Goal: Transaction & Acquisition: Purchase product/service

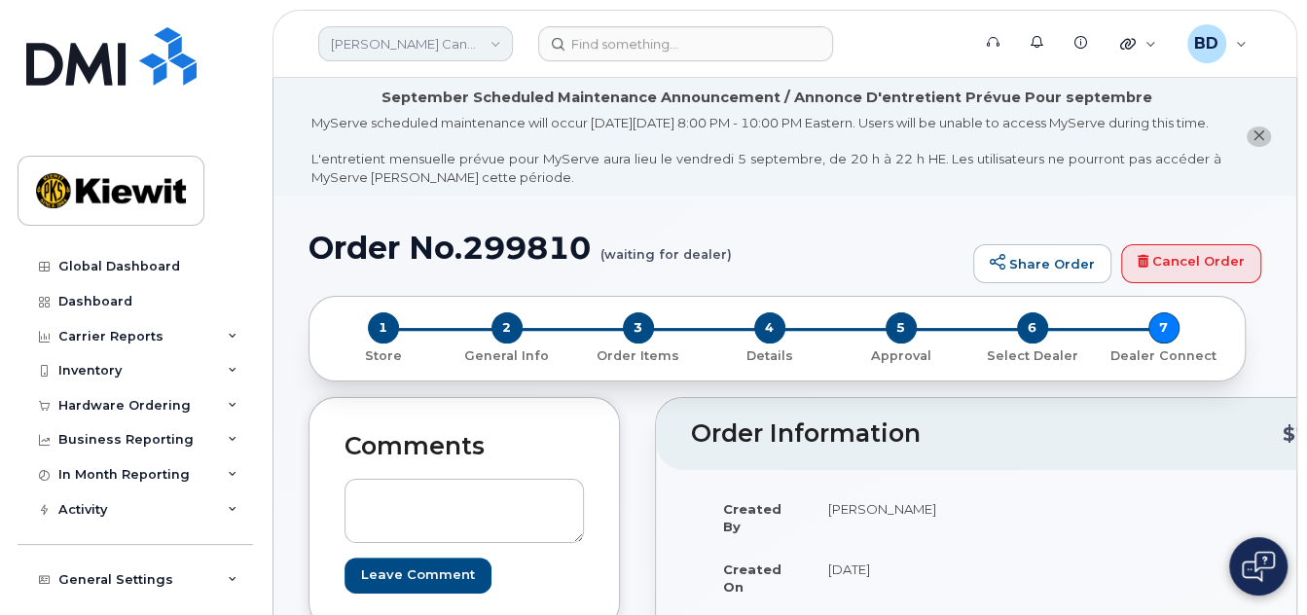
click at [428, 38] on link "Kiewit Canada Inc" at bounding box center [415, 43] width 195 height 35
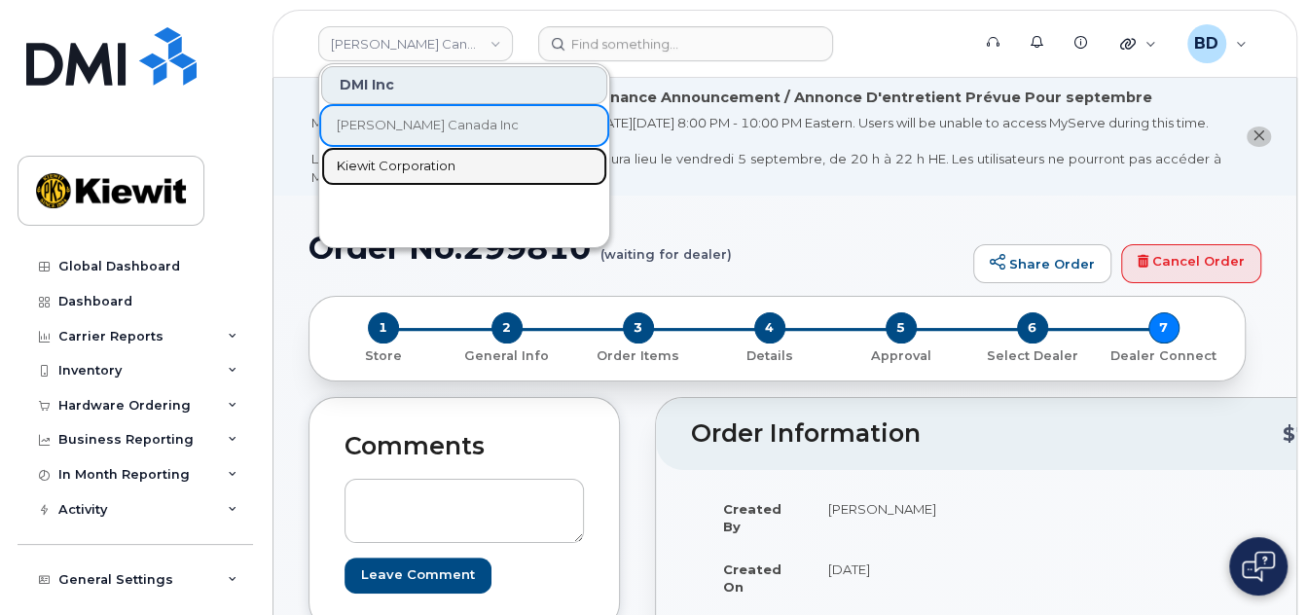
drag, startPoint x: 387, startPoint y: 161, endPoint x: 463, endPoint y: 153, distance: 76.3
click at [387, 161] on span "Kiewit Corporation" at bounding box center [396, 166] width 119 height 19
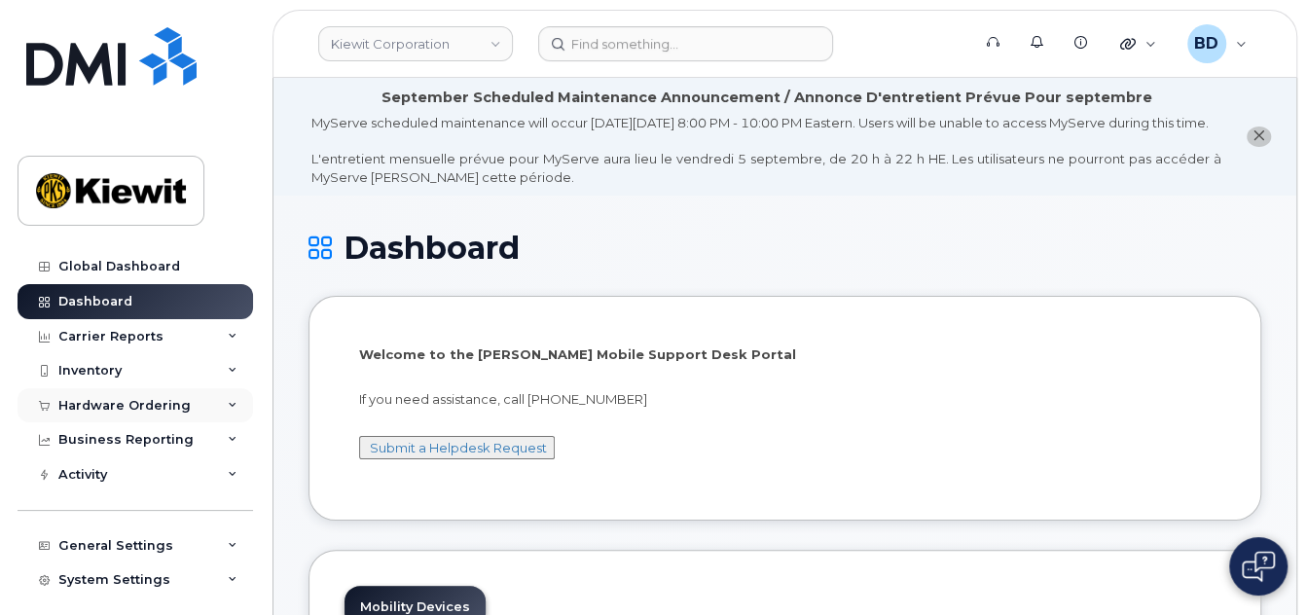
click at [195, 407] on div "Hardware Ordering" at bounding box center [136, 405] width 236 height 35
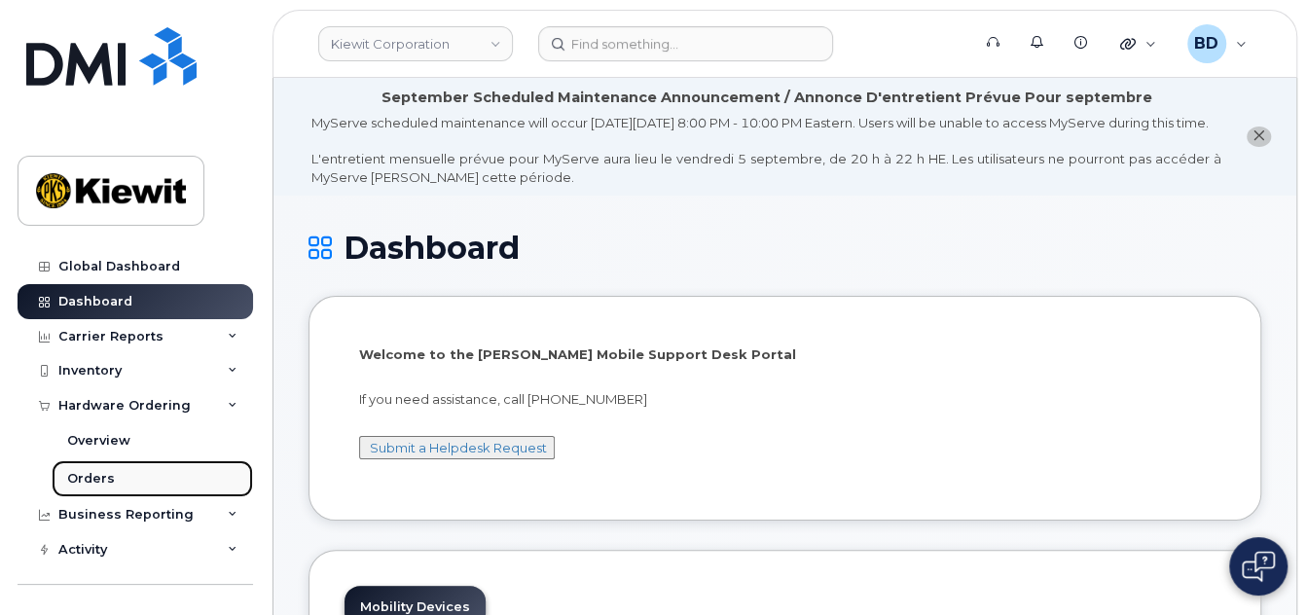
click at [130, 486] on link "Orders" at bounding box center [153, 478] width 202 height 37
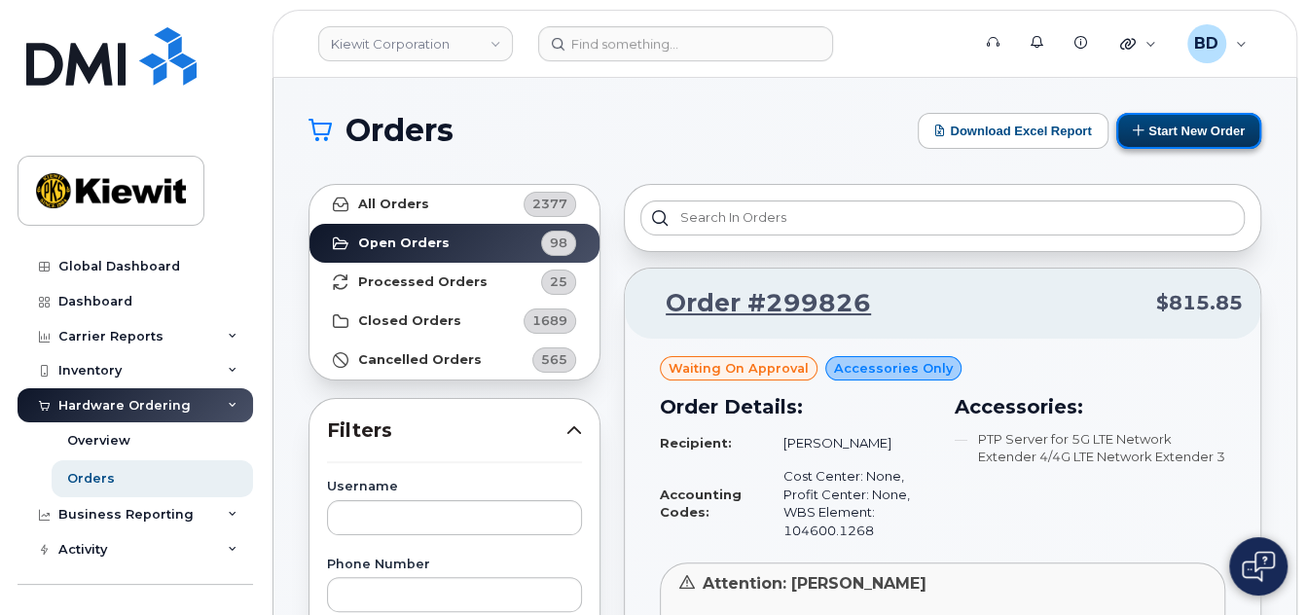
click at [1202, 123] on button "Start New Order" at bounding box center [1189, 131] width 145 height 36
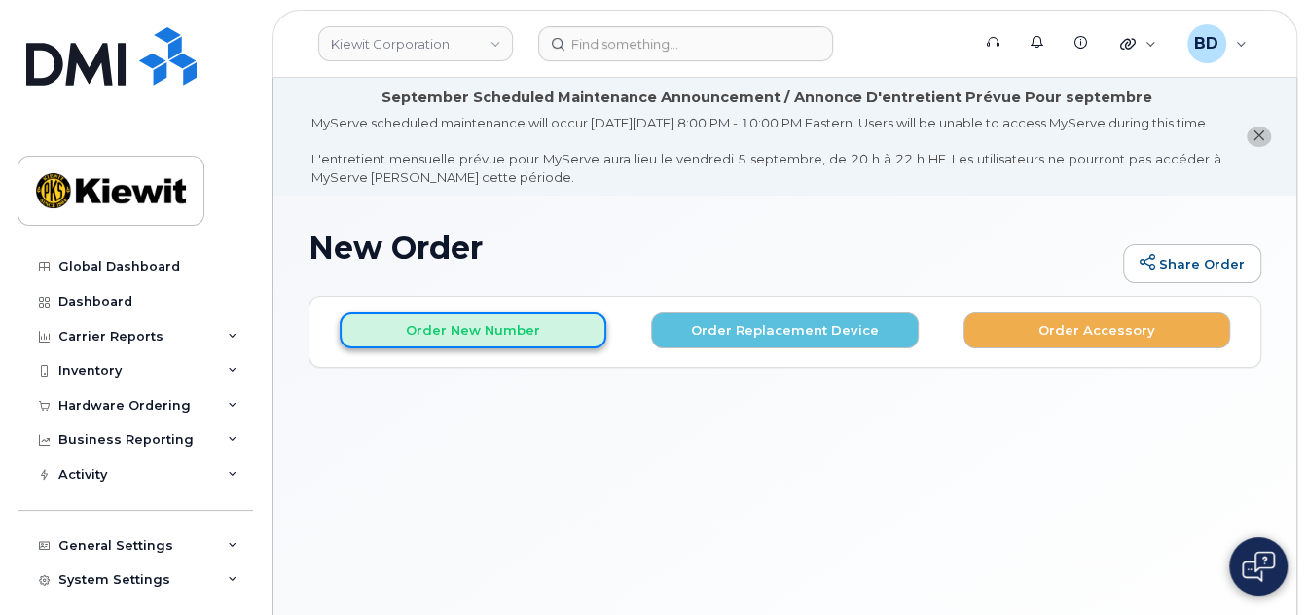
click at [456, 349] on button "Order New Number" at bounding box center [473, 330] width 267 height 36
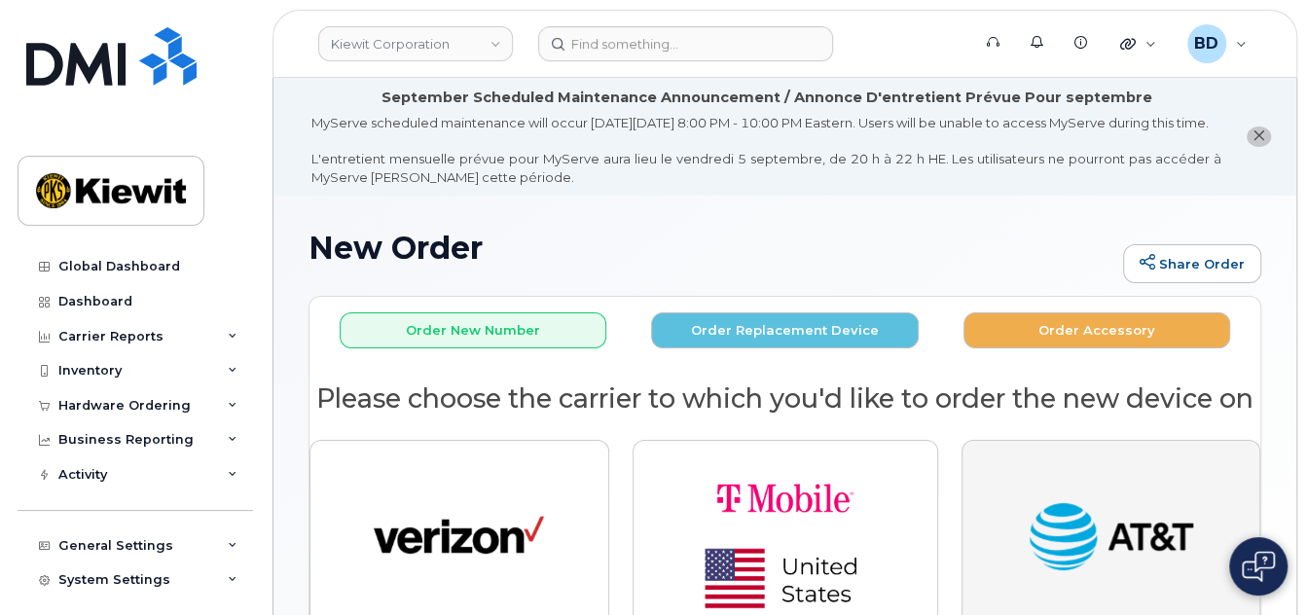
click at [1117, 544] on img "button" at bounding box center [1111, 539] width 170 height 88
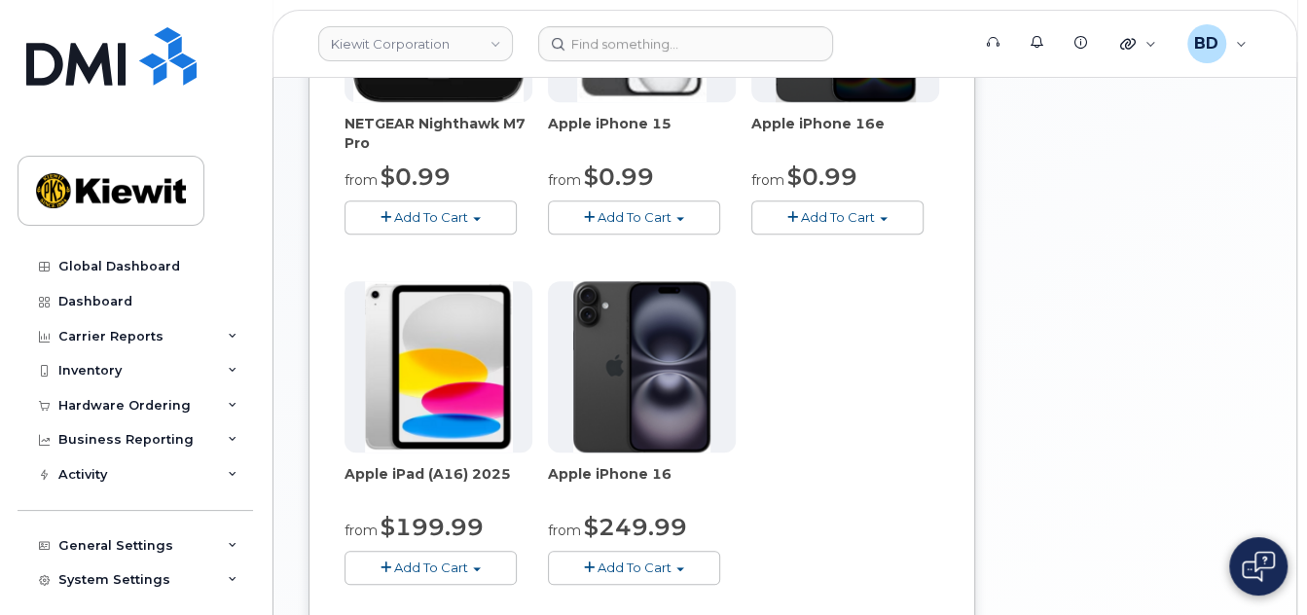
scroll to position [519, 0]
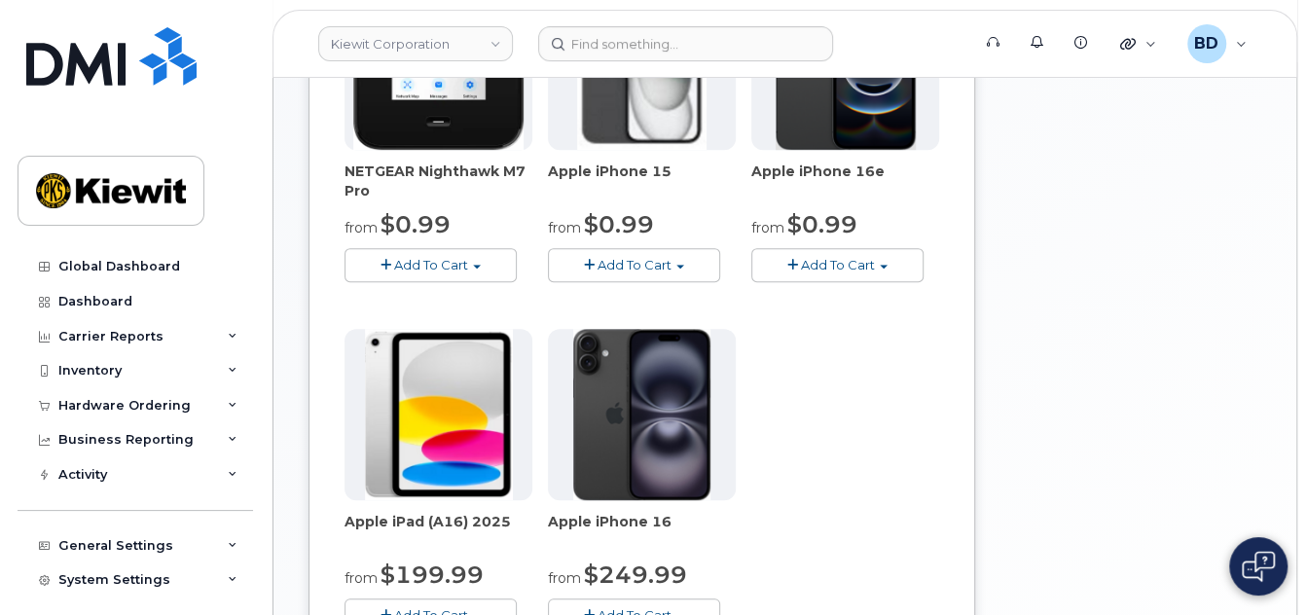
click at [837, 273] on span "Add To Cart" at bounding box center [838, 265] width 74 height 16
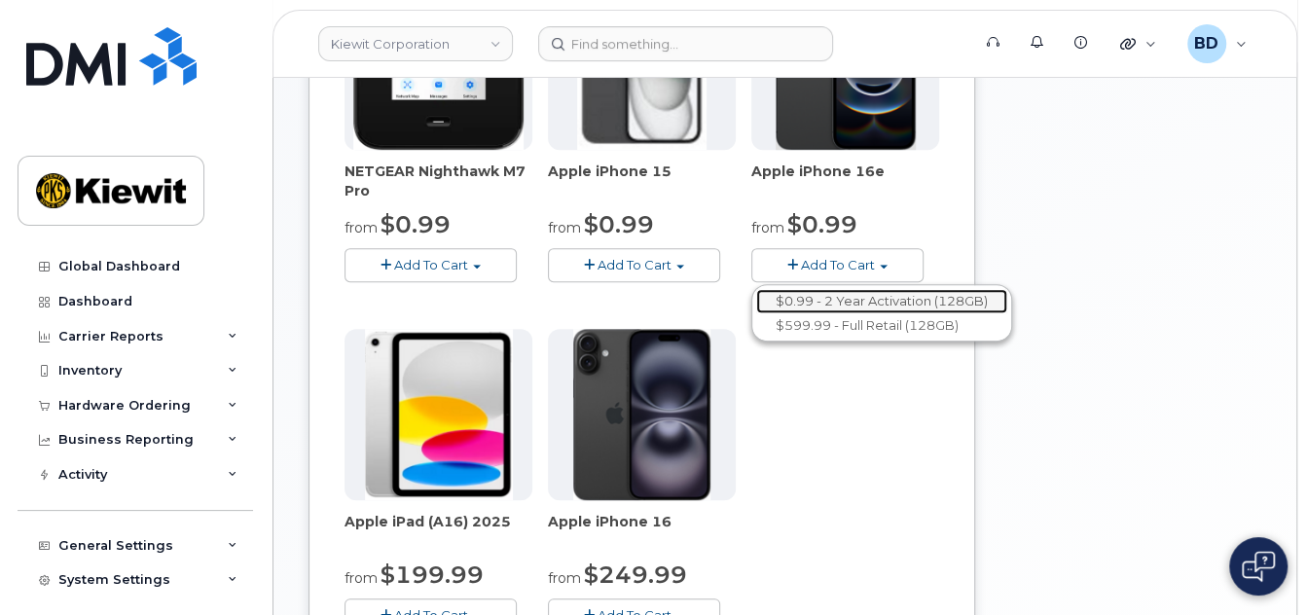
click at [835, 311] on link "$0.99 - 2 Year Activation (128GB)" at bounding box center [881, 301] width 251 height 24
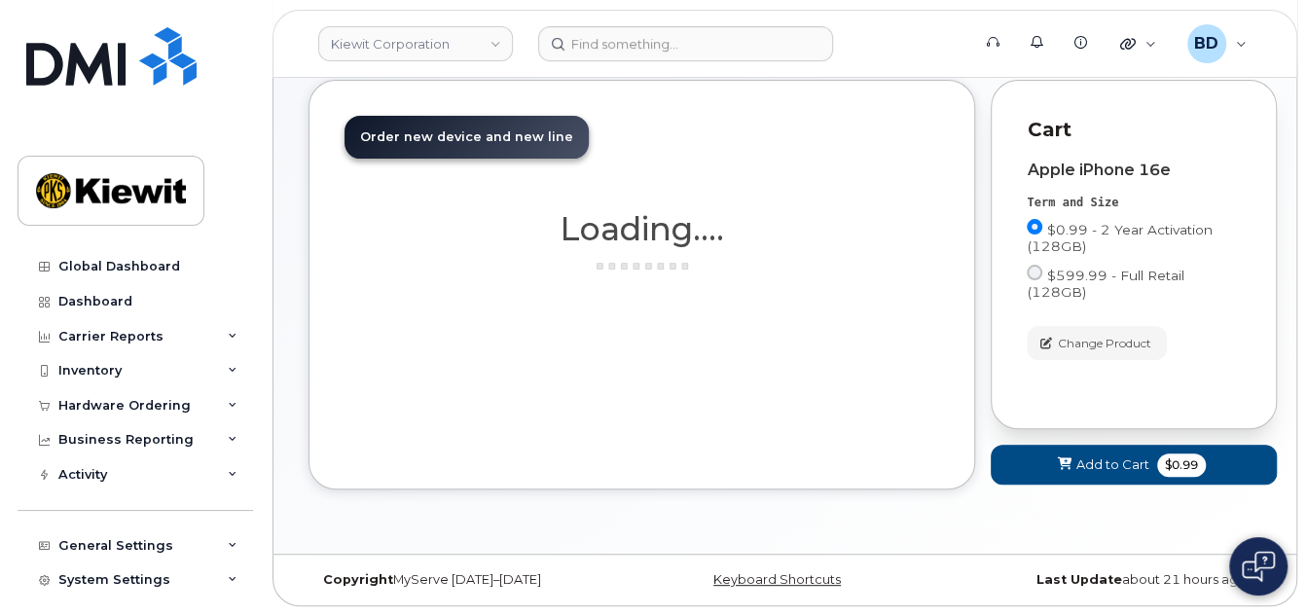
scroll to position [437, 0]
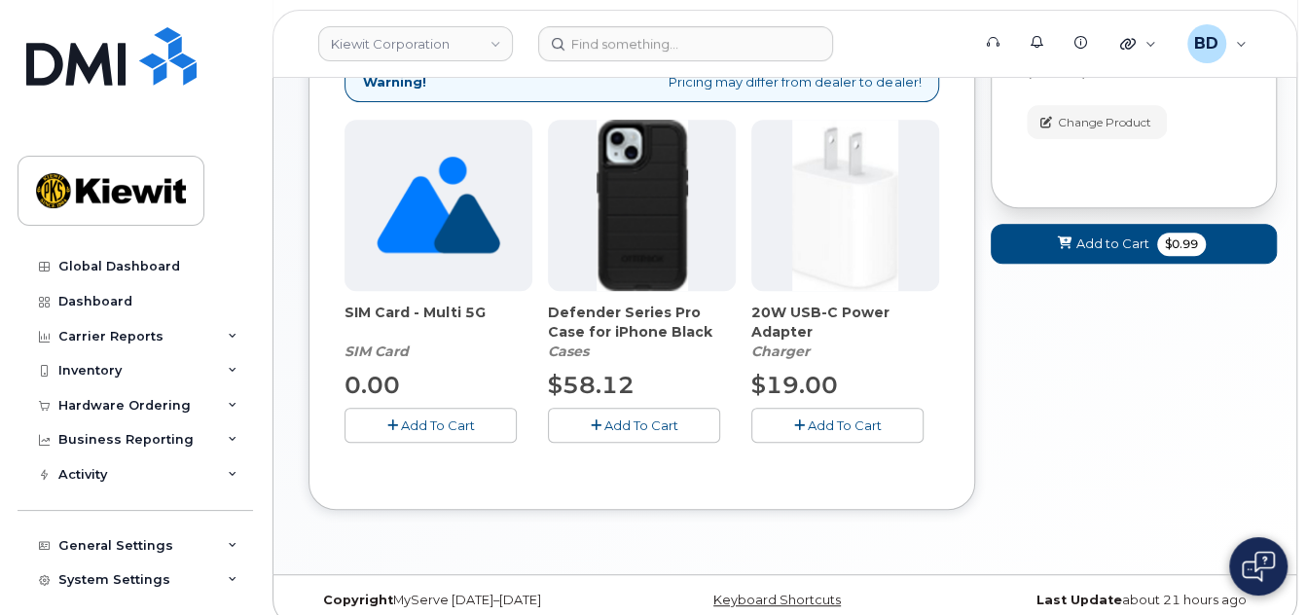
click at [623, 433] on span "Add To Cart" at bounding box center [642, 426] width 74 height 16
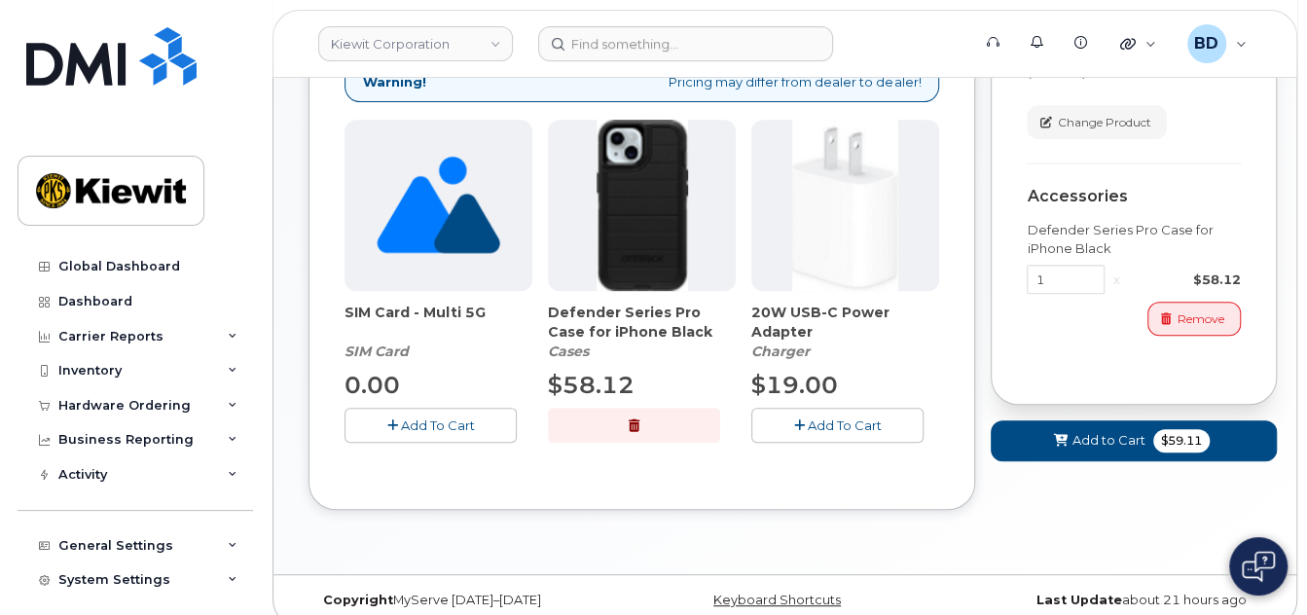
drag, startPoint x: 798, startPoint y: 432, endPoint x: 853, endPoint y: 427, distance: 54.7
click at [799, 432] on button "Add To Cart" at bounding box center [838, 425] width 172 height 34
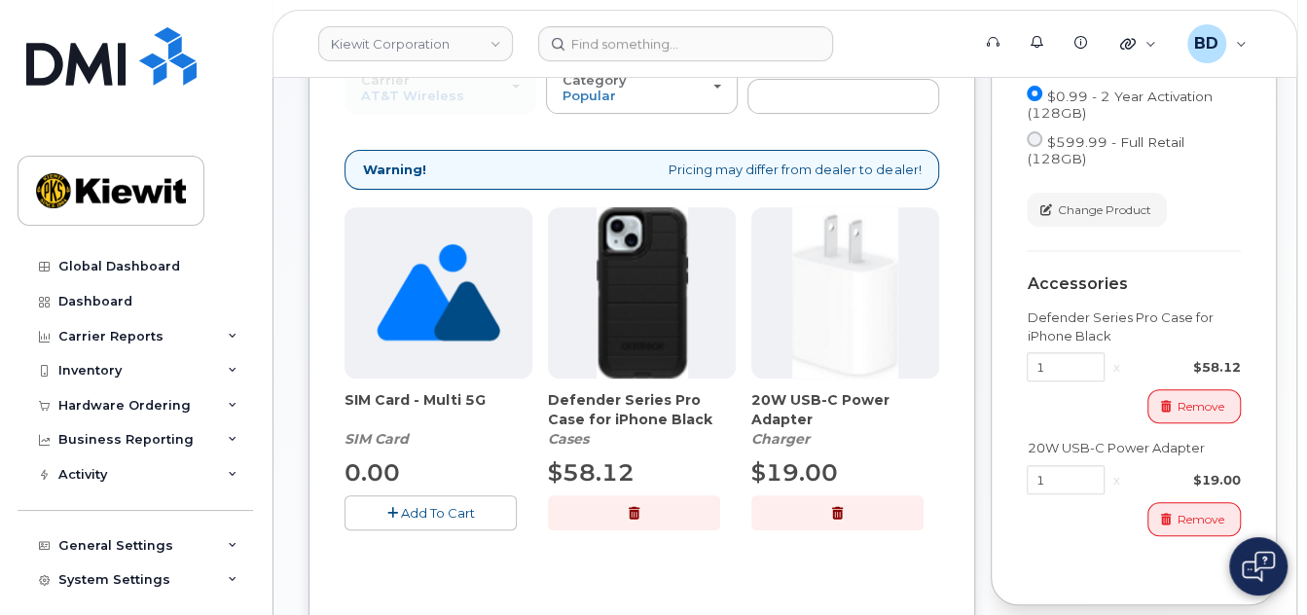
scroll to position [395, 0]
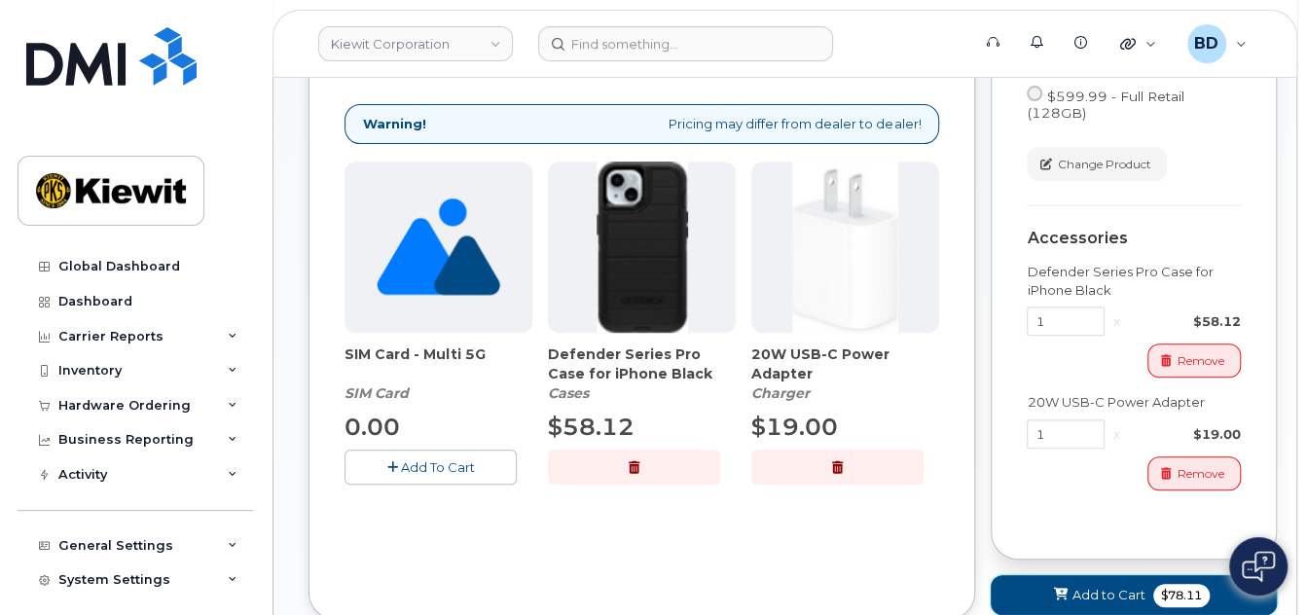
click at [1086, 602] on span "Add to Cart" at bounding box center [1109, 595] width 73 height 18
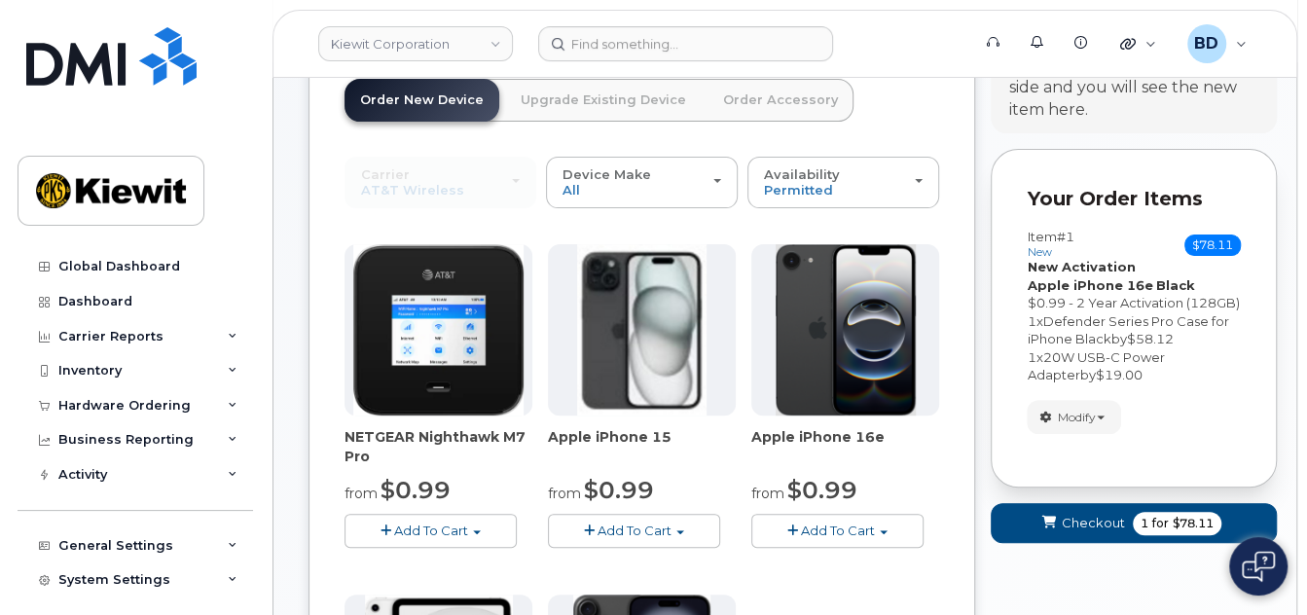
scroll to position [287, 0]
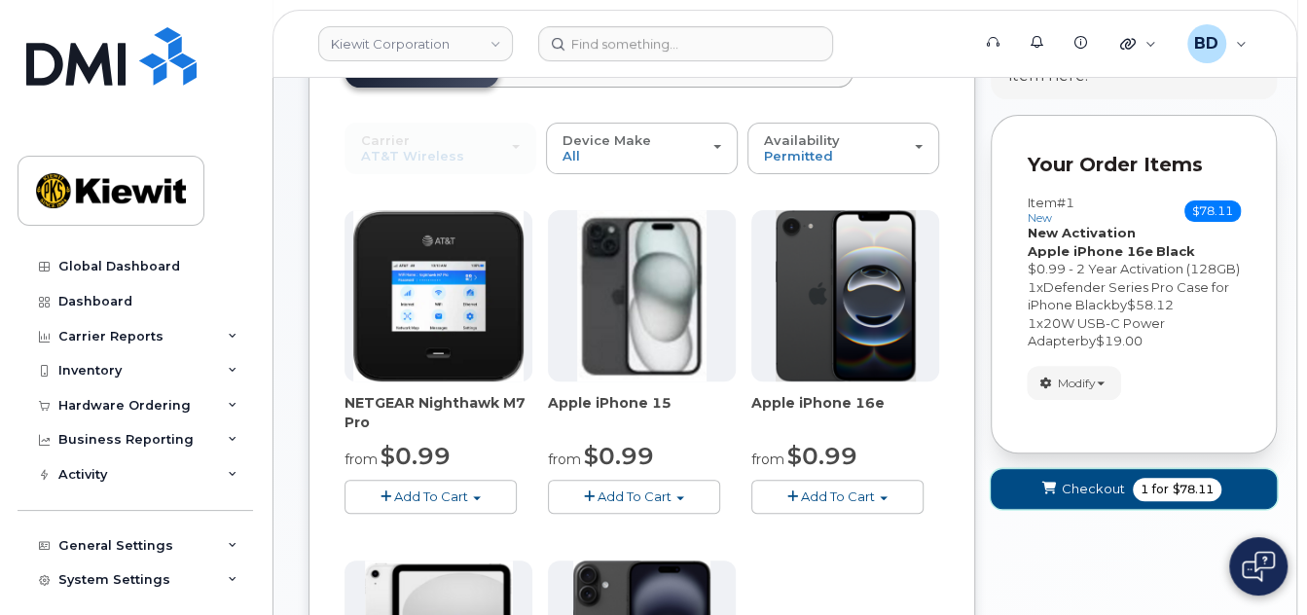
click at [1092, 498] on span "Checkout" at bounding box center [1093, 489] width 63 height 18
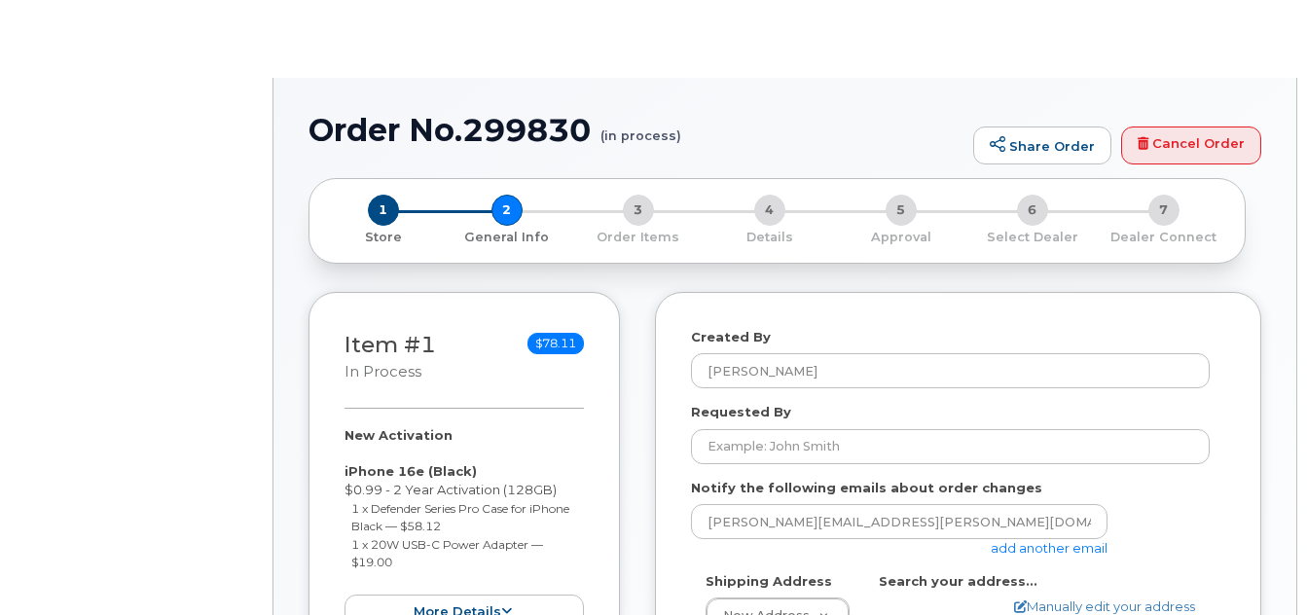
select select
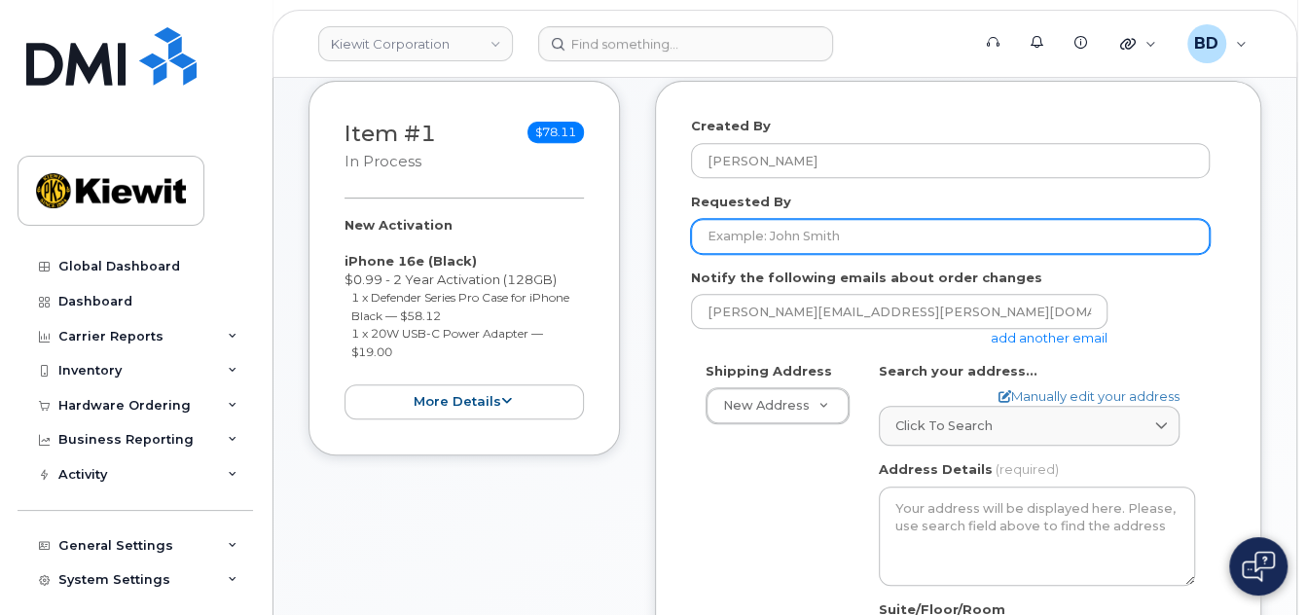
scroll to position [519, 0]
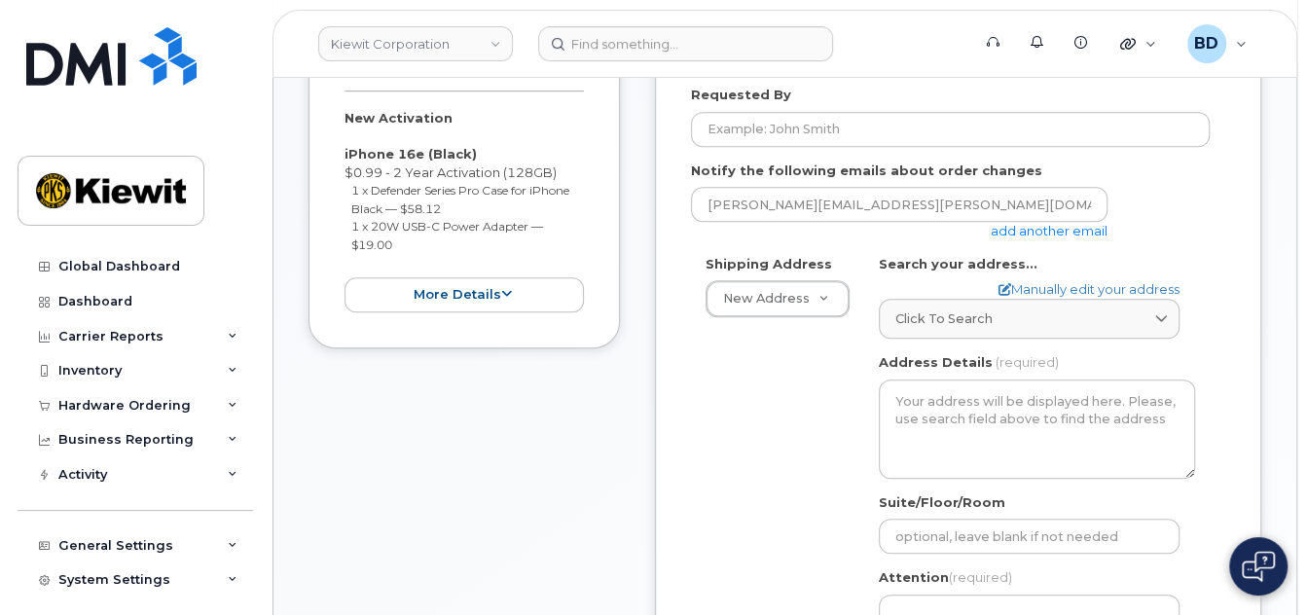
click at [1070, 239] on link "add another email" at bounding box center [1049, 231] width 117 height 16
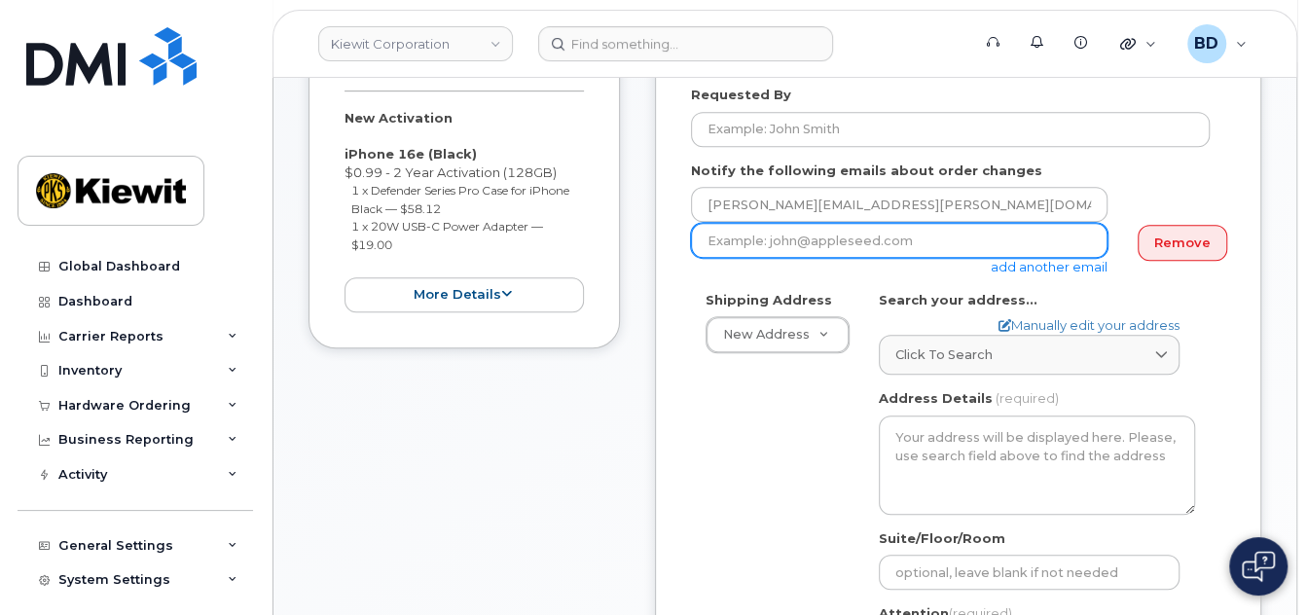
click at [767, 258] on input "email" at bounding box center [899, 240] width 417 height 35
paste input "rebeca.ceballos@kiewit.com"
type input "rebeca.ceballos@kiewit.com"
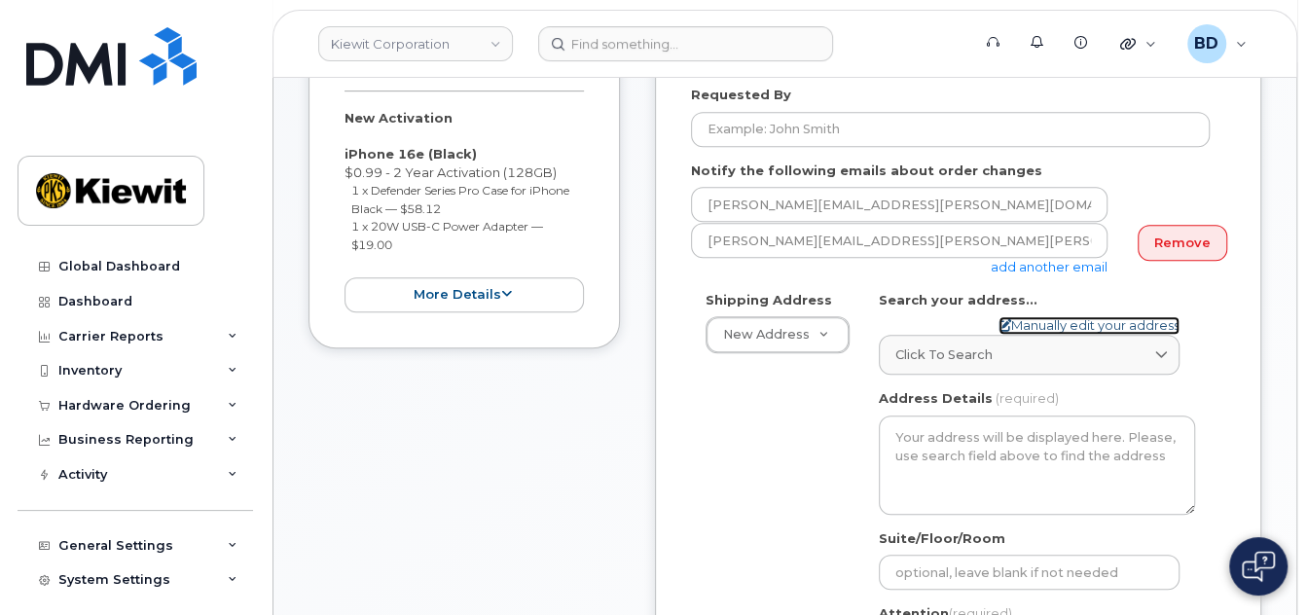
click at [1053, 335] on link "Manually edit your address" at bounding box center [1089, 325] width 181 height 18
select select
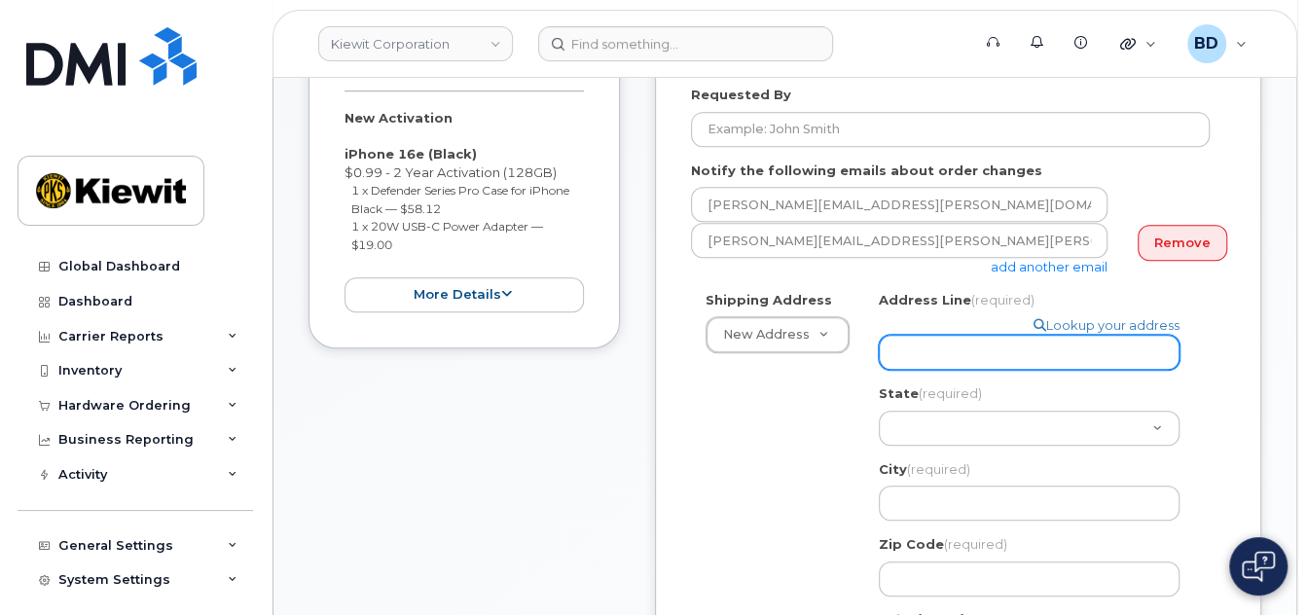
paste input "7521 East Lake Dr"
select select
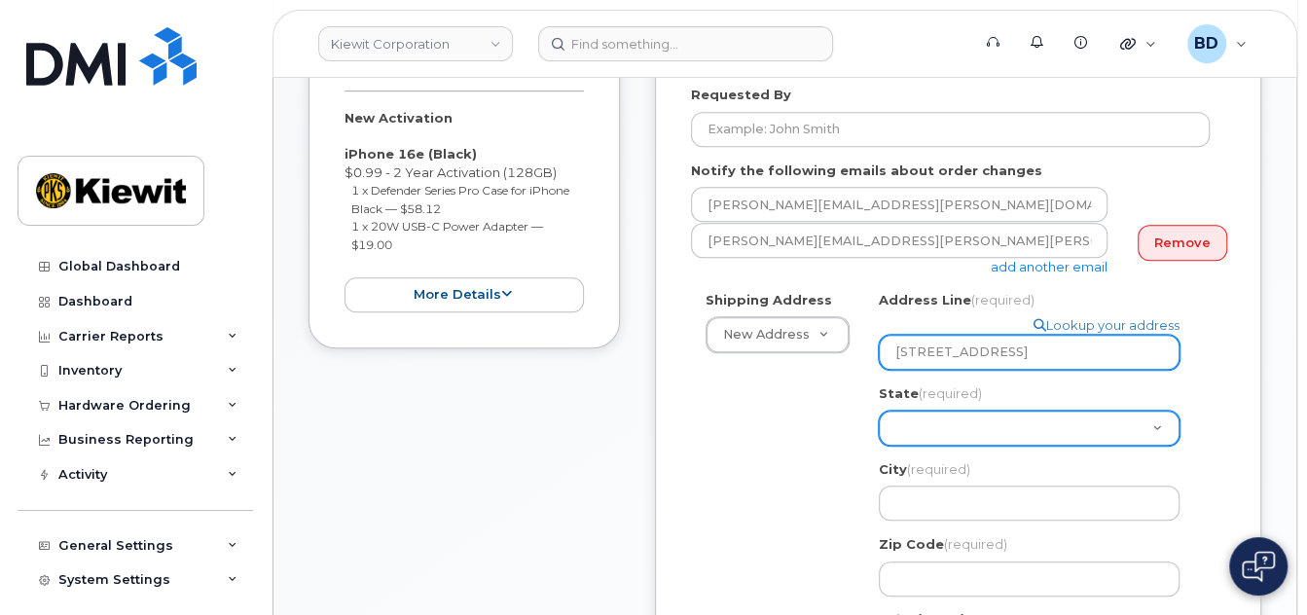
drag, startPoint x: 940, startPoint y: 352, endPoint x: 925, endPoint y: 432, distance: 81.3
click at [925, 432] on div "Address Line (required) Lookup your address 7521 East Lake Dr State (required) …" at bounding box center [1037, 444] width 316 height 306
type input "7521 East Lake Dr"
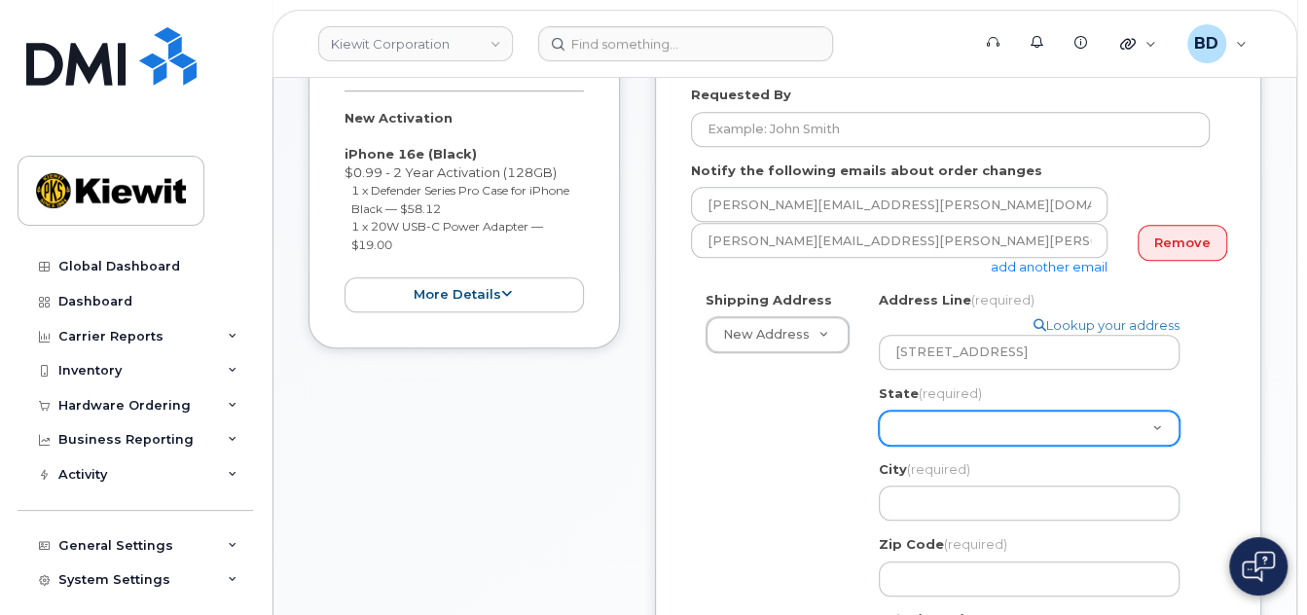
click at [924, 425] on select "Alabama Alaska American Samoa Arizona Arkansas California Colorado Connecticut …" at bounding box center [1029, 428] width 301 height 35
select select "TX"
click at [879, 411] on select "Alabama Alaska American Samoa Arizona Arkansas California Colorado Connecticut …" at bounding box center [1029, 428] width 301 height 35
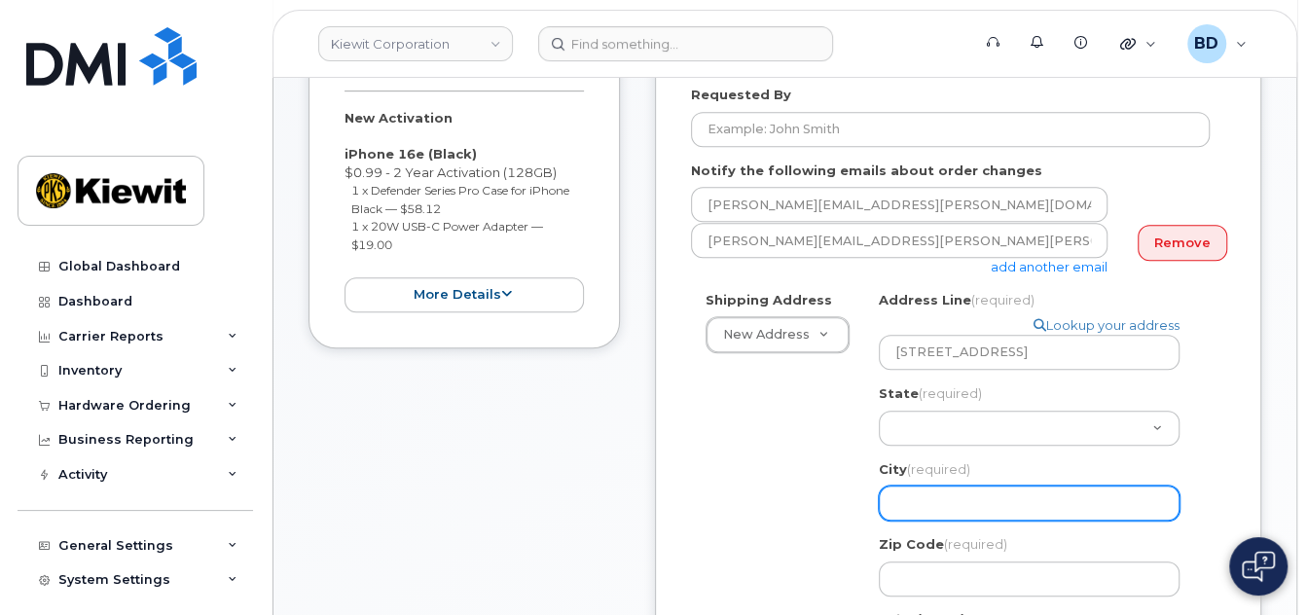
paste input "Corpus Christi"
select select
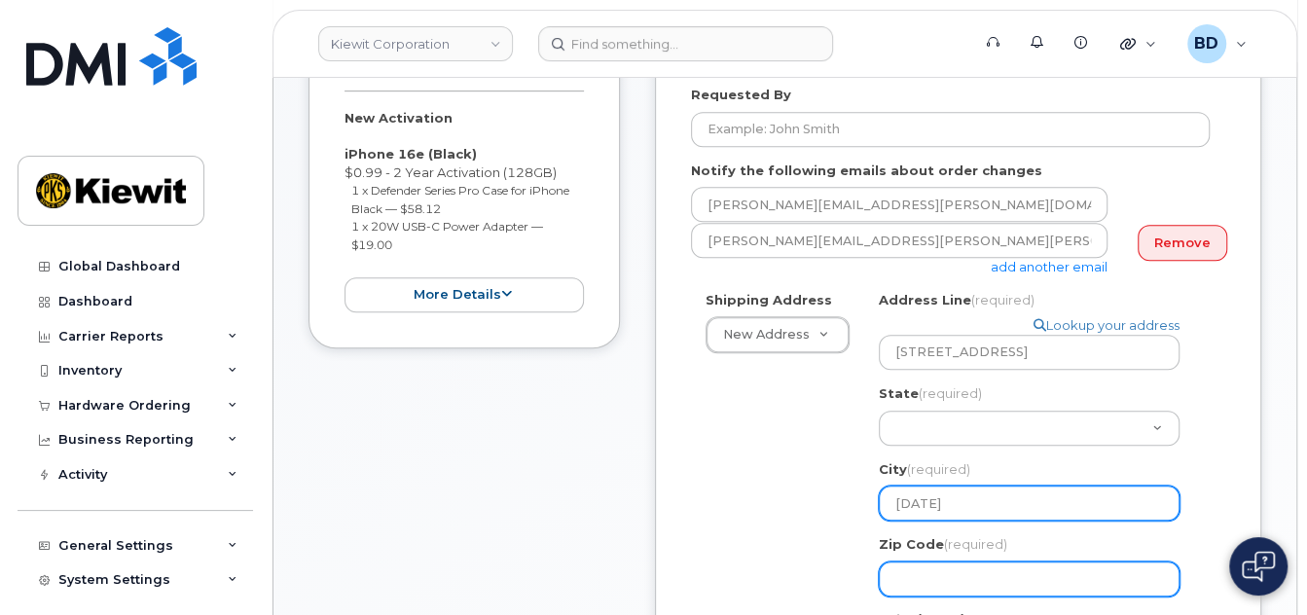
type input "Corpus Christi"
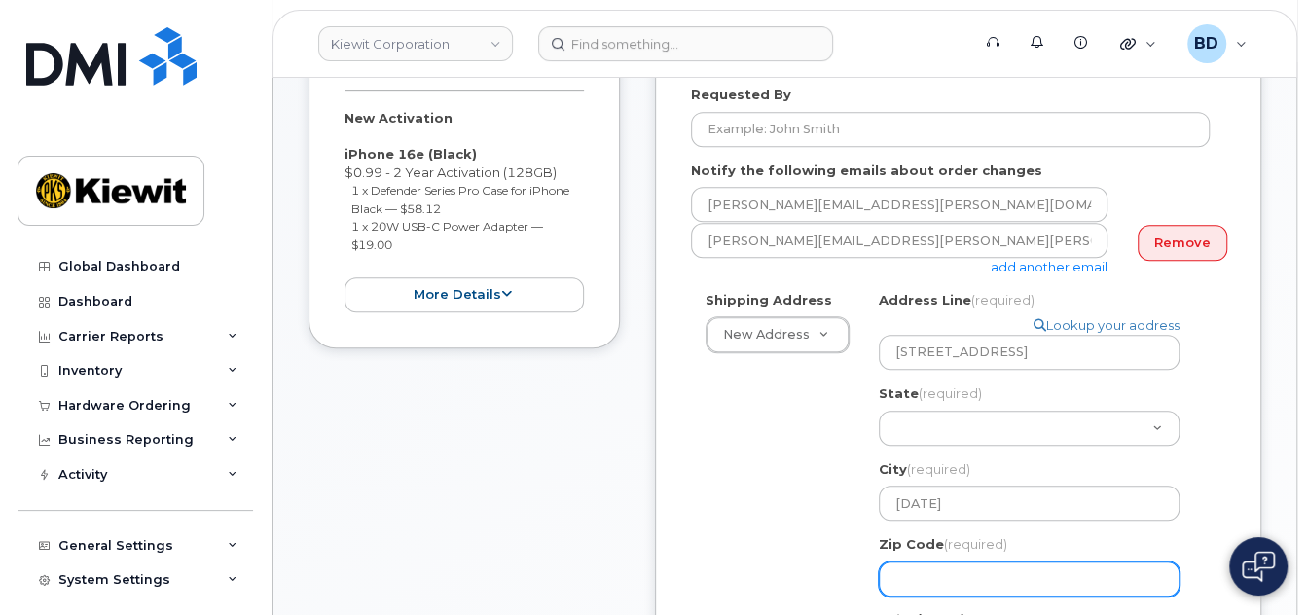
click at [905, 575] on input "Zip Code (required)" at bounding box center [1029, 579] width 301 height 35
select select
type input "7"
select select
type input "78"
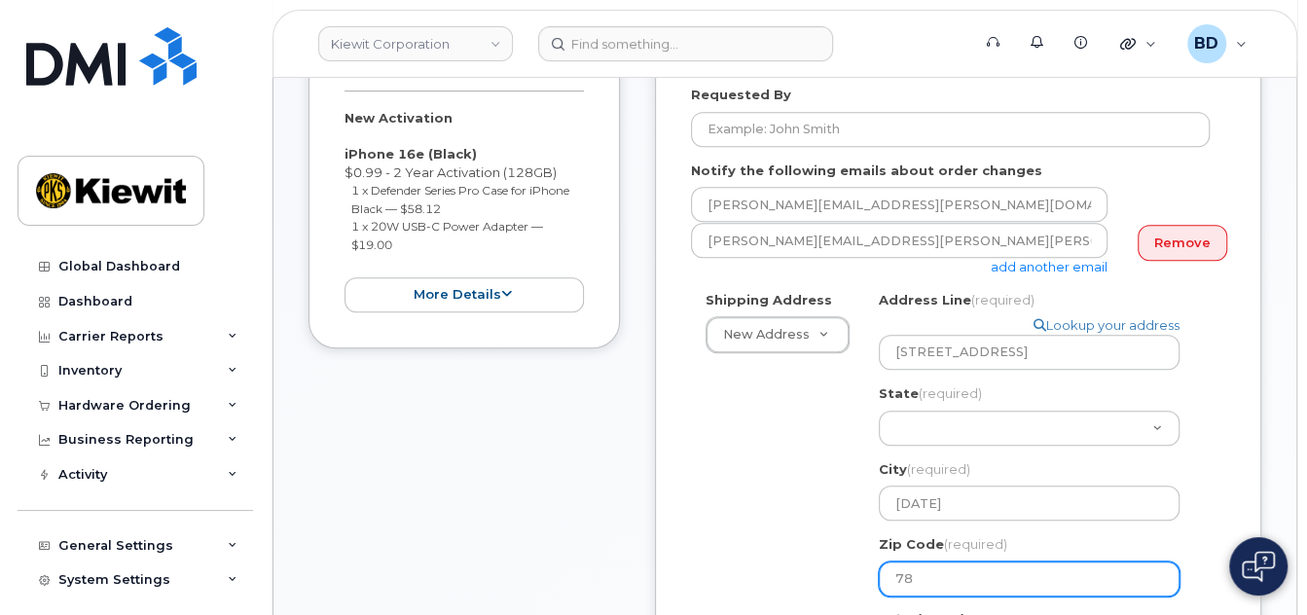
select select
type input "784"
select select
type input "7841"
select select
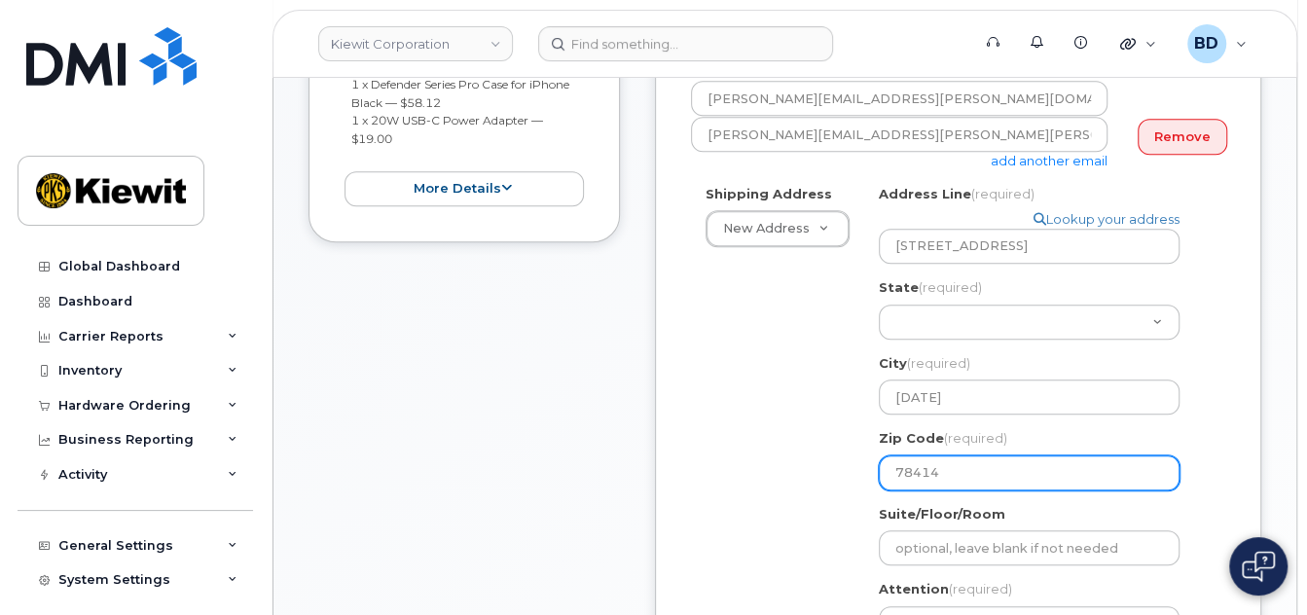
scroll to position [779, 0]
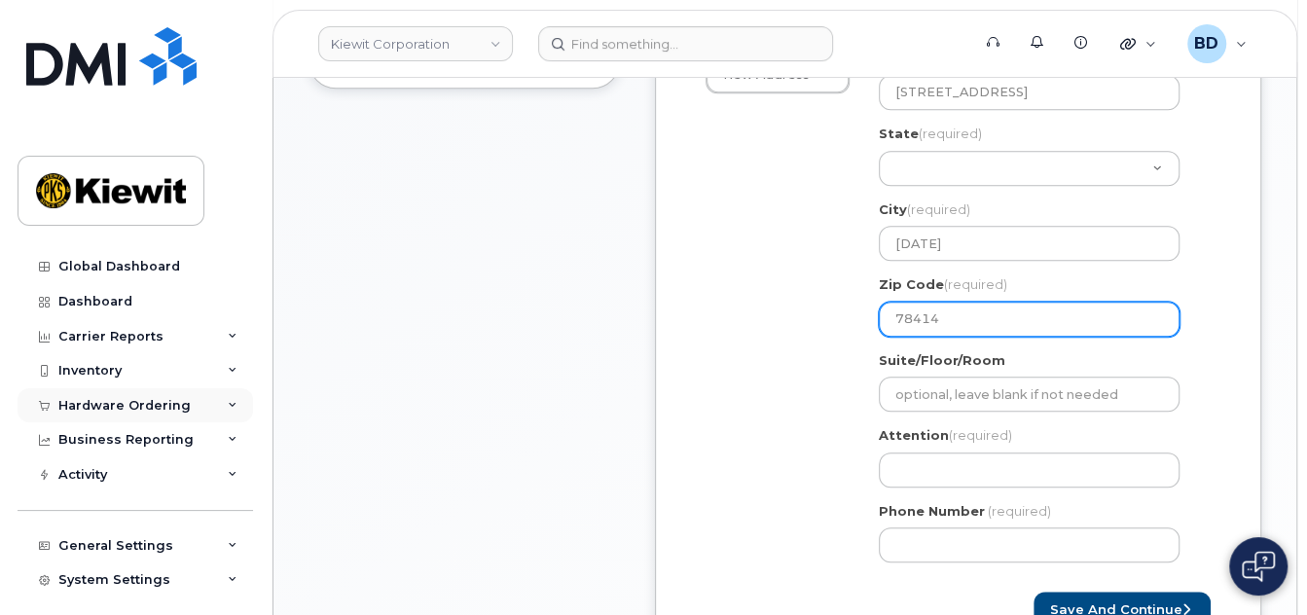
type input "78414"
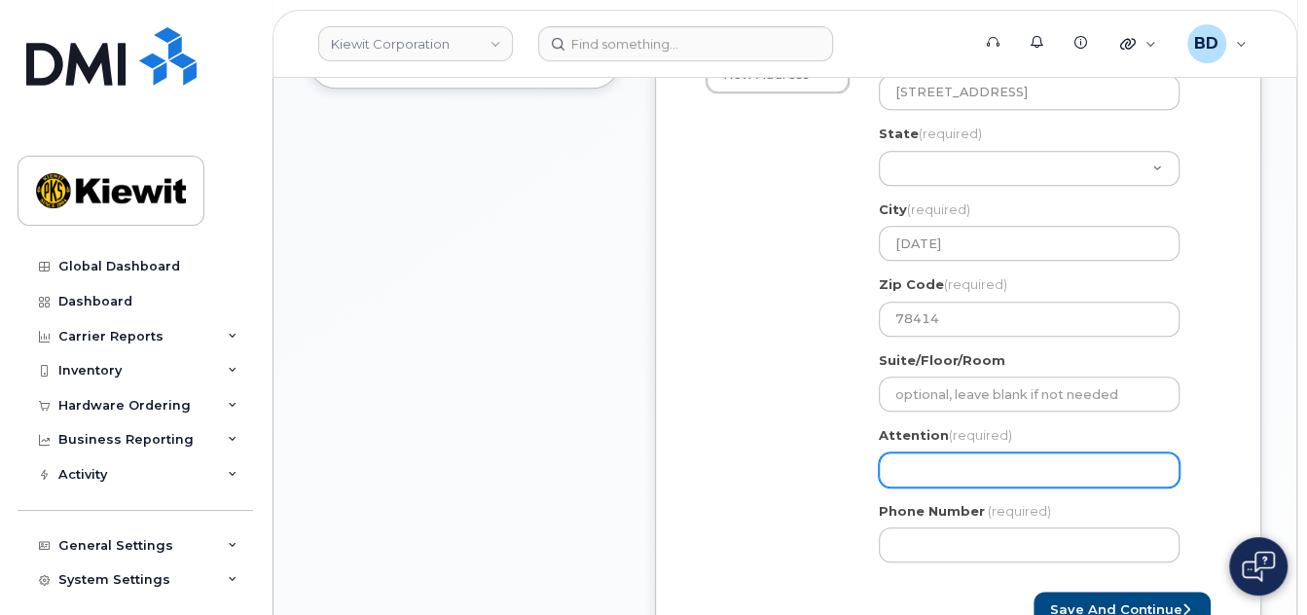
click at [911, 459] on input "Attention (required)" at bounding box center [1029, 470] width 301 height 35
paste input "Aaron.Love"
select select
type input "Aaron.Love"
select select
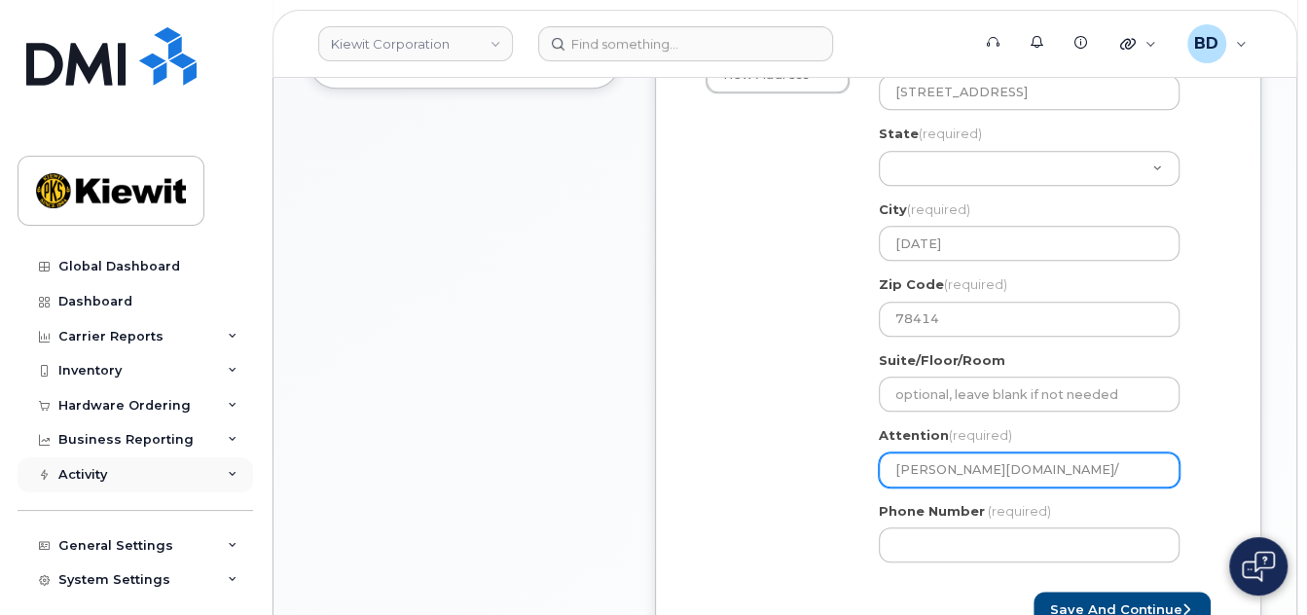
type input "Aaron.Love/"
click at [987, 477] on input "Aaron.Love/" at bounding box center [1029, 470] width 301 height 35
paste input "Korey Bailey"
select select
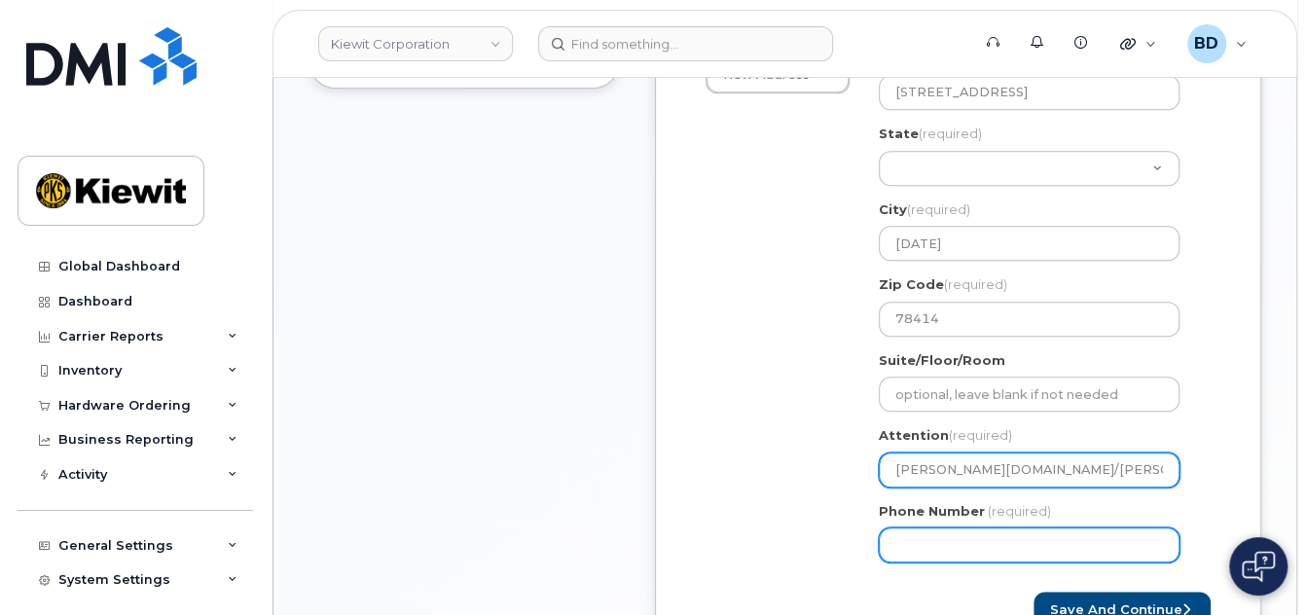
type input "Aaron.Love/Korey Bailey"
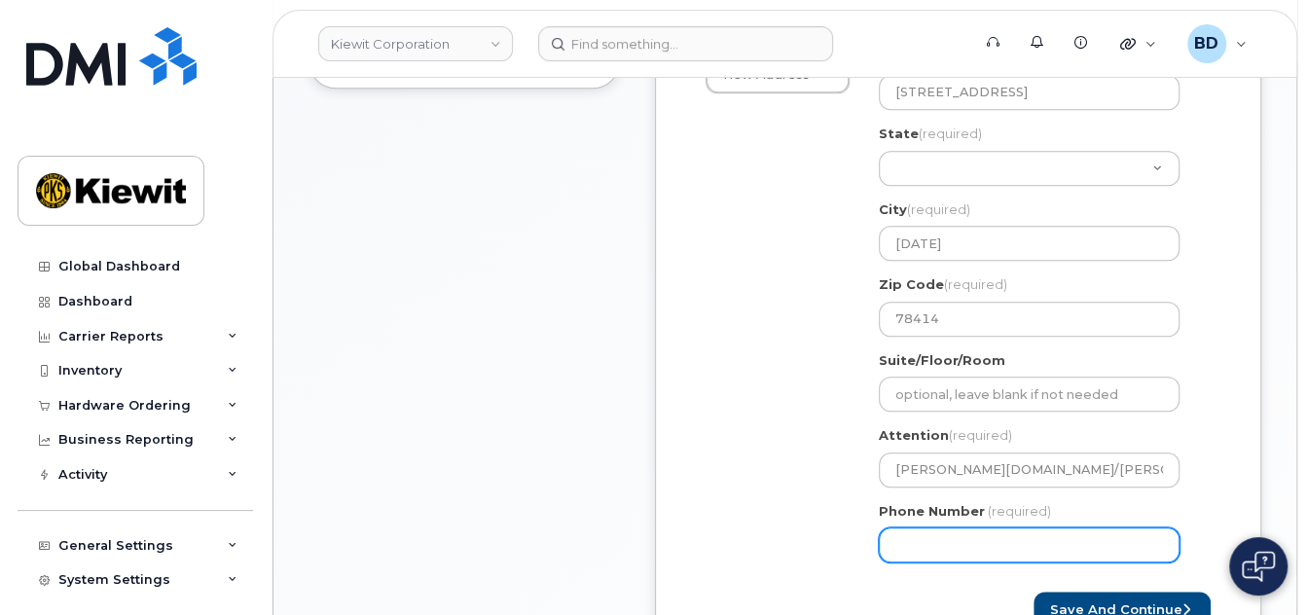
click at [934, 547] on input "Phone Number" at bounding box center [1029, 545] width 301 height 35
type input "8777727707"
select select
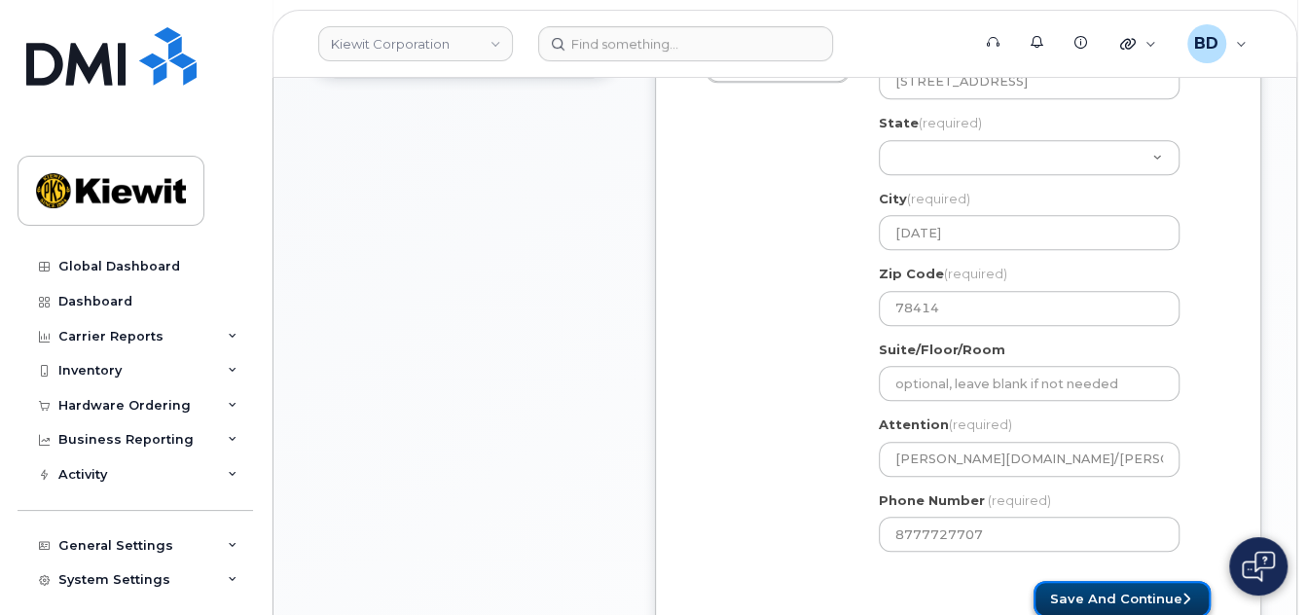
click at [1127, 591] on button "Save and Continue" at bounding box center [1122, 599] width 177 height 36
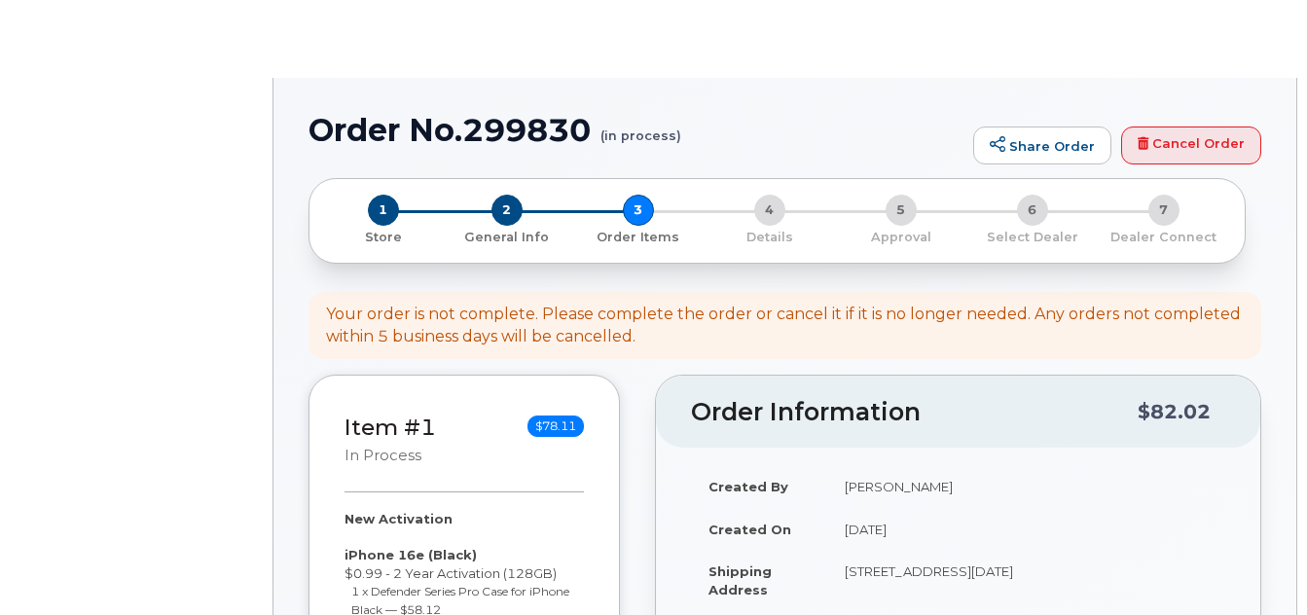
select select
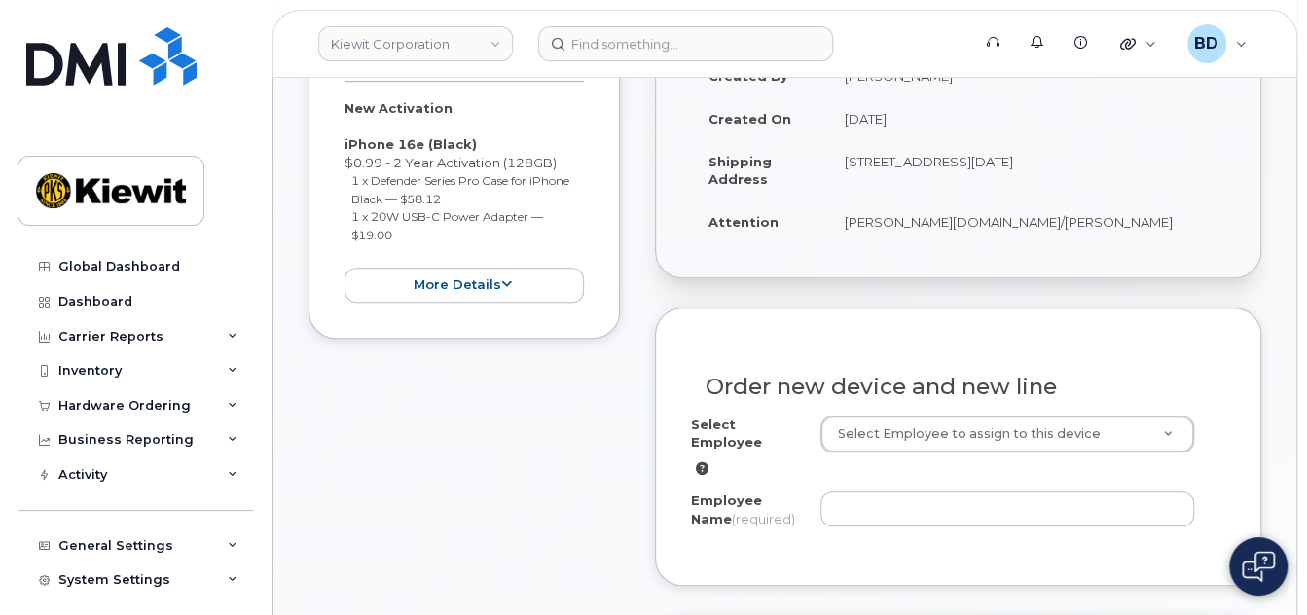
scroll to position [779, 0]
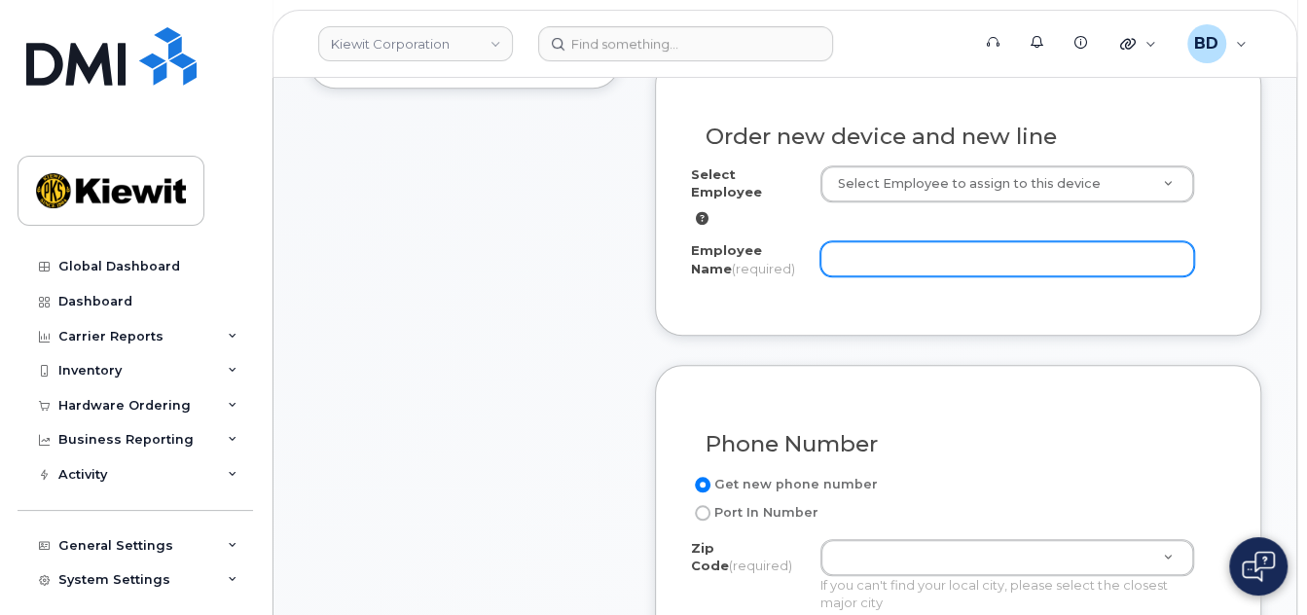
click at [874, 245] on div "Select Employee Select Employee to assign to this device Employee Name (require…" at bounding box center [958, 225] width 534 height 121
click at [873, 257] on input "Employee Name (required)" at bounding box center [1008, 258] width 374 height 35
paste input "[PERSON_NAME]"
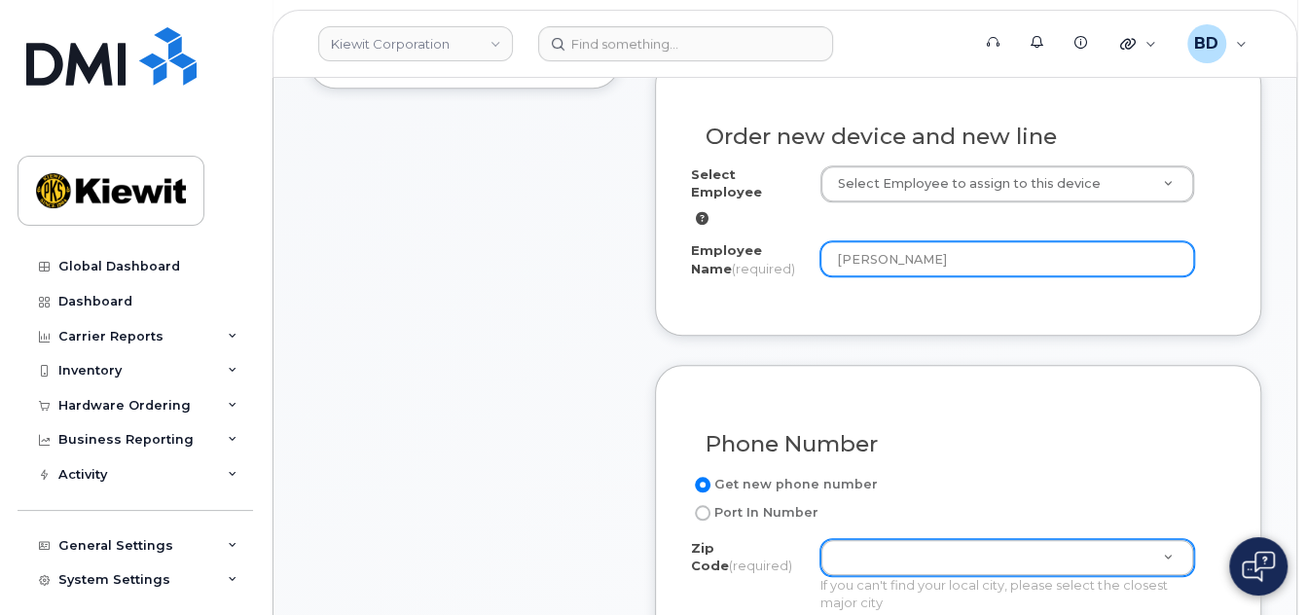
type input "[PERSON_NAME]"
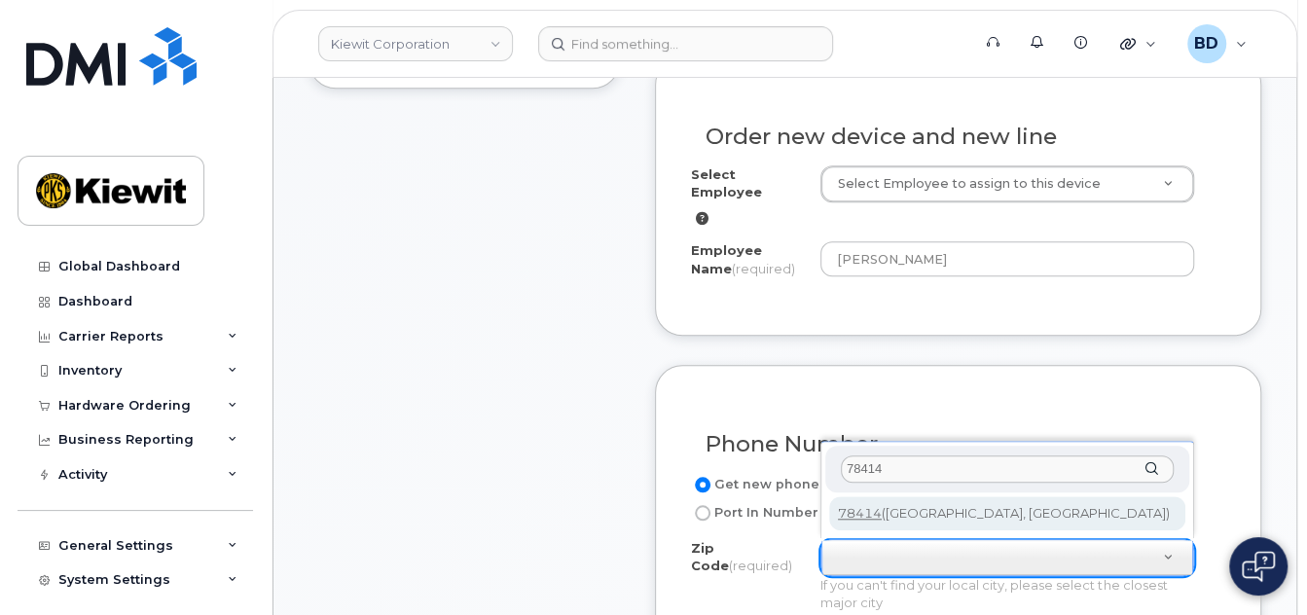
type input "78414"
type input "78414 ([GEOGRAPHIC_DATA], [GEOGRAPHIC_DATA])"
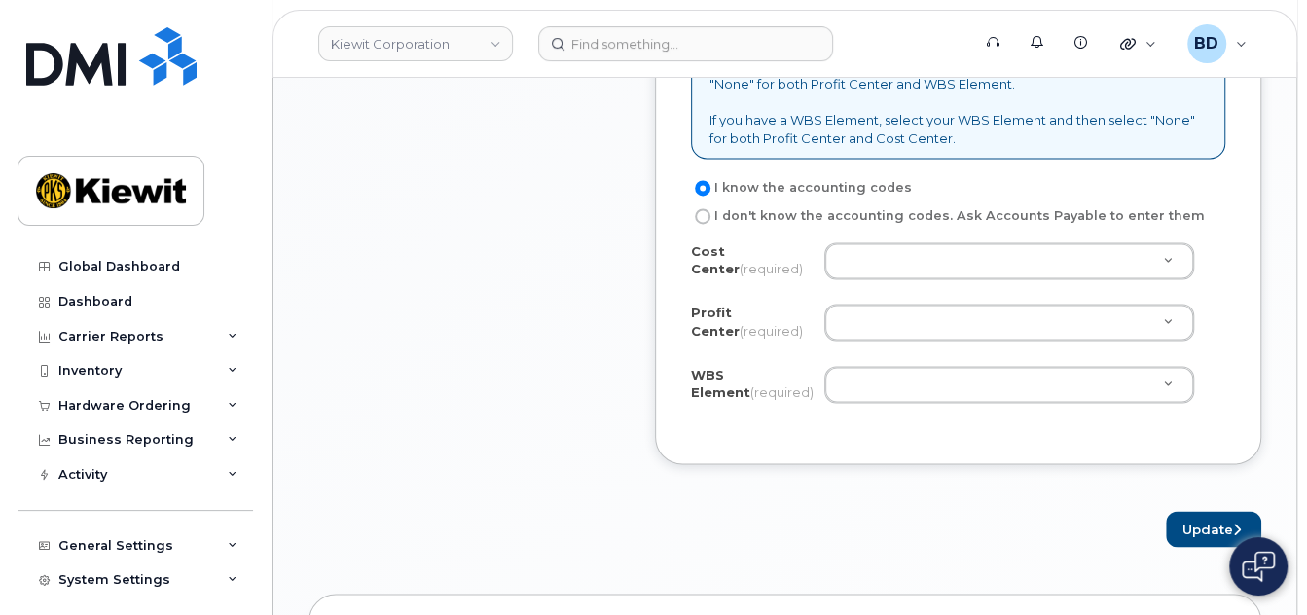
scroll to position [1817, 0]
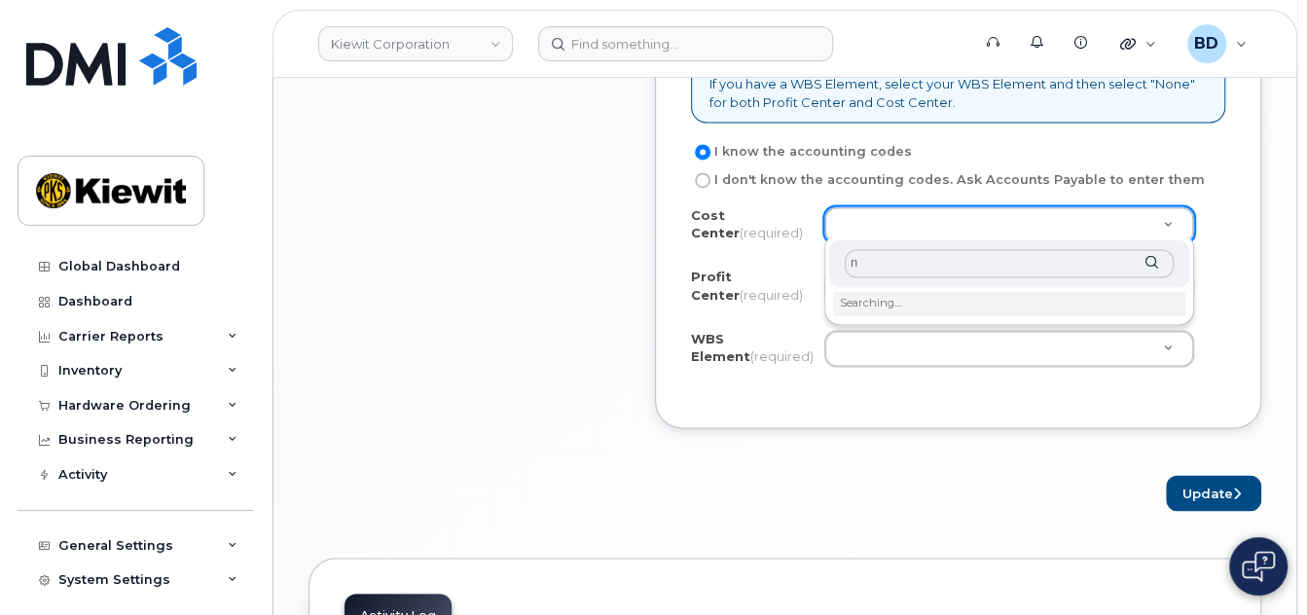
click at [875, 273] on input "n" at bounding box center [1009, 263] width 329 height 28
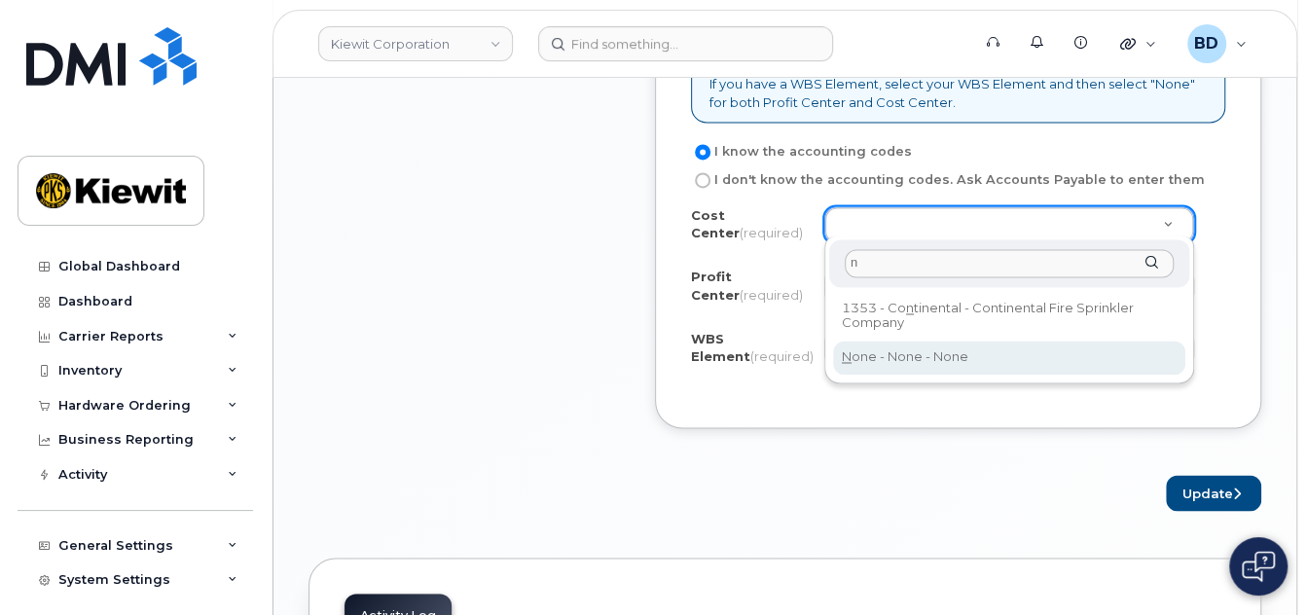
type input "n"
type input "None"
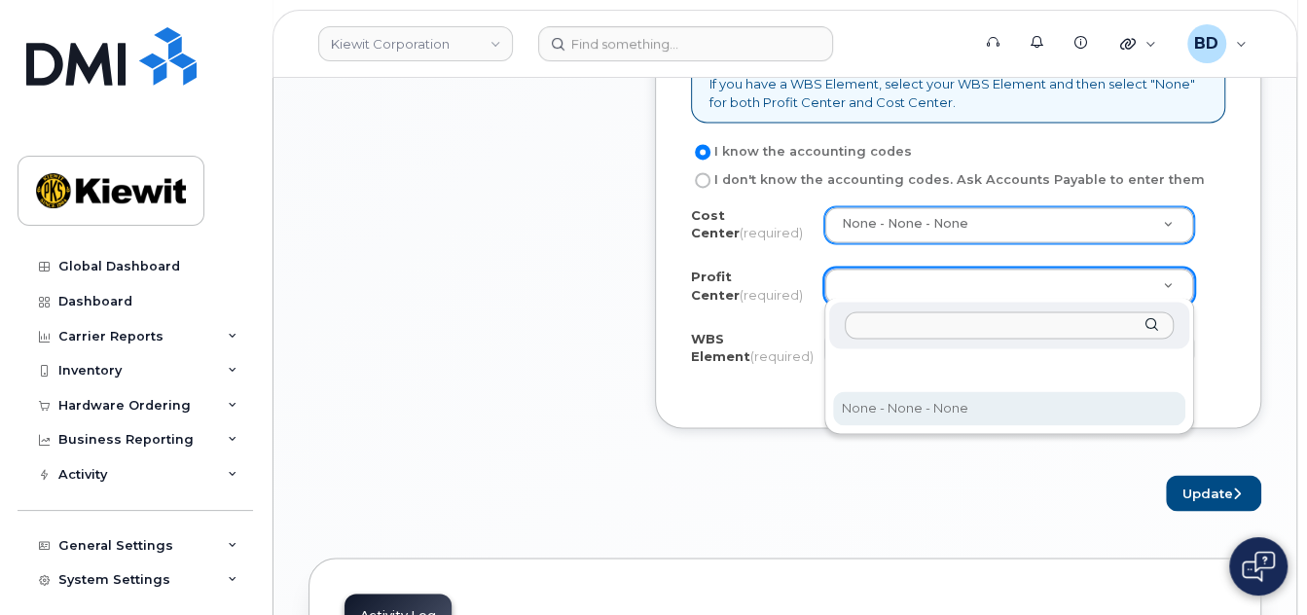
select select "None"
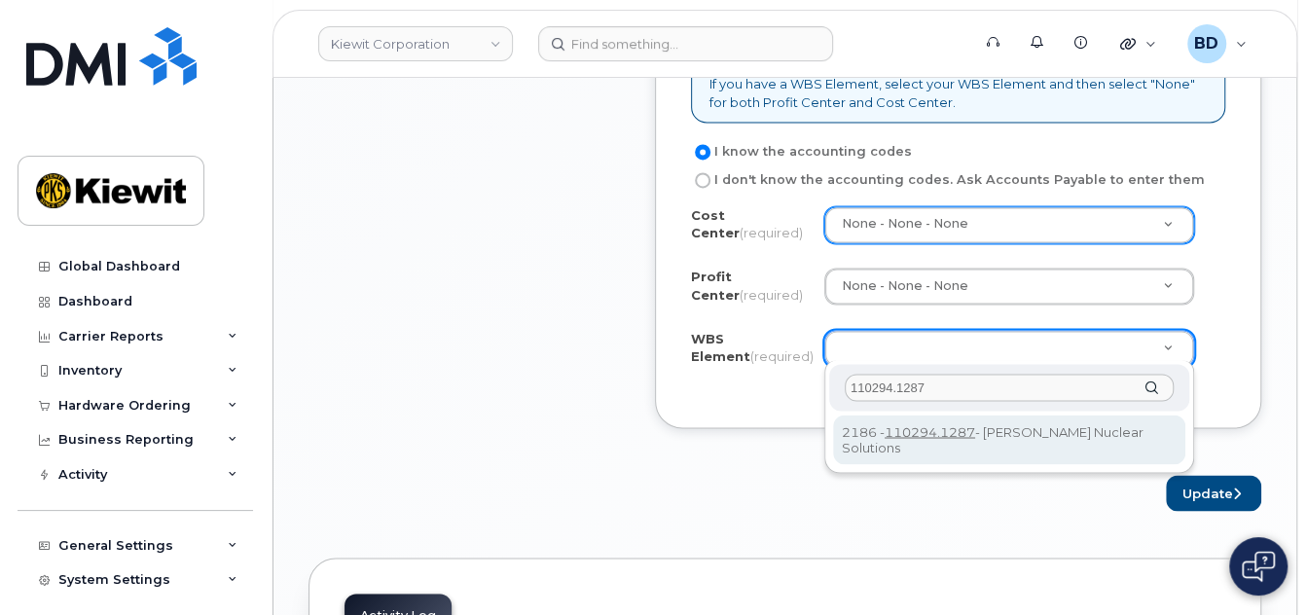
type input "110294.1287"
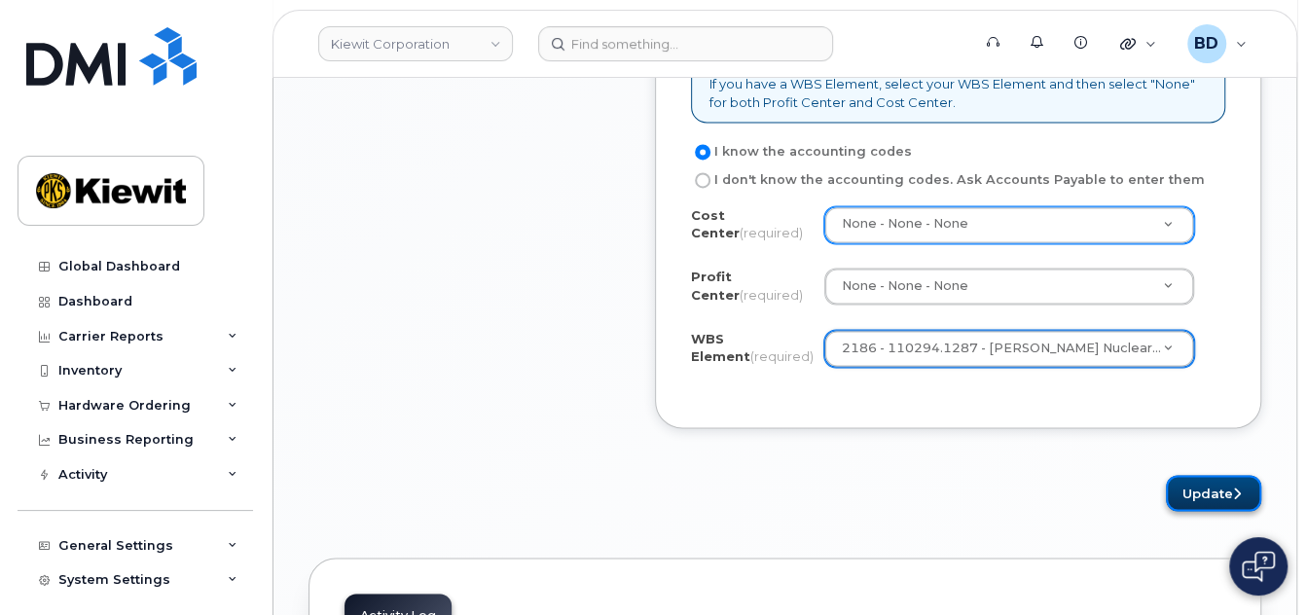
click at [1202, 482] on button "Update" at bounding box center [1213, 493] width 95 height 36
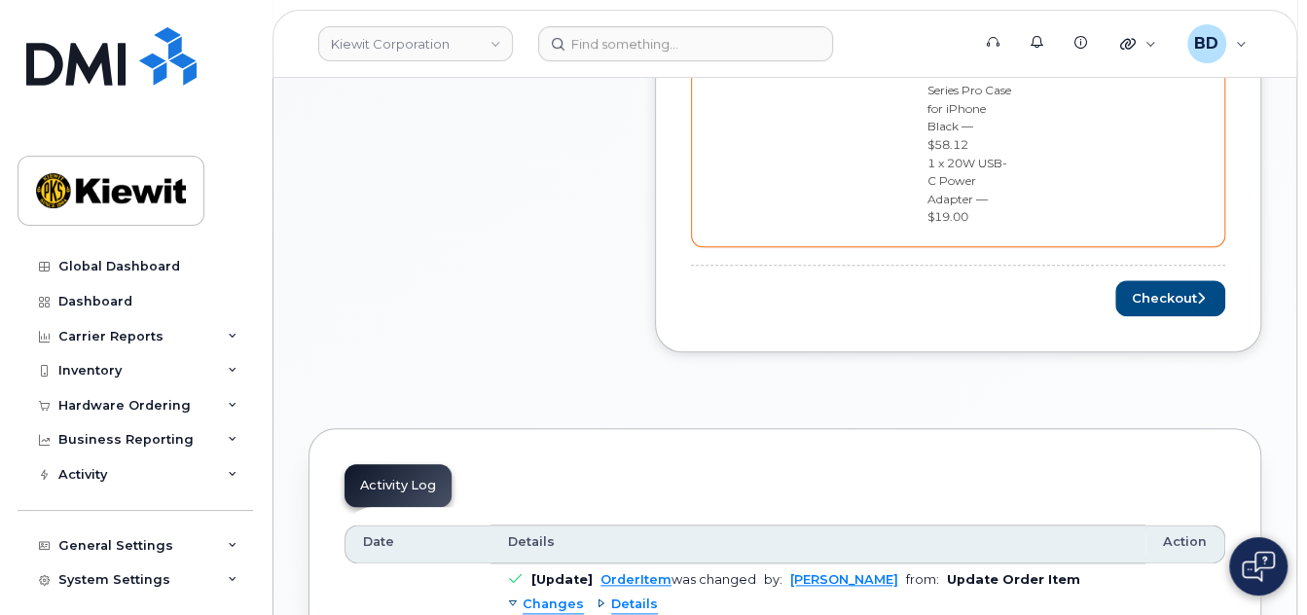
scroll to position [1168, 0]
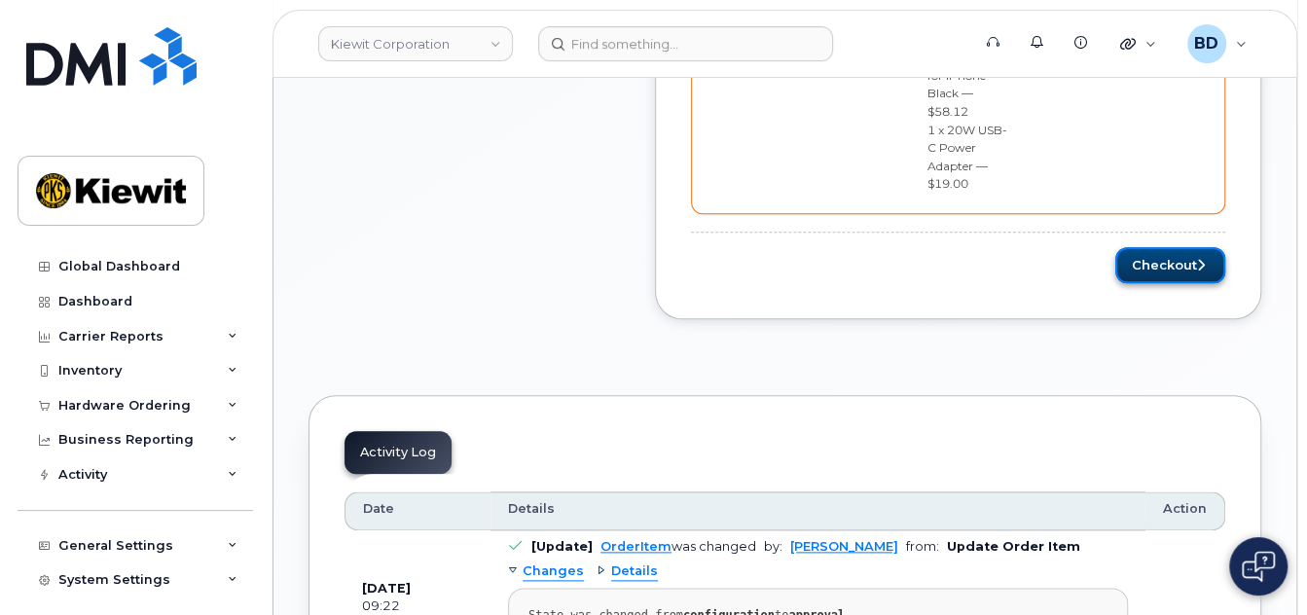
click at [1120, 247] on button "Checkout" at bounding box center [1171, 265] width 110 height 36
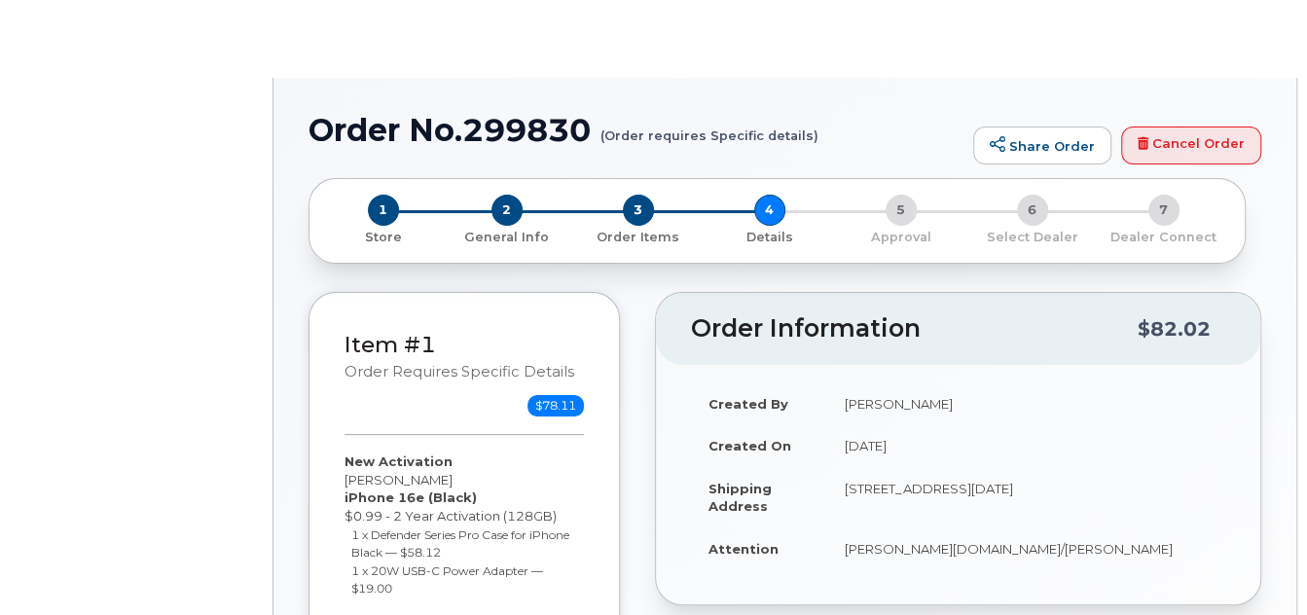
select select "Bus Enhnc Advncd Select for iPhone 5G/5G+ VVM"
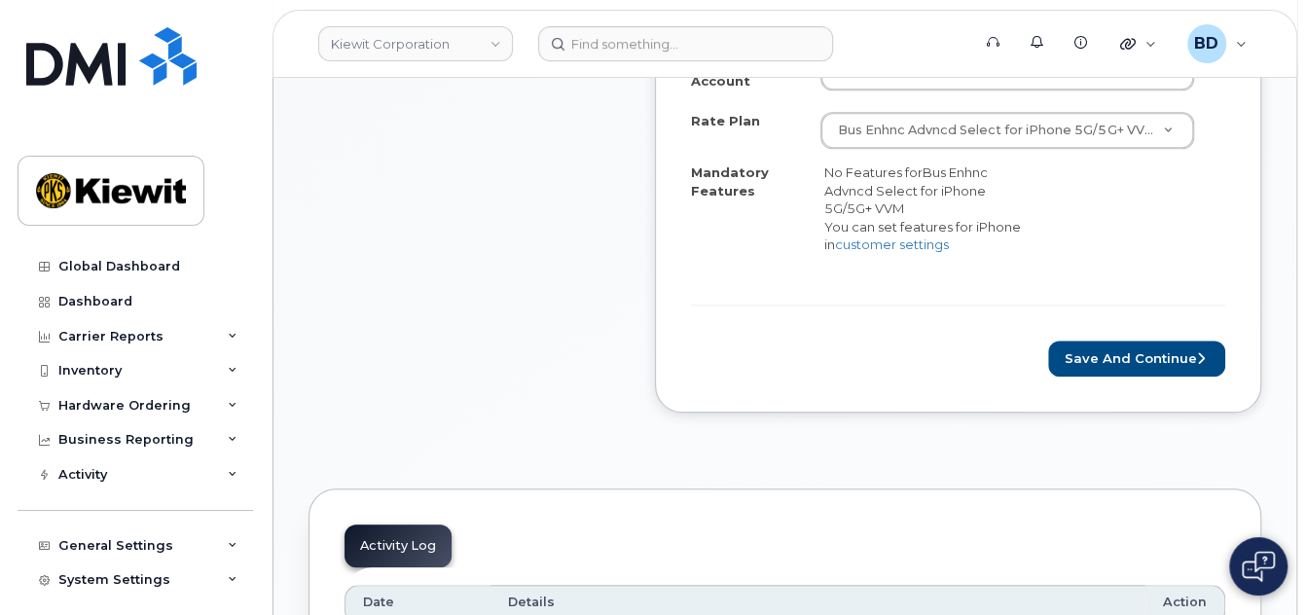
scroll to position [908, 0]
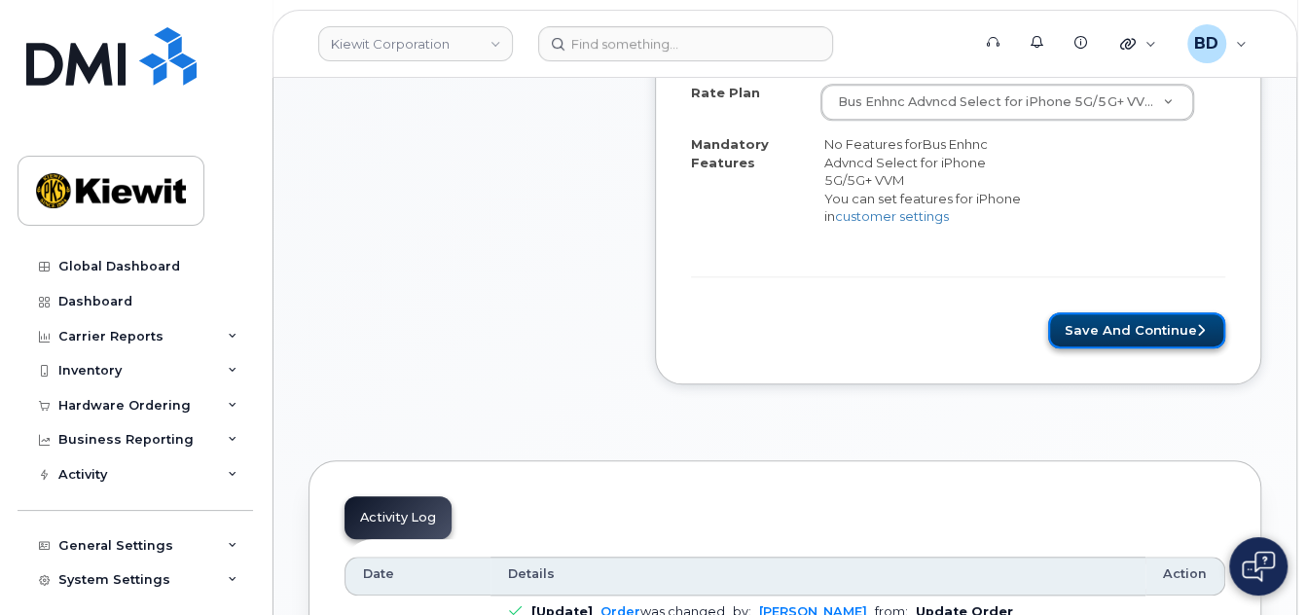
click at [1137, 343] on button "Save and Continue" at bounding box center [1136, 330] width 177 height 36
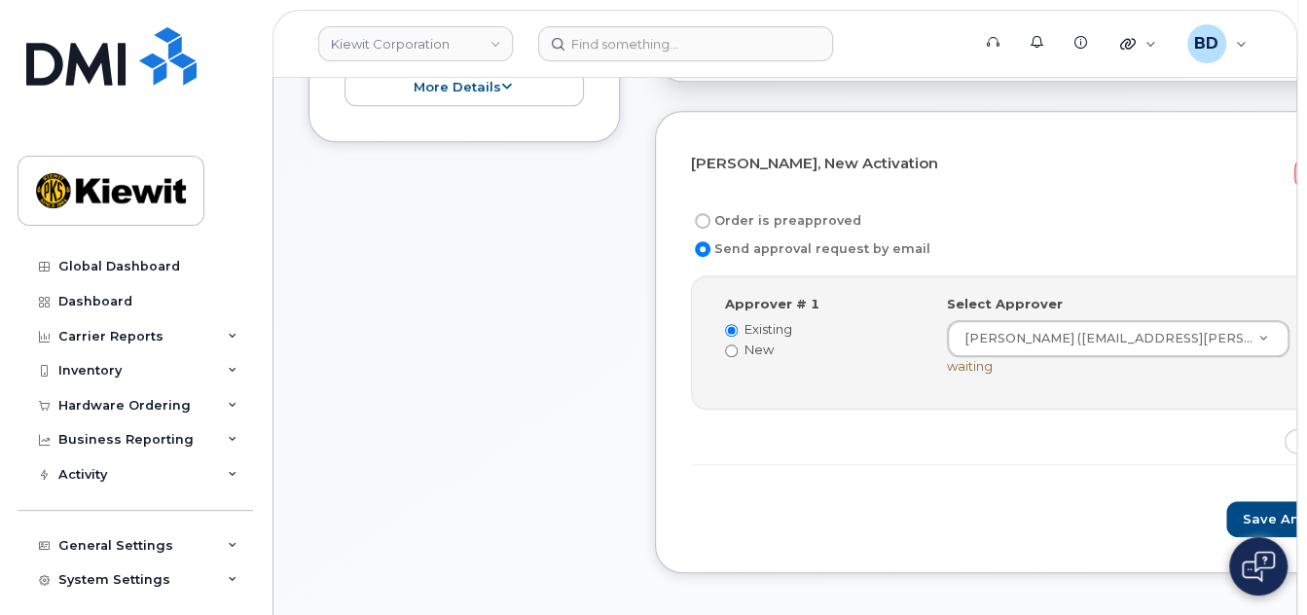
scroll to position [648, 0]
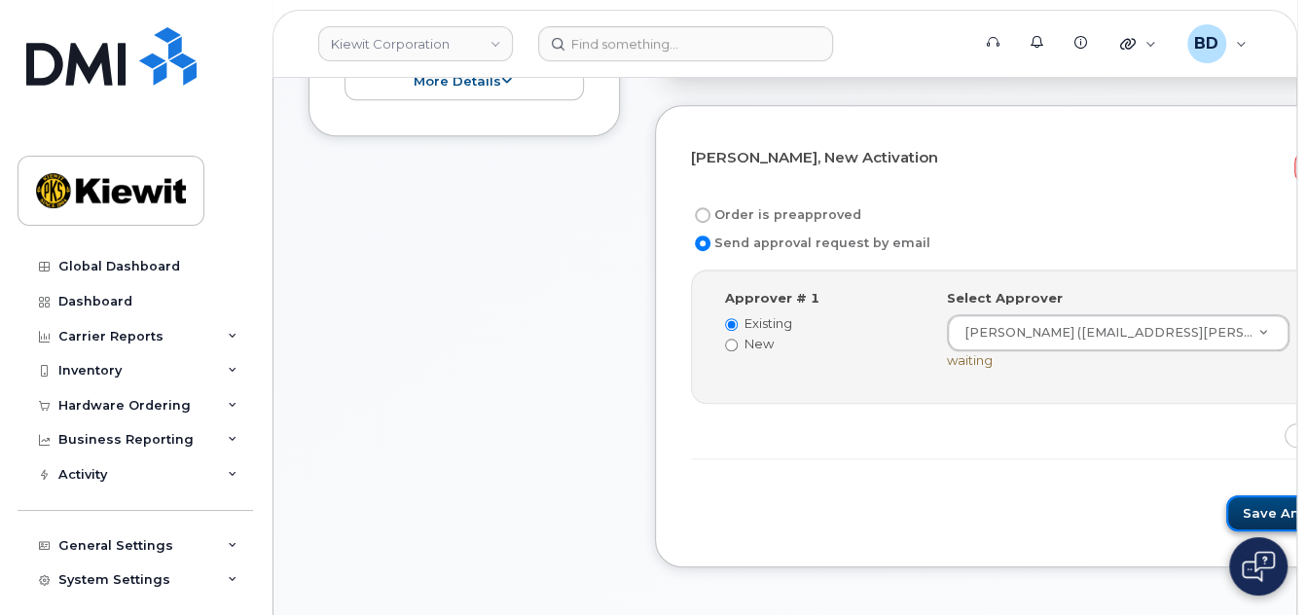
click at [1227, 517] on button "Save and Continue" at bounding box center [1309, 514] width 165 height 36
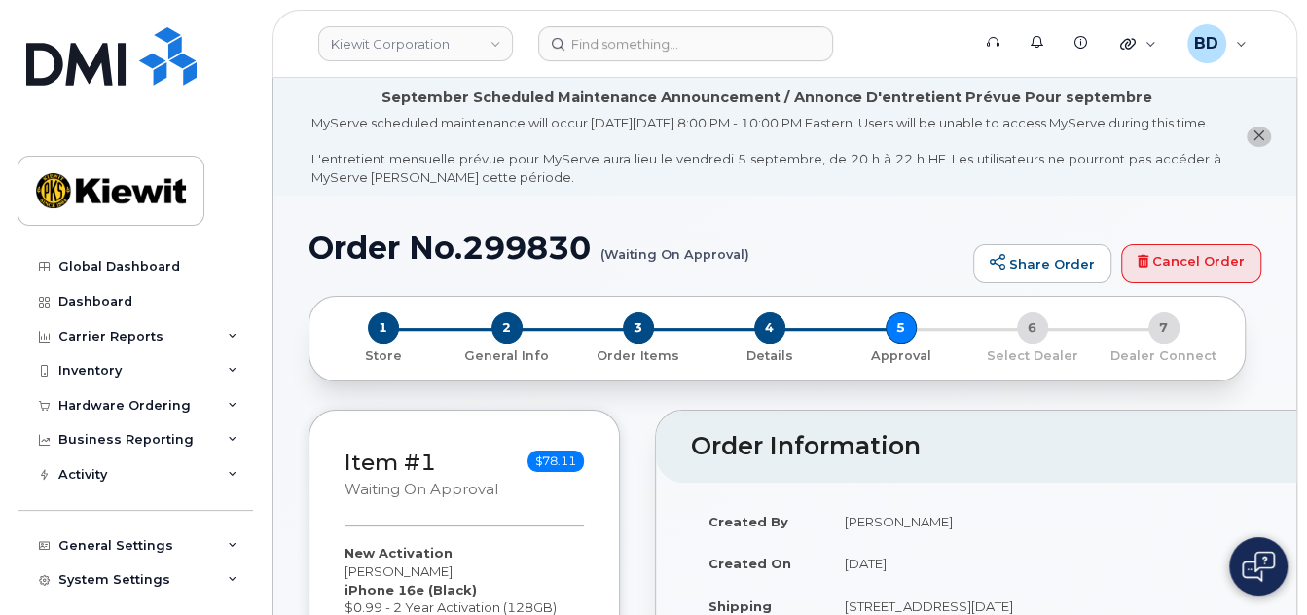
click at [507, 265] on h1 "Order No.299830 (Waiting On Approval)" at bounding box center [636, 248] width 655 height 34
copy h1 "299830"
click at [216, 403] on div "Hardware Ordering" at bounding box center [136, 405] width 236 height 35
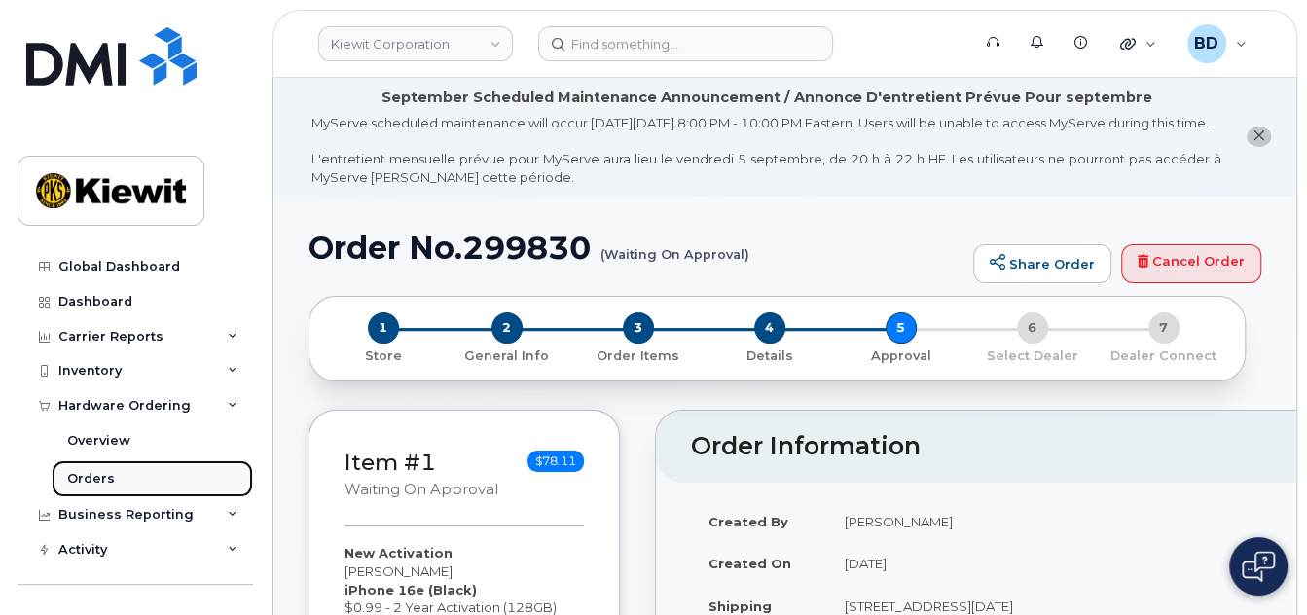
click at [98, 482] on div "Orders" at bounding box center [91, 479] width 48 height 18
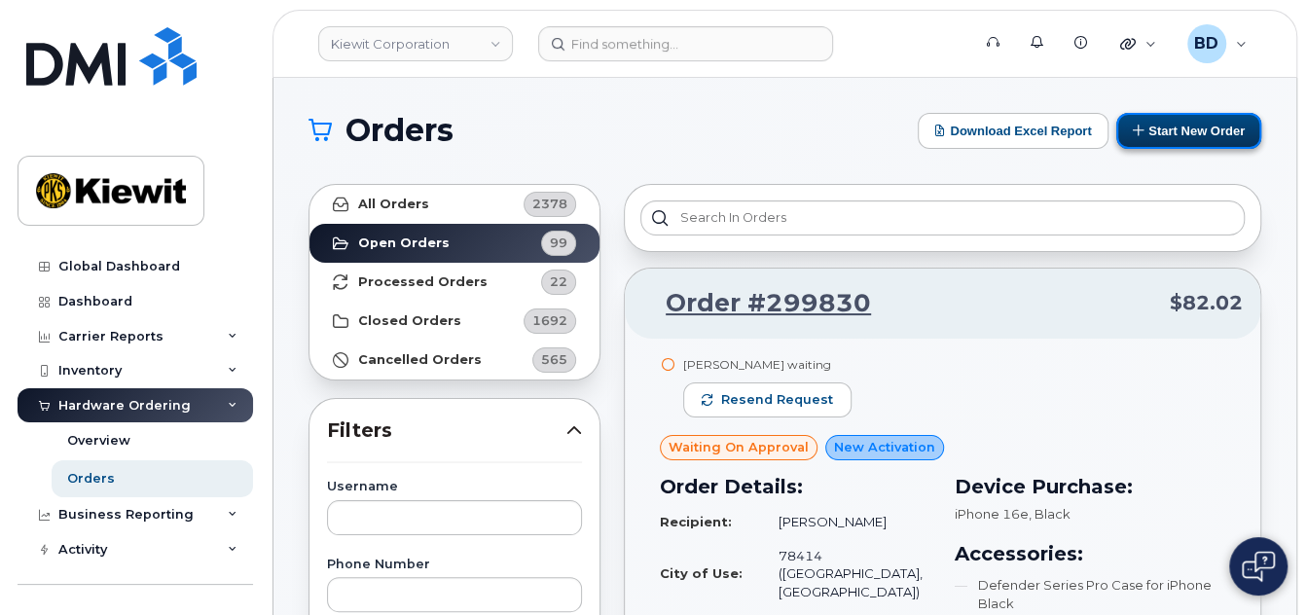
click at [1202, 128] on button "Start New Order" at bounding box center [1189, 131] width 145 height 36
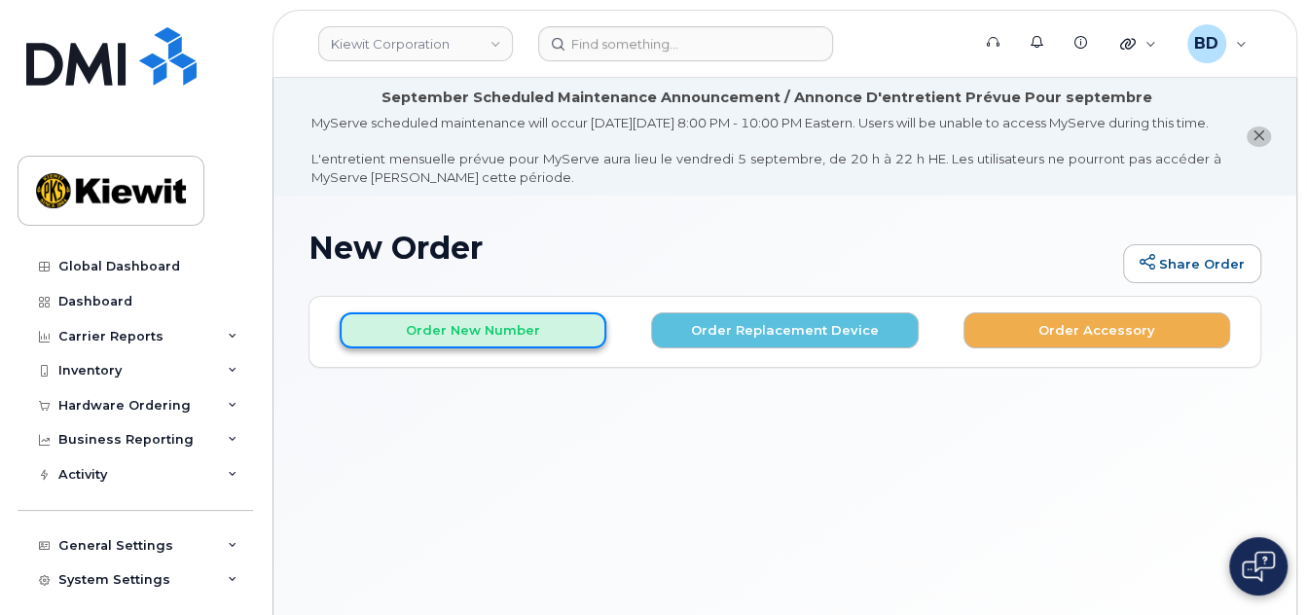
click at [430, 343] on button "Order New Number" at bounding box center [473, 330] width 267 height 36
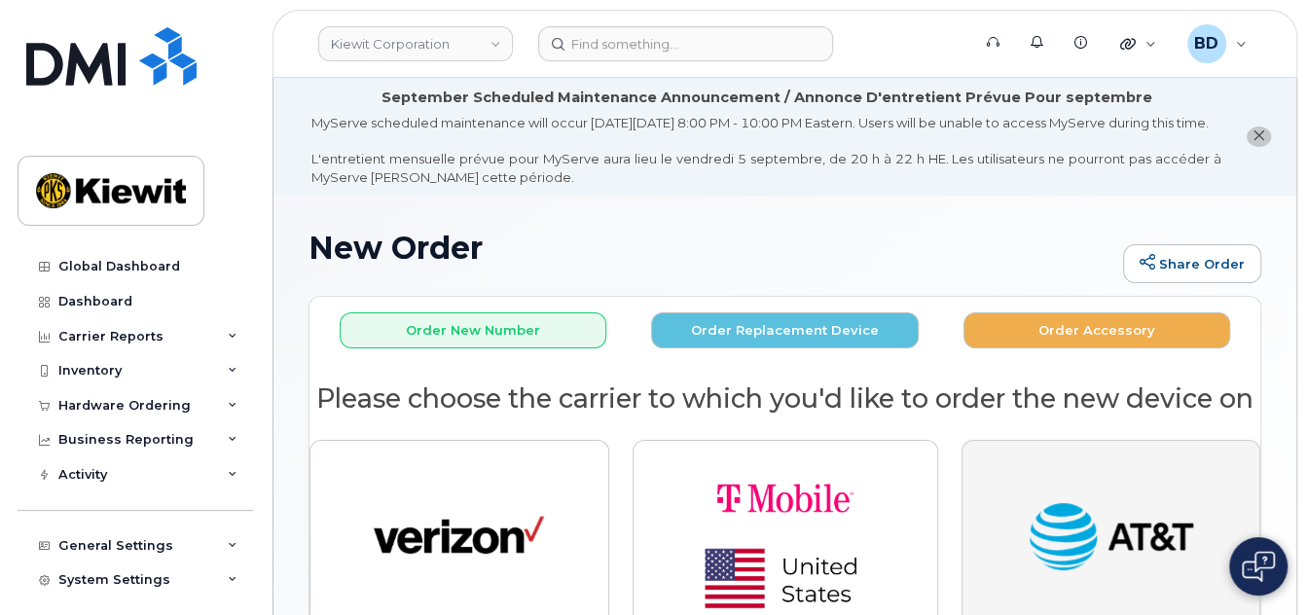
click at [1107, 550] on img "button" at bounding box center [1111, 539] width 170 height 88
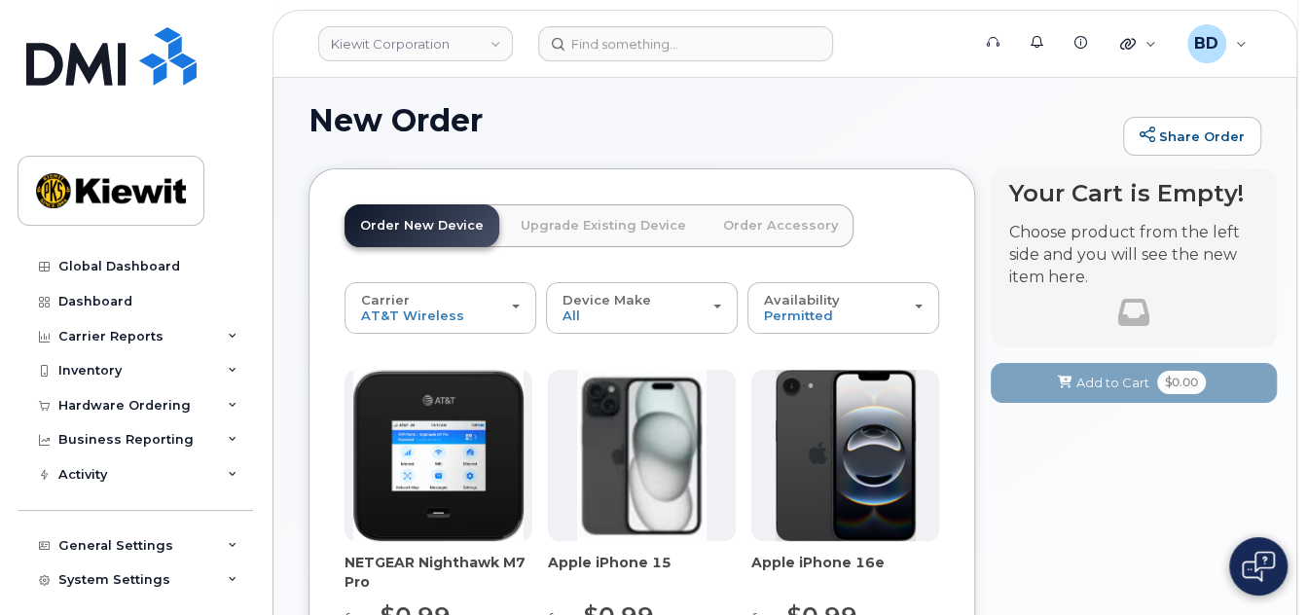
scroll to position [259, 0]
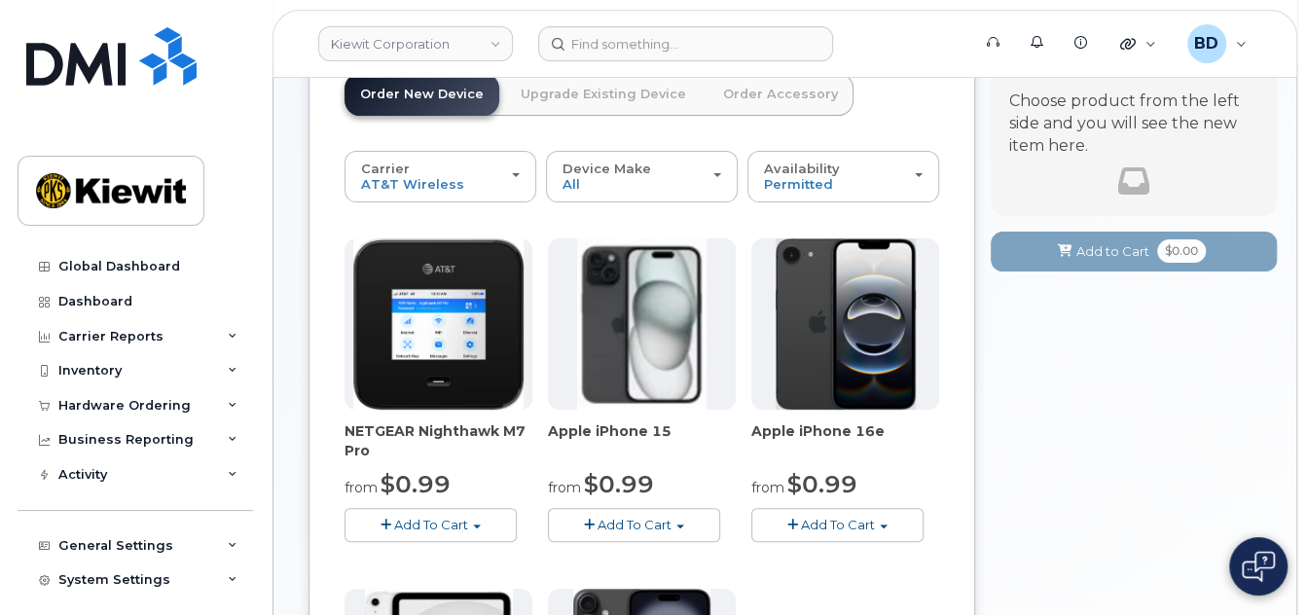
click at [831, 532] on span "Add To Cart" at bounding box center [838, 525] width 74 height 16
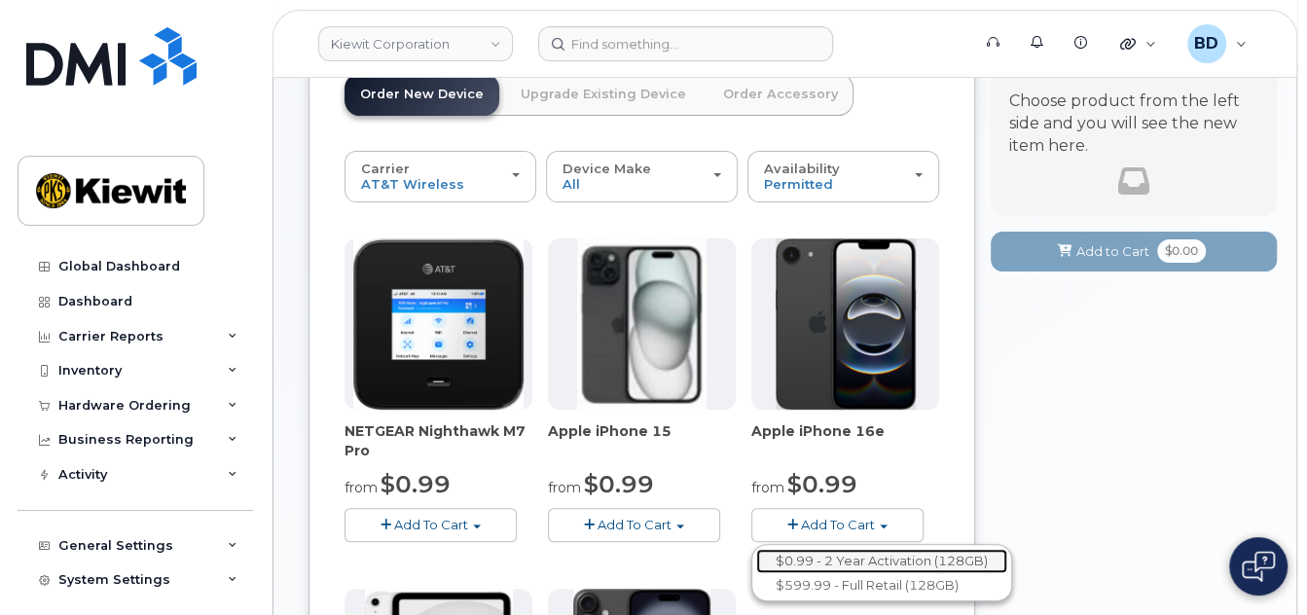
click at [906, 573] on link "$0.99 - 2 Year Activation (128GB)" at bounding box center [881, 561] width 251 height 24
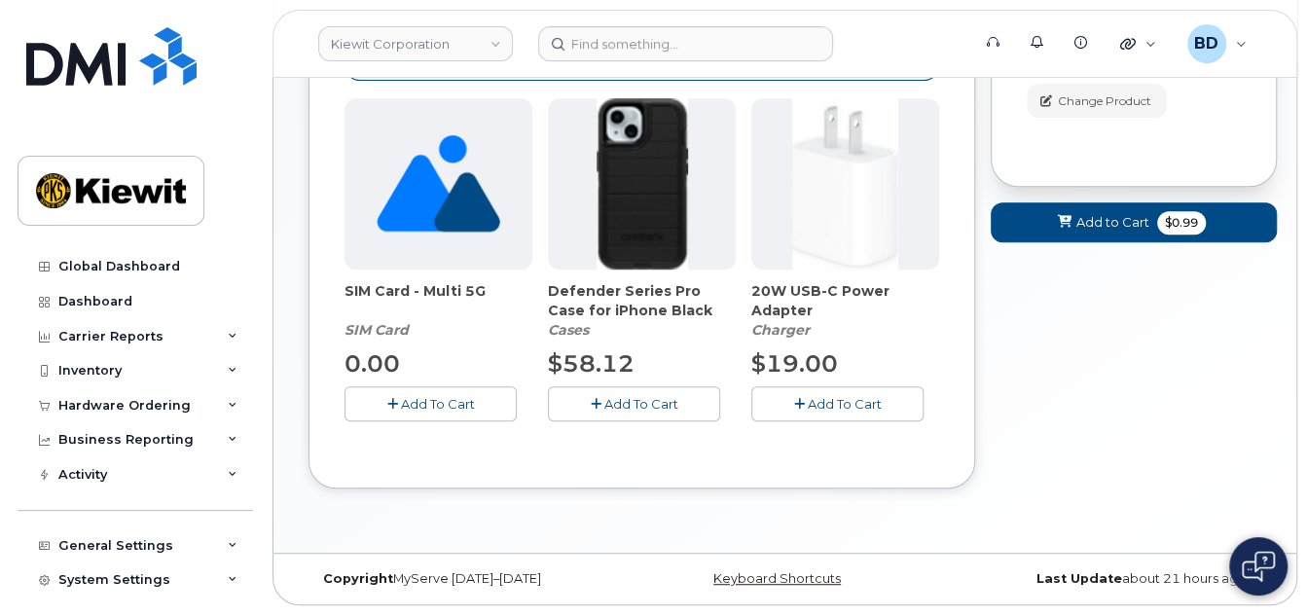
scroll to position [473, 0]
click at [599, 402] on icon "button" at bounding box center [596, 404] width 11 height 13
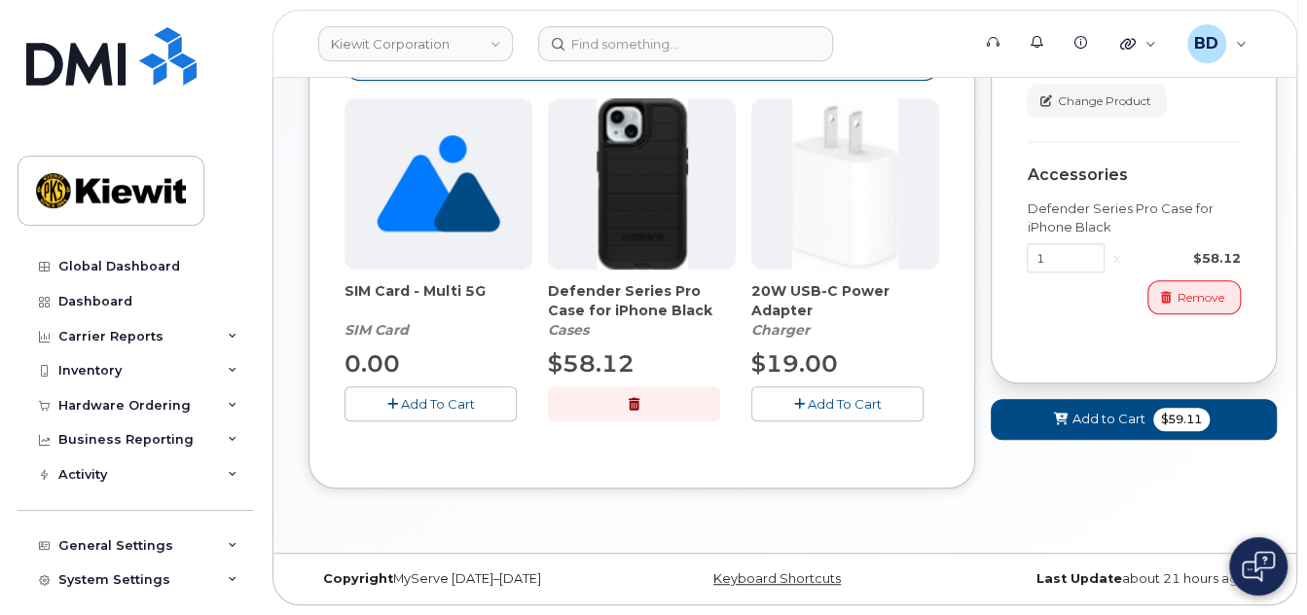
click at [849, 396] on span "Add To Cart" at bounding box center [845, 404] width 74 height 16
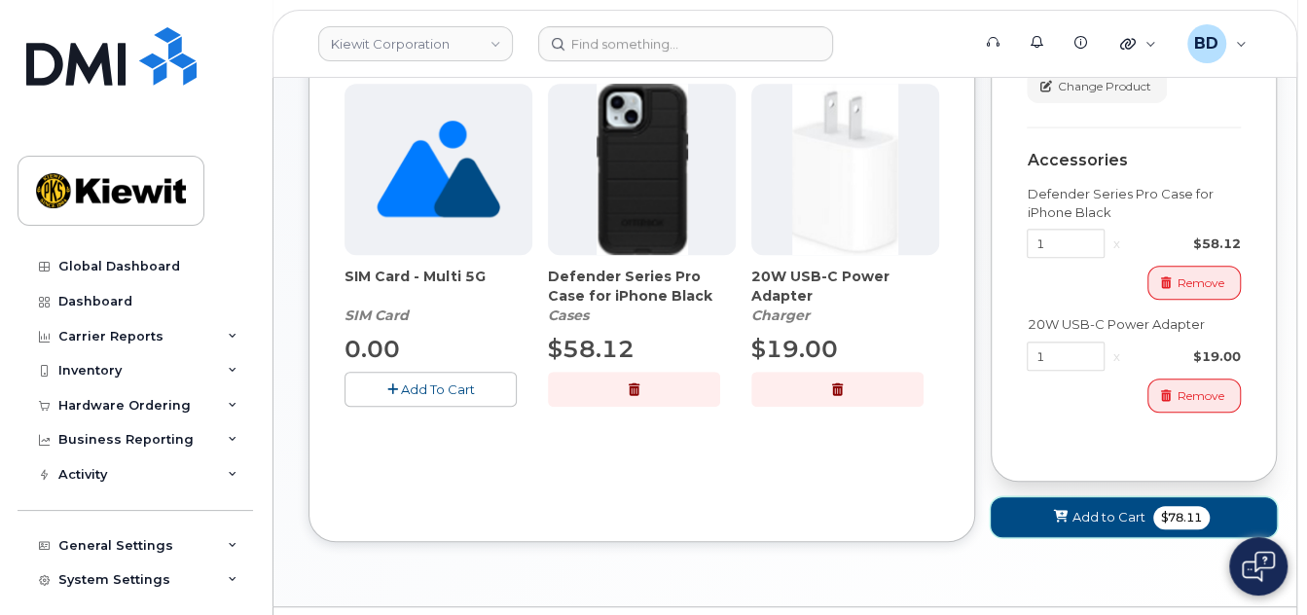
click at [1103, 513] on span "Add to Cart" at bounding box center [1109, 517] width 73 height 18
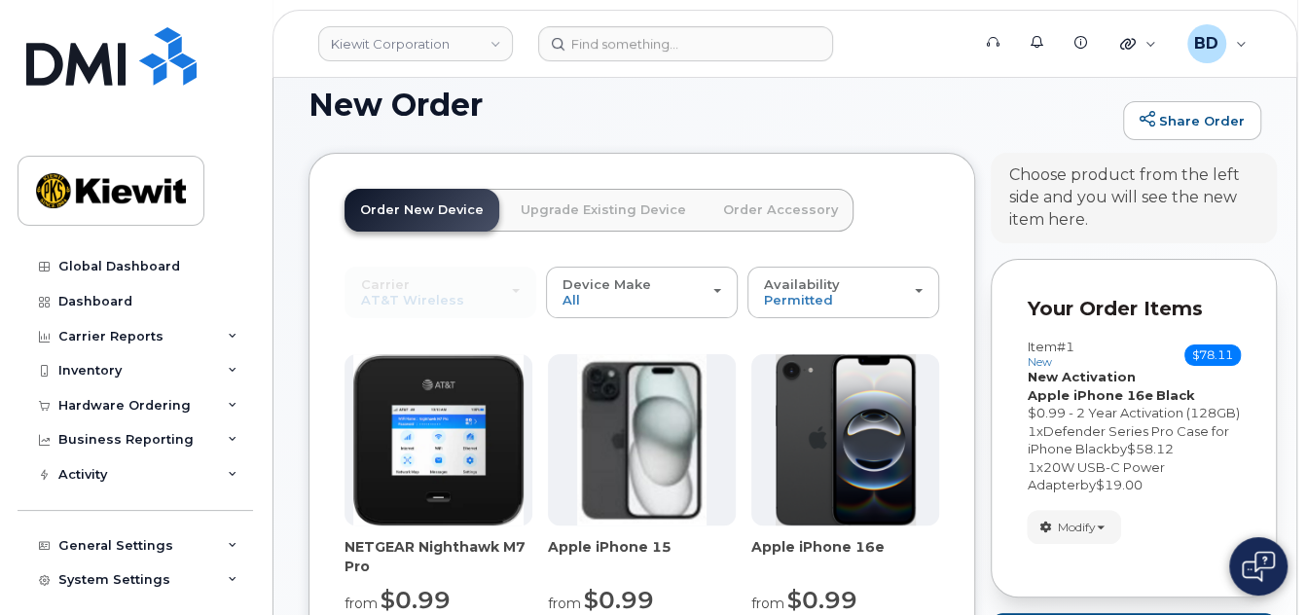
scroll to position [287, 0]
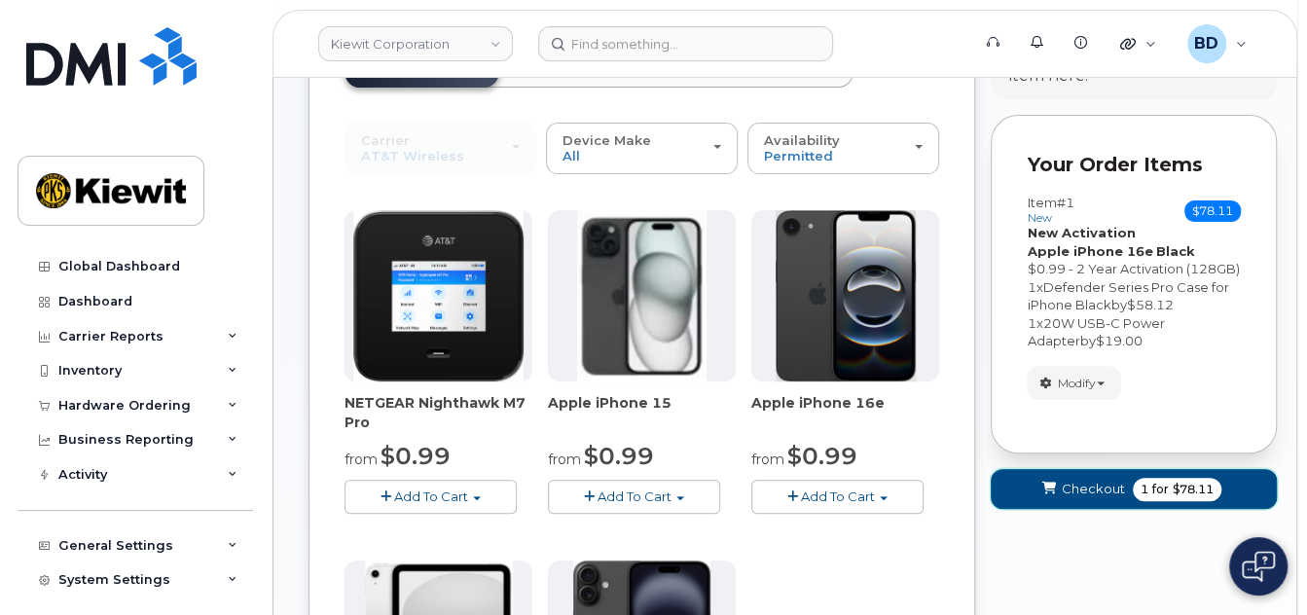
click at [1099, 509] on button "Checkout 1 for $78.11" at bounding box center [1134, 489] width 286 height 40
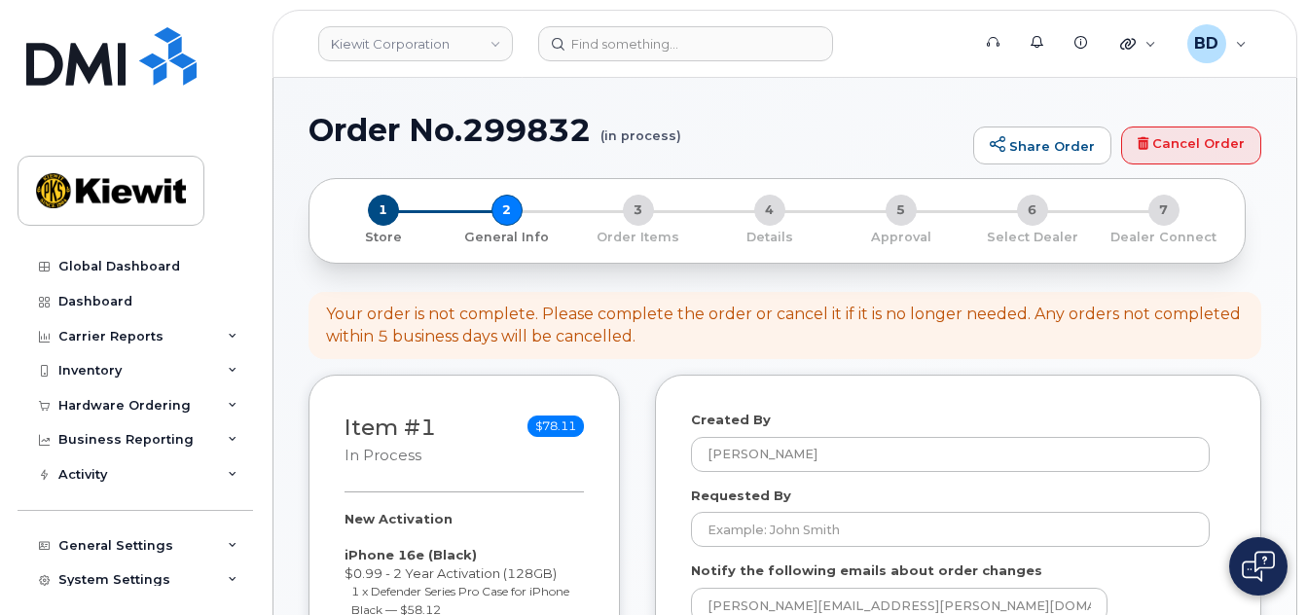
select select
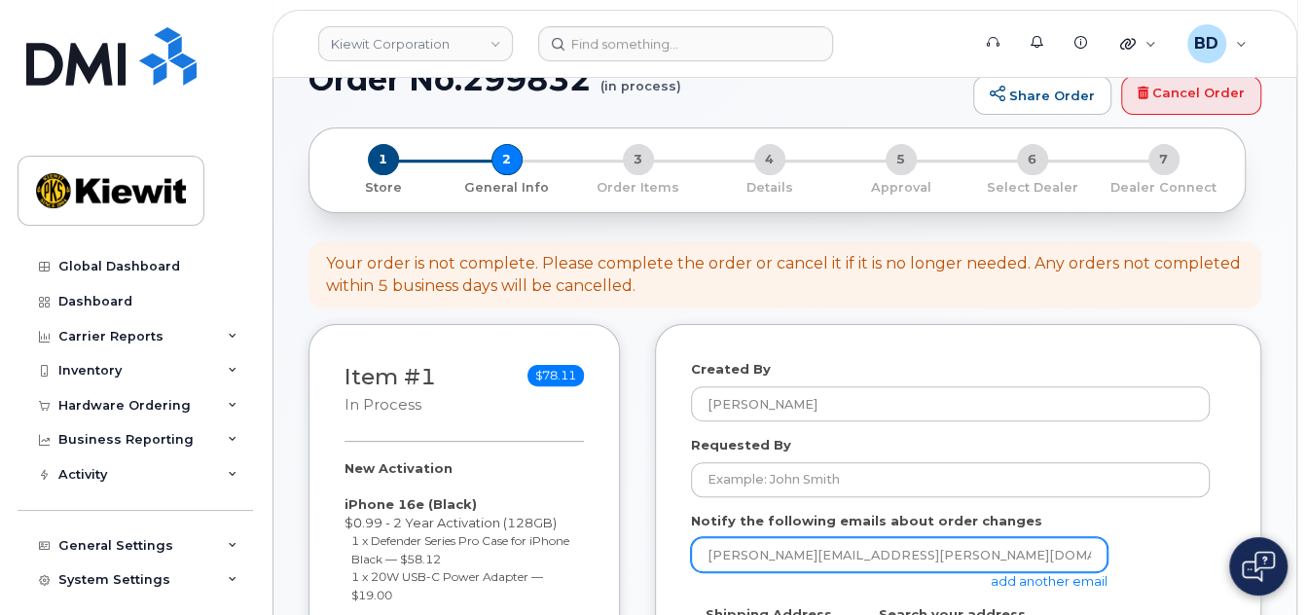
scroll to position [259, 0]
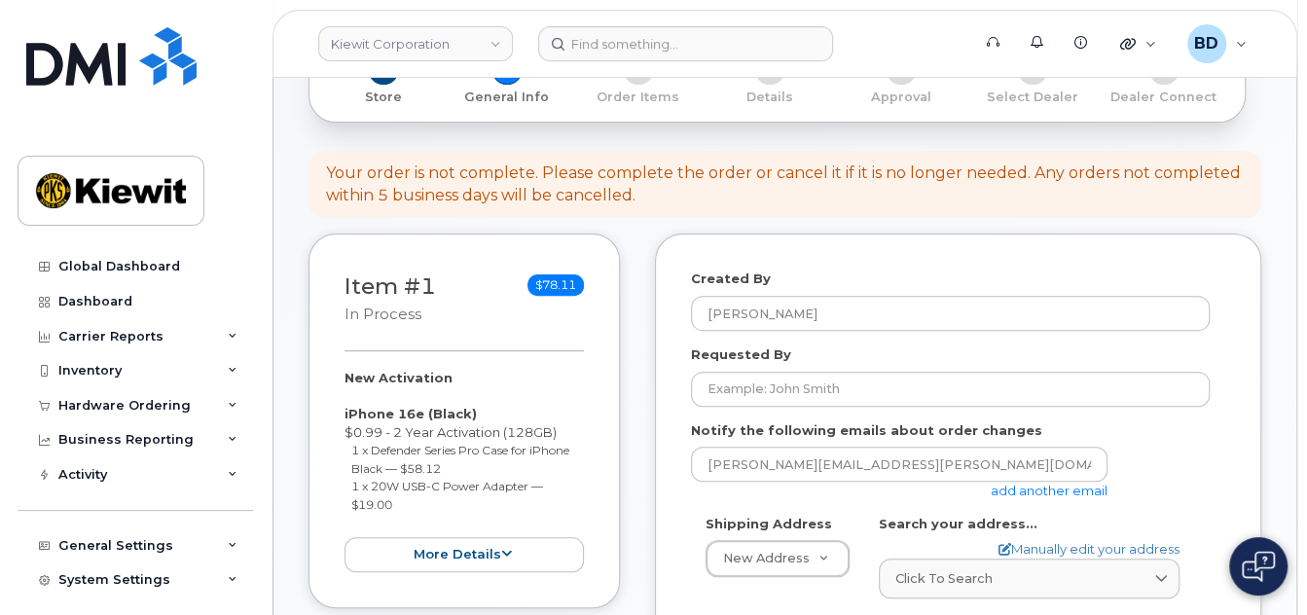
click at [1030, 498] on link "add another email" at bounding box center [1049, 491] width 117 height 16
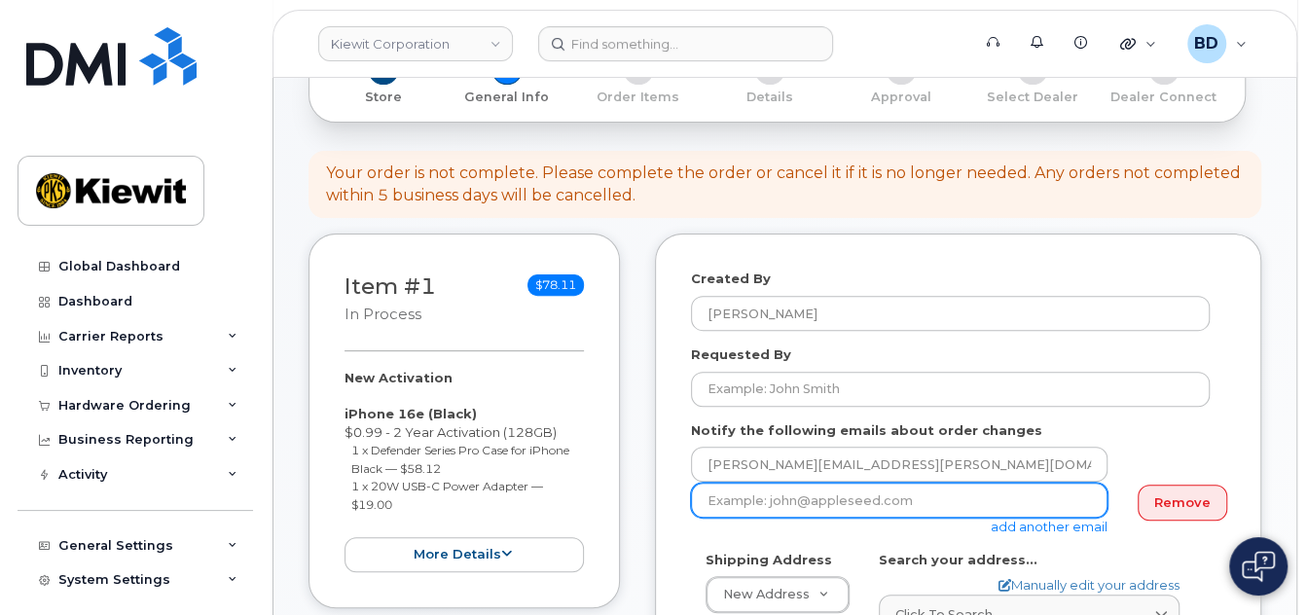
click at [800, 518] on input "email" at bounding box center [899, 500] width 417 height 35
paste input "[PERSON_NAME][EMAIL_ADDRESS][PERSON_NAME][DOMAIN_NAME]"
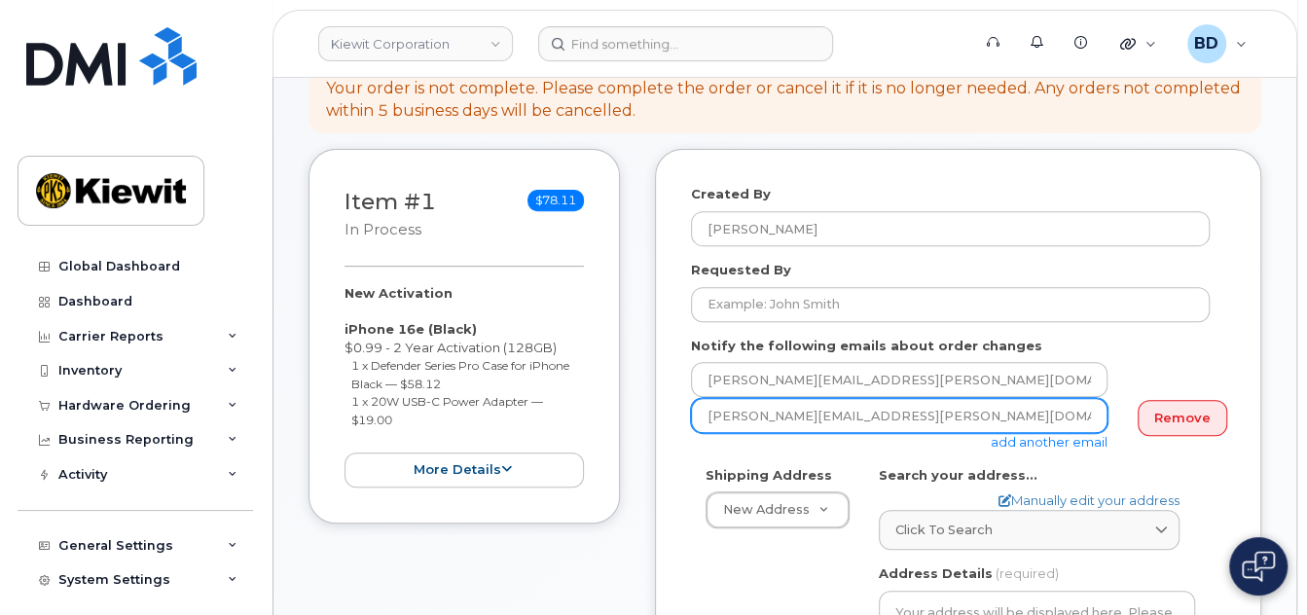
scroll to position [389, 0]
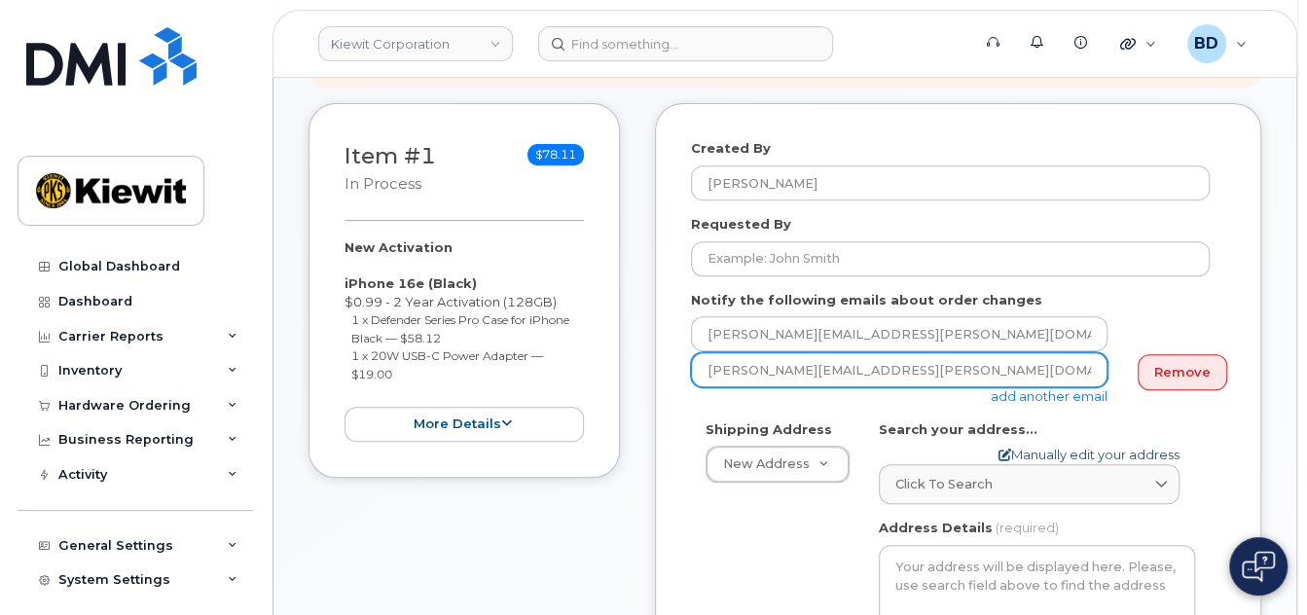
type input "[PERSON_NAME][EMAIL_ADDRESS][PERSON_NAME][DOMAIN_NAME]"
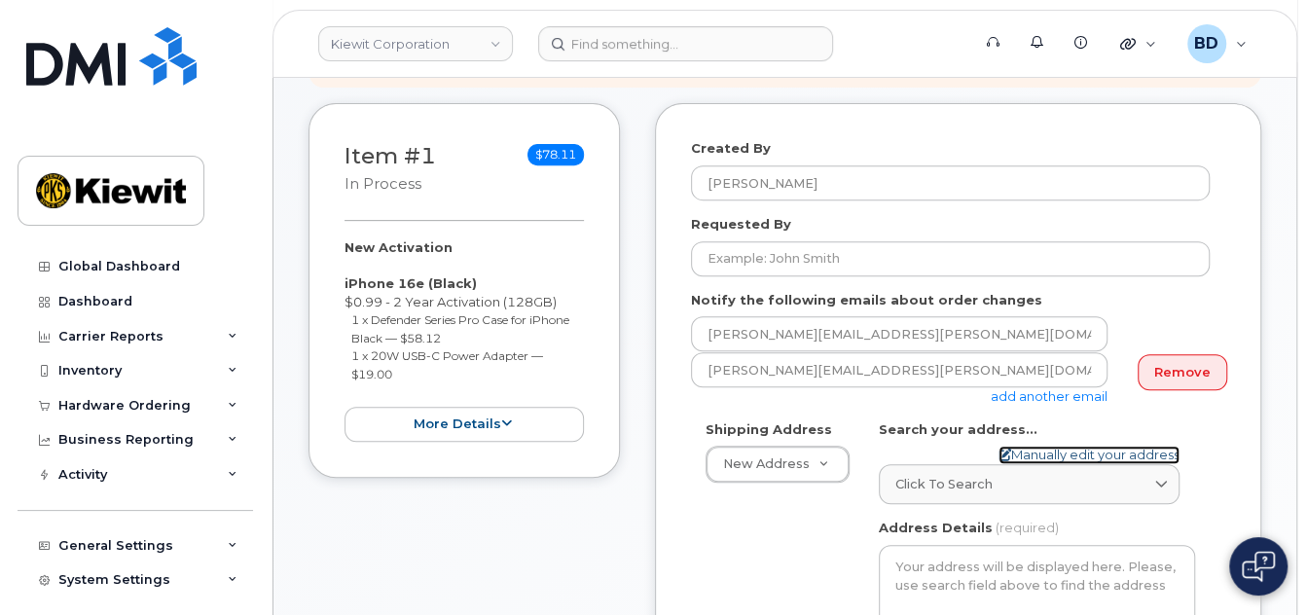
click at [1027, 464] on link "Manually edit your address" at bounding box center [1089, 455] width 181 height 18
select select
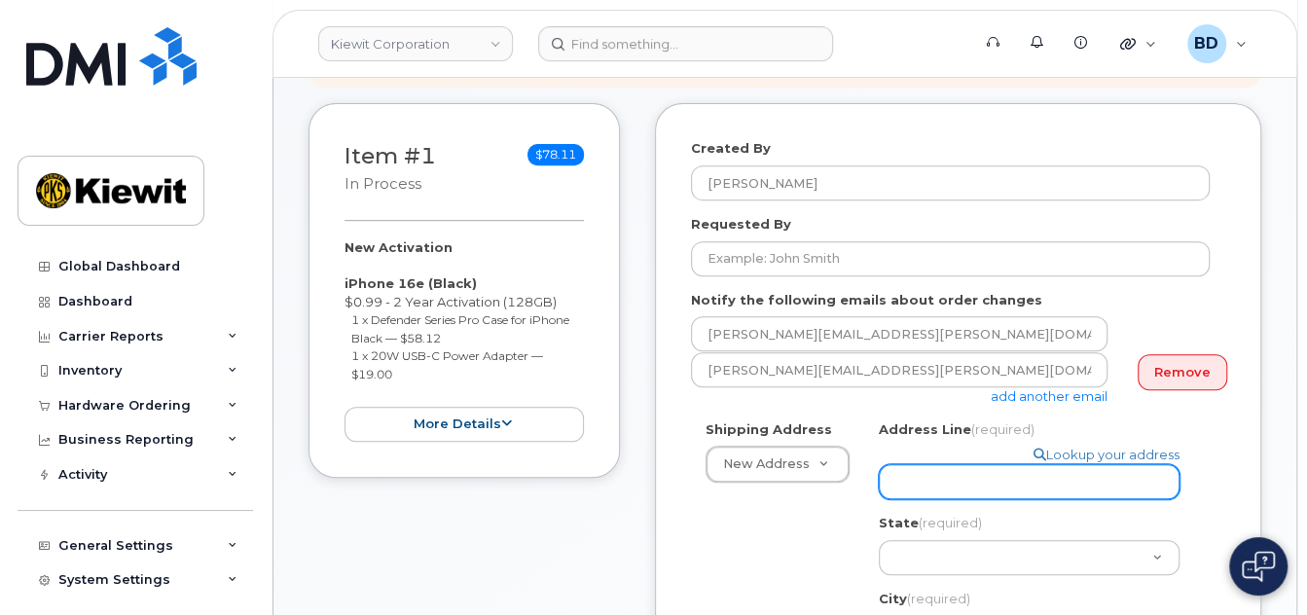
paste input "3831 Technology Forest Blvd"
select select
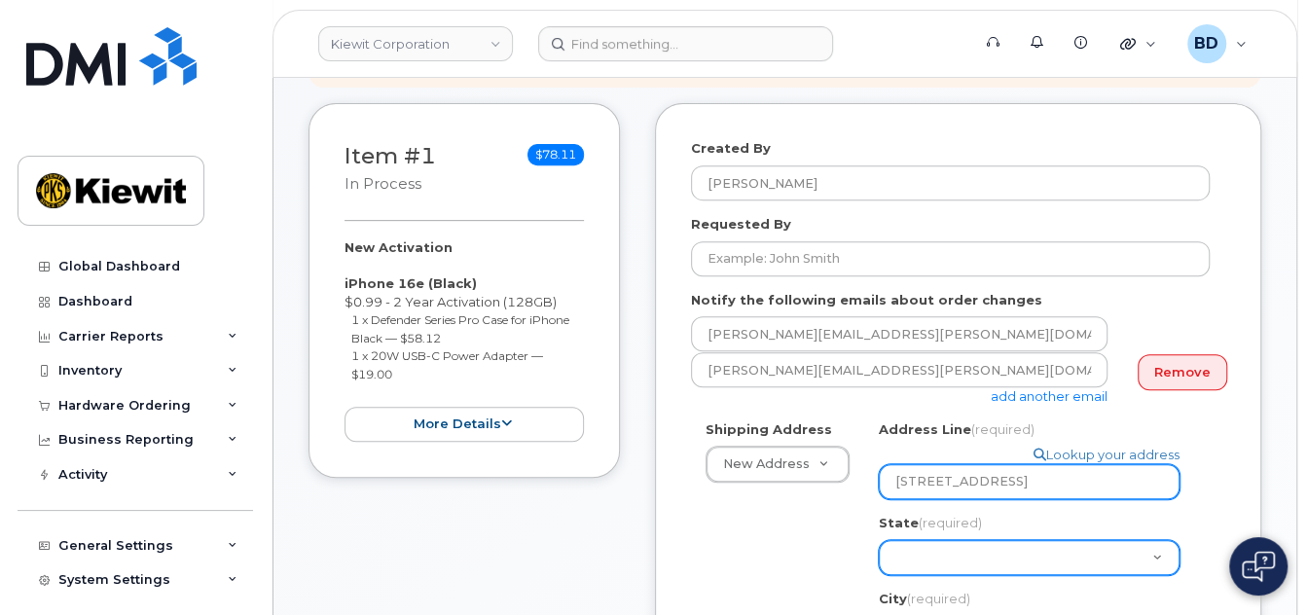
type input "3831 Technology Forest Blvd"
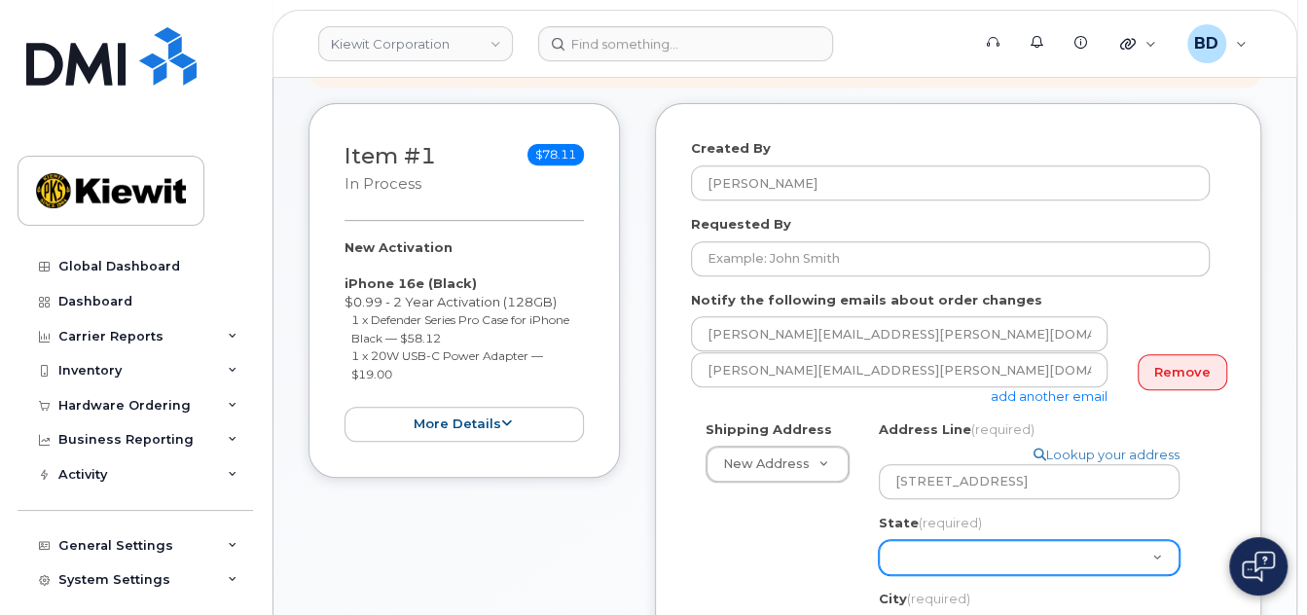
click at [926, 555] on select "Alabama Alaska American Samoa Arizona Arkansas California Colorado Connecticut …" at bounding box center [1029, 557] width 301 height 35
select select "TX"
click at [879, 540] on select "Alabama Alaska American Samoa Arizona Arkansas California Colorado Connecticut …" at bounding box center [1029, 557] width 301 height 35
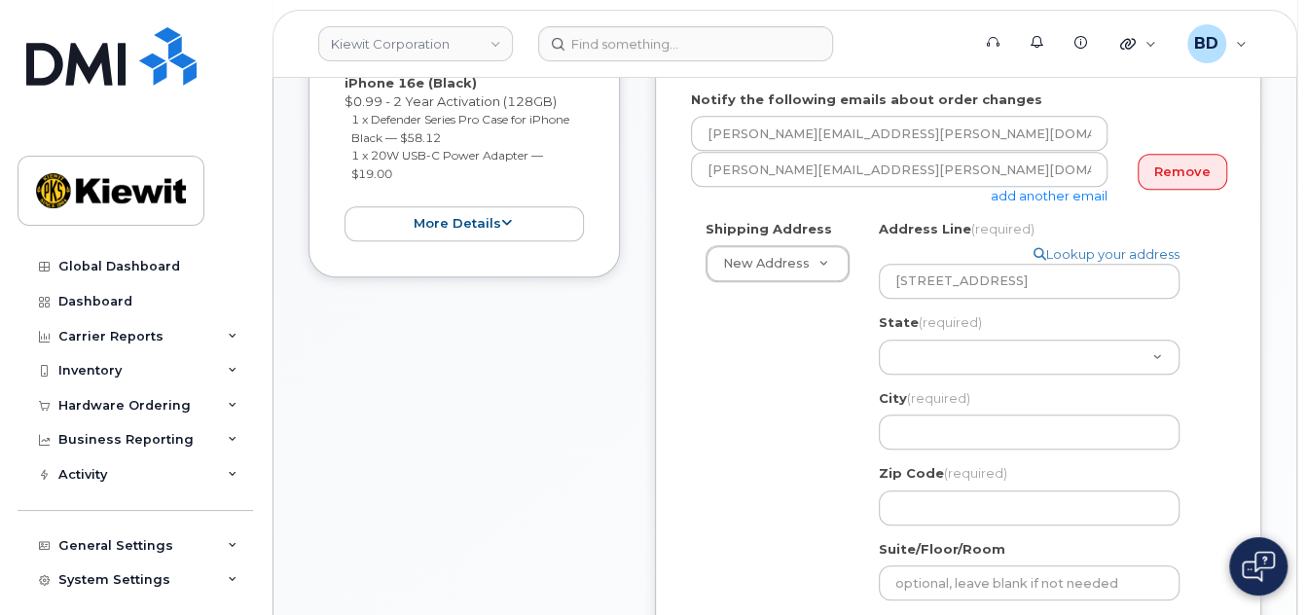
scroll to position [648, 0]
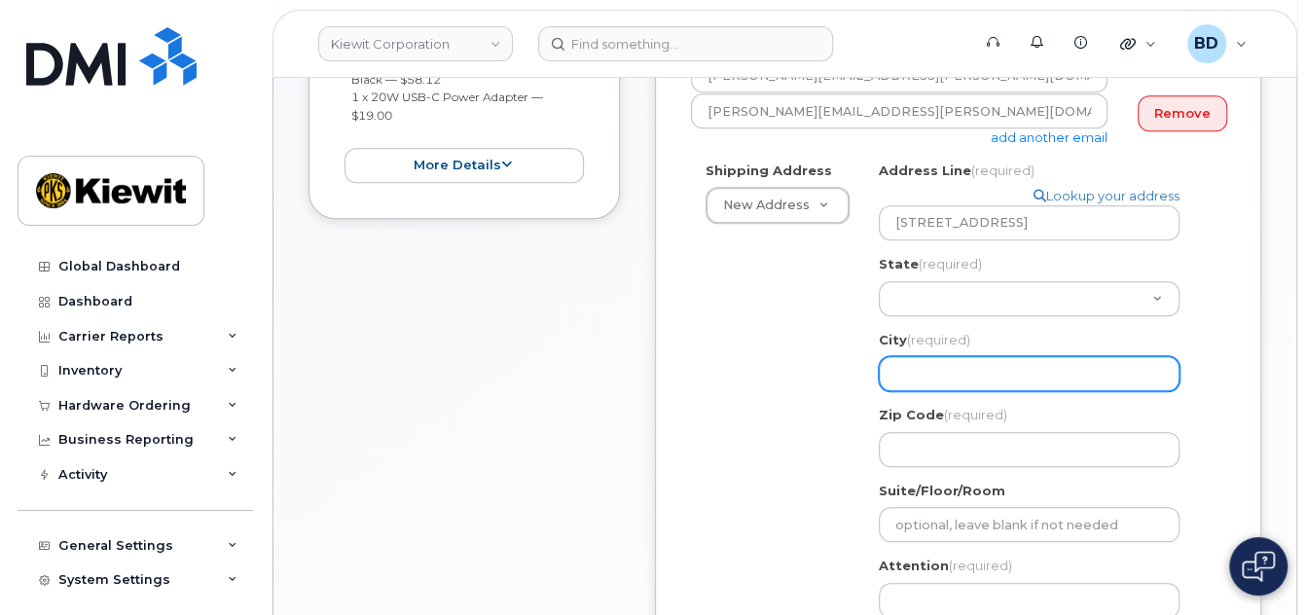
click at [918, 373] on input "City (required)" at bounding box center [1029, 373] width 301 height 35
paste input "The Woodlands"
select select
type input "The Woodlands"
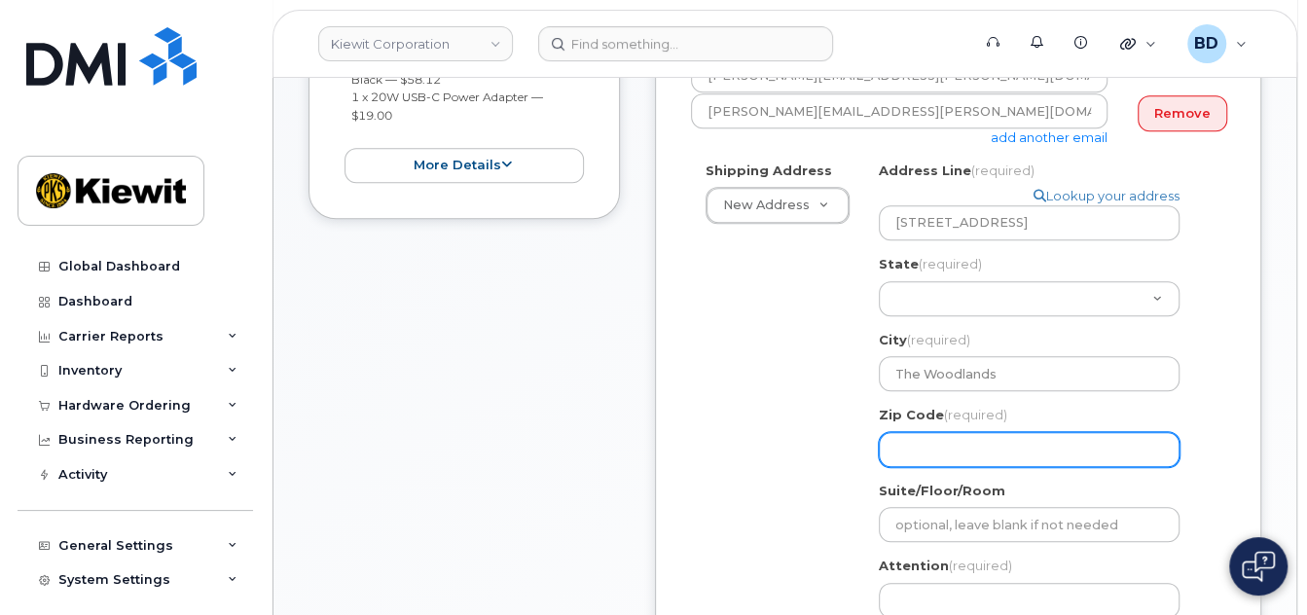
click at [938, 454] on input "Zip Code (required)" at bounding box center [1029, 449] width 301 height 35
paste input "77381"
select select
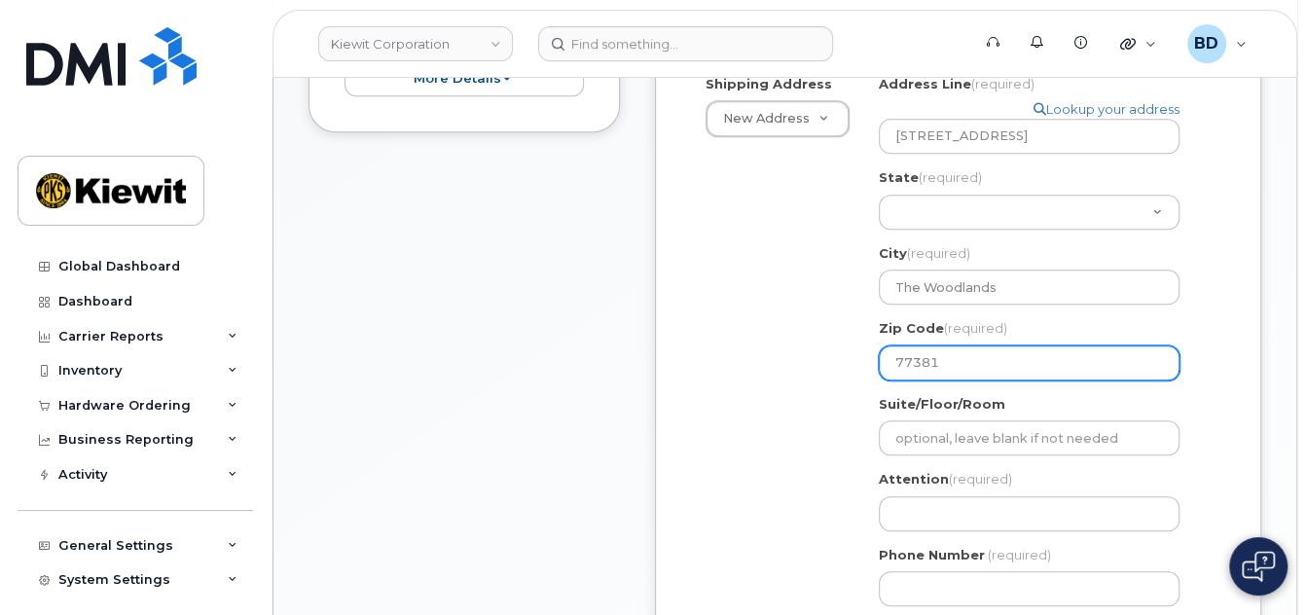
scroll to position [779, 0]
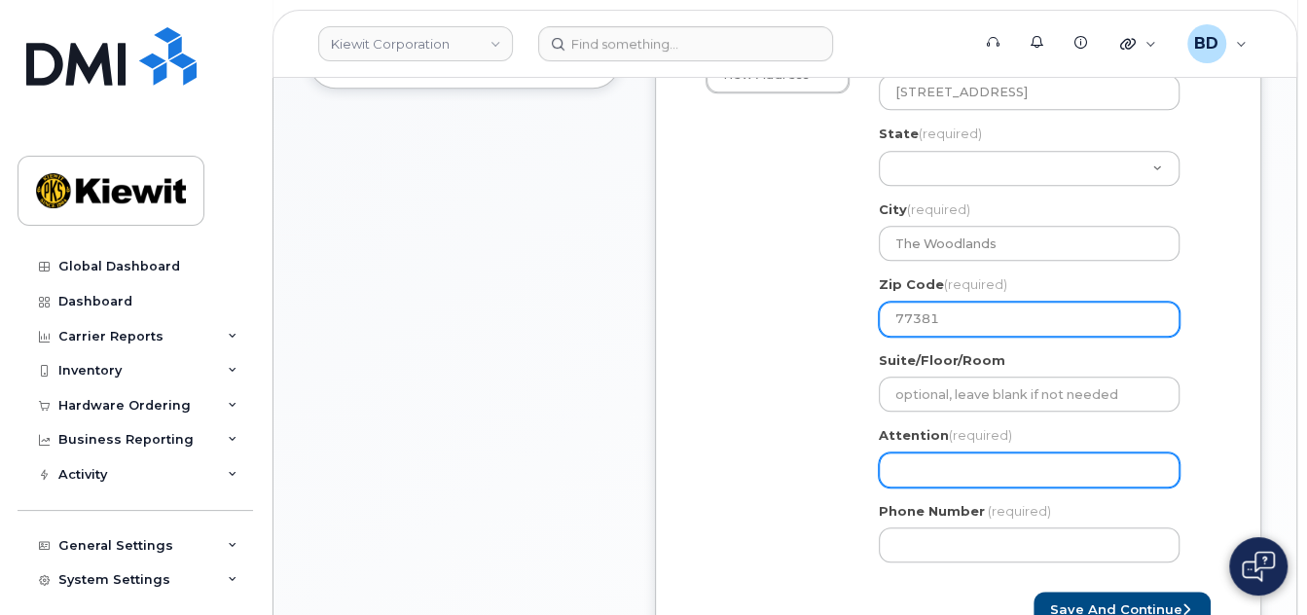
type input "77381"
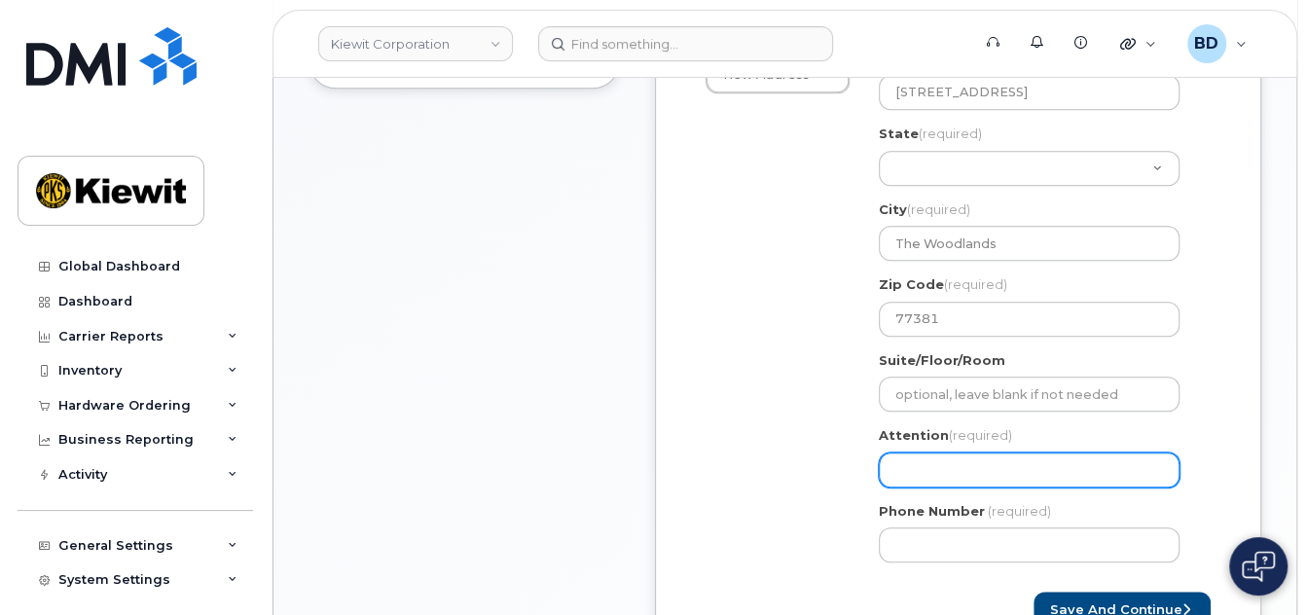
click at [913, 468] on input "Attention (required)" at bounding box center [1029, 470] width 301 height 35
select select
type input "E"
select select
type input "Er"
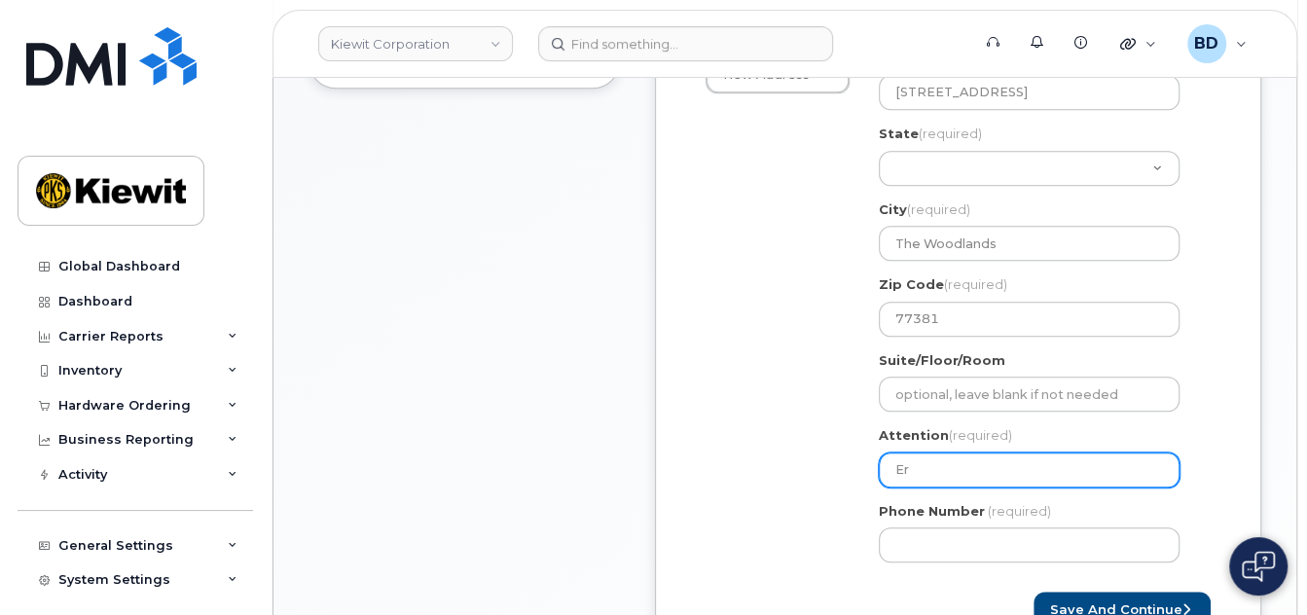
select select
type input "Eri"
select select
type input "Erin"
select select
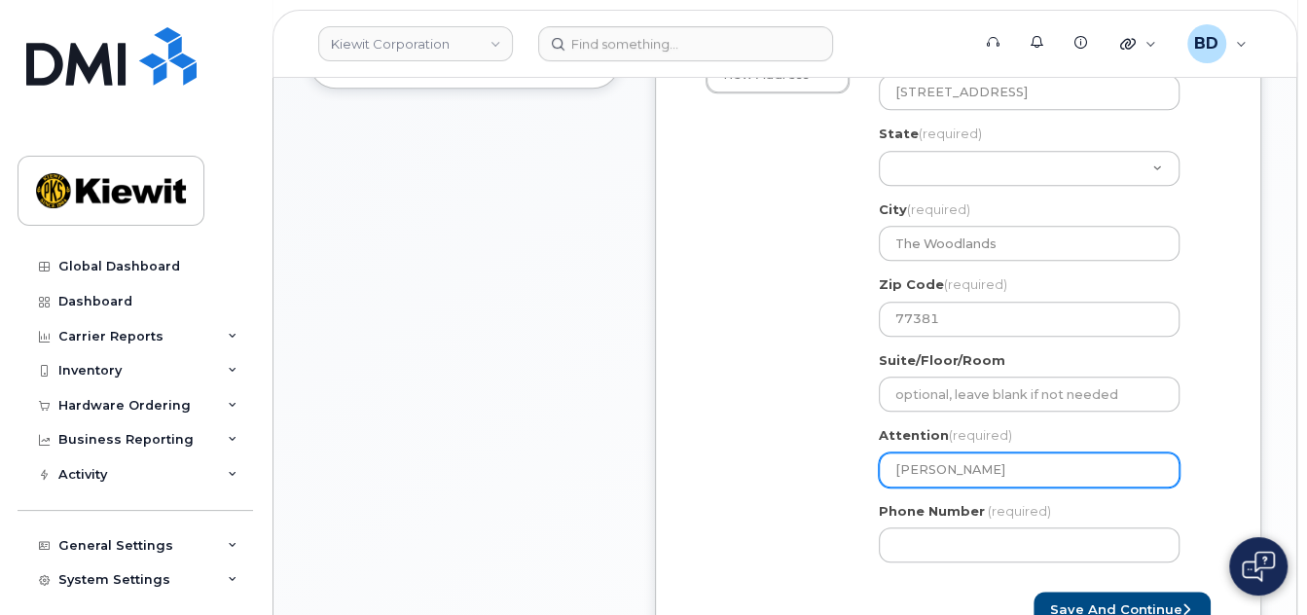
type input "Erin D"
select select
type input "Erin Da"
select select
type input "Erin Dan"
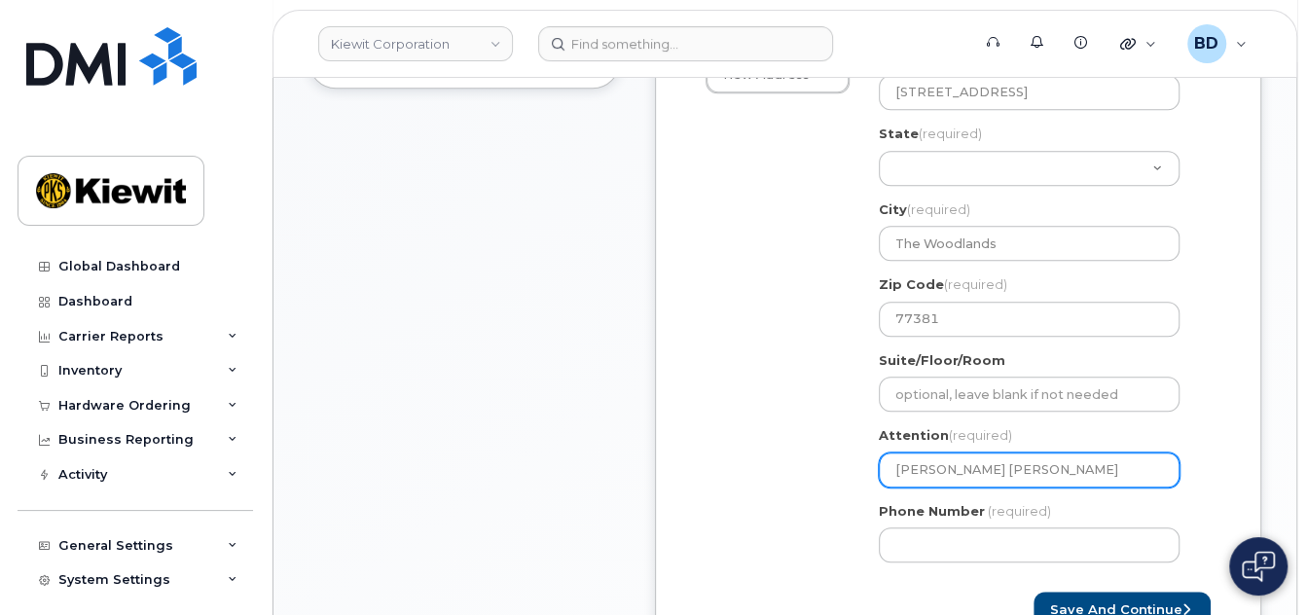
select select
type input "Erin Dani"
select select
type input "Erin Danie"
select select
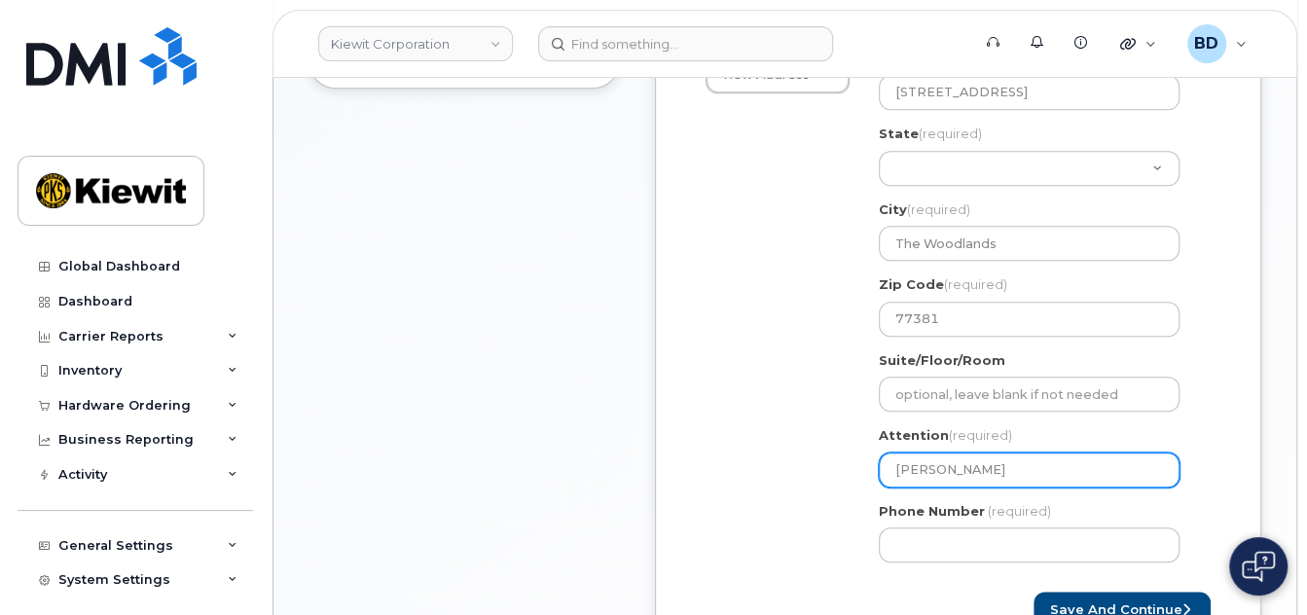
type input "Erin Daniel"
select select
type input "Erin Daniel/"
click at [993, 467] on input "Erin Daniel/" at bounding box center [1029, 470] width 301 height 35
paste input "Lauren Rochelle"
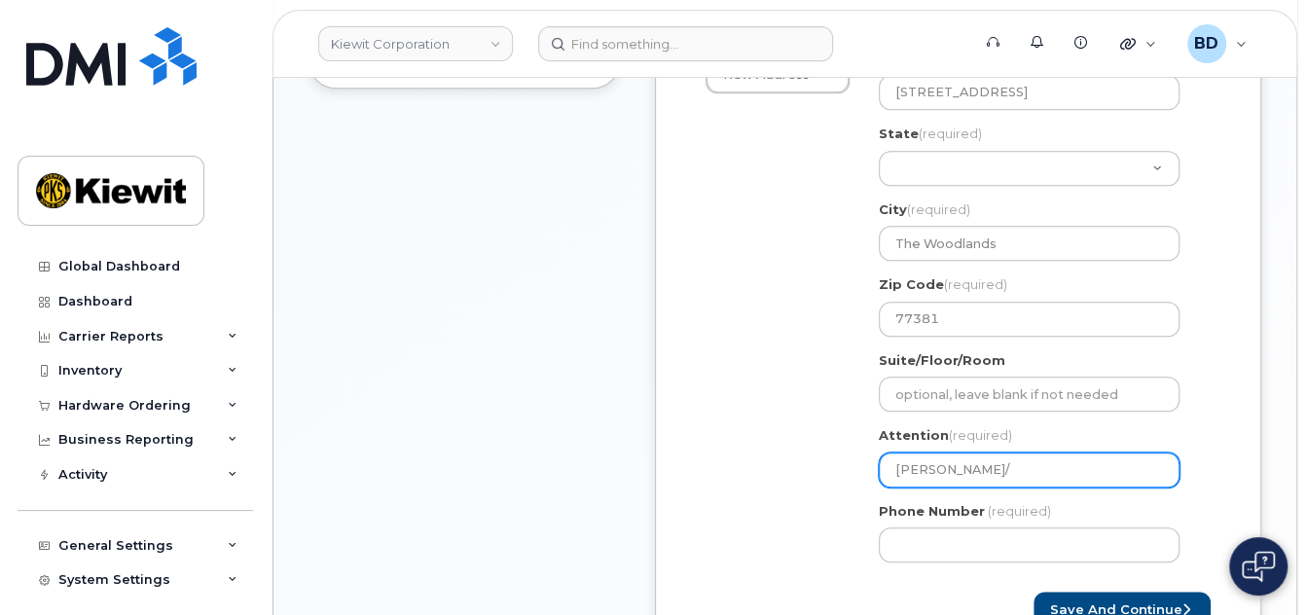
select select
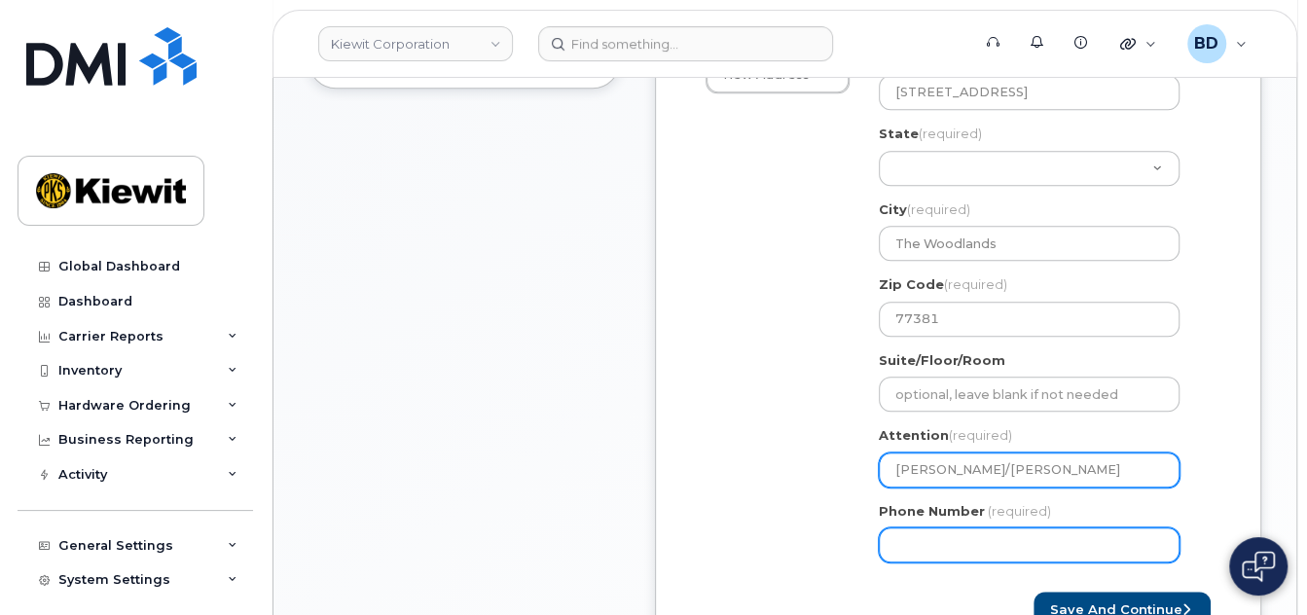
type input "Erin Daniel/Lauren Rochelle"
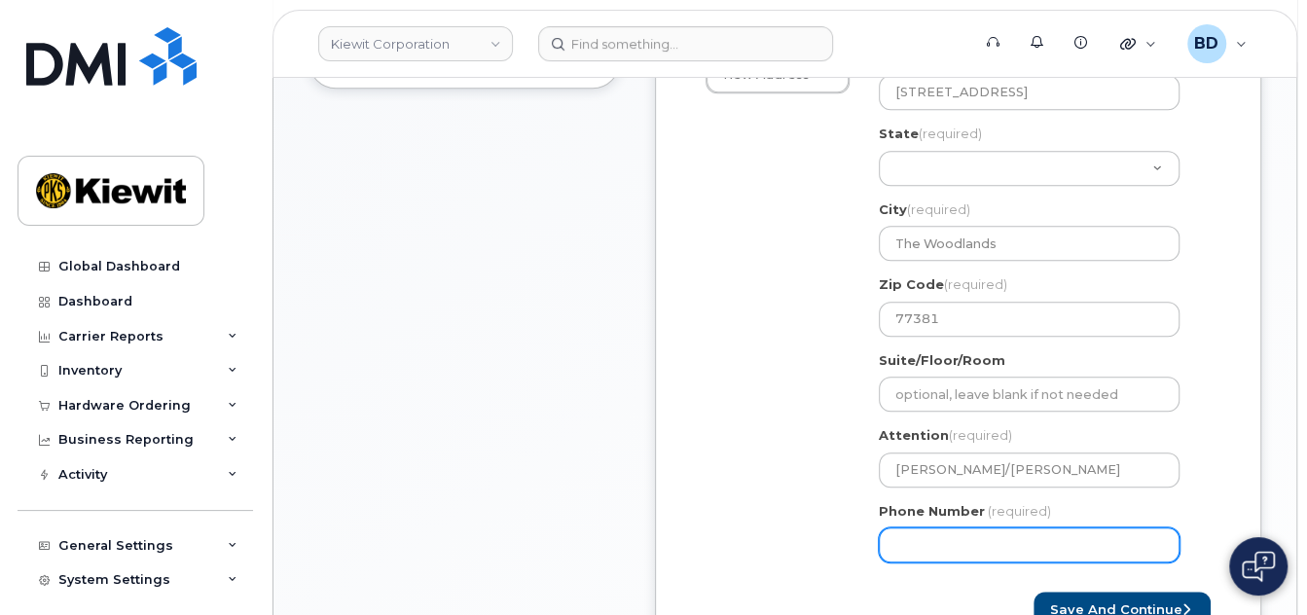
click at [922, 560] on input "Phone Number" at bounding box center [1029, 545] width 301 height 35
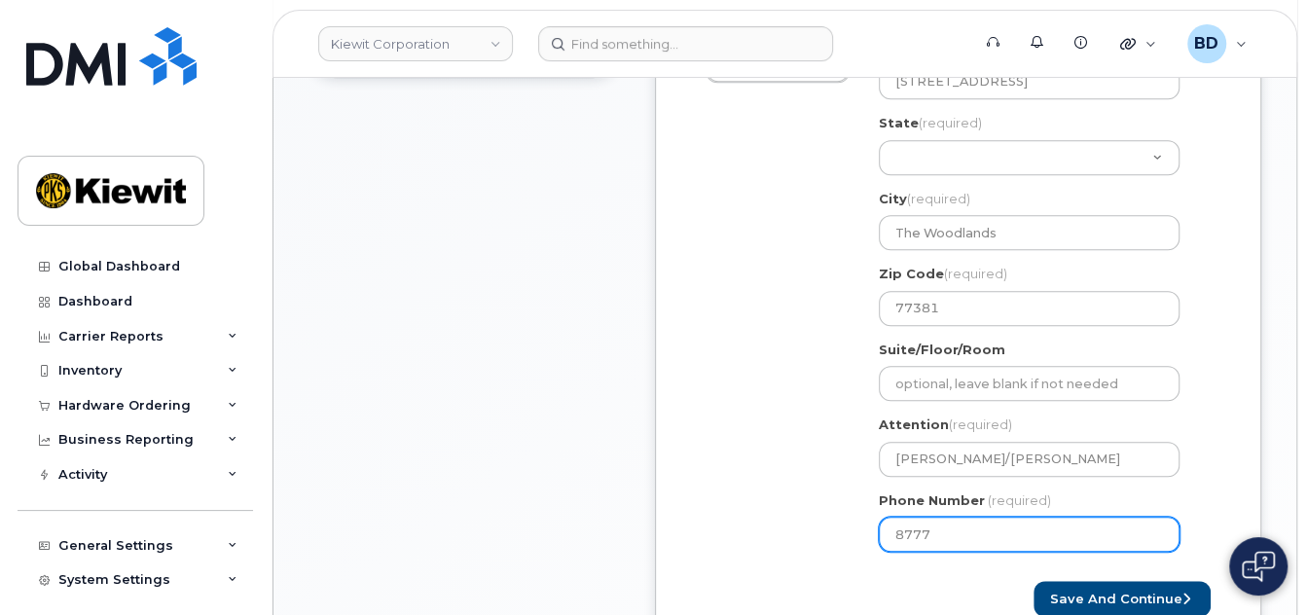
click at [942, 529] on input "8777" at bounding box center [1029, 534] width 301 height 35
type input "8777727707"
select select
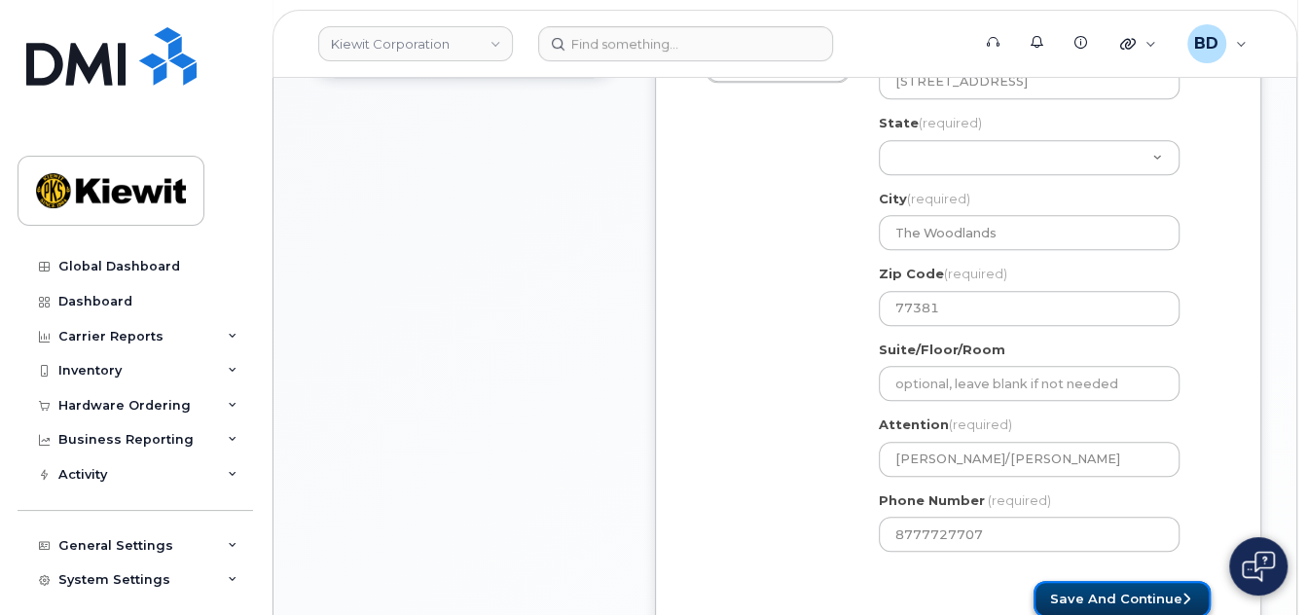
click at [1094, 590] on button "Save and Continue" at bounding box center [1122, 599] width 177 height 36
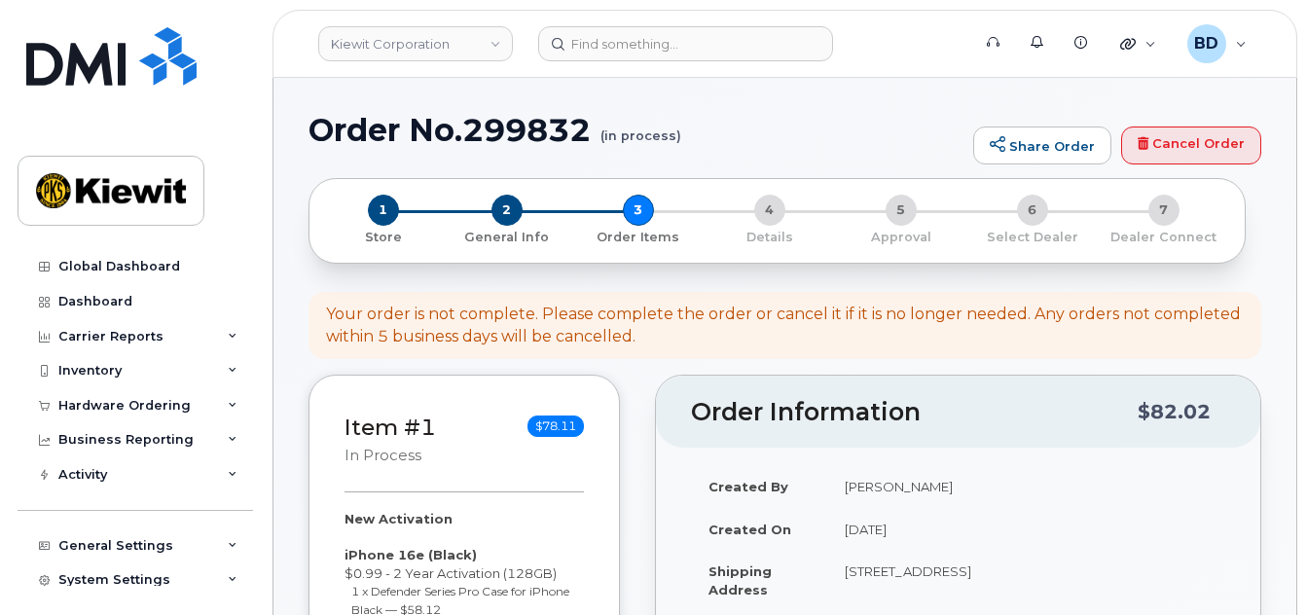
select select
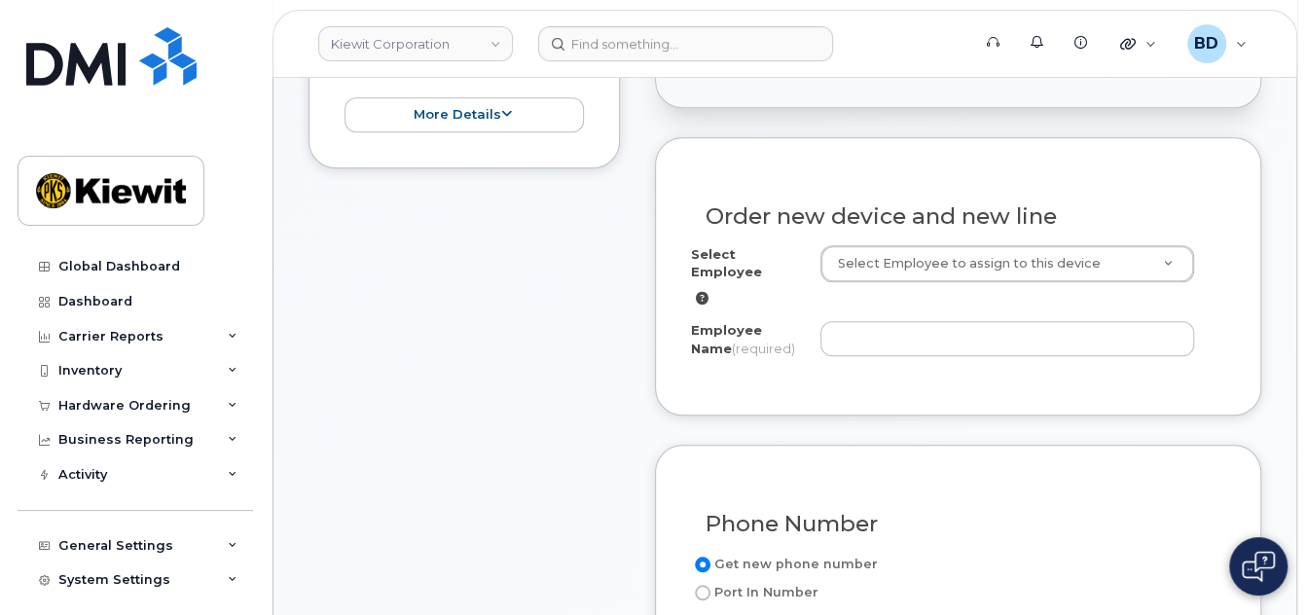
scroll to position [648, 0]
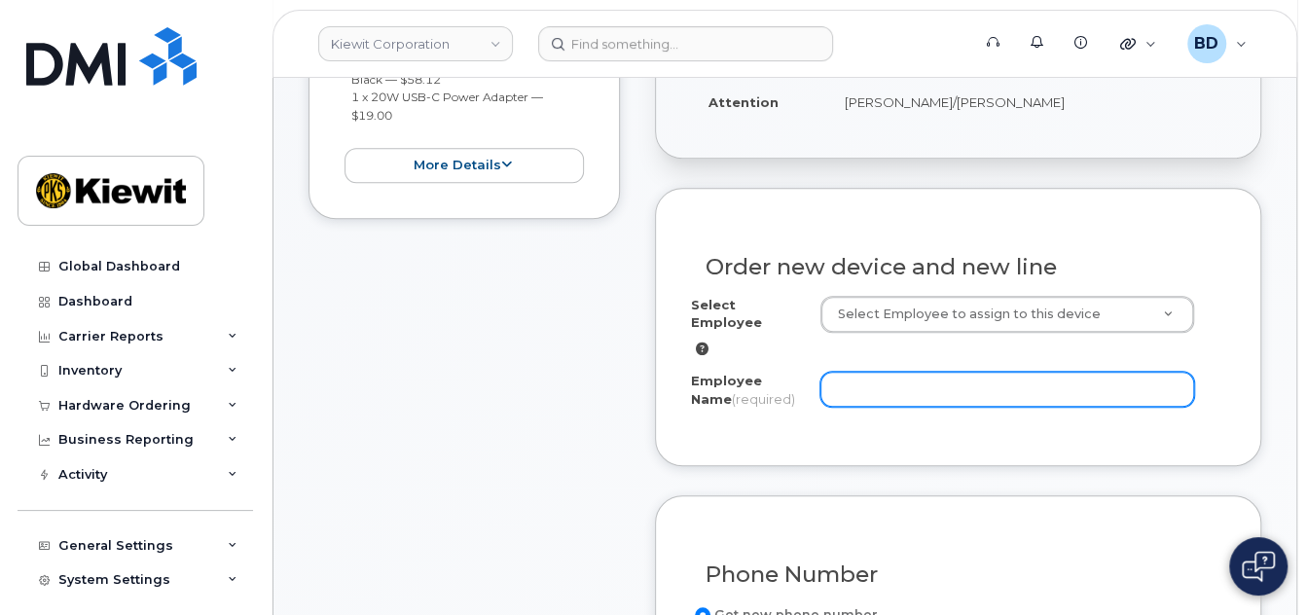
click at [896, 377] on input "Employee Name (required)" at bounding box center [1008, 389] width 374 height 35
paste input "[PERSON_NAME]"
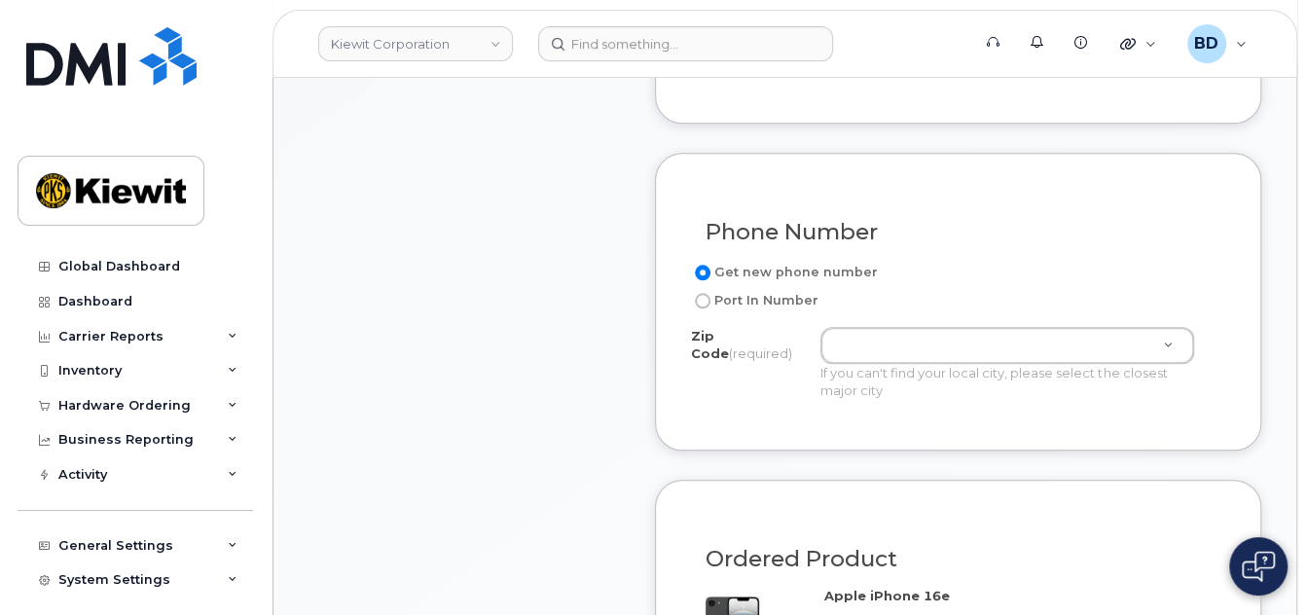
scroll to position [1038, 0]
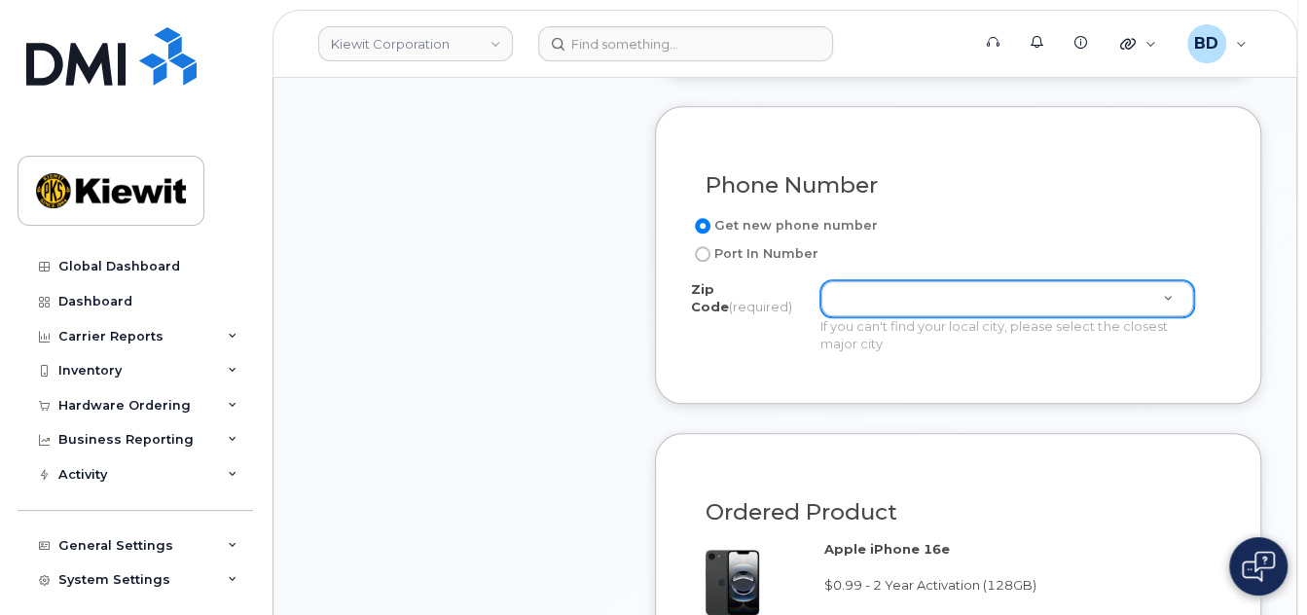
type input "[PERSON_NAME]"
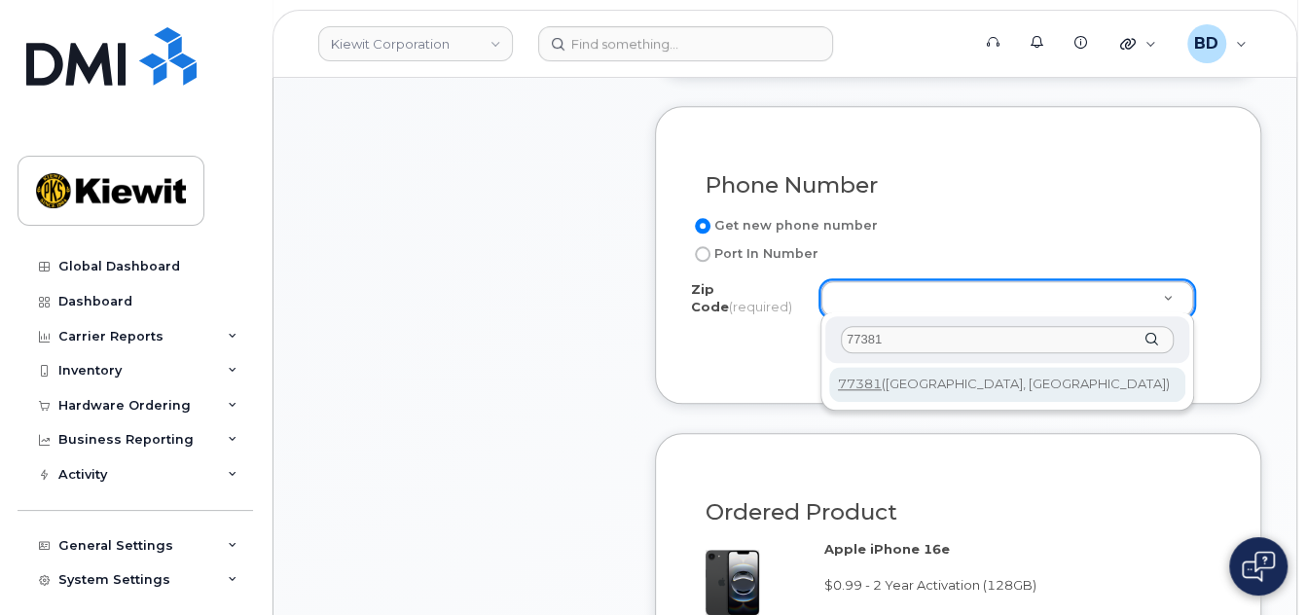
type input "77381"
type input "77381 (Spring, TX)"
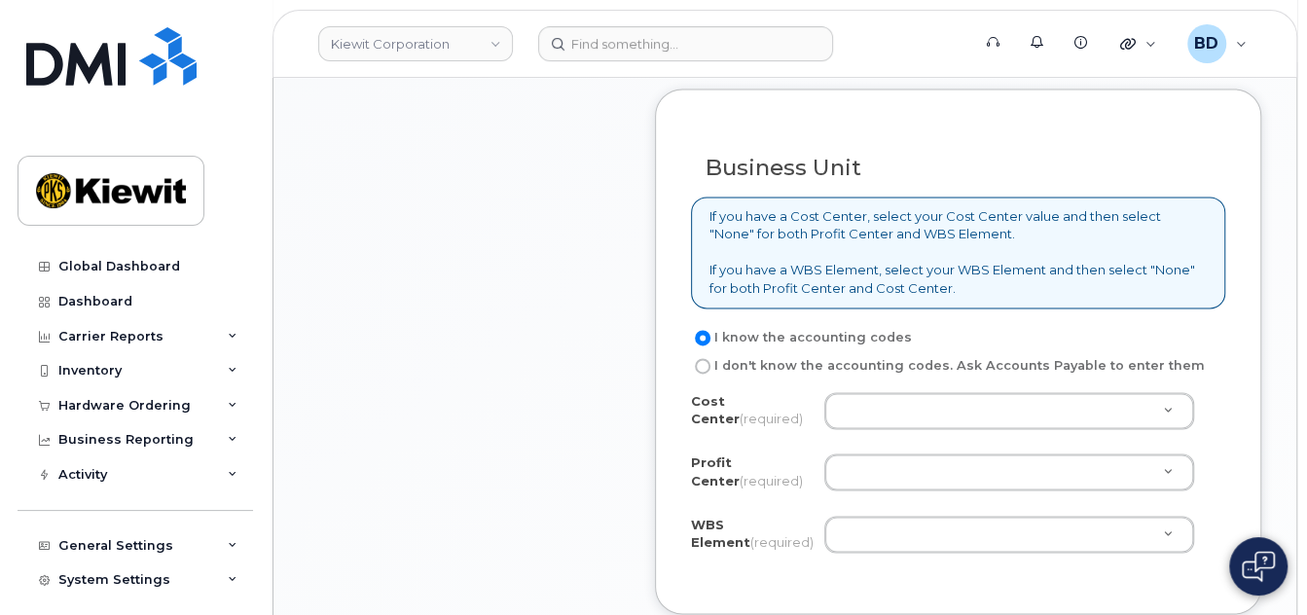
scroll to position [1558, 0]
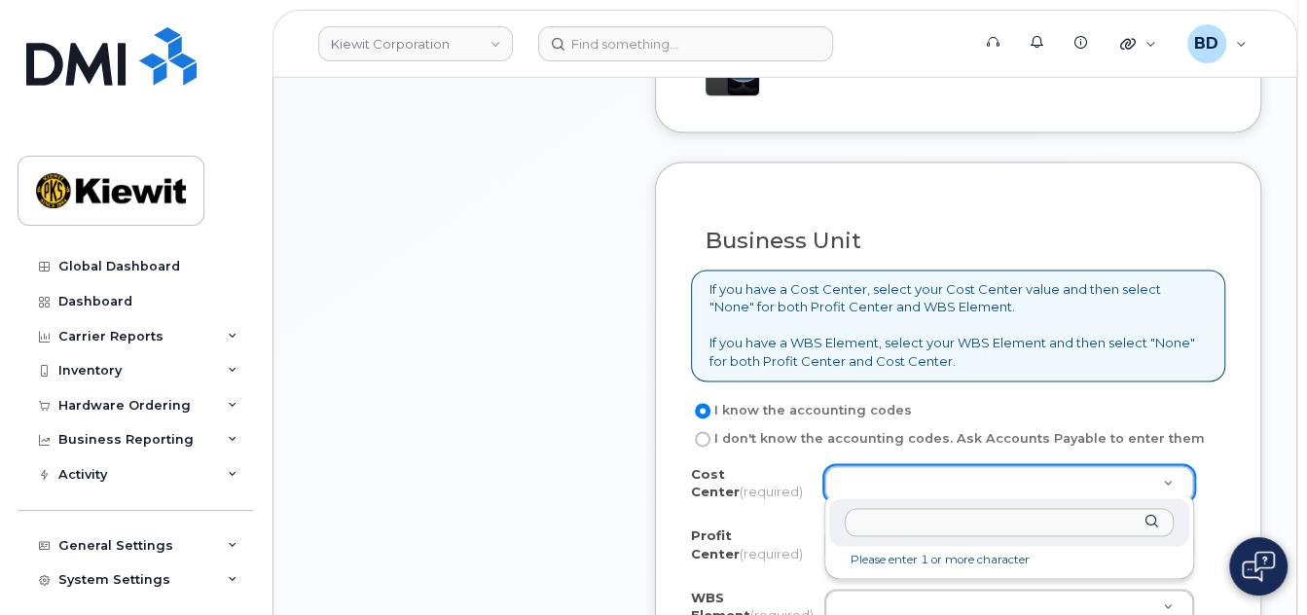
click at [880, 528] on input "text" at bounding box center [1009, 522] width 329 height 28
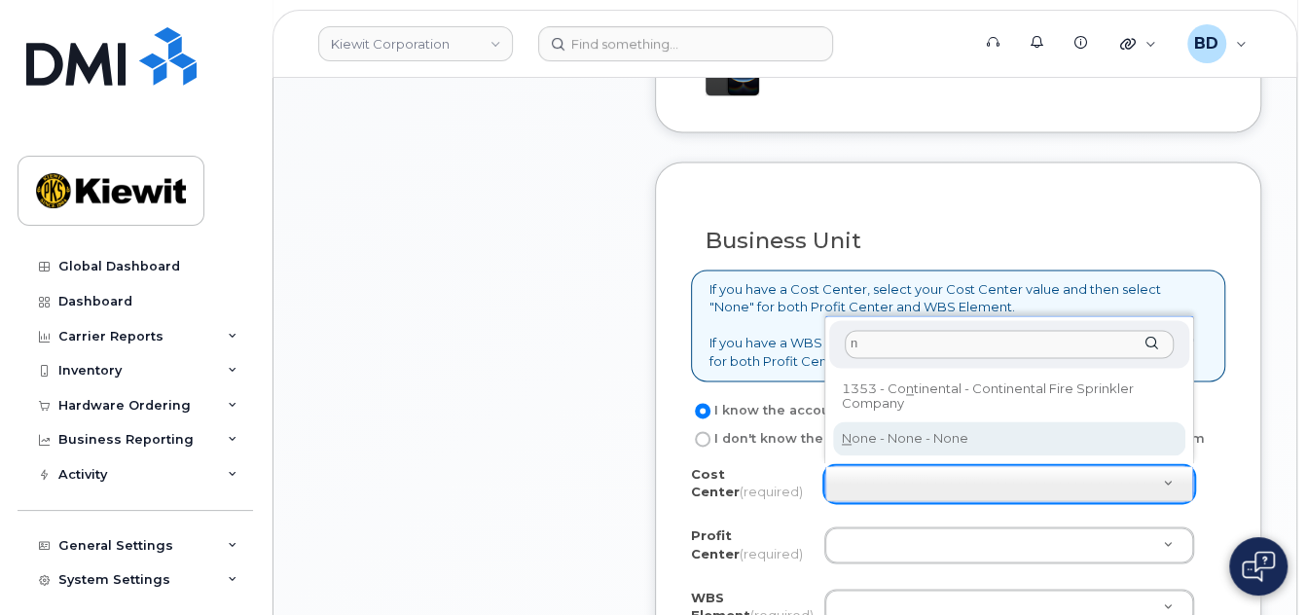
type input "n"
type input "None"
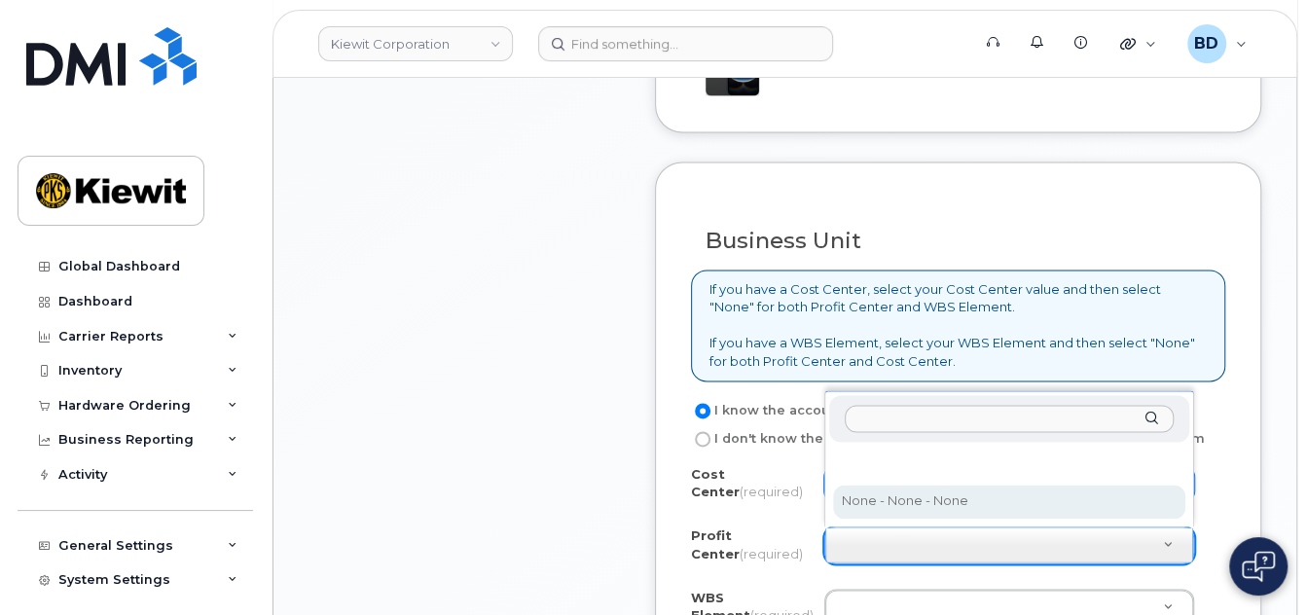
select select "None"
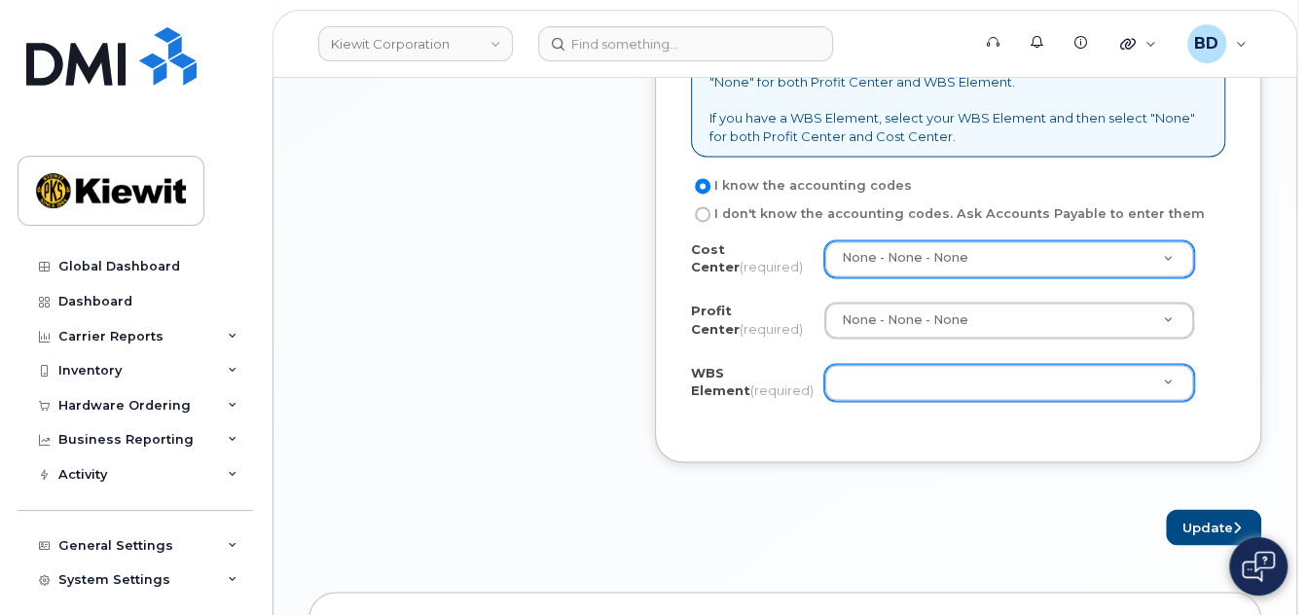
scroll to position [1817, 0]
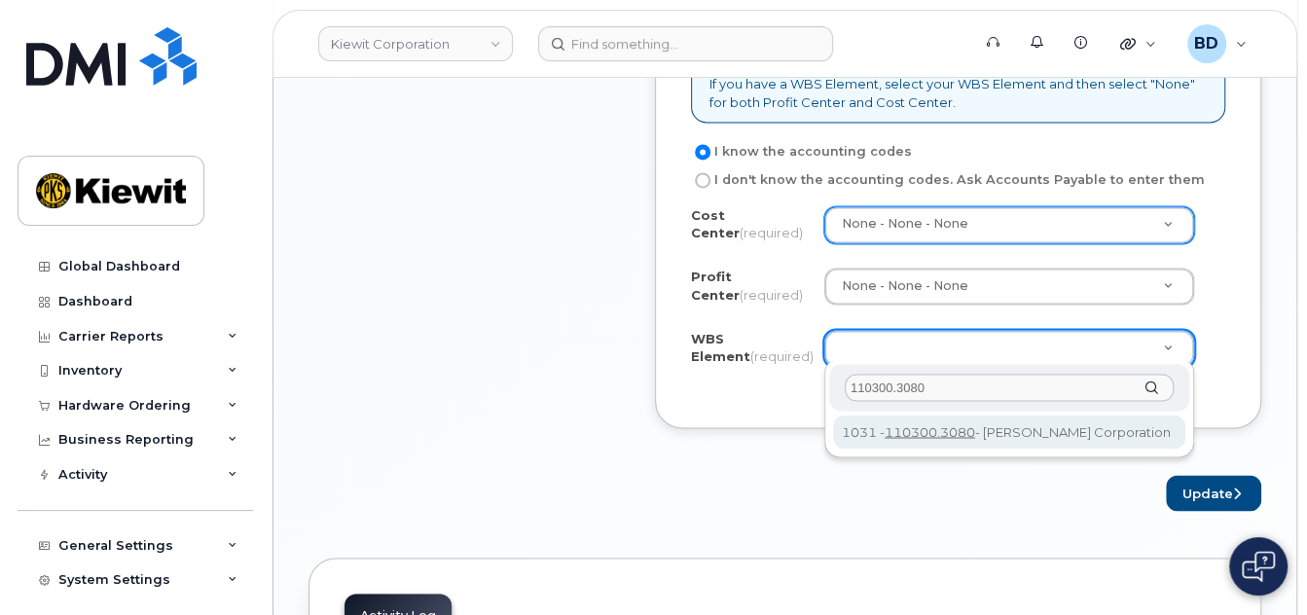
type input "110300.3080"
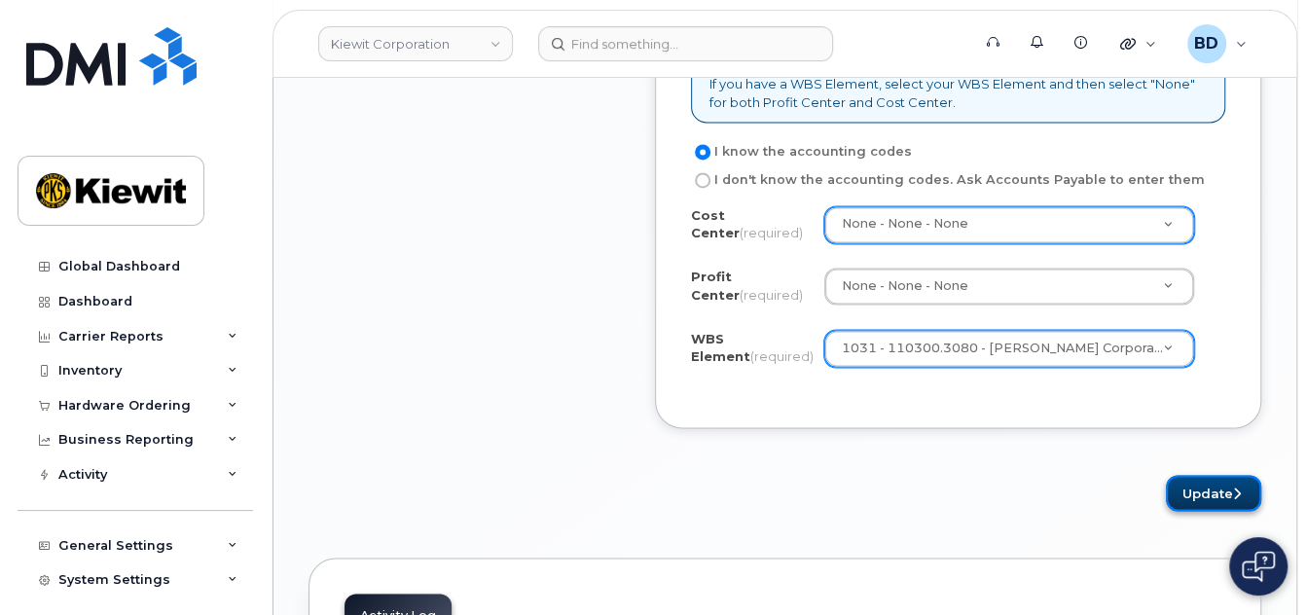
click at [1222, 490] on button "Update" at bounding box center [1213, 493] width 95 height 36
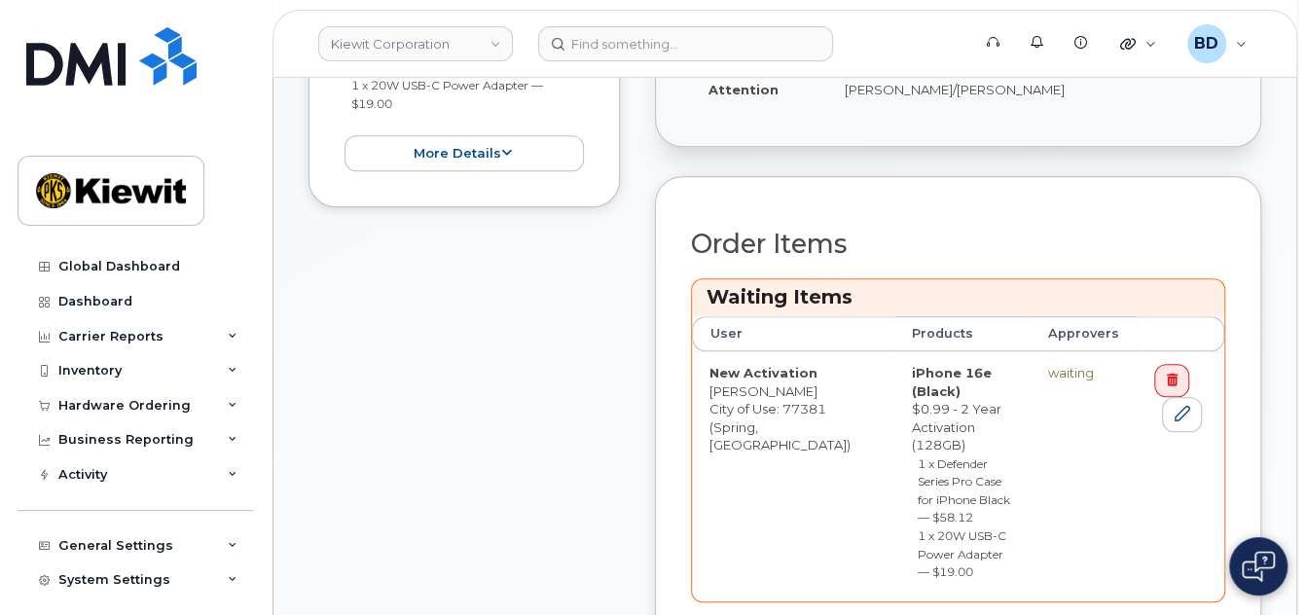
scroll to position [779, 0]
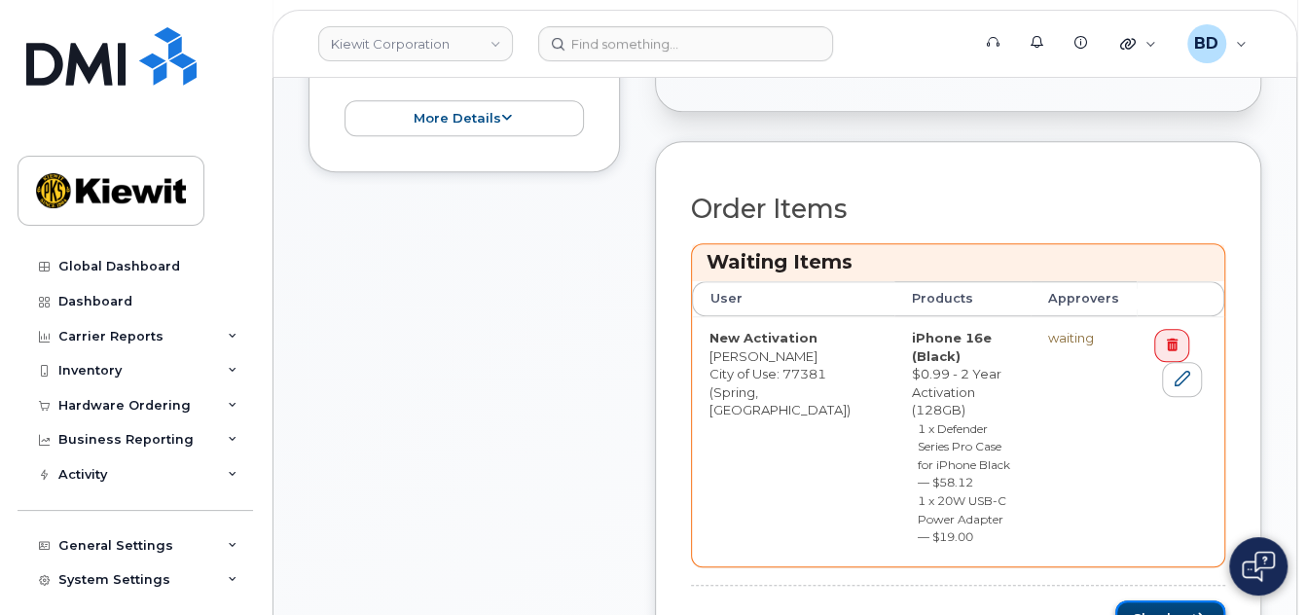
click at [1147, 601] on button "Checkout" at bounding box center [1171, 619] width 110 height 36
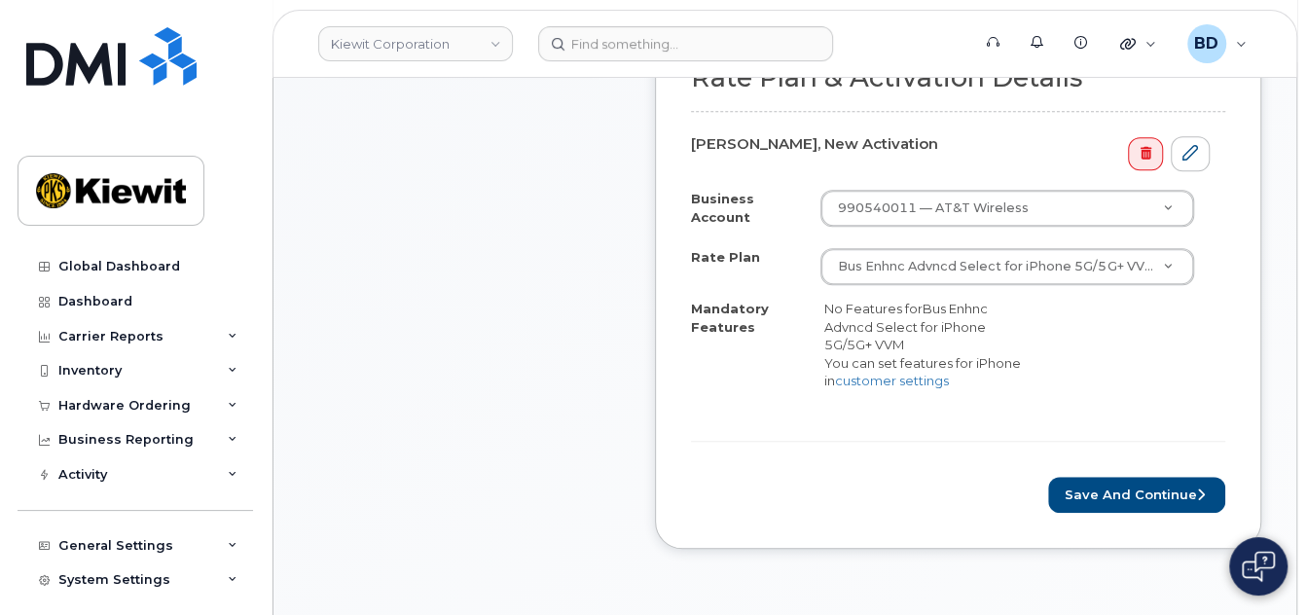
scroll to position [779, 0]
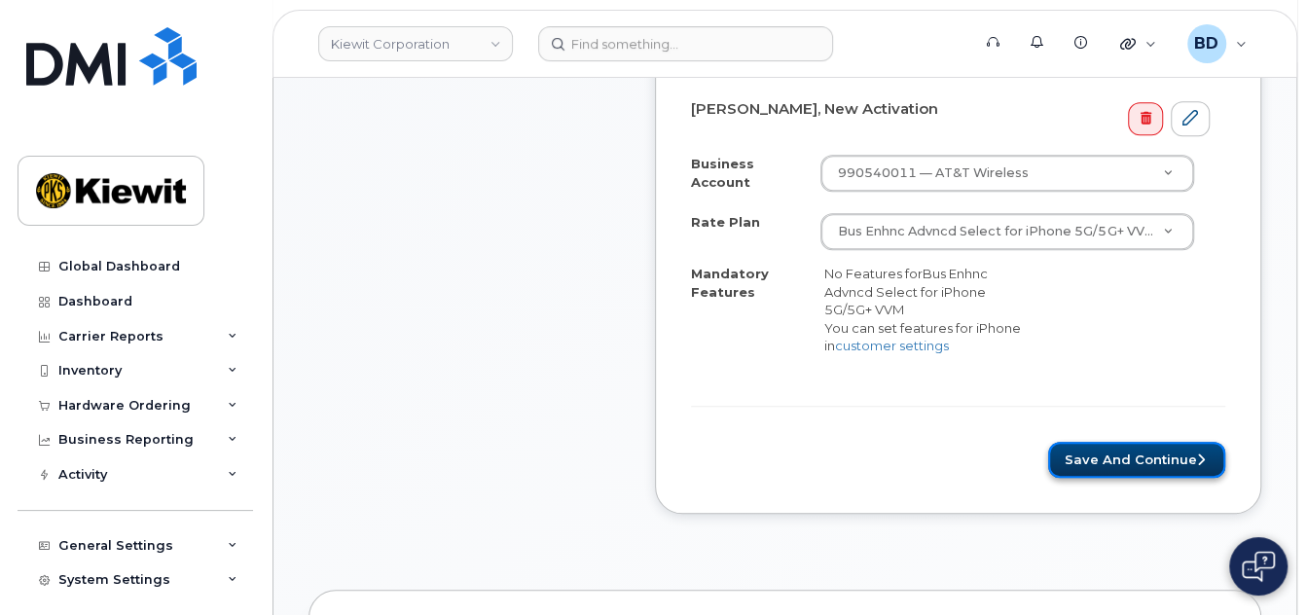
click at [1128, 462] on button "Save and Continue" at bounding box center [1136, 460] width 177 height 36
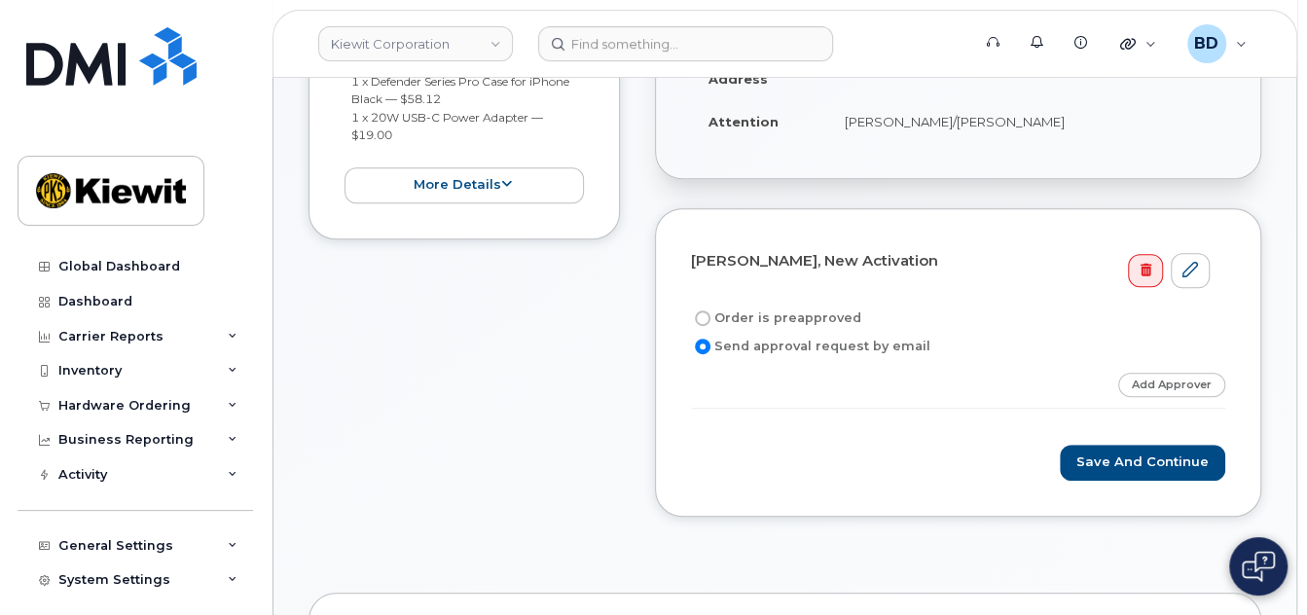
scroll to position [648, 0]
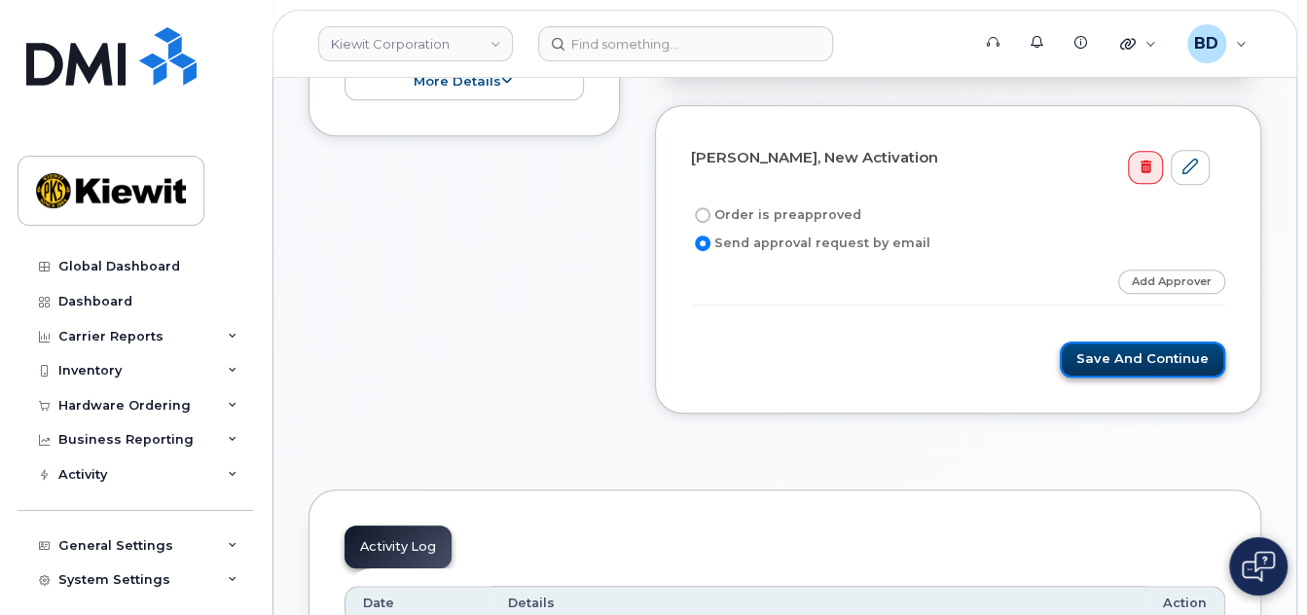
click at [1123, 367] on button "Save and Continue" at bounding box center [1142, 360] width 165 height 36
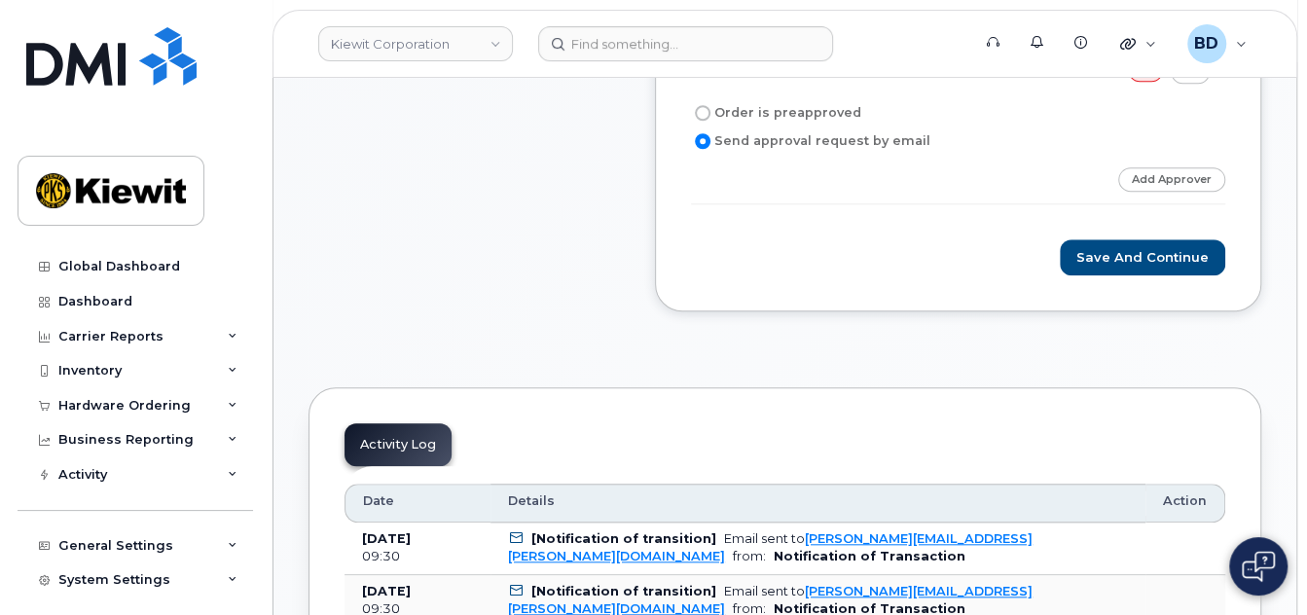
scroll to position [908, 0]
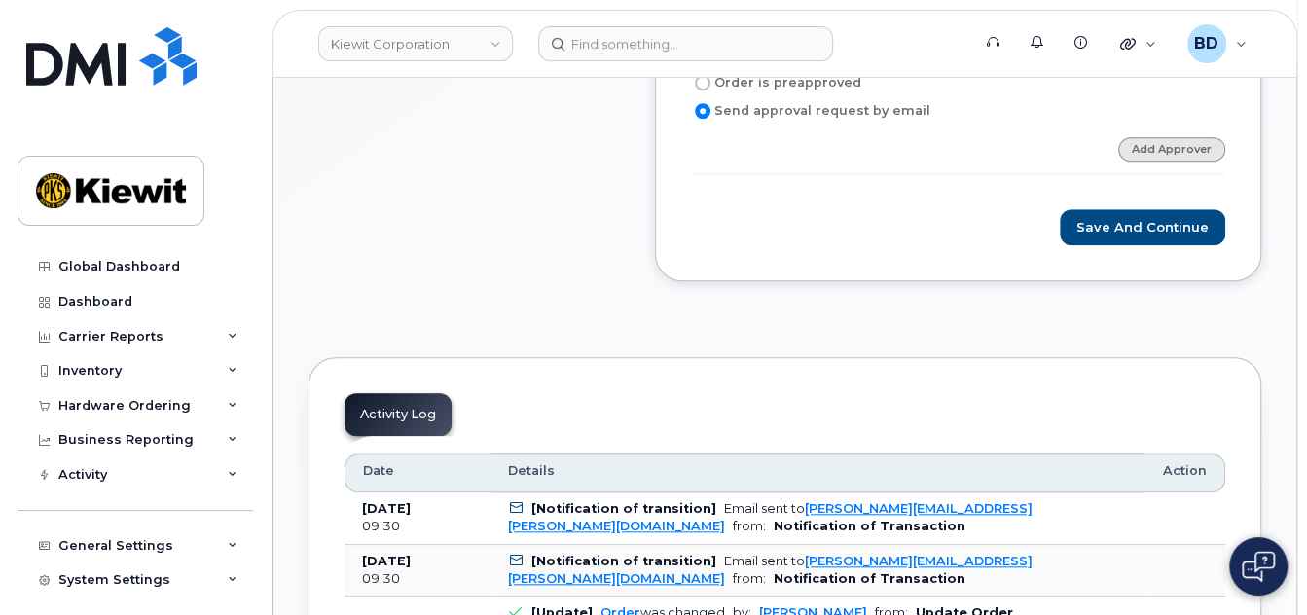
click at [1157, 162] on link "Add Approver" at bounding box center [1172, 149] width 107 height 24
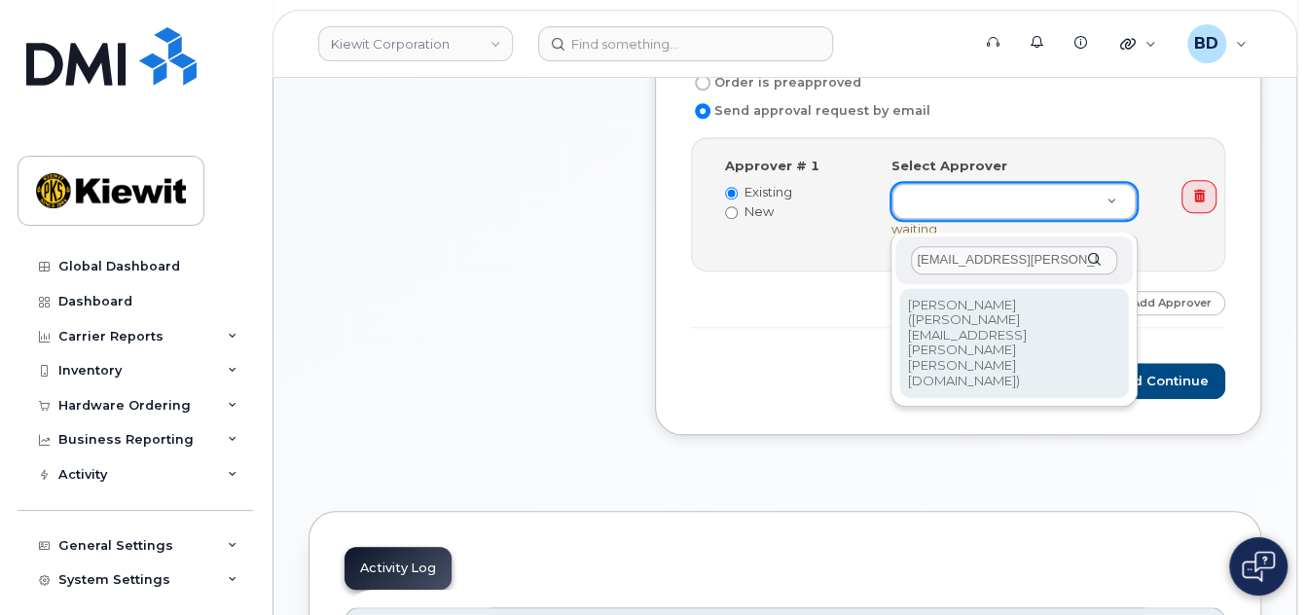
type input "paule.andrews@kiewit.com"
type input "2146672"
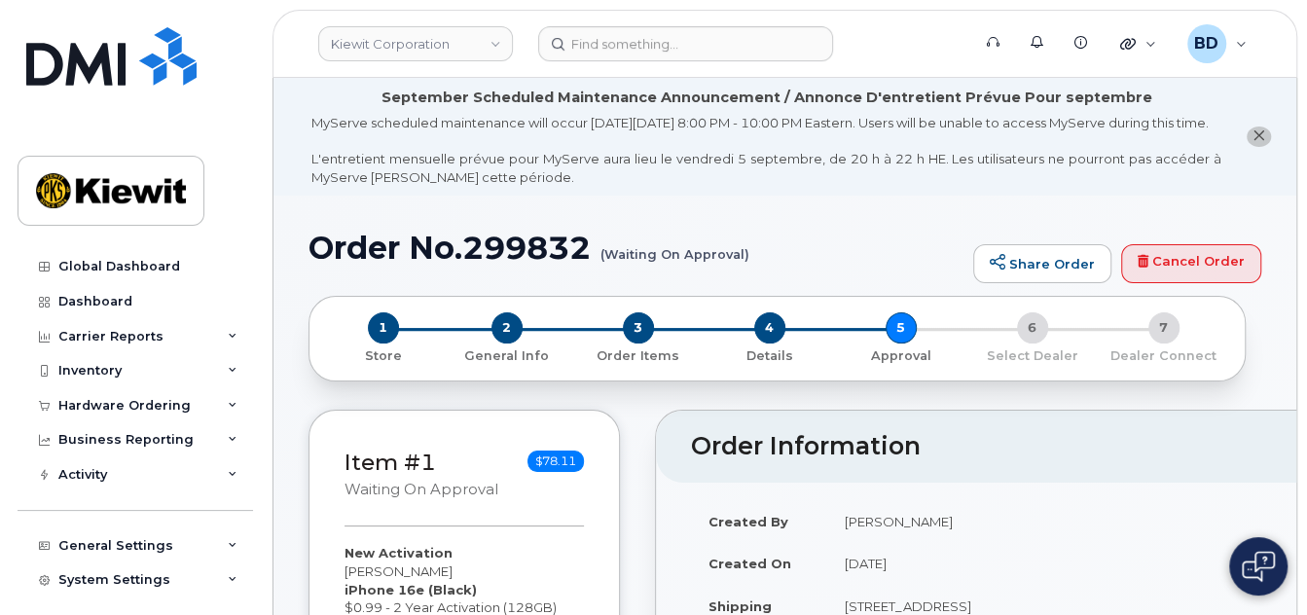
click at [562, 265] on h1 "Order No.299832 (Waiting On Approval)" at bounding box center [636, 248] width 655 height 34
copy h1 "299832"
click at [228, 403] on icon at bounding box center [233, 406] width 10 height 10
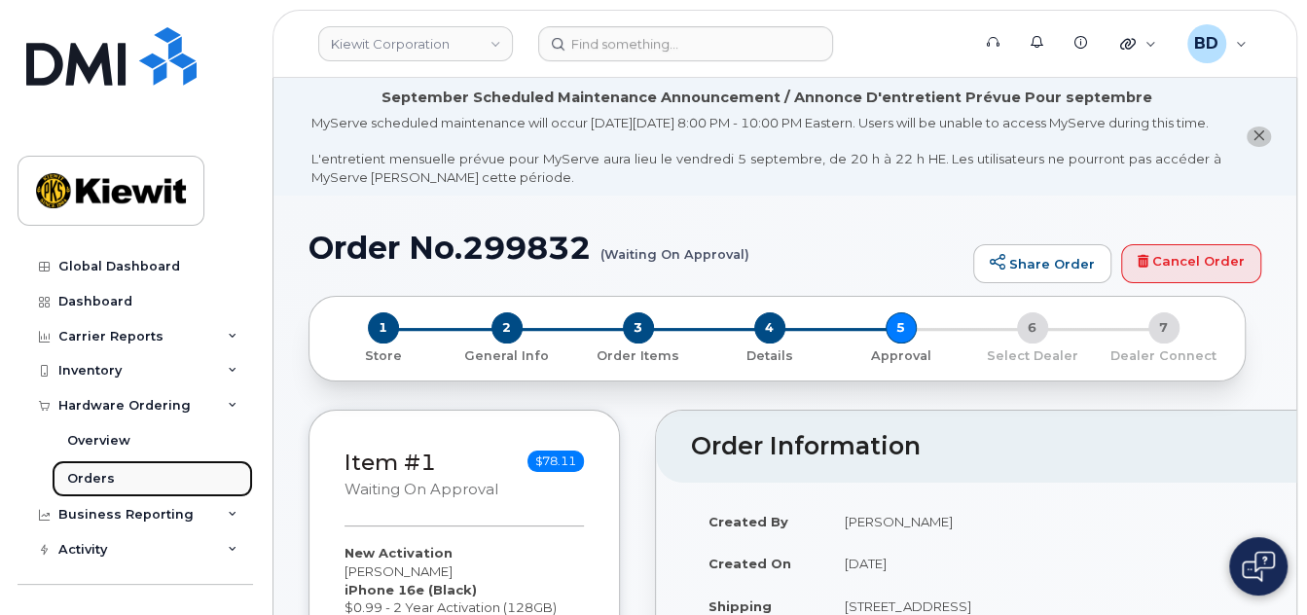
click at [162, 481] on link "Orders" at bounding box center [153, 478] width 202 height 37
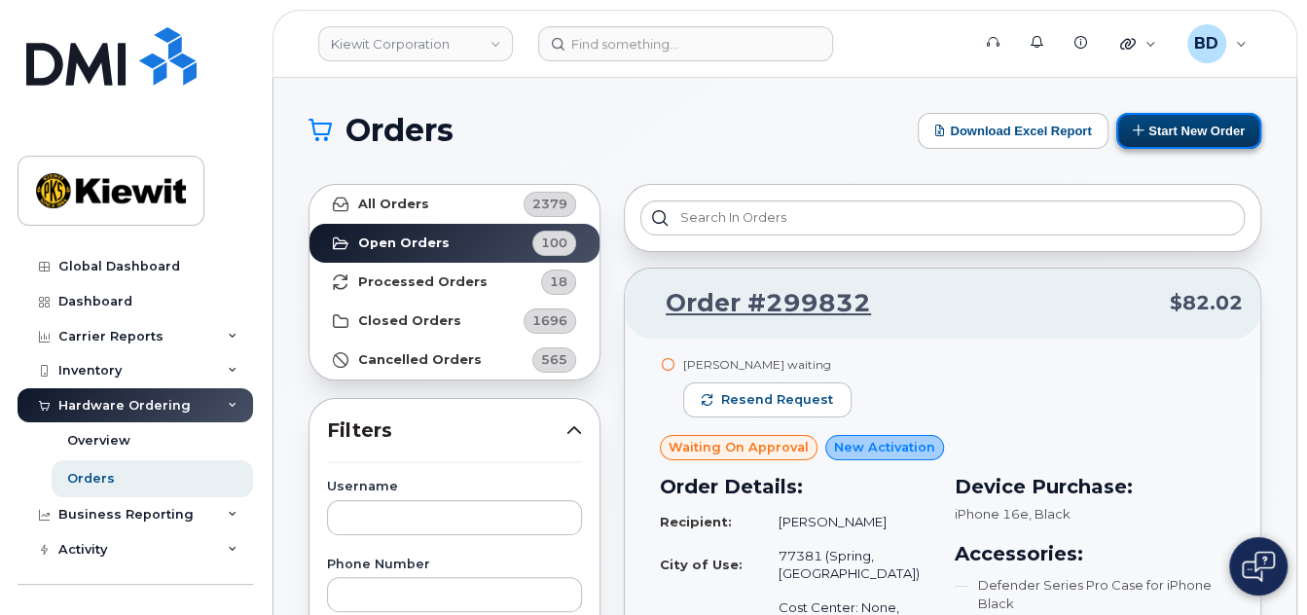
click at [1193, 128] on button "Start New Order" at bounding box center [1189, 131] width 145 height 36
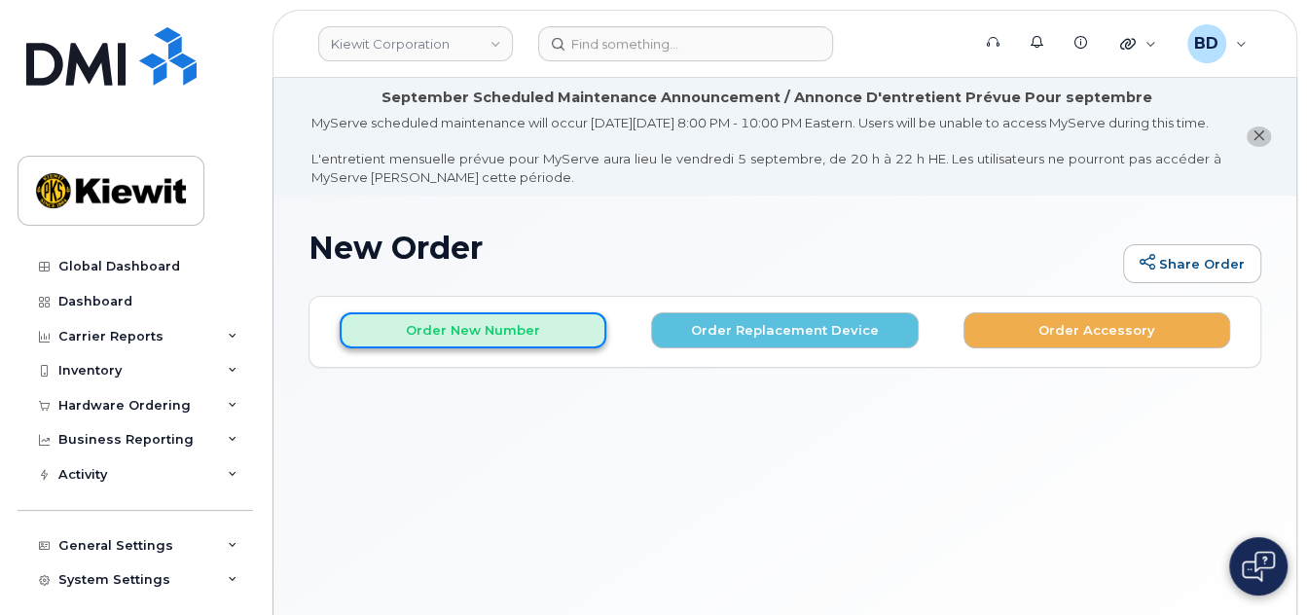
click at [481, 349] on button "Order New Number" at bounding box center [473, 330] width 267 height 36
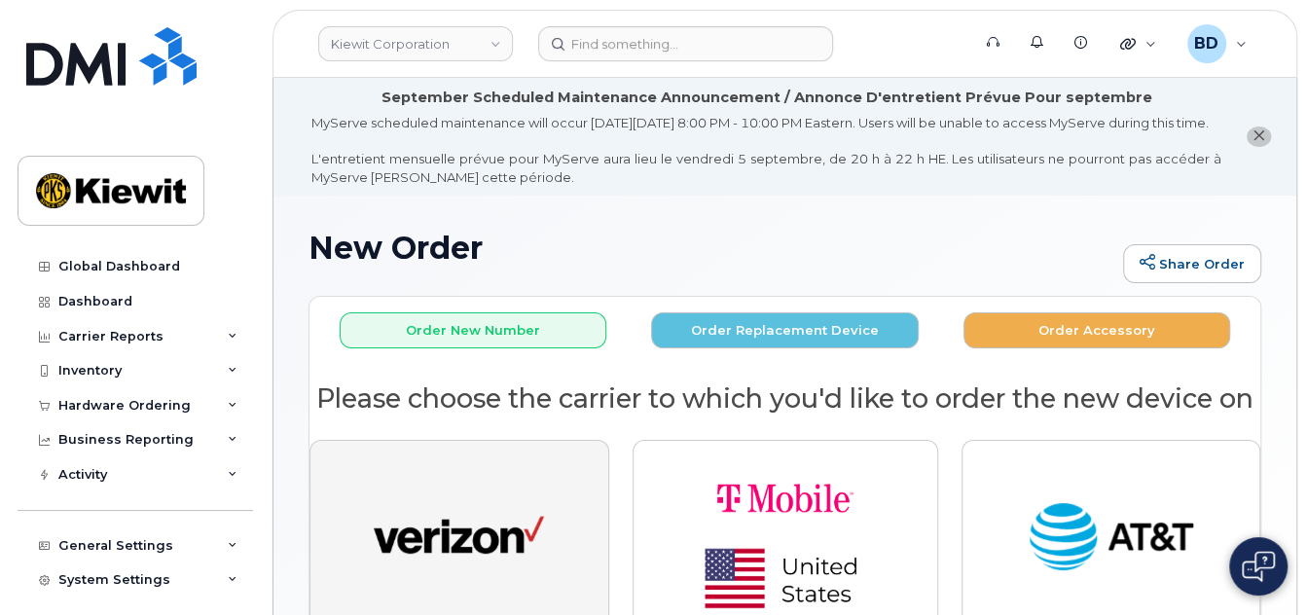
click at [544, 603] on button "button" at bounding box center [460, 538] width 300 height 197
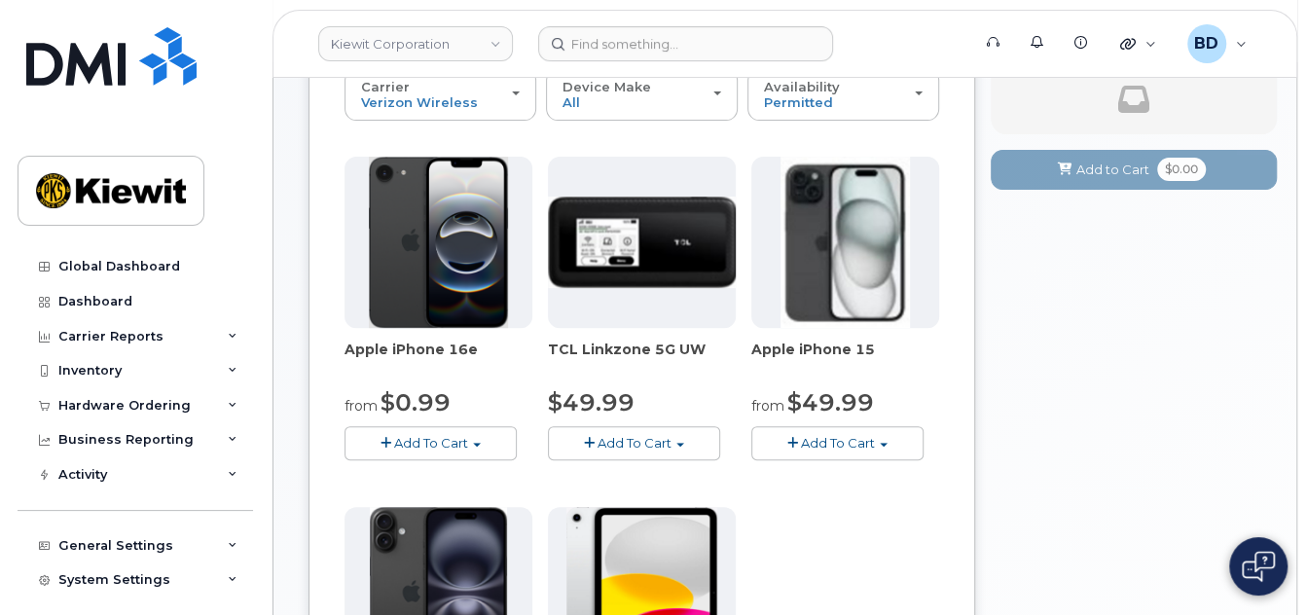
scroll to position [389, 0]
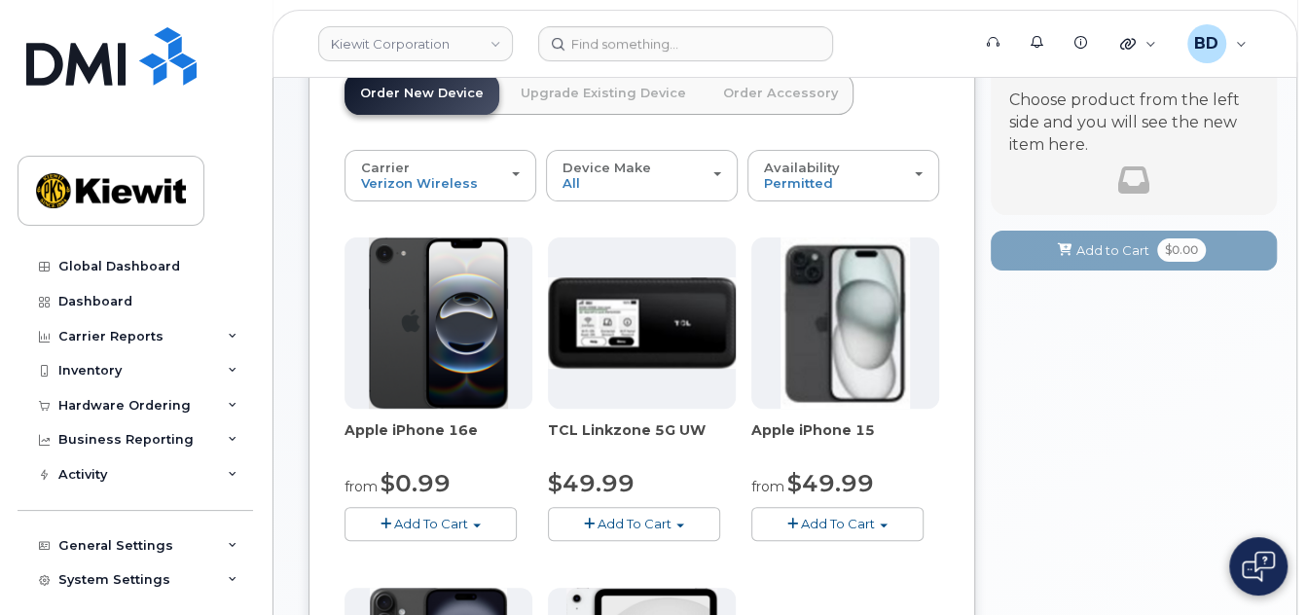
click at [482, 415] on div "Apple iPhone 16e from $0.99 Add To Cart $0.99 - 2 Year Activation (128GB) $599.…" at bounding box center [439, 390] width 188 height 304
click at [443, 542] on button "Add To Cart" at bounding box center [431, 525] width 172 height 34
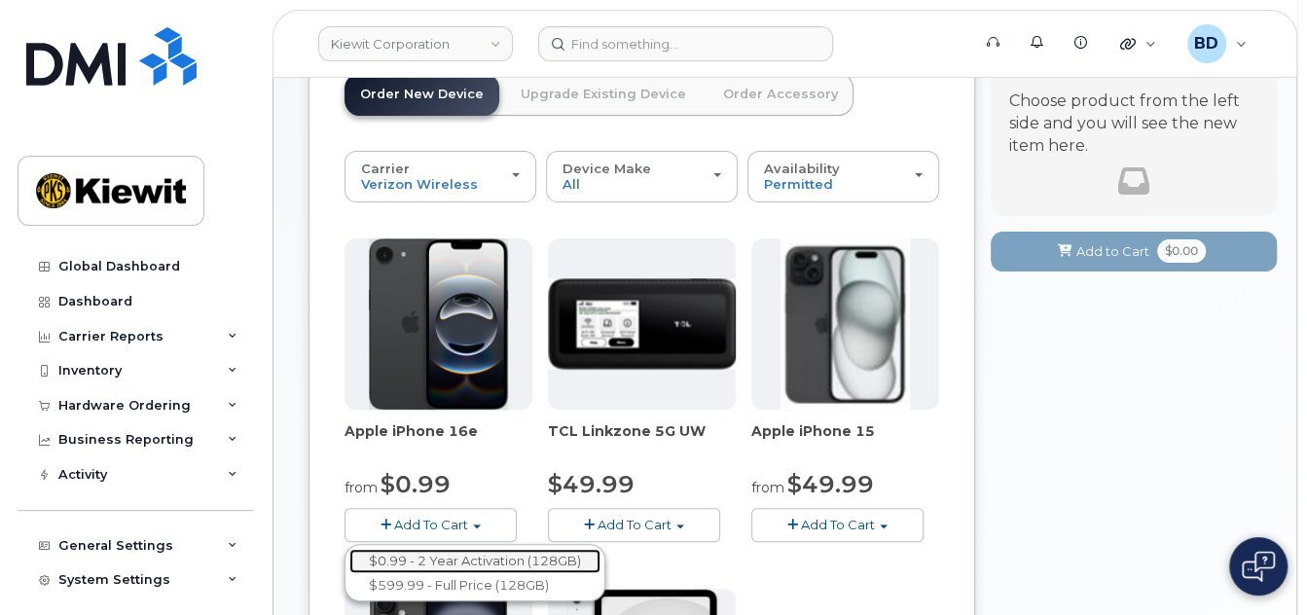
click at [529, 573] on link "$0.99 - 2 Year Activation (128GB)" at bounding box center [474, 561] width 251 height 24
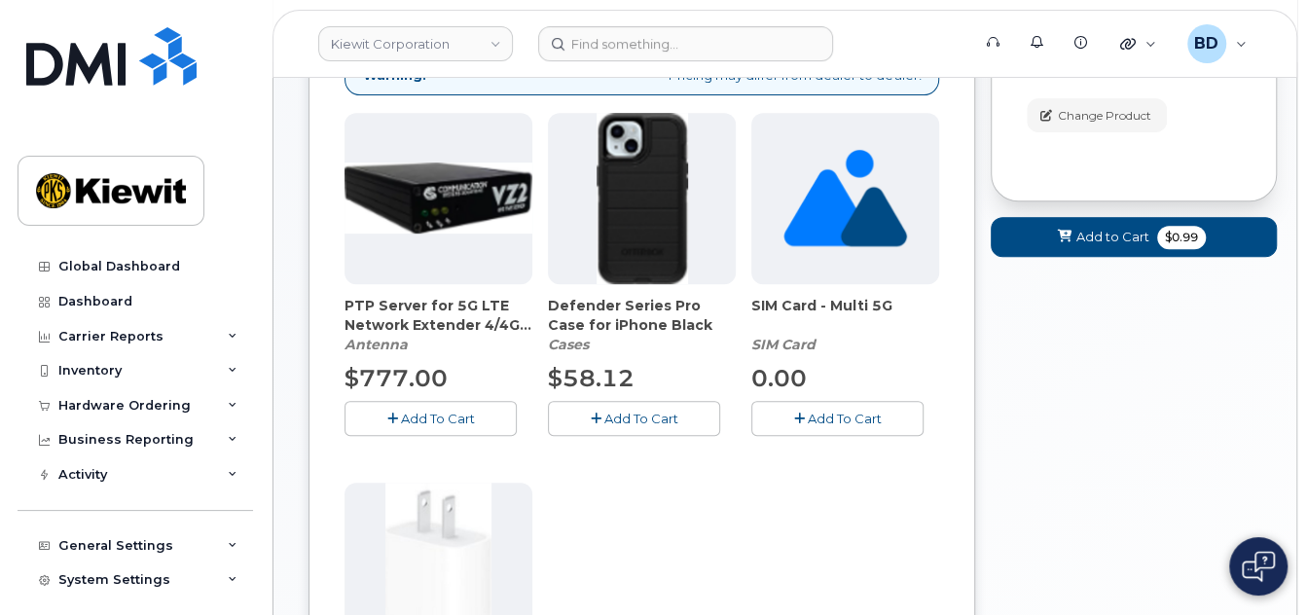
scroll to position [519, 0]
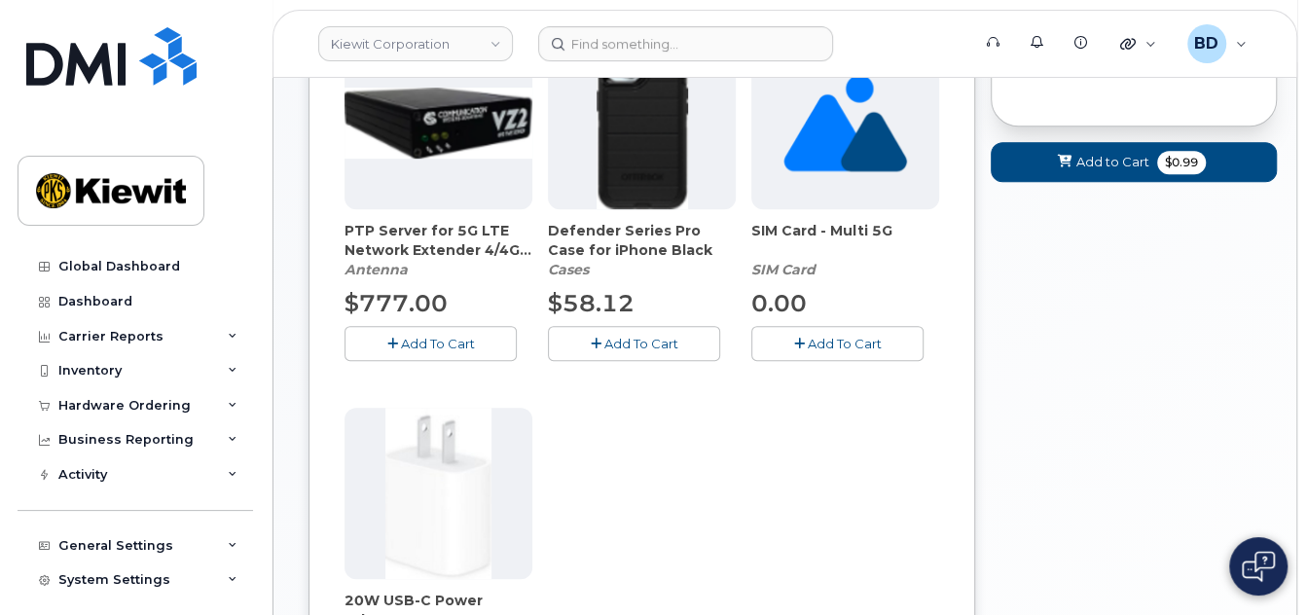
click at [651, 351] on span "Add To Cart" at bounding box center [642, 344] width 74 height 16
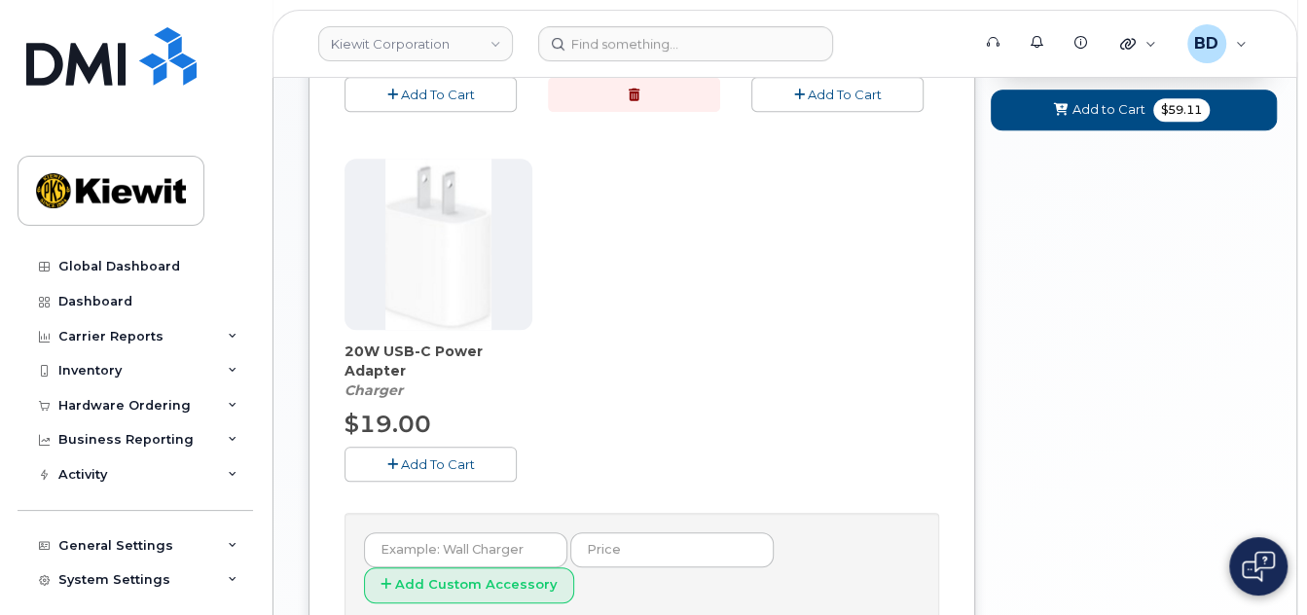
scroll to position [779, 0]
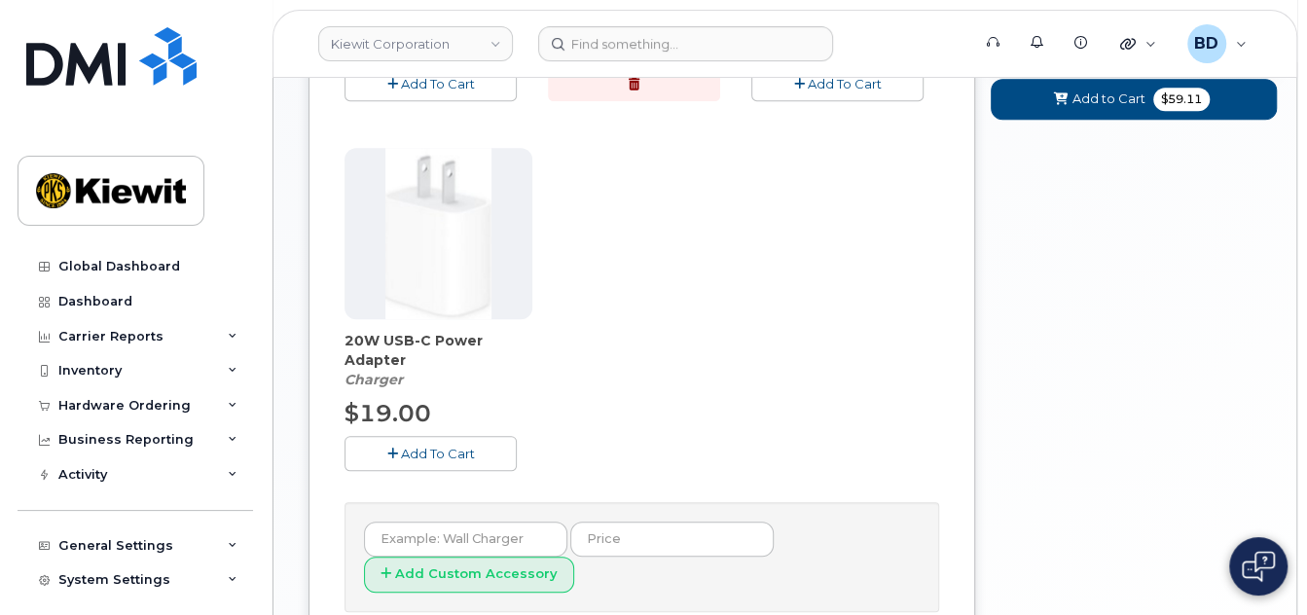
click at [395, 460] on icon "button" at bounding box center [392, 454] width 11 height 13
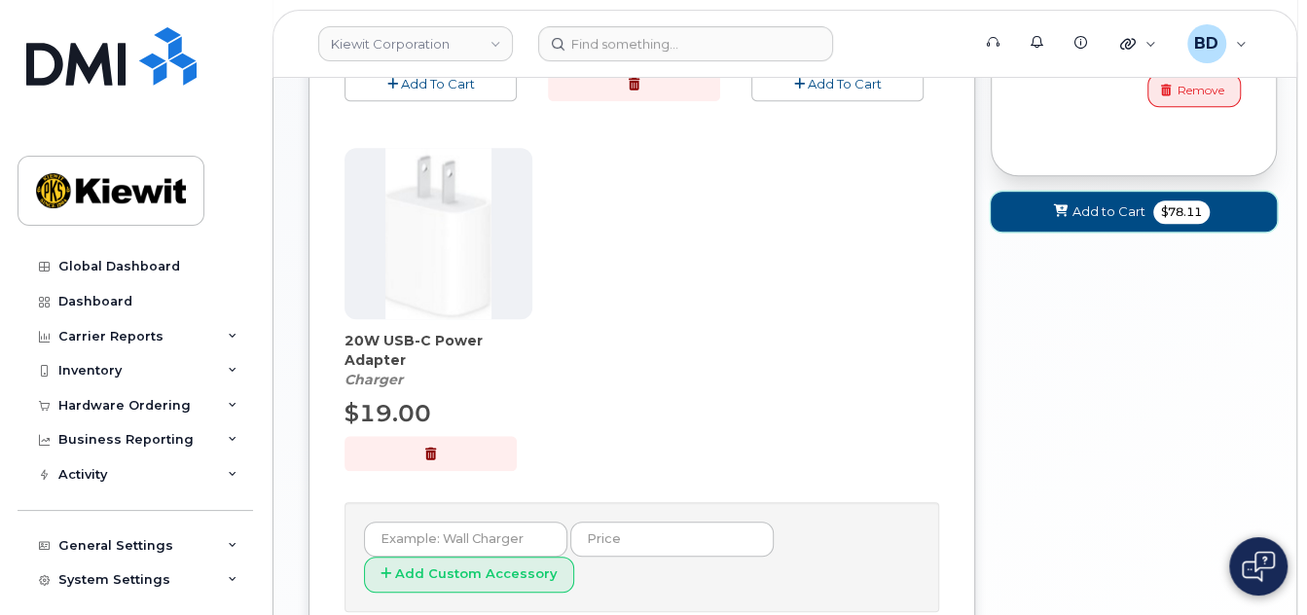
click at [1092, 213] on span "Add to Cart" at bounding box center [1109, 211] width 73 height 18
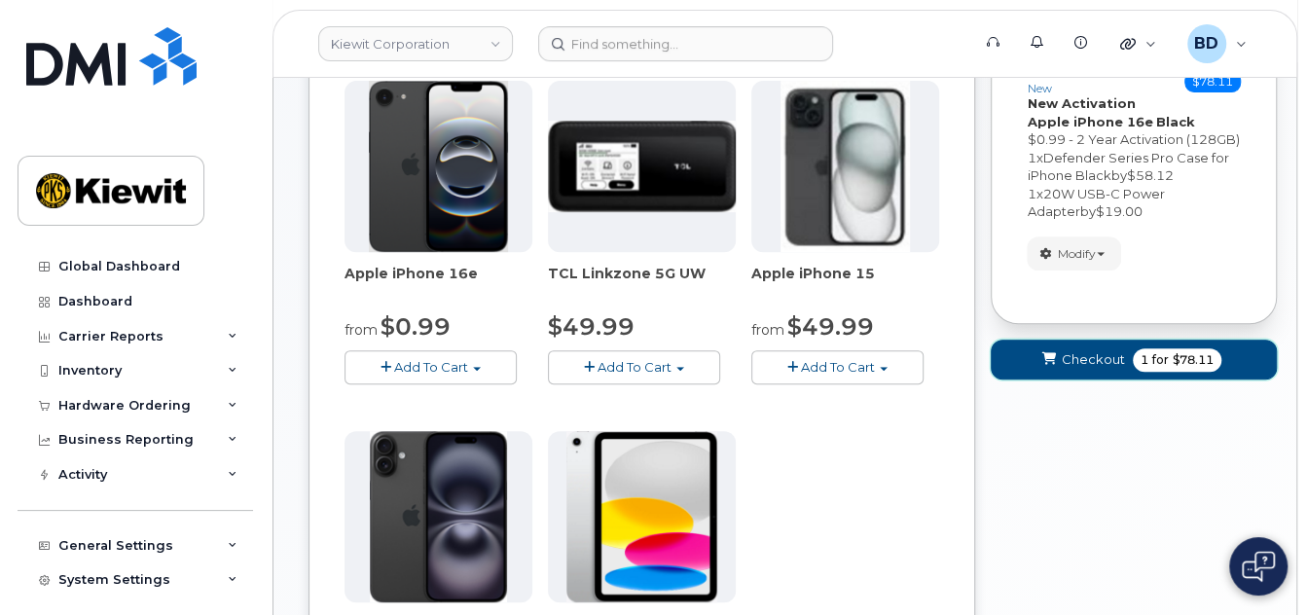
click at [1079, 380] on button "Checkout 1 for $78.11" at bounding box center [1134, 360] width 286 height 40
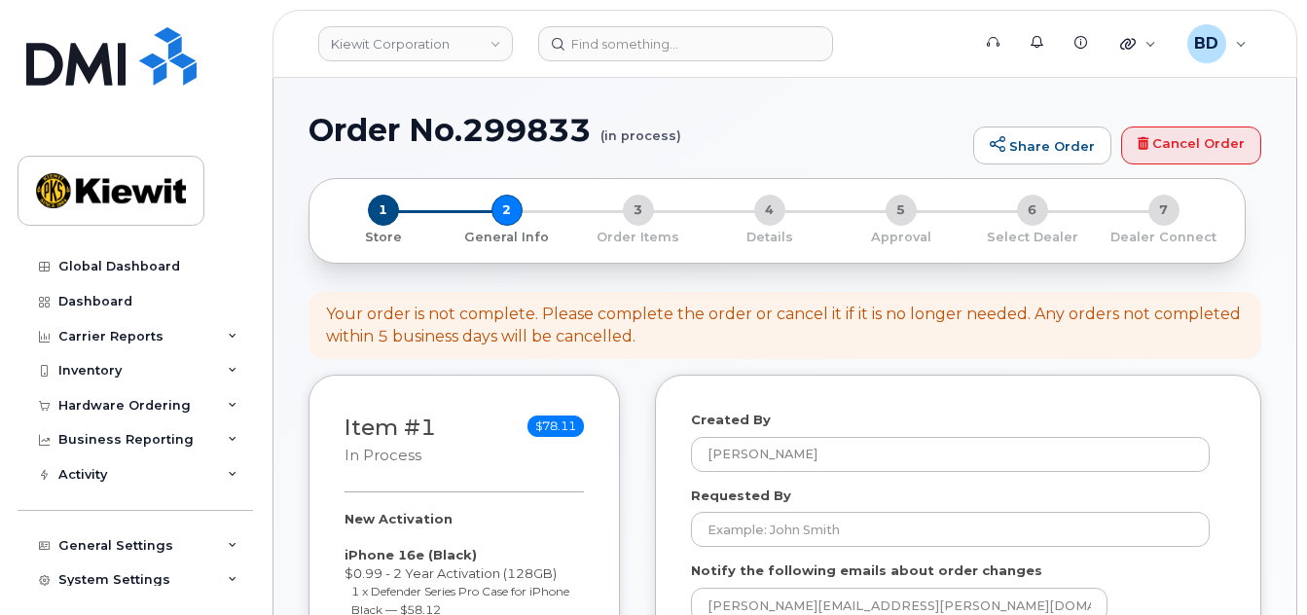
select select
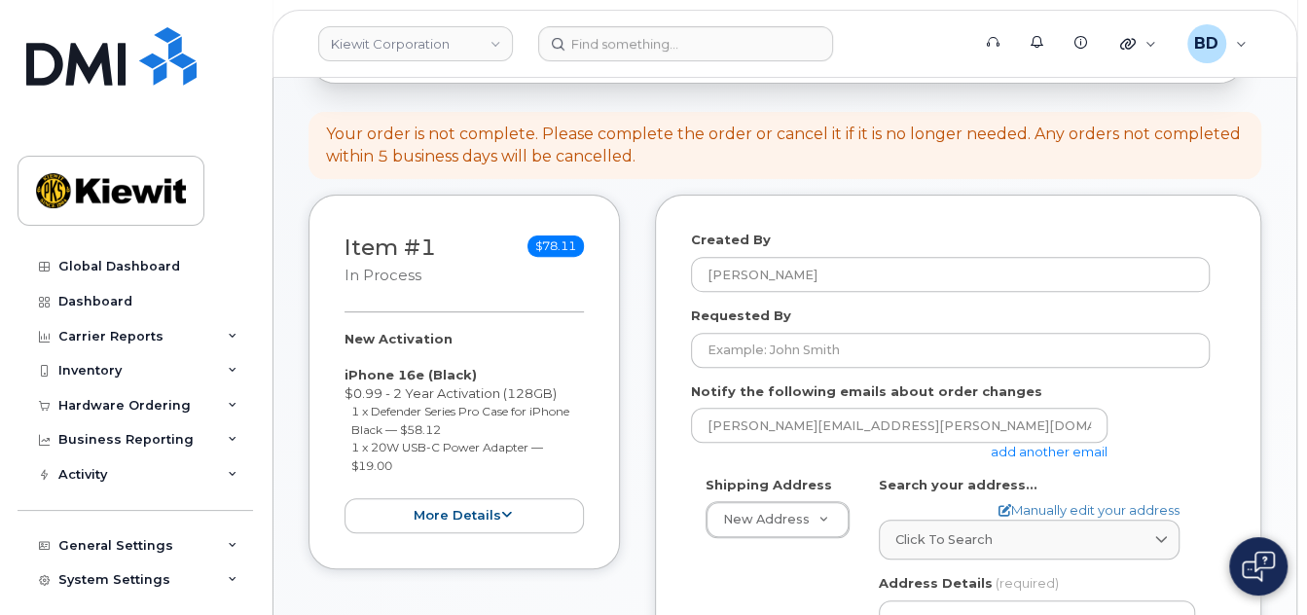
scroll to position [389, 0]
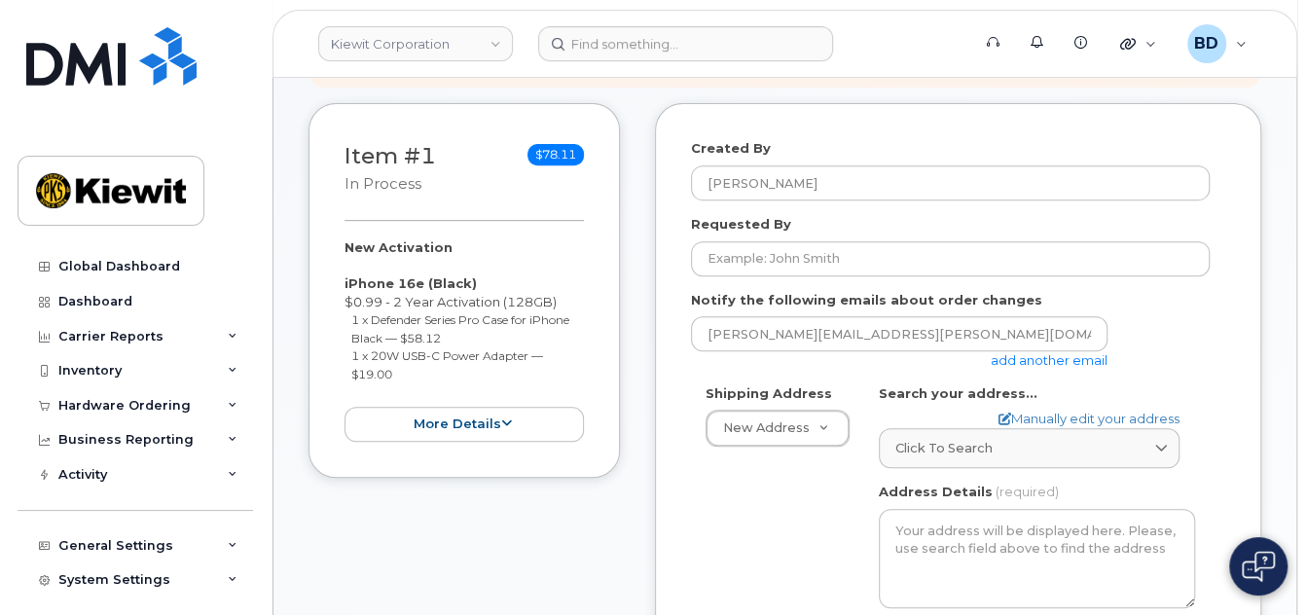
click at [1014, 368] on link "add another email" at bounding box center [1049, 360] width 117 height 16
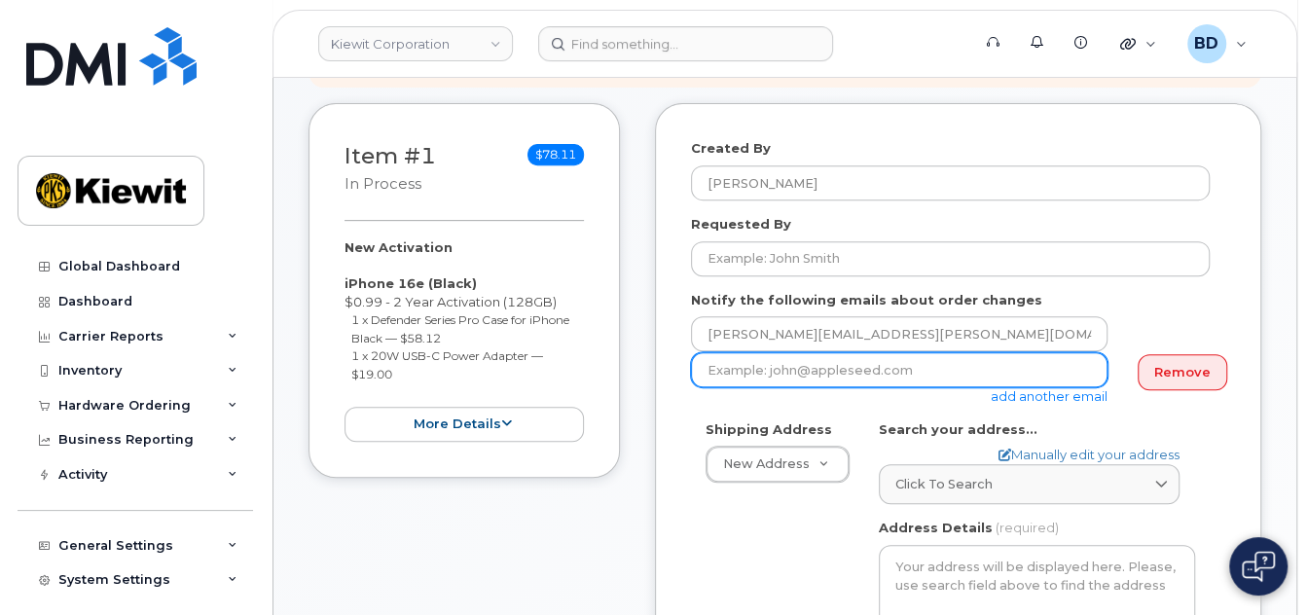
click at [783, 387] on input "email" at bounding box center [899, 369] width 417 height 35
paste input "matt.gabriel@kiewit.com"
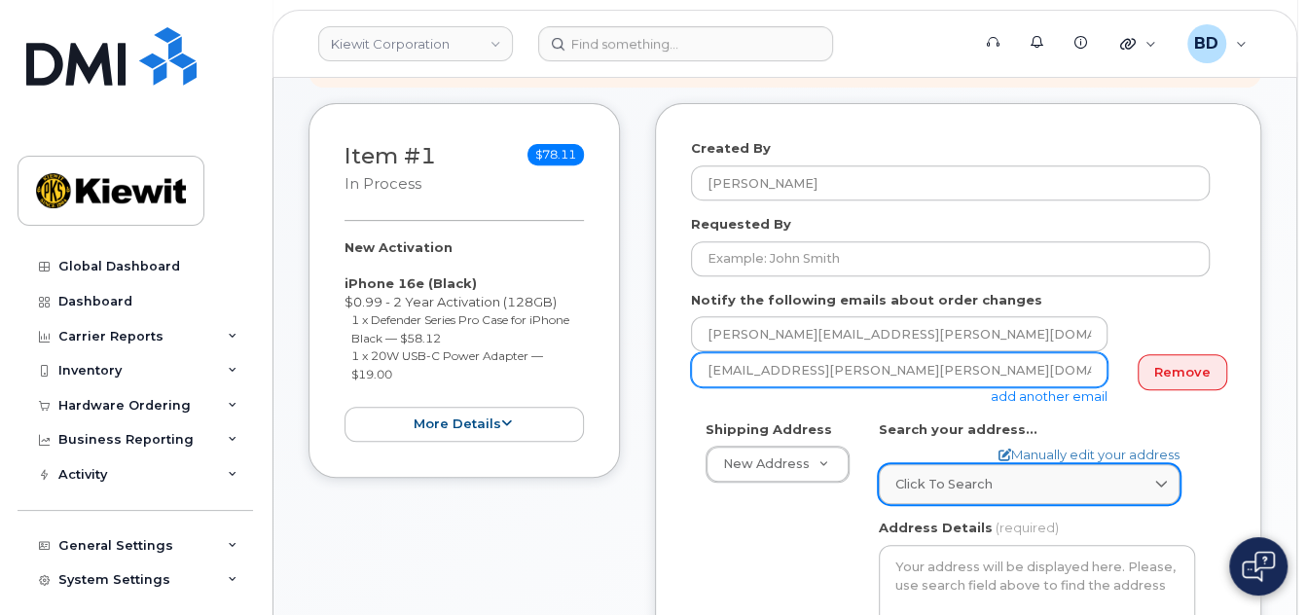
type input "matt.gabriel@kiewit.com"
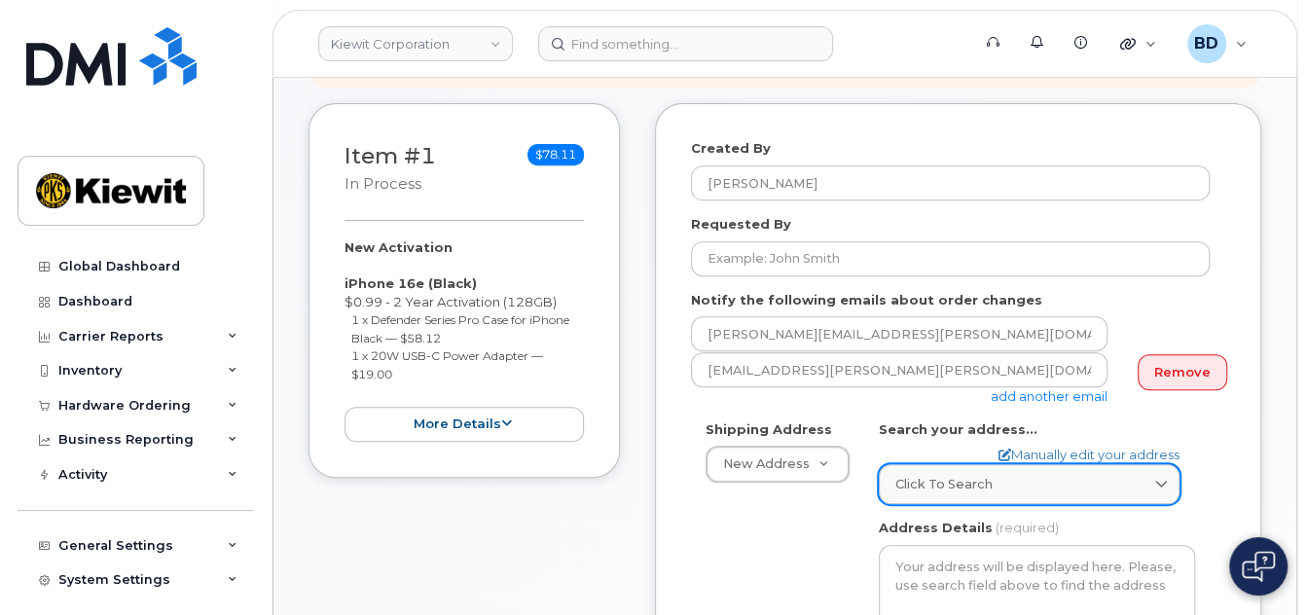
drag, startPoint x: 916, startPoint y: 504, endPoint x: 902, endPoint y: 499, distance: 14.5
click at [909, 494] on span "Click to search" at bounding box center [944, 484] width 97 height 18
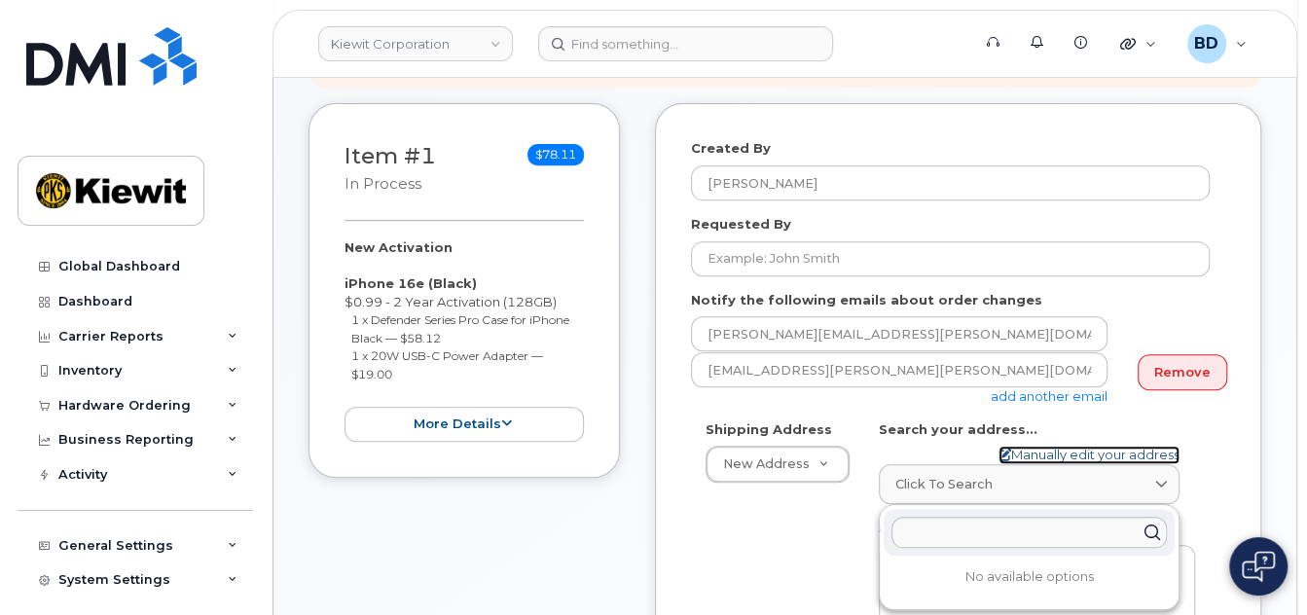
click at [1046, 464] on link "Manually edit your address" at bounding box center [1089, 455] width 181 height 18
select select
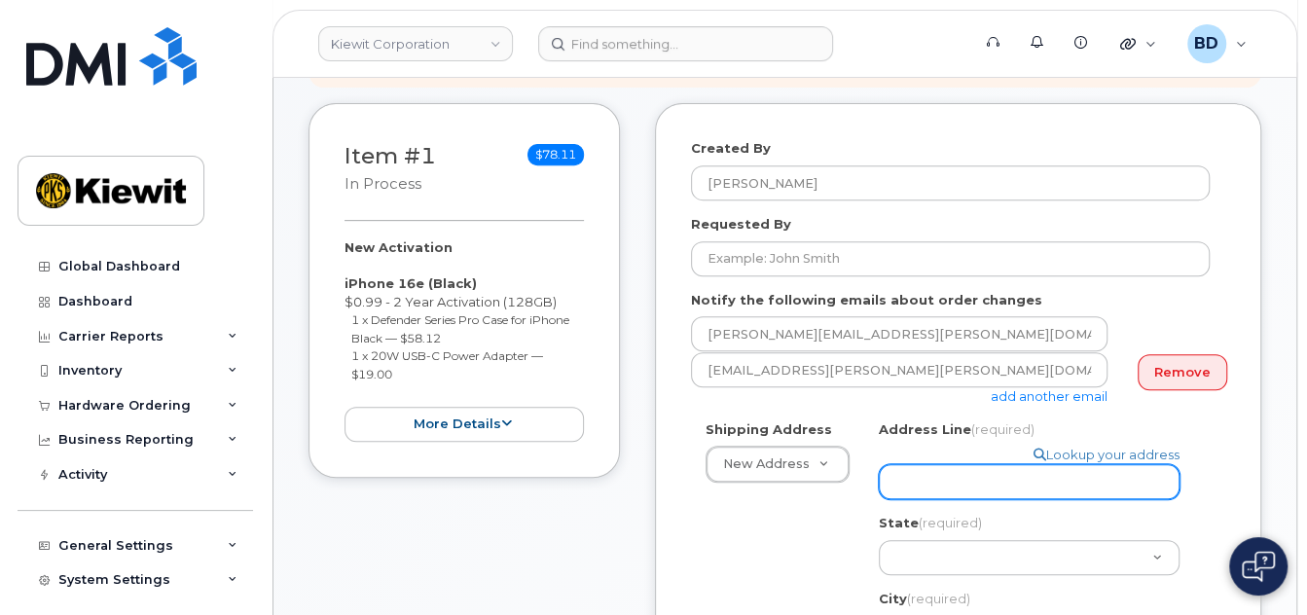
click at [933, 481] on input "Address Line (required)" at bounding box center [1029, 481] width 301 height 35
paste input "4811 Co Hwy H"
select select
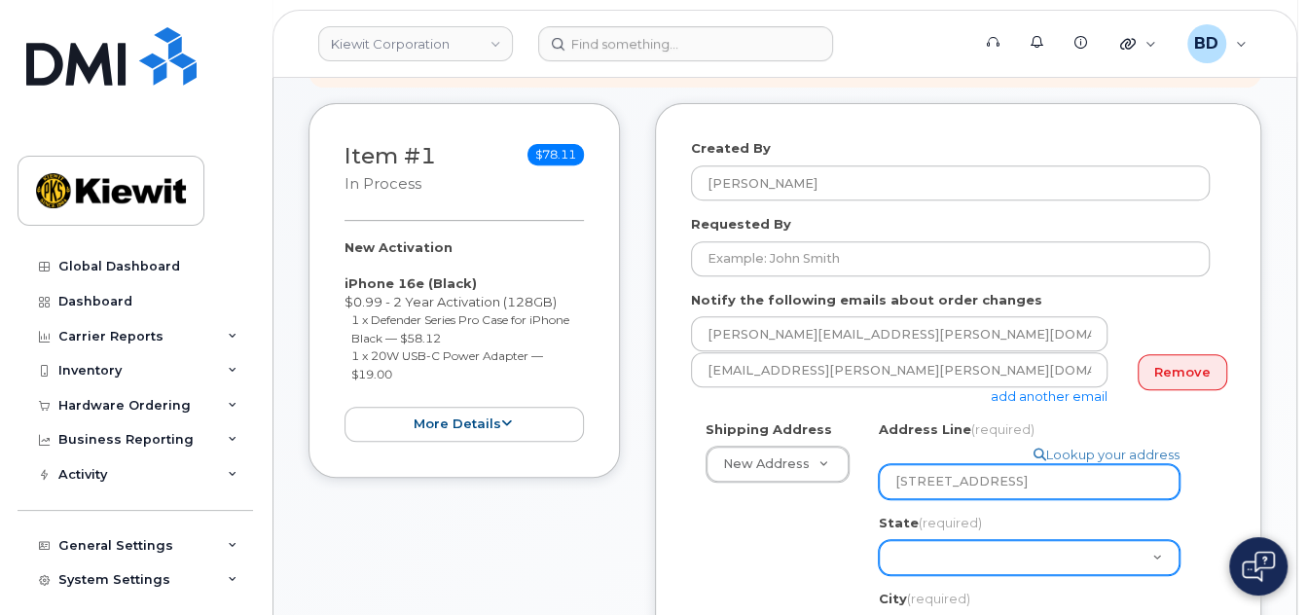
type input "4811 Co Hwy H"
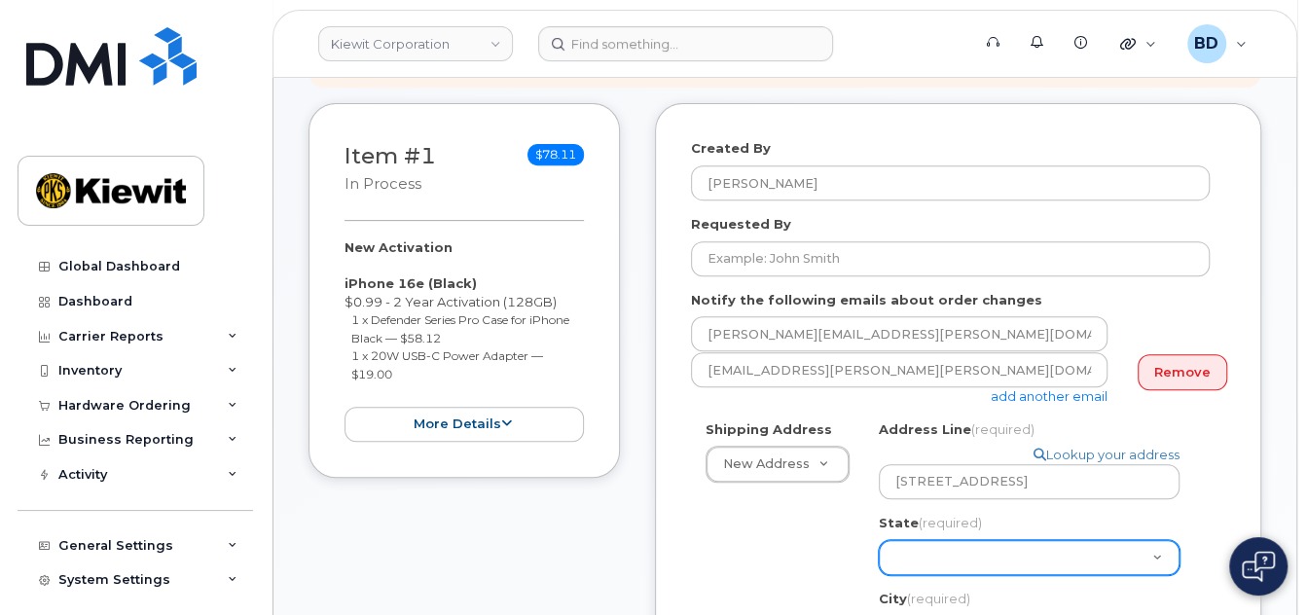
click at [902, 568] on select "Alabama Alaska American Samoa Arizona Arkansas California Colorado Connecticut …" at bounding box center [1029, 557] width 301 height 35
select select "WI"
click at [879, 540] on select "Alabama Alaska American Samoa Arizona Arkansas California Colorado Connecticut …" at bounding box center [1029, 557] width 301 height 35
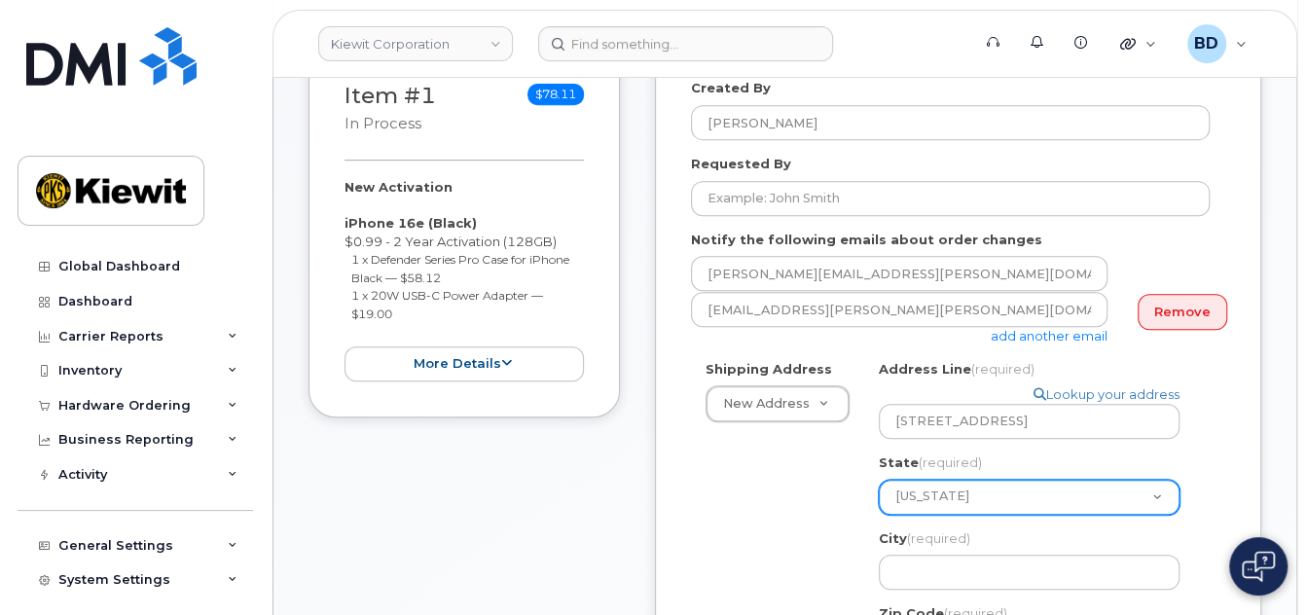
scroll to position [519, 0]
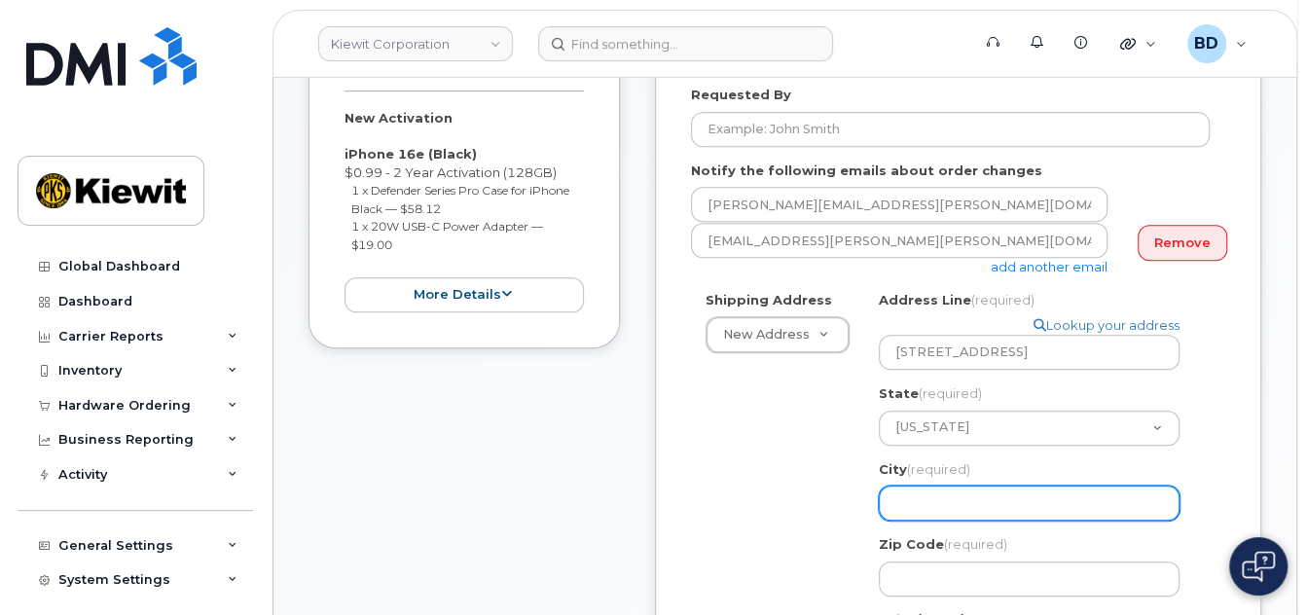
click at [929, 494] on input "City (required)" at bounding box center [1029, 503] width 301 height 35
paste input "4811 Co Hwy H"
select select
type input "4811 Co Hwy H"
drag, startPoint x: 845, startPoint y: 490, endPoint x: 827, endPoint y: 492, distance: 17.6
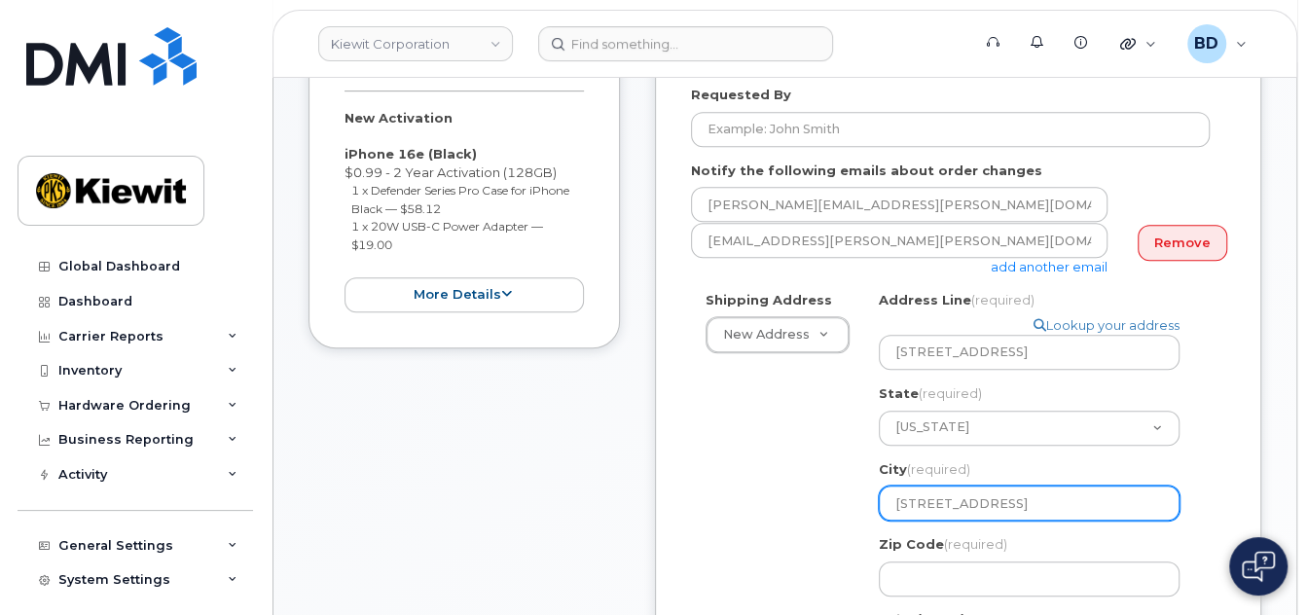
click at [827, 492] on div "Shipping Address New Address New Address 10055 Trainstation Circle 11501 42nd S…" at bounding box center [950, 564] width 519 height 547
select select
click at [916, 502] on input "City (required)" at bounding box center [1029, 503] width 301 height 35
paste input "Mt. Pleasant"
select select
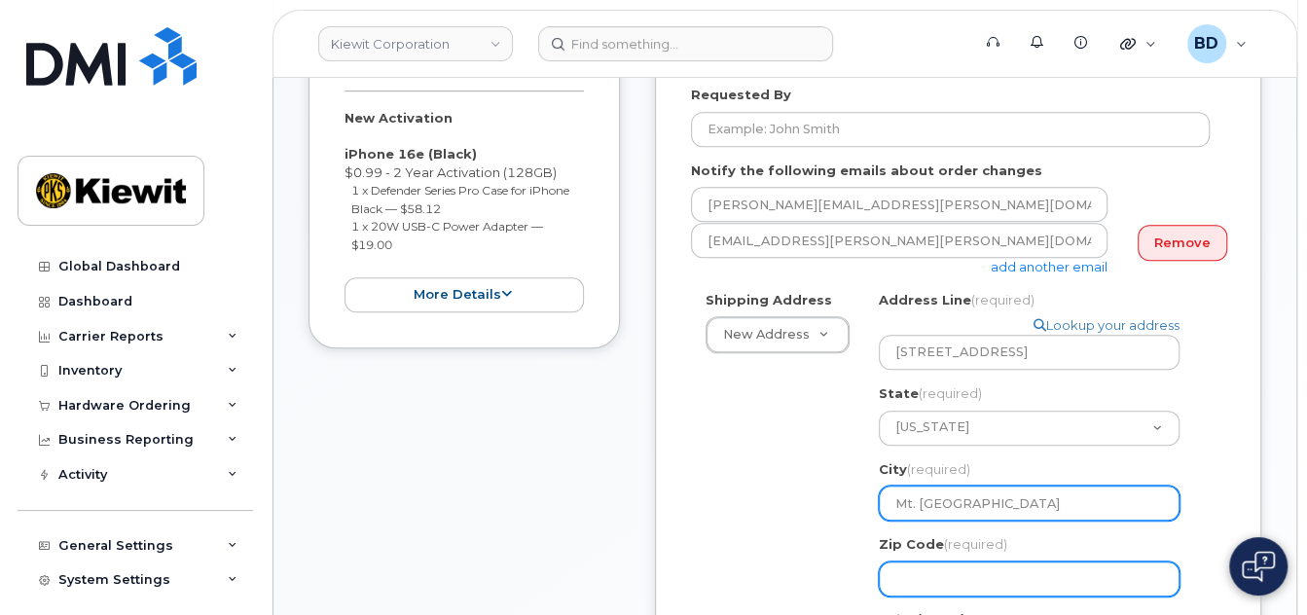
type input "Mt. Pleasant"
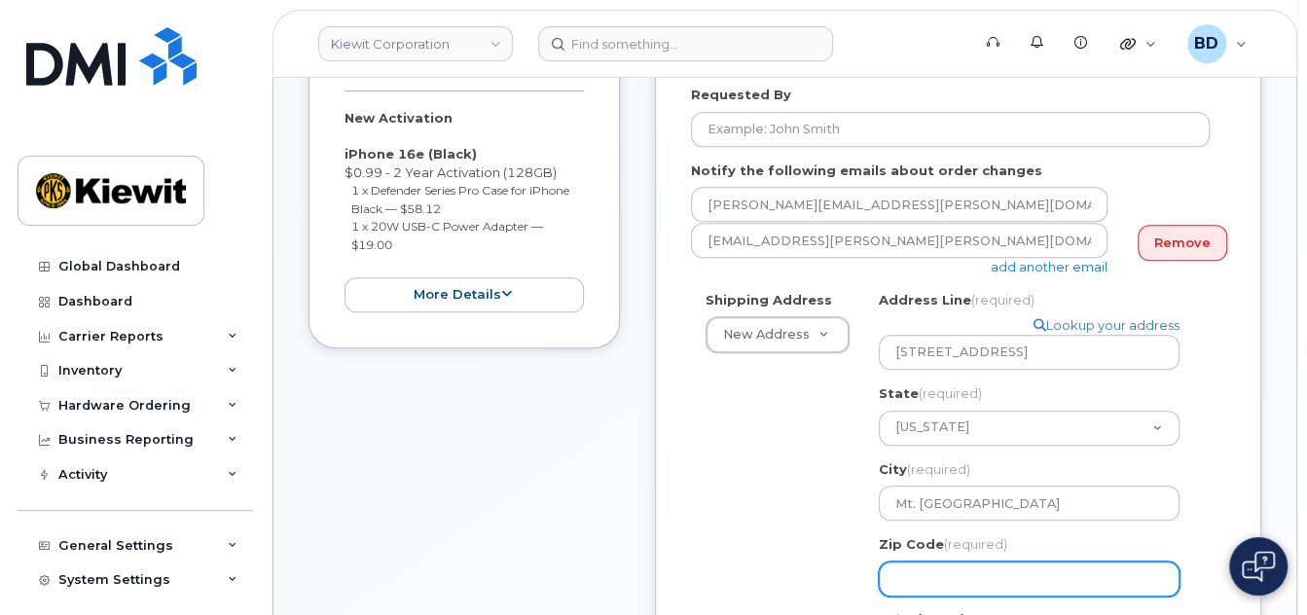
click at [939, 566] on input "Zip Code (required)" at bounding box center [1029, 579] width 301 height 35
select select
type input "5"
select select
type input "53"
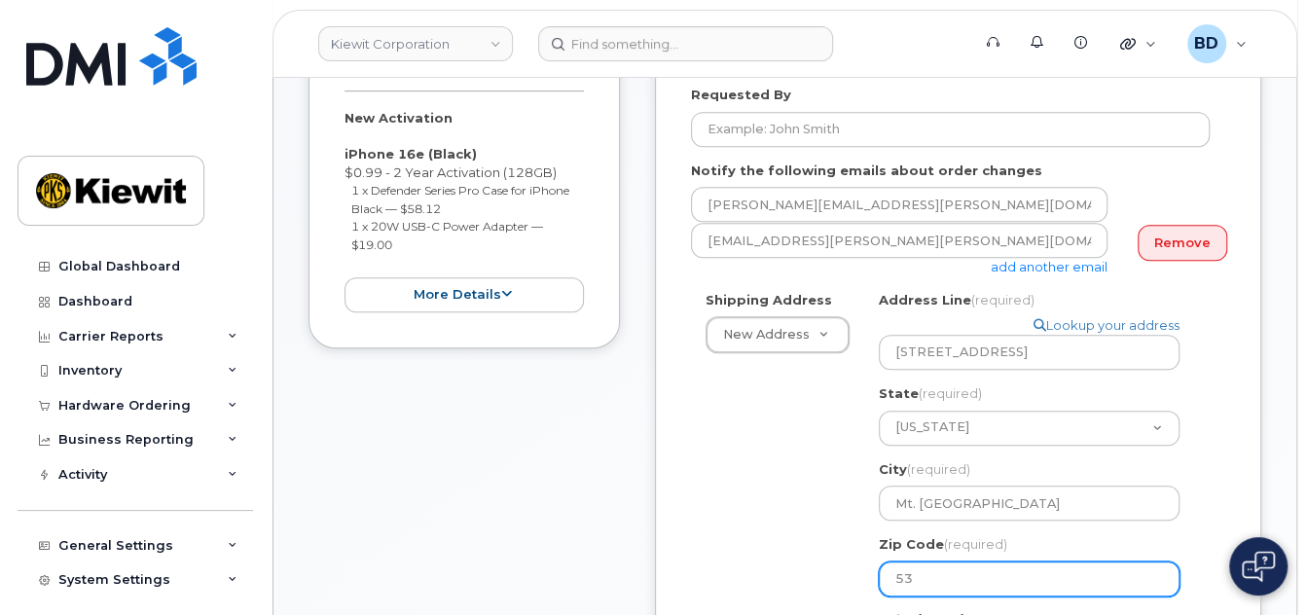
select select
type input "531"
select select
type input "5317"
select select
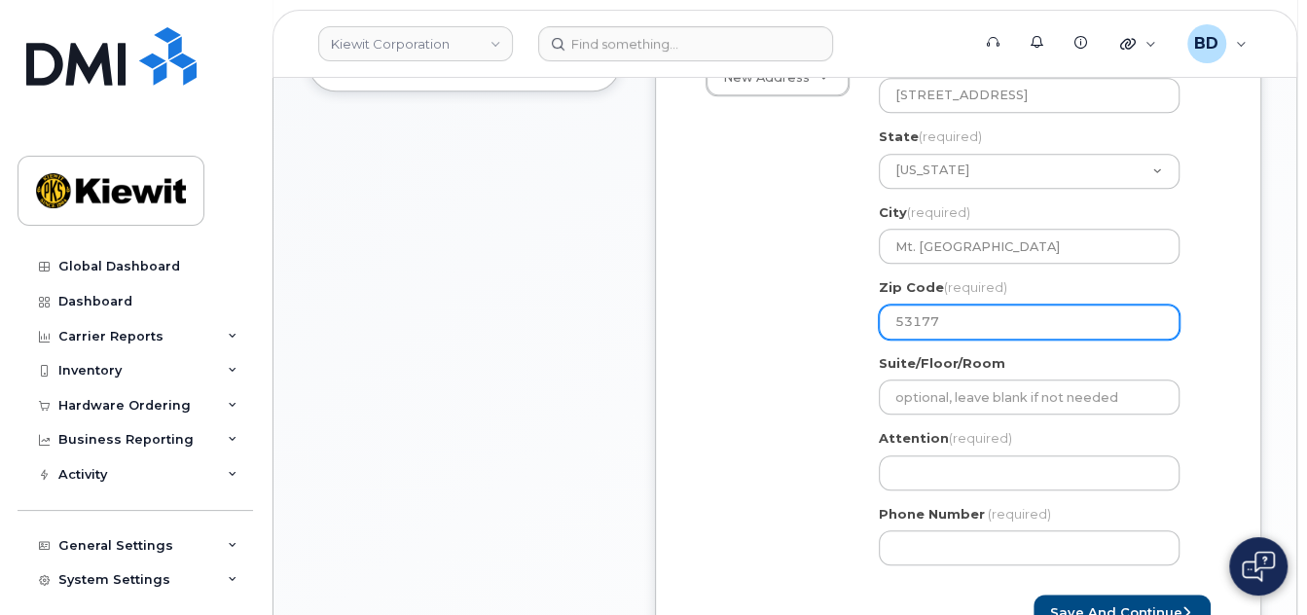
scroll to position [779, 0]
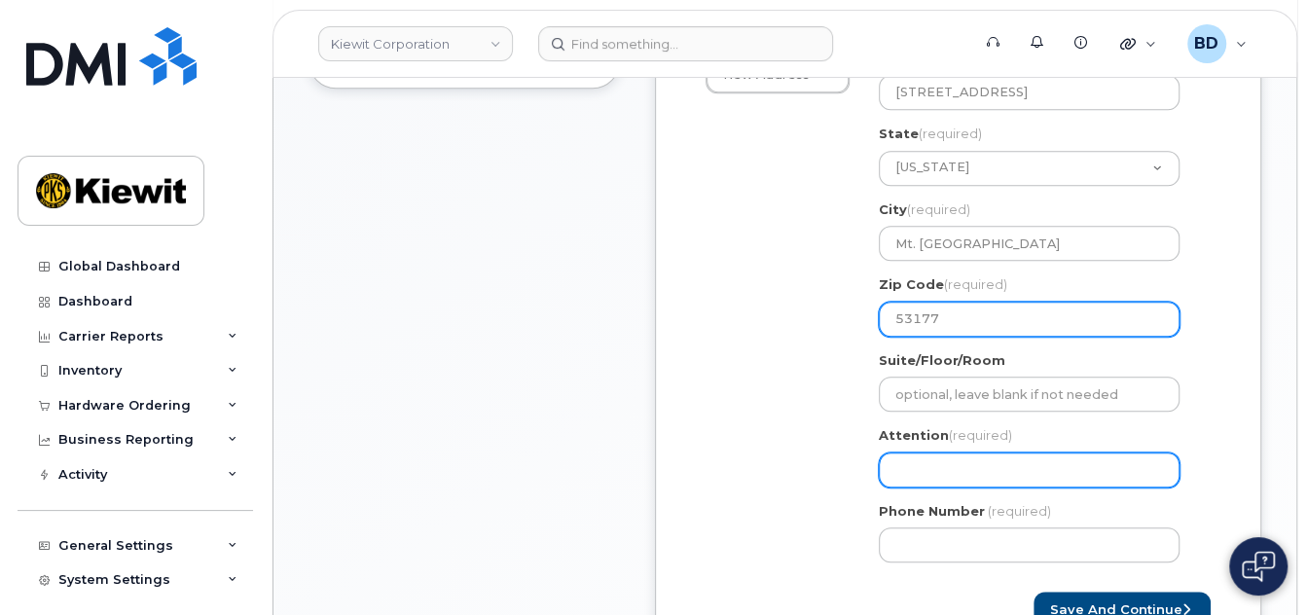
type input "53177"
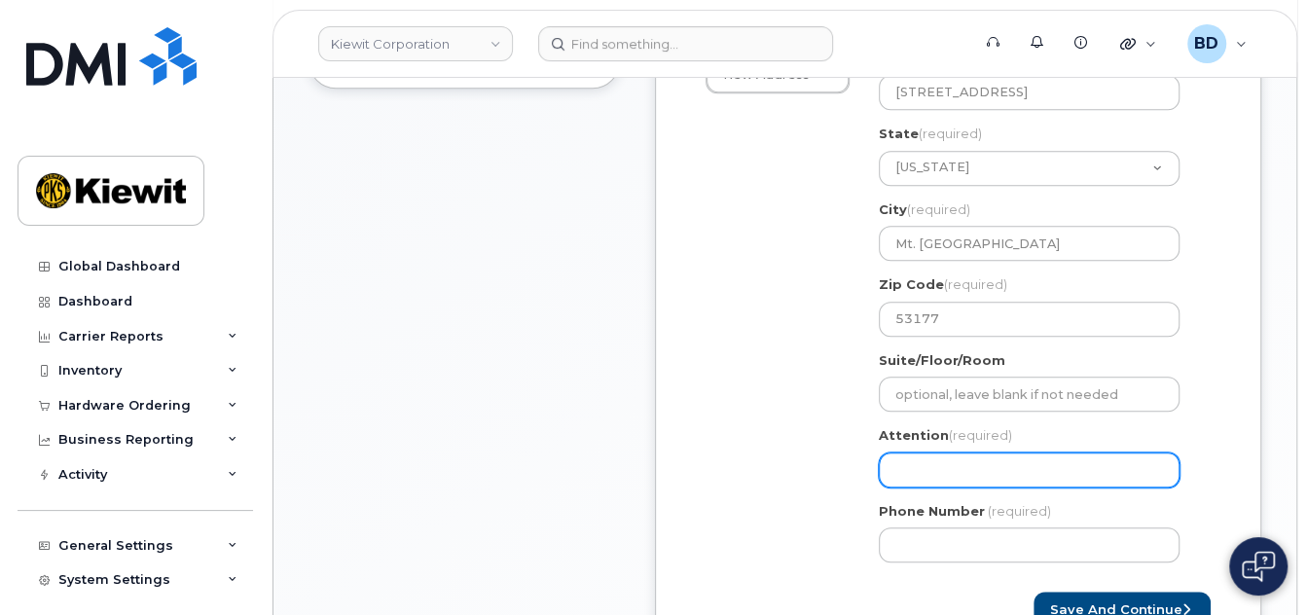
click at [904, 475] on input "Attention (required)" at bounding box center [1029, 470] width 301 height 35
paste input "Anthony.Goldfield"
select select
type input "Anthony.Goldfield"
select select
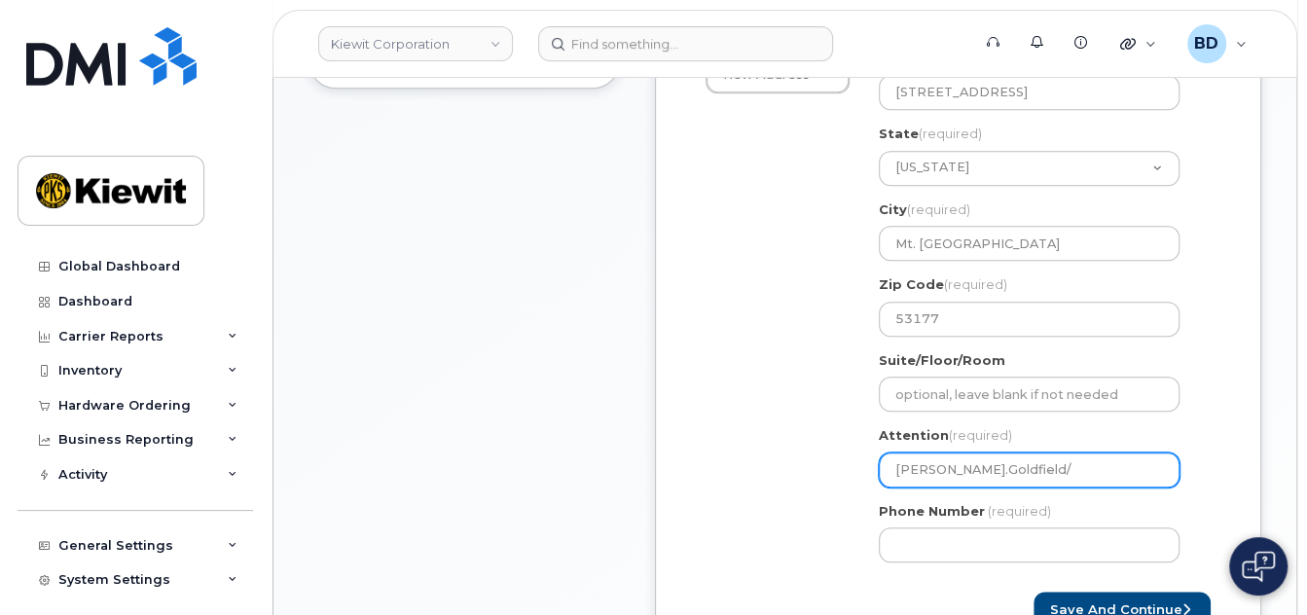
type input "Anthony.Goldfield/"
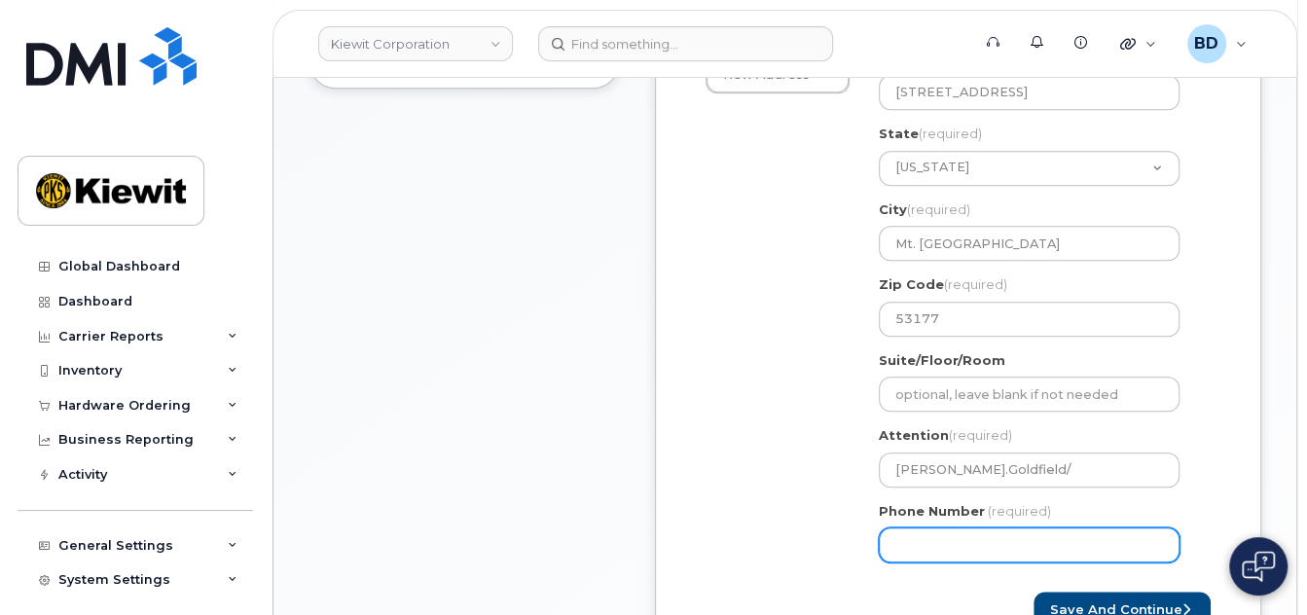
click at [910, 542] on input "Phone Number" at bounding box center [1029, 545] width 301 height 35
drag, startPoint x: 914, startPoint y: 555, endPoint x: 853, endPoint y: 537, distance: 63.8
click at [853, 537] on div "Shipping Address New Address New Address 10055 Trainstation Circle 11501 42nd S…" at bounding box center [950, 304] width 519 height 547
drag, startPoint x: 917, startPoint y: 545, endPoint x: 823, endPoint y: 532, distance: 95.3
click at [823, 532] on div "Shipping Address New Address New Address 10055 Trainstation Circle 11501 42nd S…" at bounding box center [950, 304] width 519 height 547
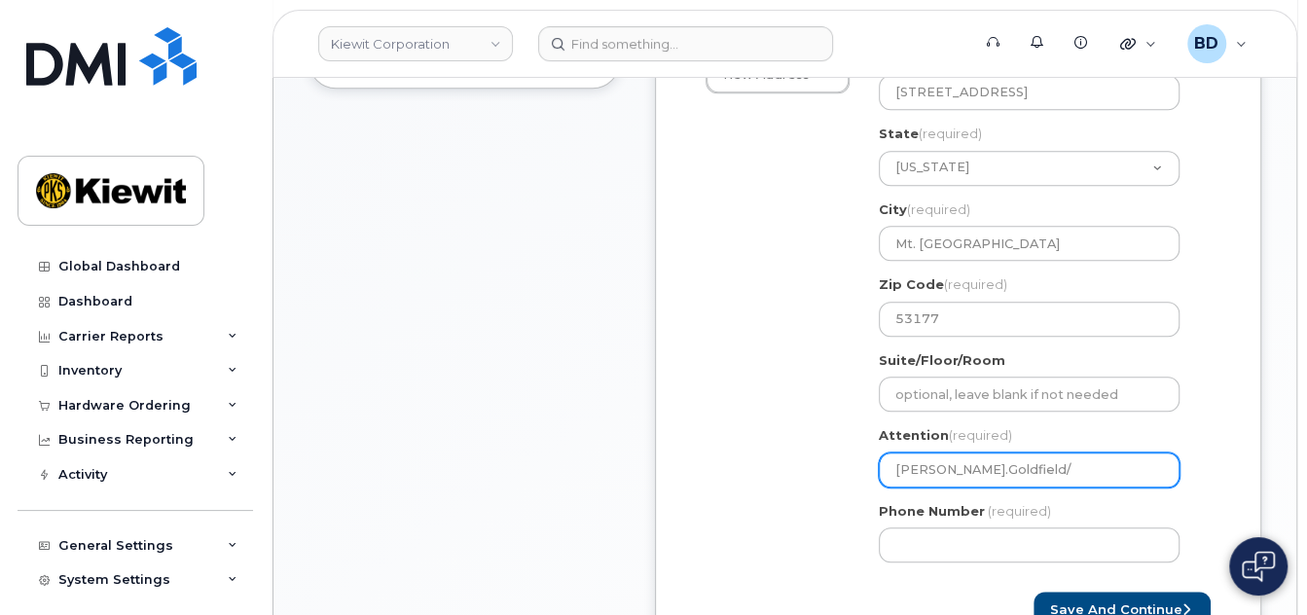
click at [1032, 473] on input "Anthony.Goldfield/" at bounding box center [1029, 470] width 301 height 35
paste input "[PERSON_NAME]"
select select
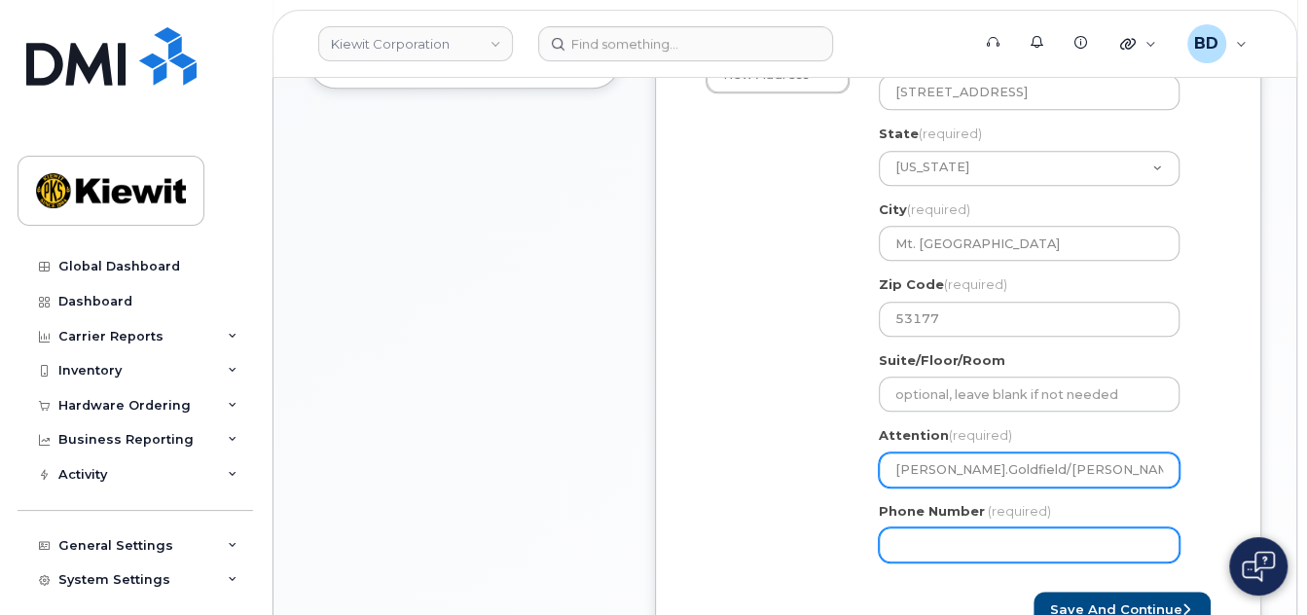
type input "[PERSON_NAME].Goldfield/[PERSON_NAME]"
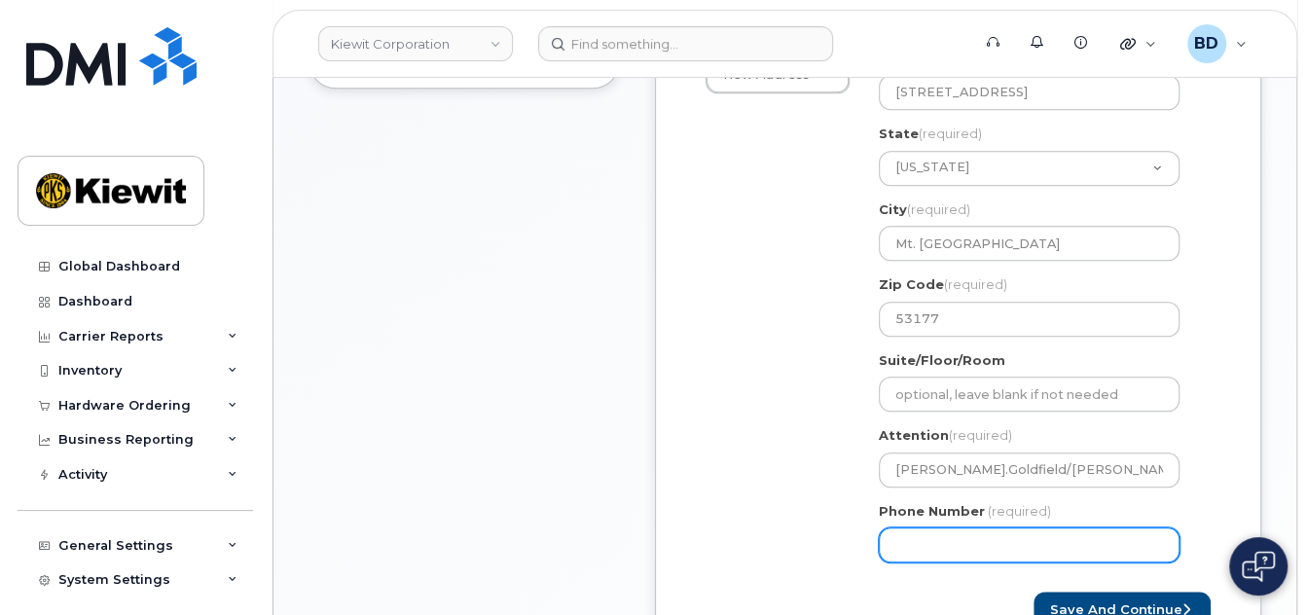
drag, startPoint x: 923, startPoint y: 547, endPoint x: 815, endPoint y: 549, distance: 108.1
click at [815, 549] on div "Shipping Address New Address New Address 10055 Trainstation Circle 11501 42nd S…" at bounding box center [950, 304] width 519 height 547
type input "8777727707"
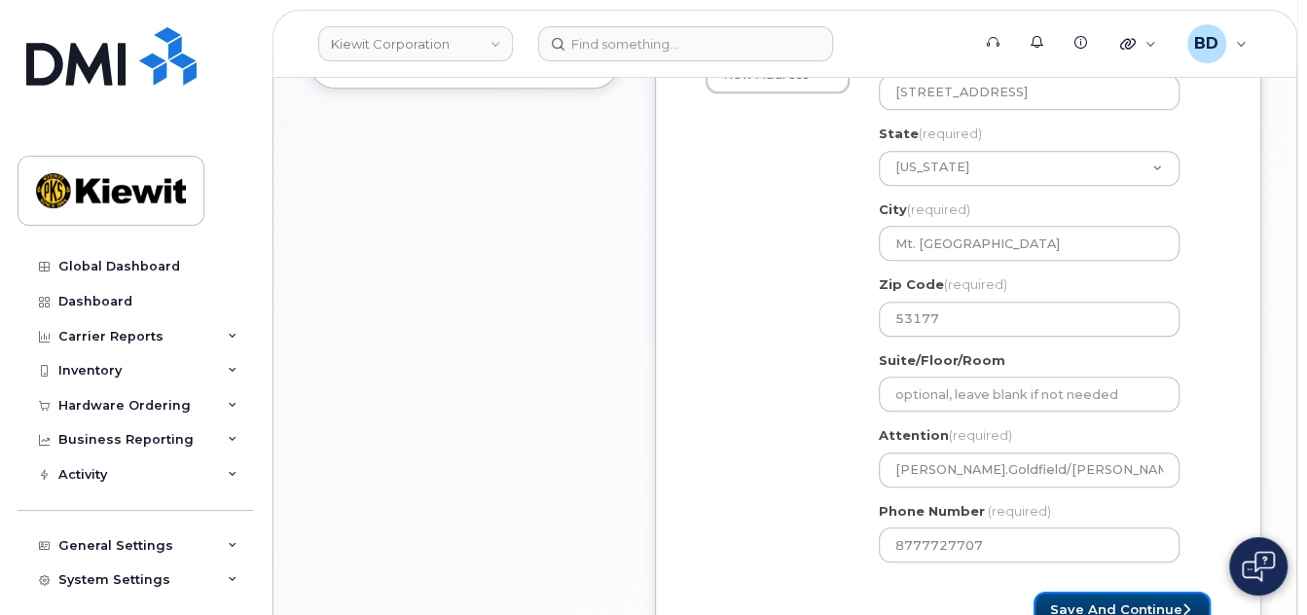
select select
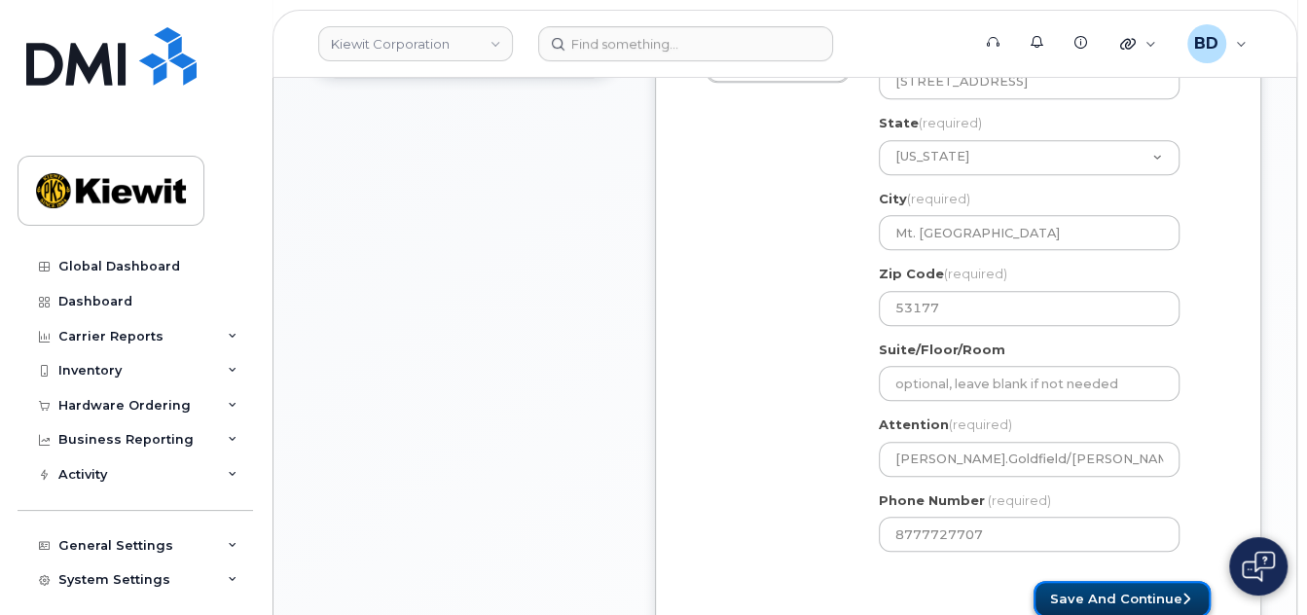
click at [1066, 599] on button "Save and Continue" at bounding box center [1122, 599] width 177 height 36
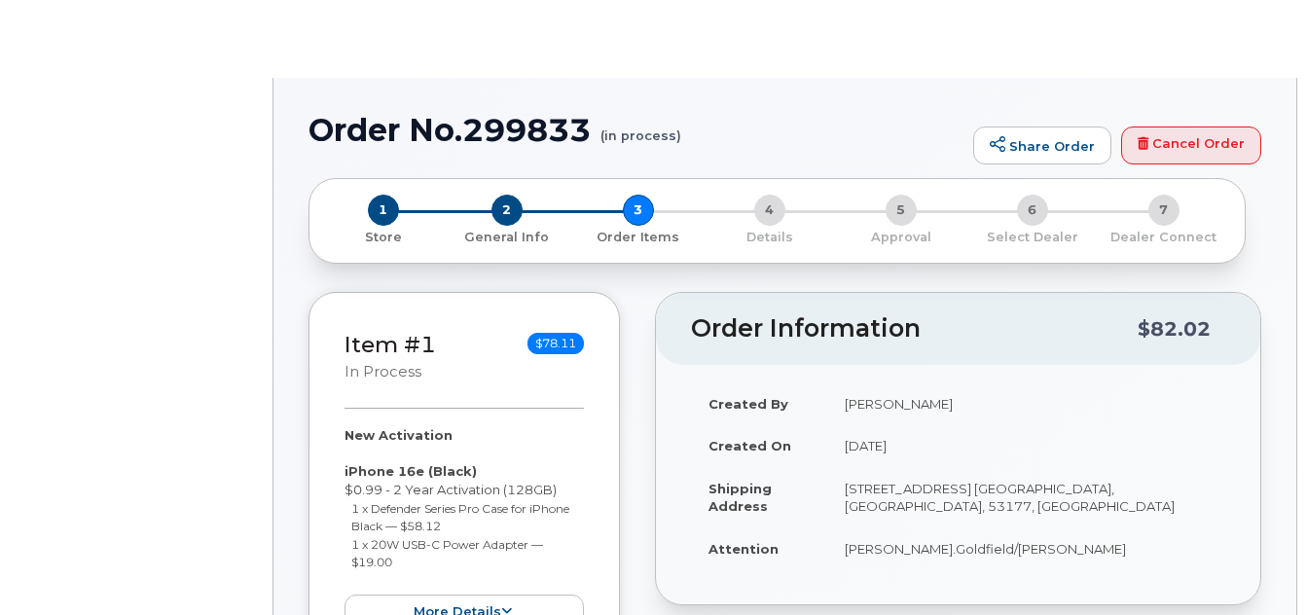
select select
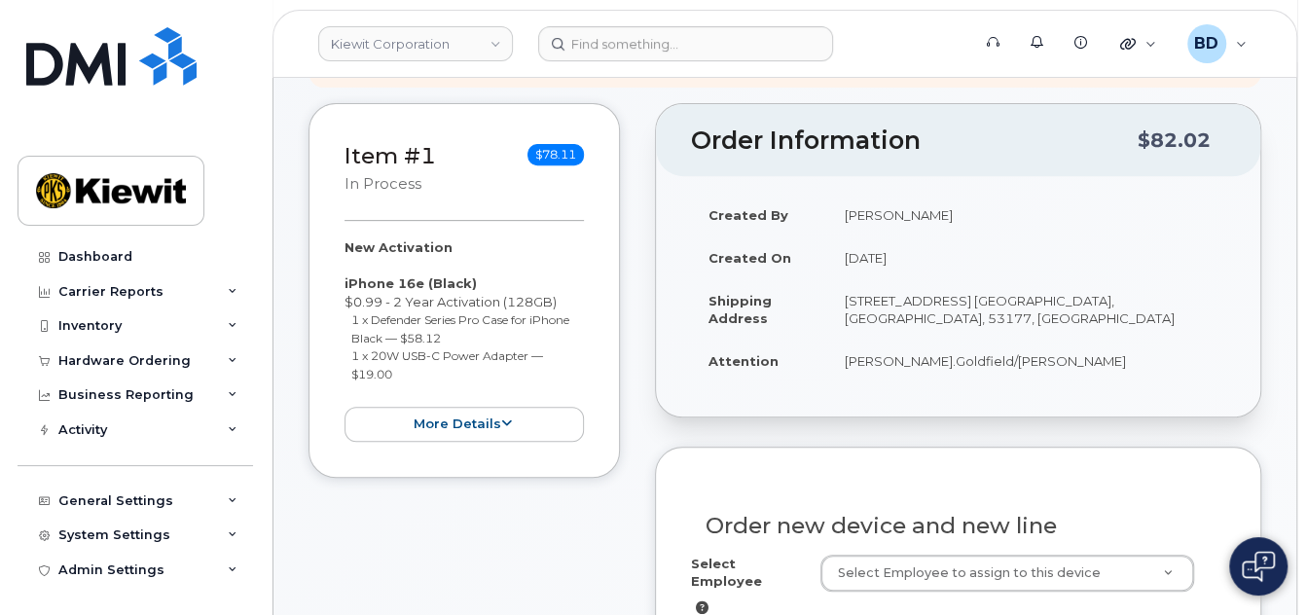
scroll to position [519, 0]
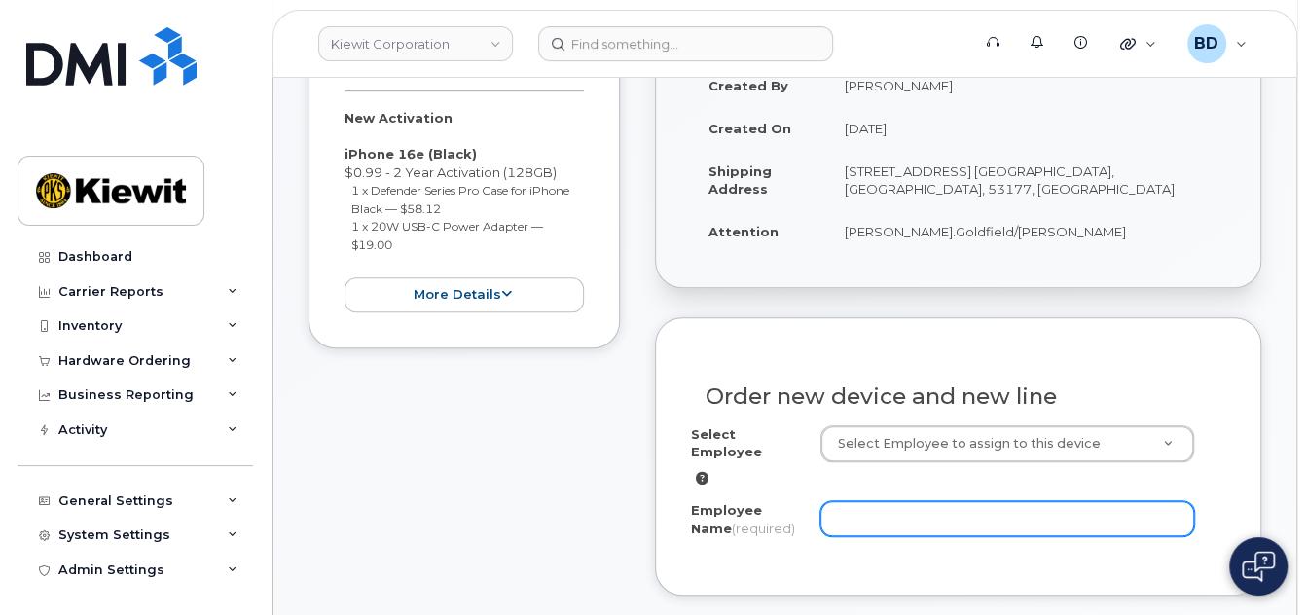
click at [849, 507] on input "Employee Name (required)" at bounding box center [1008, 518] width 374 height 35
paste input "[PERSON_NAME]"
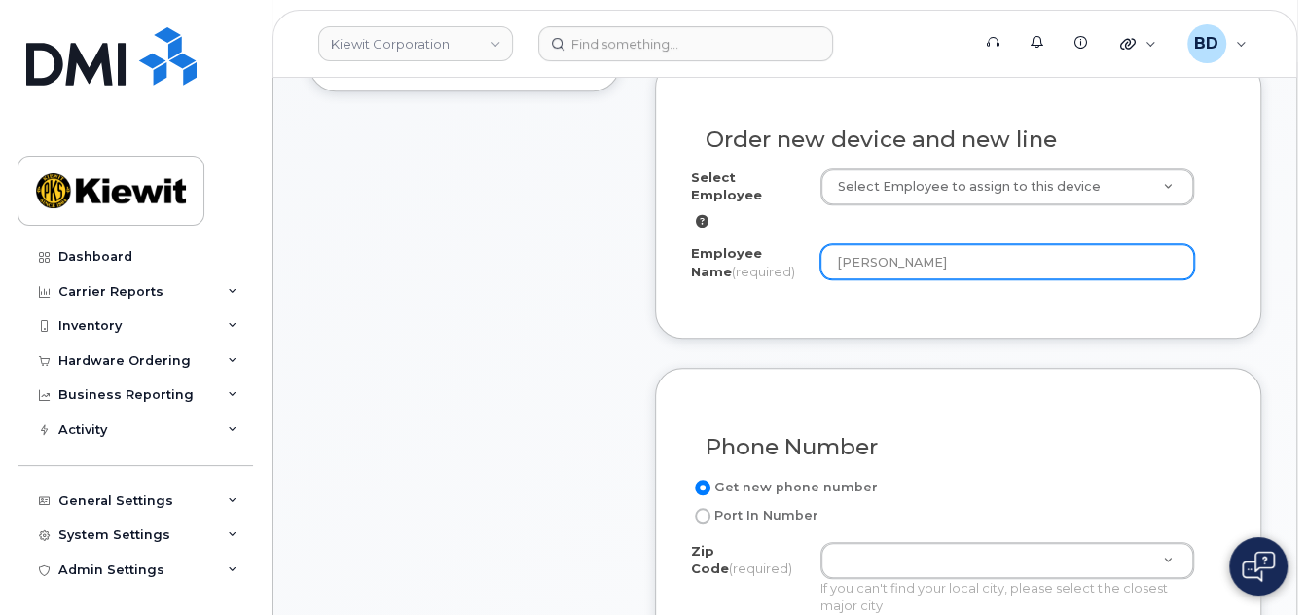
scroll to position [1168, 0]
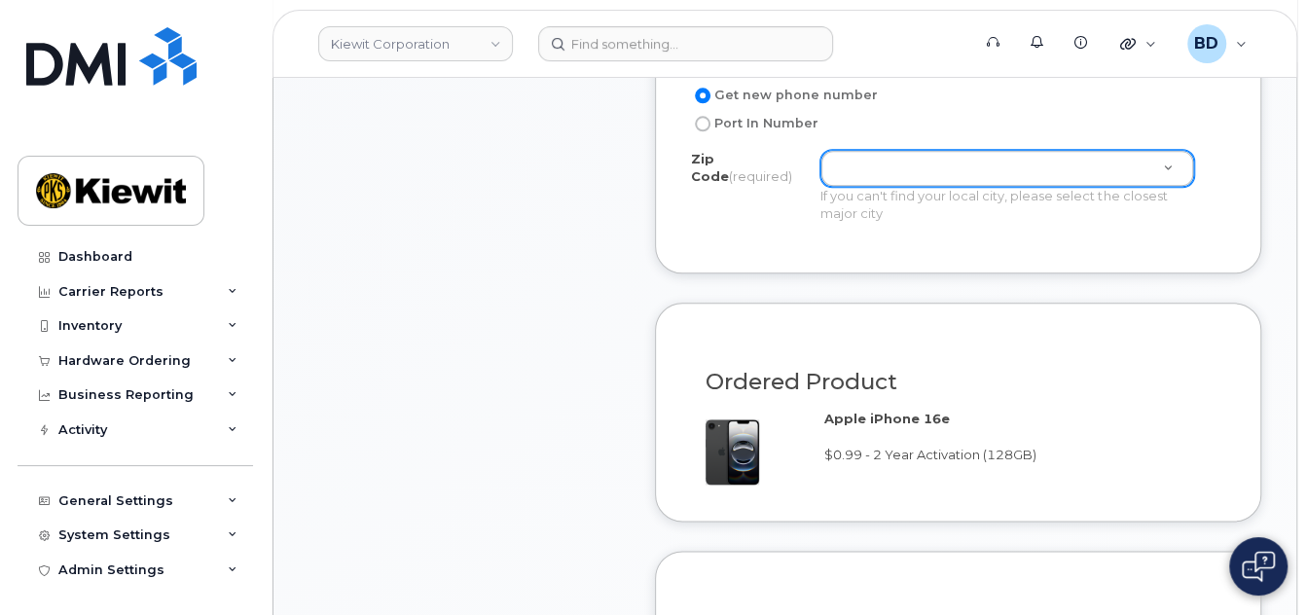
type input "[PERSON_NAME]"
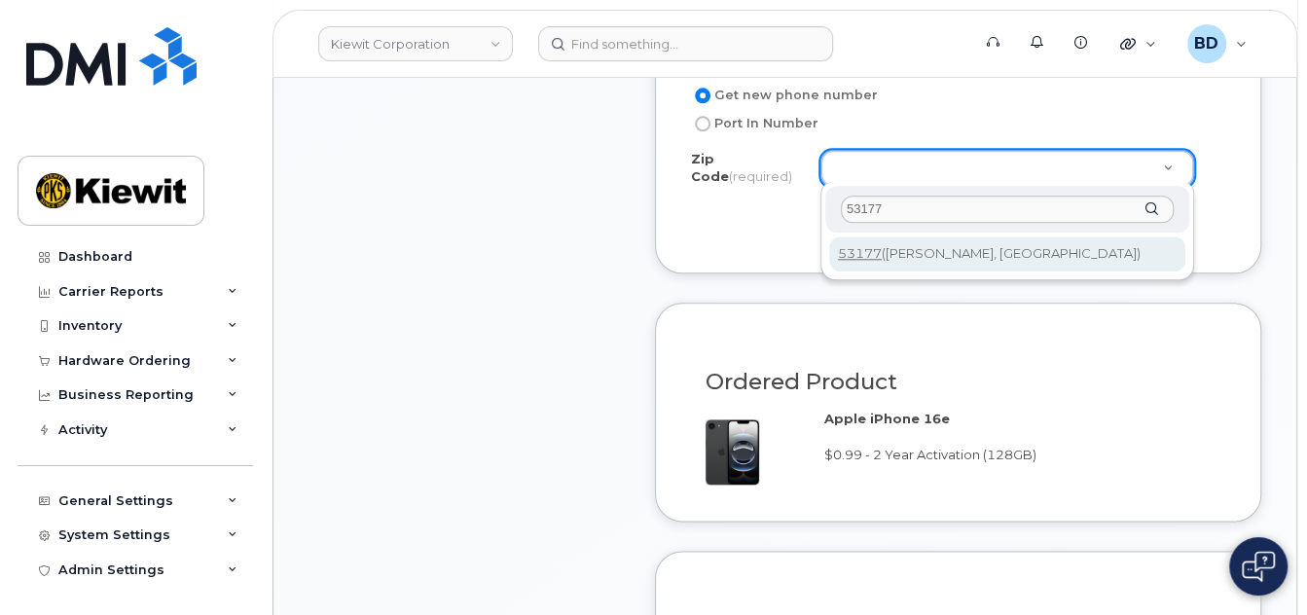
type input "53177"
type input "53177 ([PERSON_NAME], [GEOGRAPHIC_DATA])"
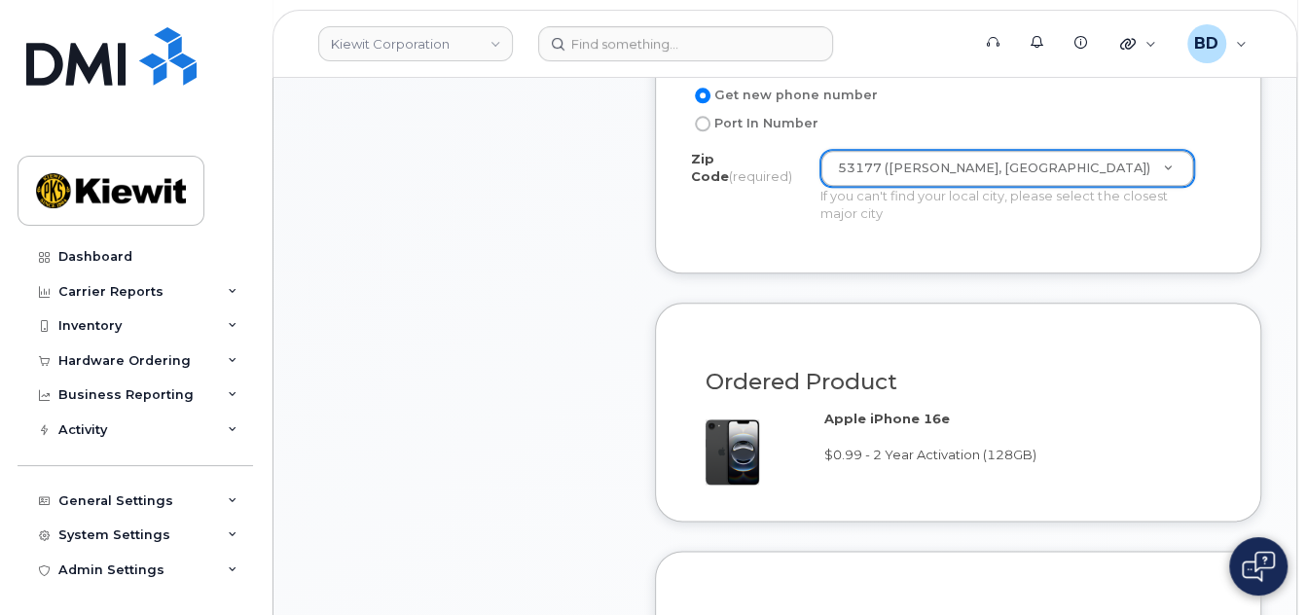
drag, startPoint x: 788, startPoint y: 229, endPoint x: 813, endPoint y: 223, distance: 26.0
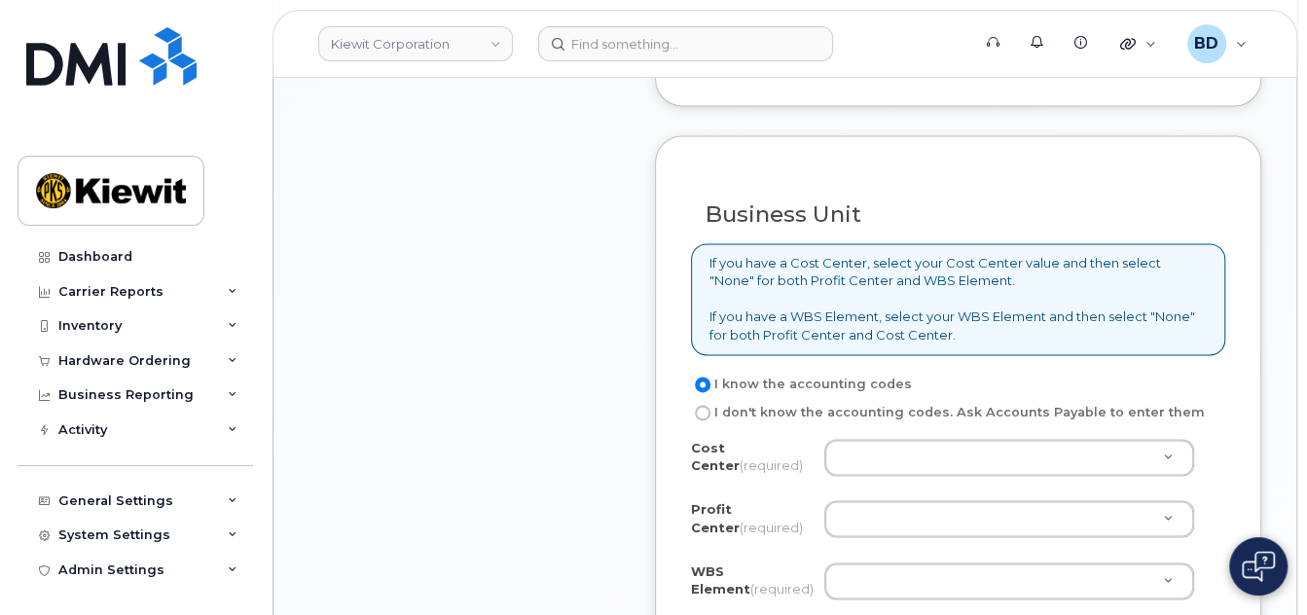
scroll to position [1687, 0]
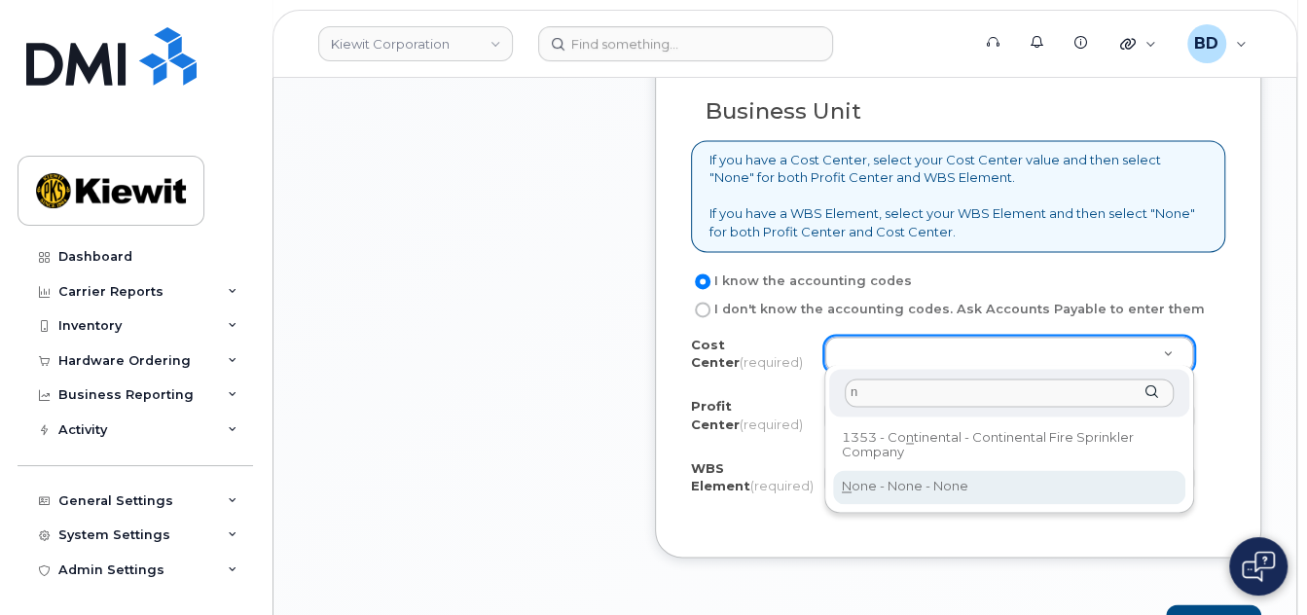
type input "n"
type input "None"
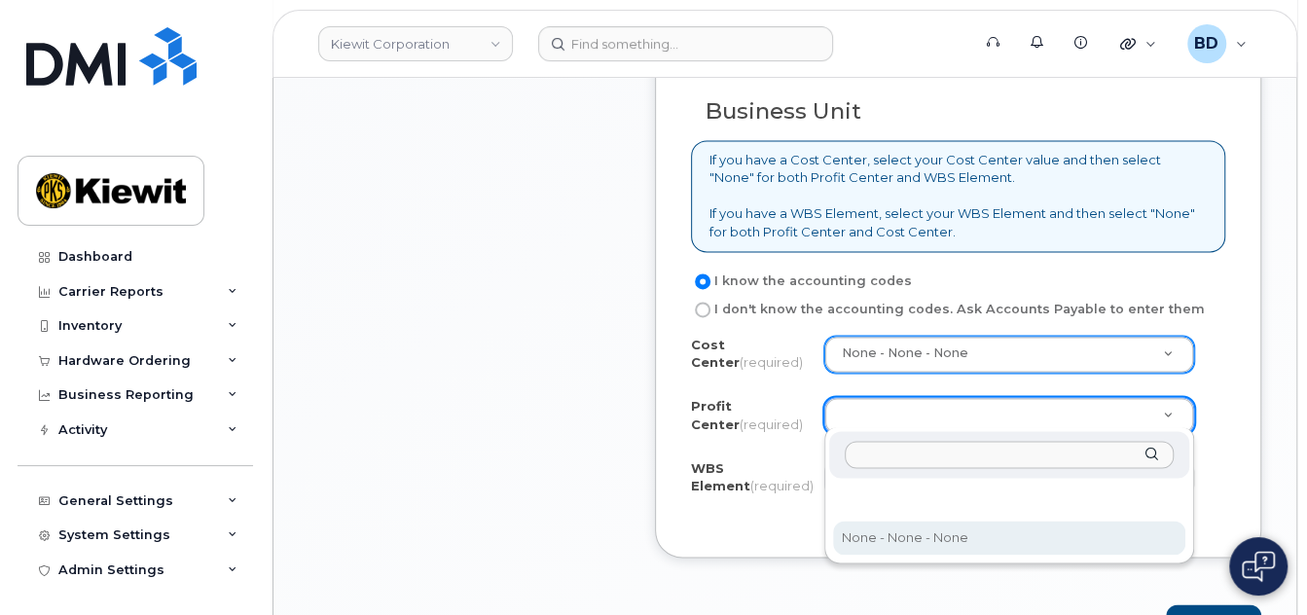
drag, startPoint x: 893, startPoint y: 535, endPoint x: 874, endPoint y: 503, distance: 37.1
select select "None"
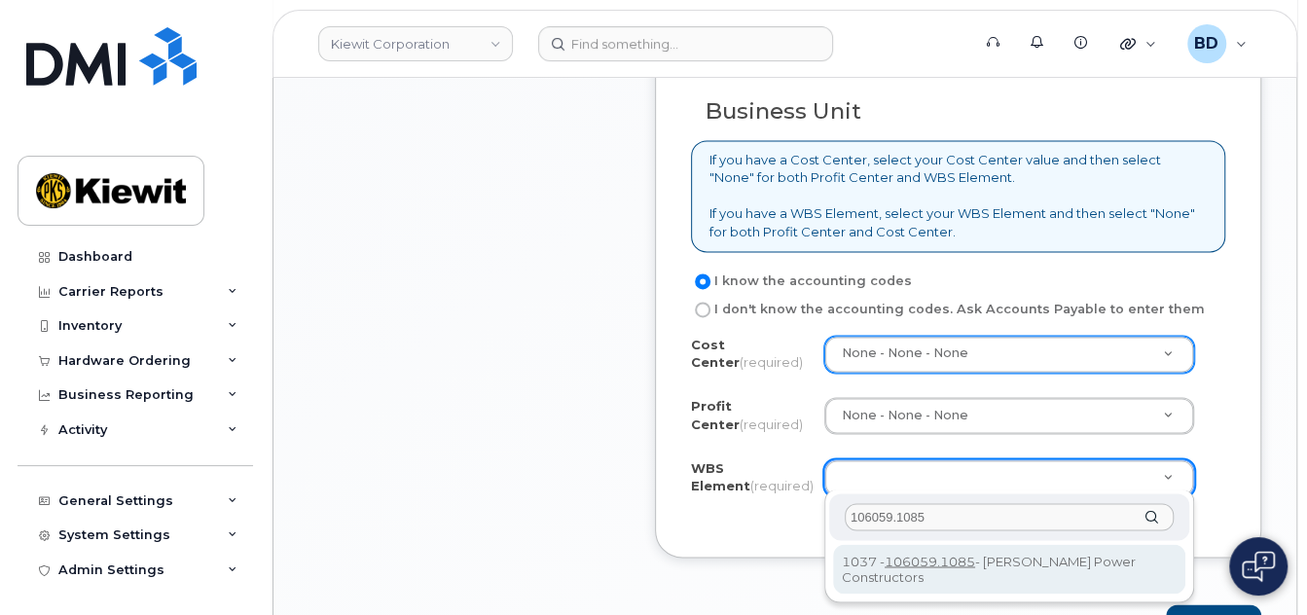
type input "106059.1085"
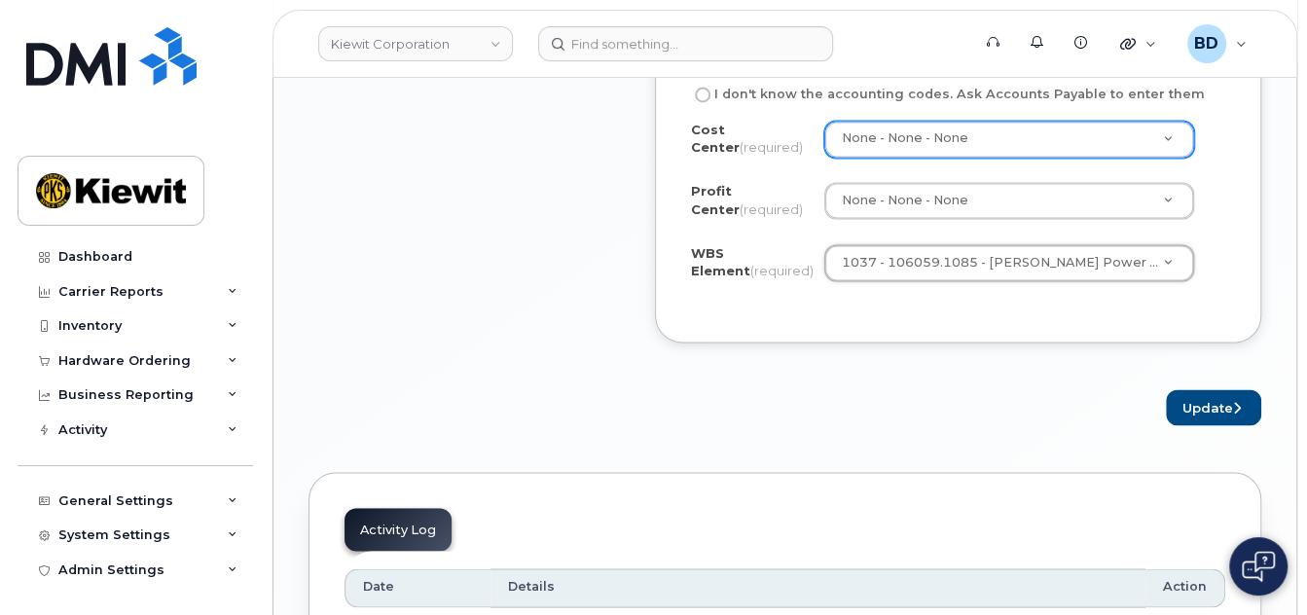
scroll to position [1946, 0]
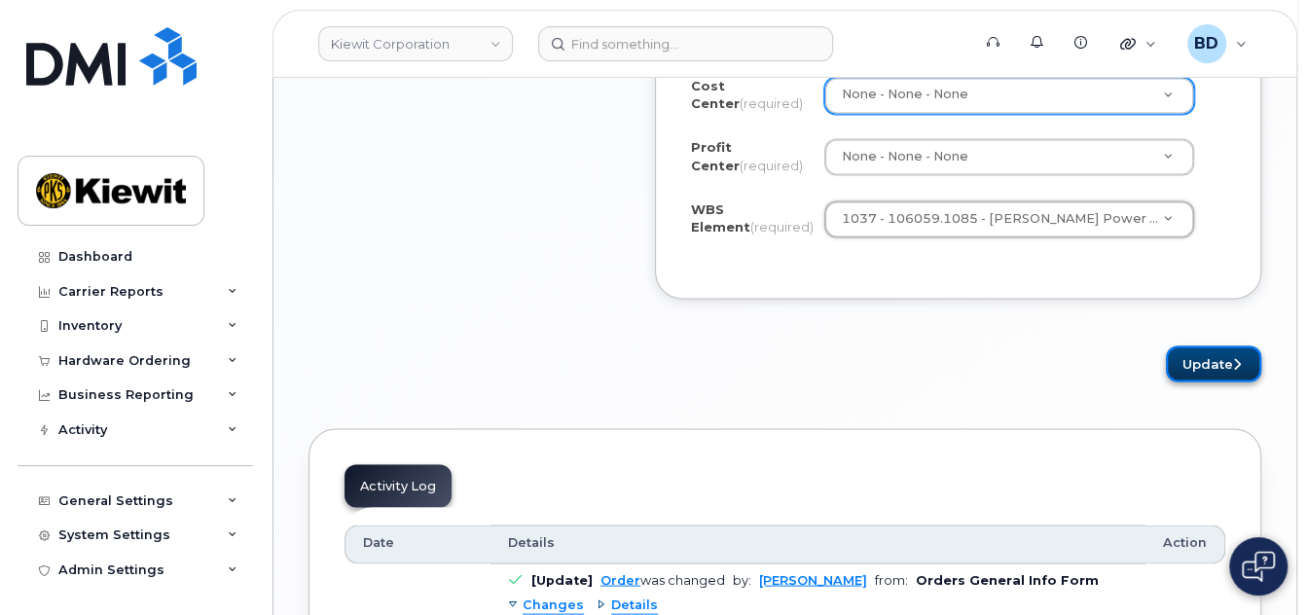
click at [1189, 356] on button "Update" at bounding box center [1213, 364] width 95 height 36
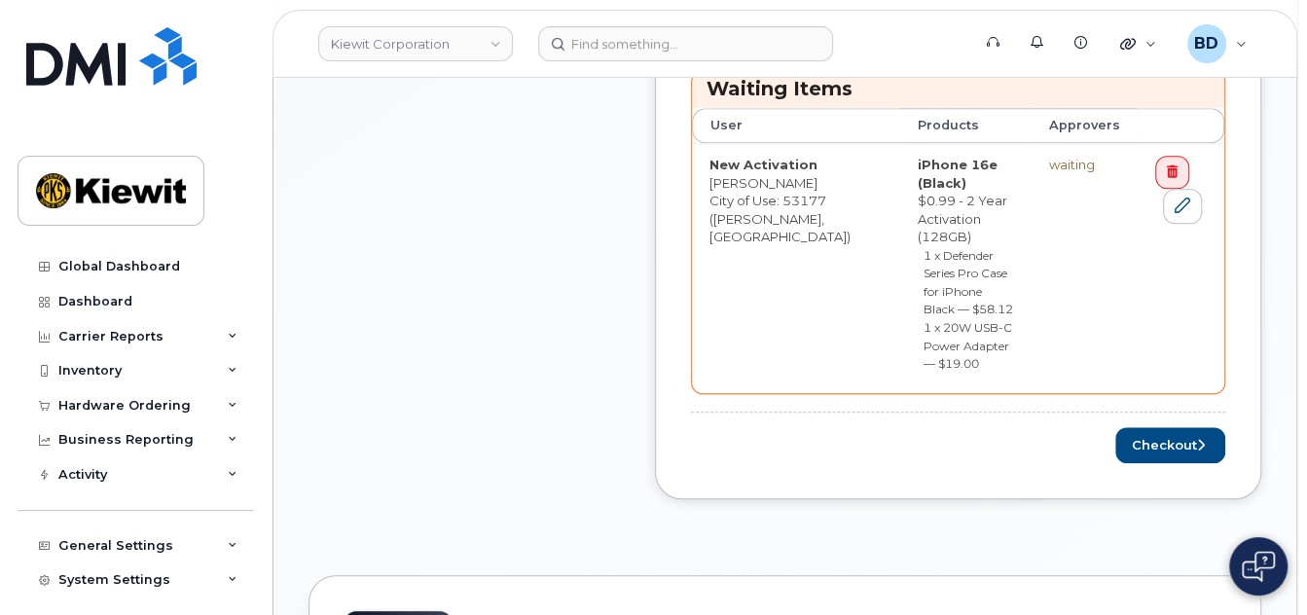
scroll to position [1038, 0]
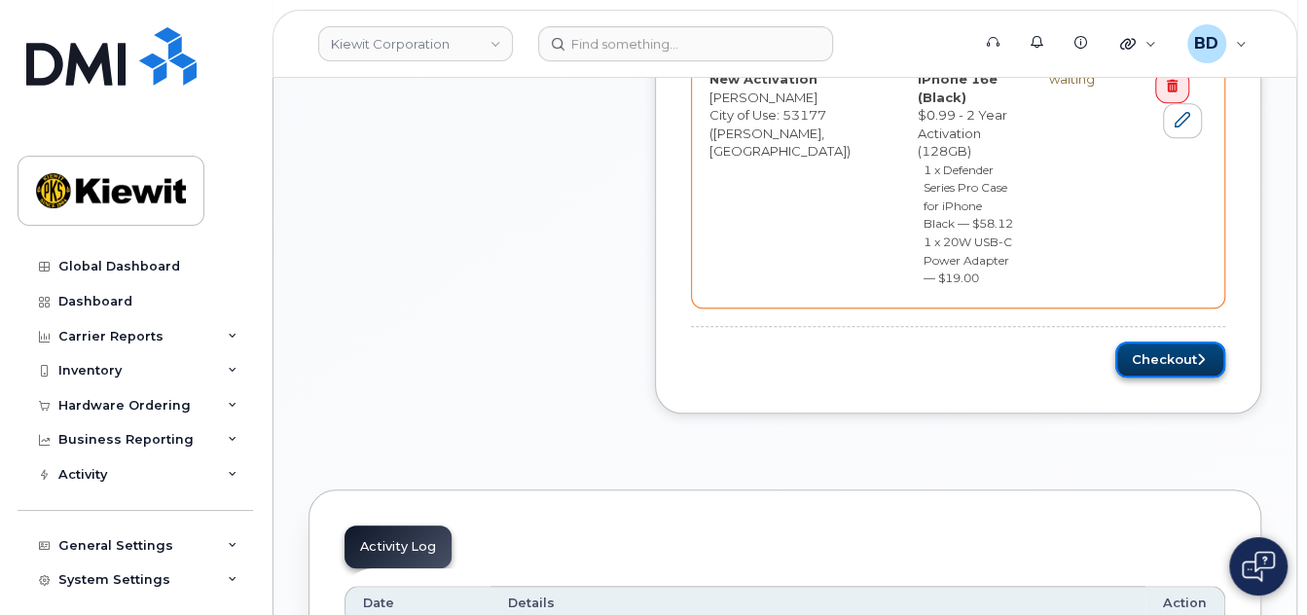
click at [1140, 342] on button "Checkout" at bounding box center [1171, 360] width 110 height 36
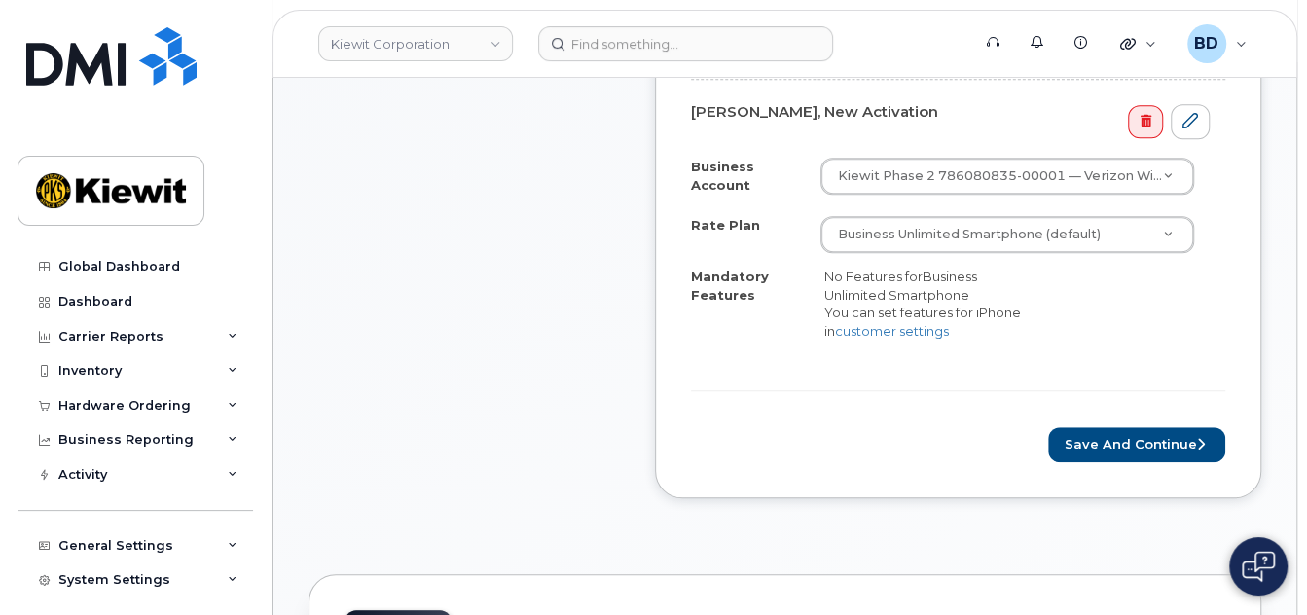
scroll to position [779, 0]
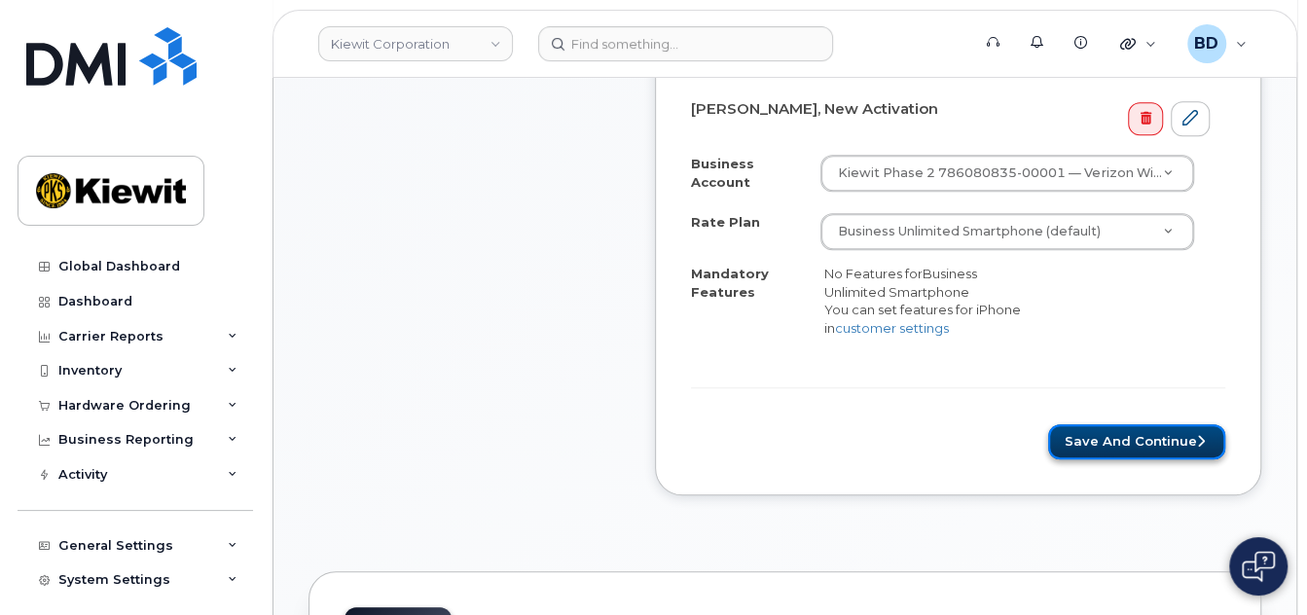
click at [1111, 451] on button "Save and Continue" at bounding box center [1136, 442] width 177 height 36
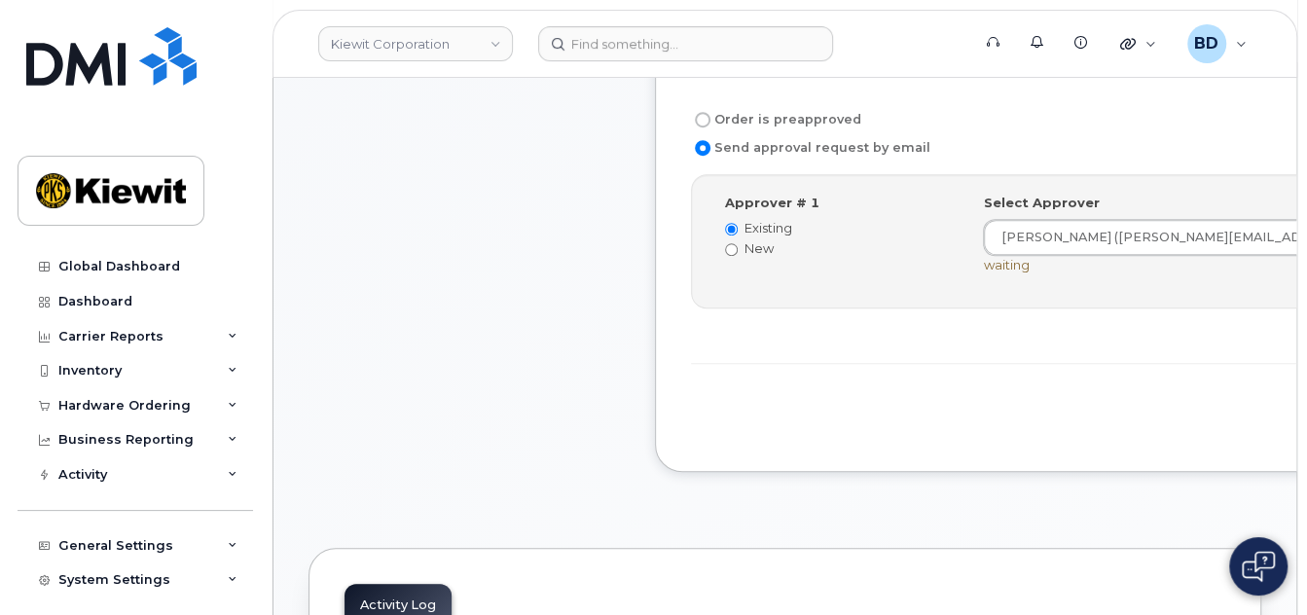
scroll to position [779, 0]
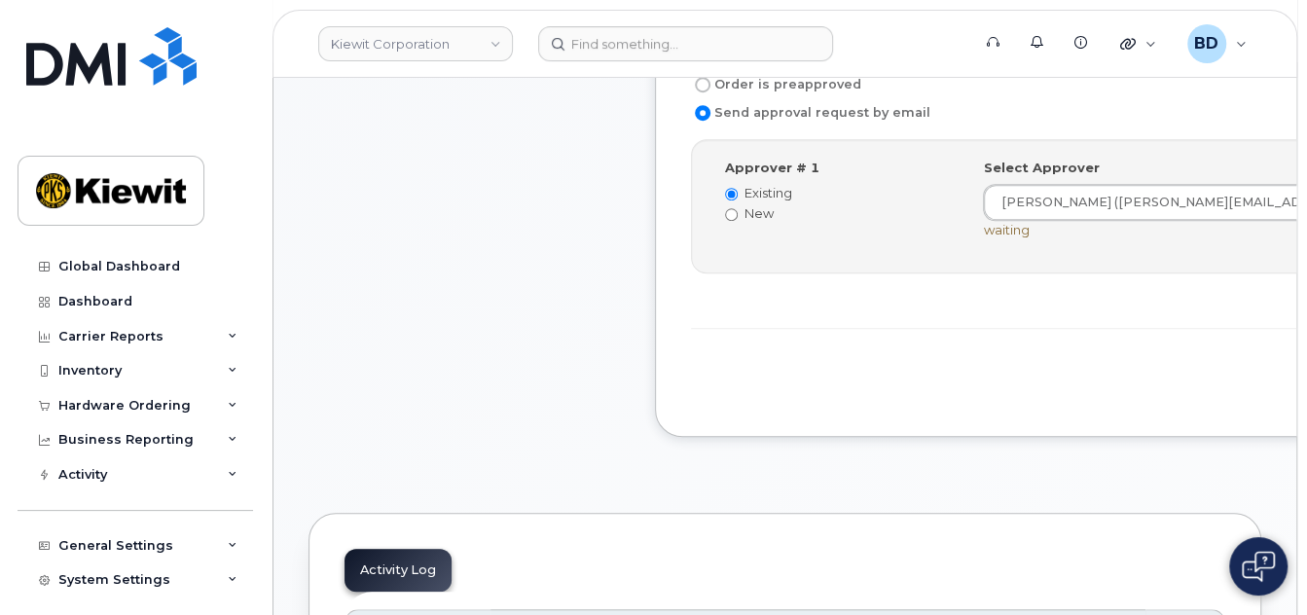
click at [819, 365] on form "[PERSON_NAME], New Activation Order is preapproved Send approval request by ema…" at bounding box center [1096, 206] width 811 height 390
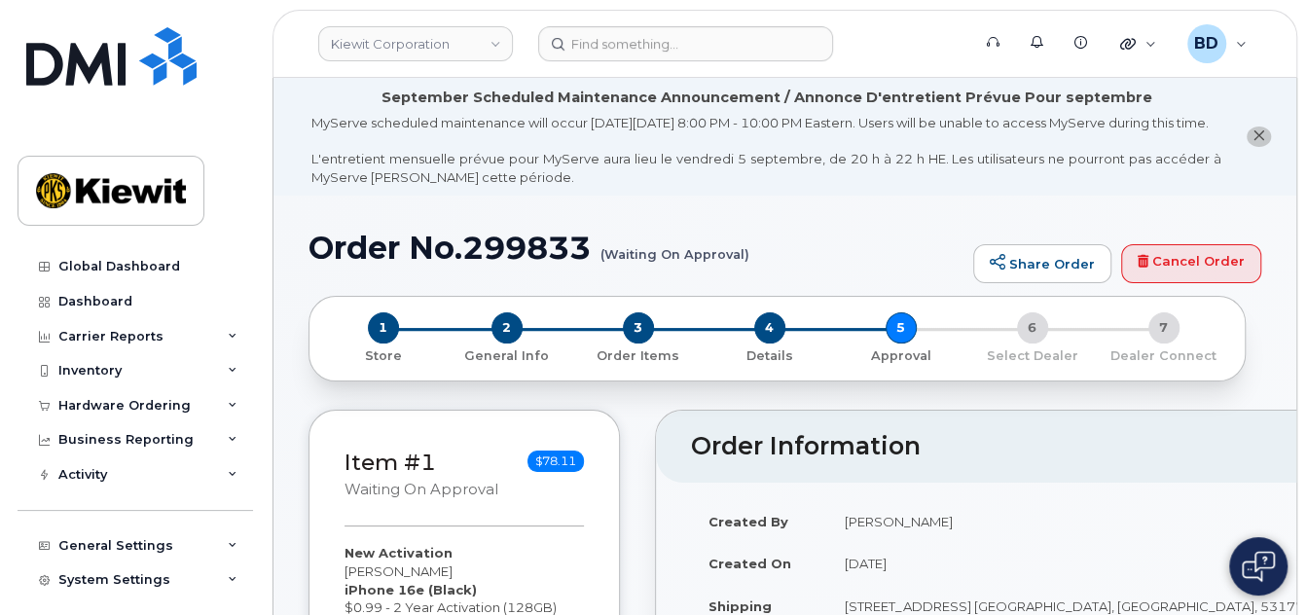
click at [542, 261] on h1 "Order No.299833 (Waiting On Approval)" at bounding box center [636, 248] width 655 height 34
copy h1 "299833"
click at [141, 404] on div "Hardware Ordering" at bounding box center [124, 406] width 132 height 16
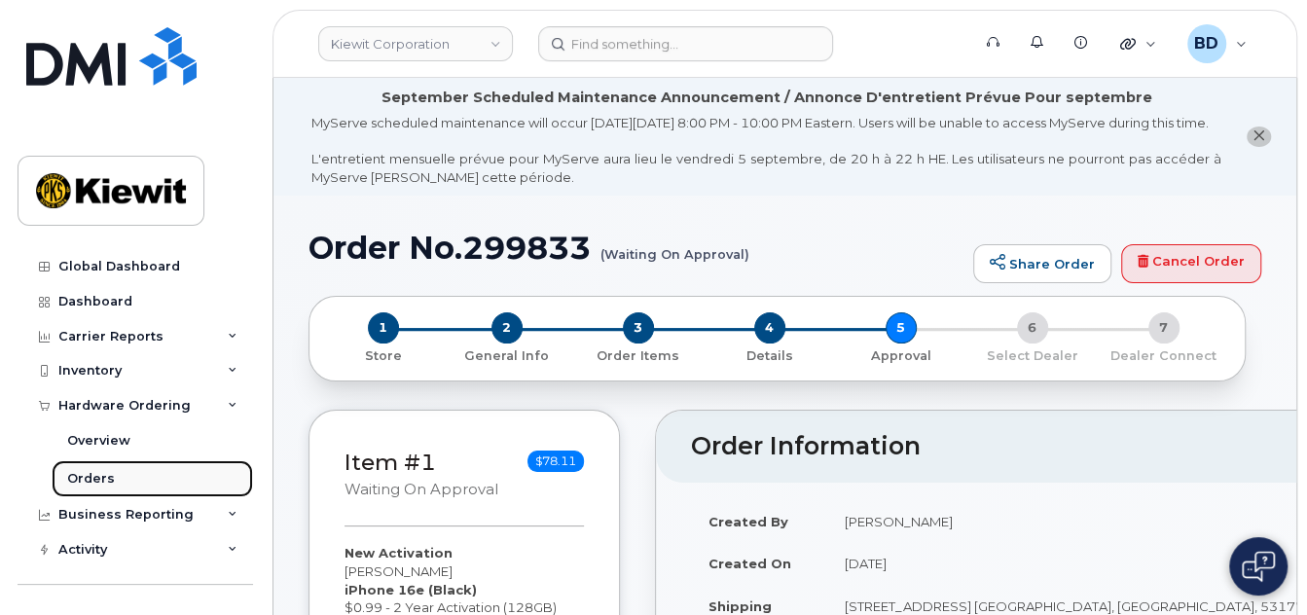
click at [112, 478] on link "Orders" at bounding box center [153, 478] width 202 height 37
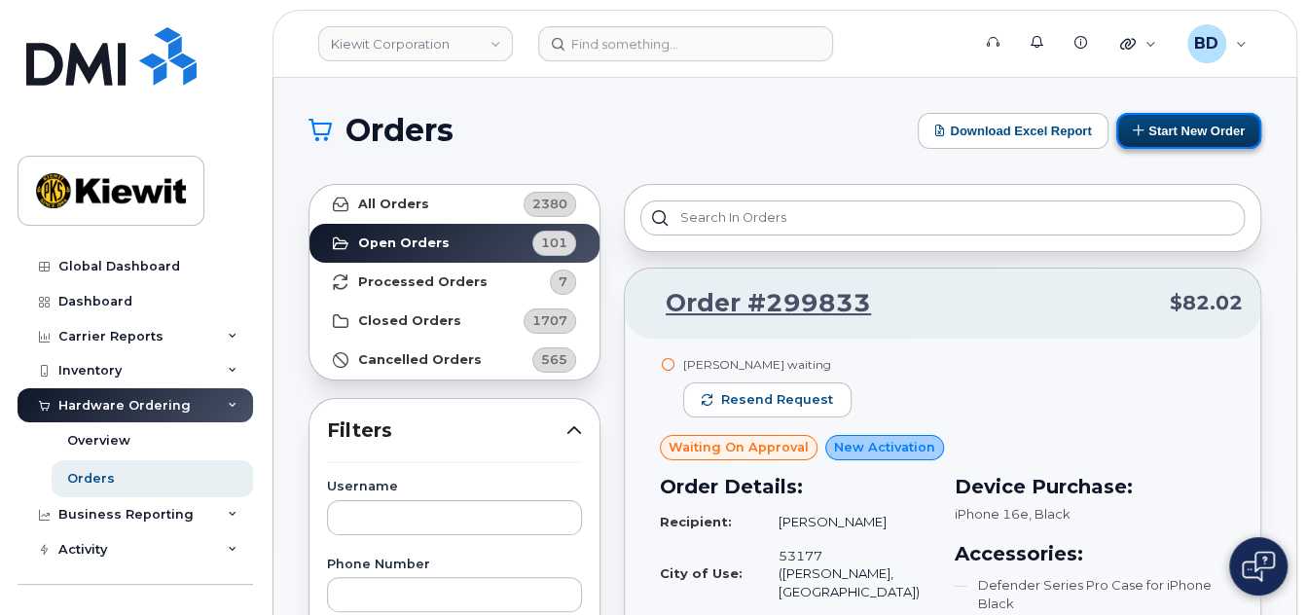
click at [1203, 129] on button "Start New Order" at bounding box center [1189, 131] width 145 height 36
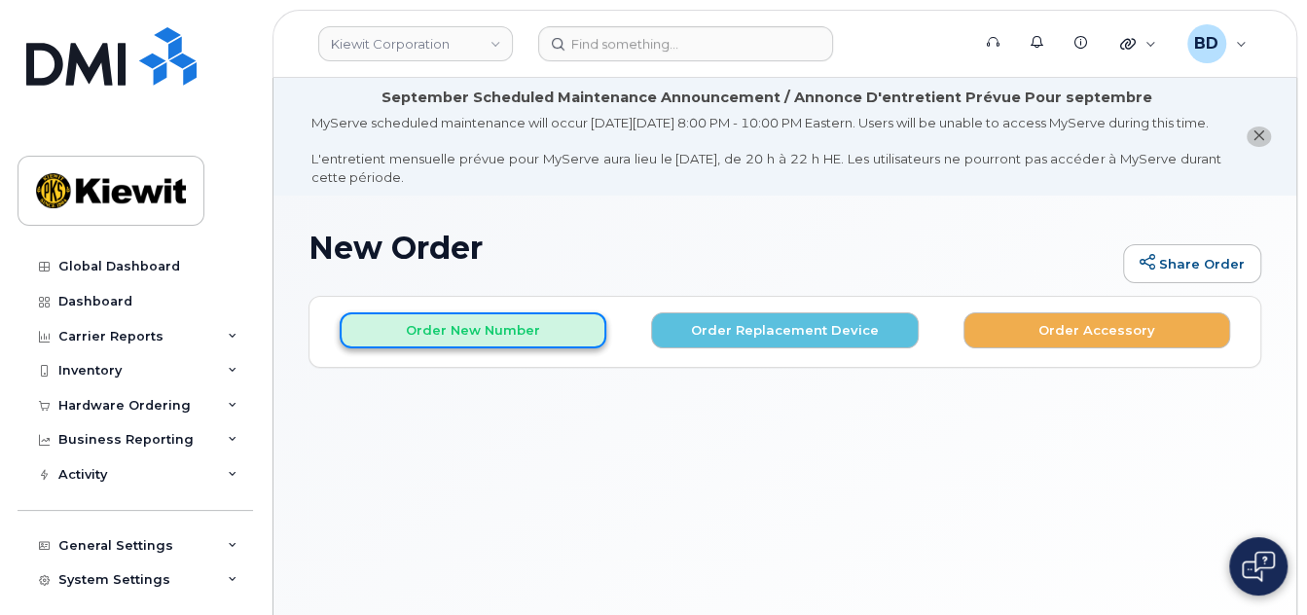
click at [413, 346] on button "Order New Number" at bounding box center [473, 330] width 267 height 36
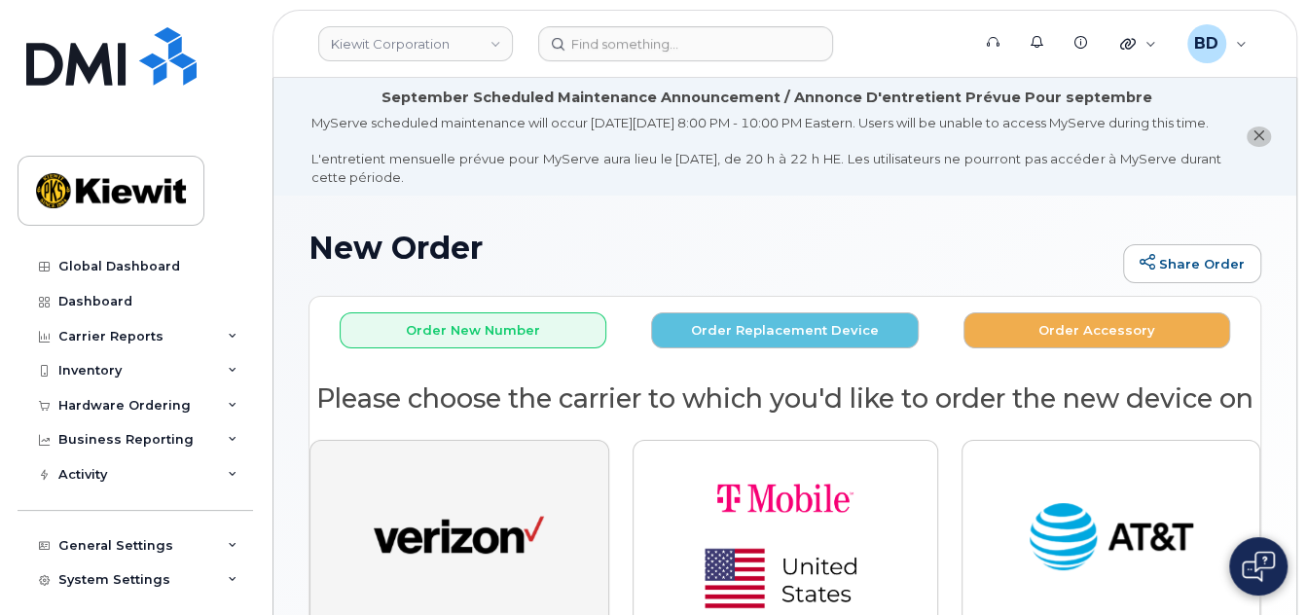
click at [449, 560] on img "button" at bounding box center [459, 539] width 170 height 88
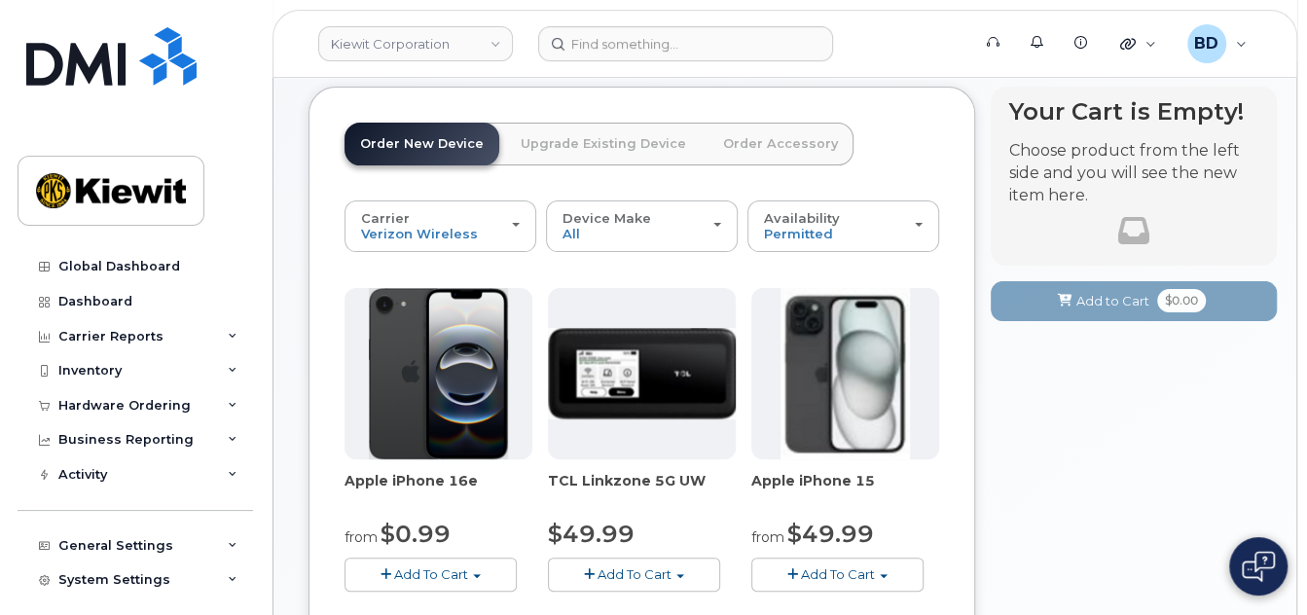
scroll to position [259, 0]
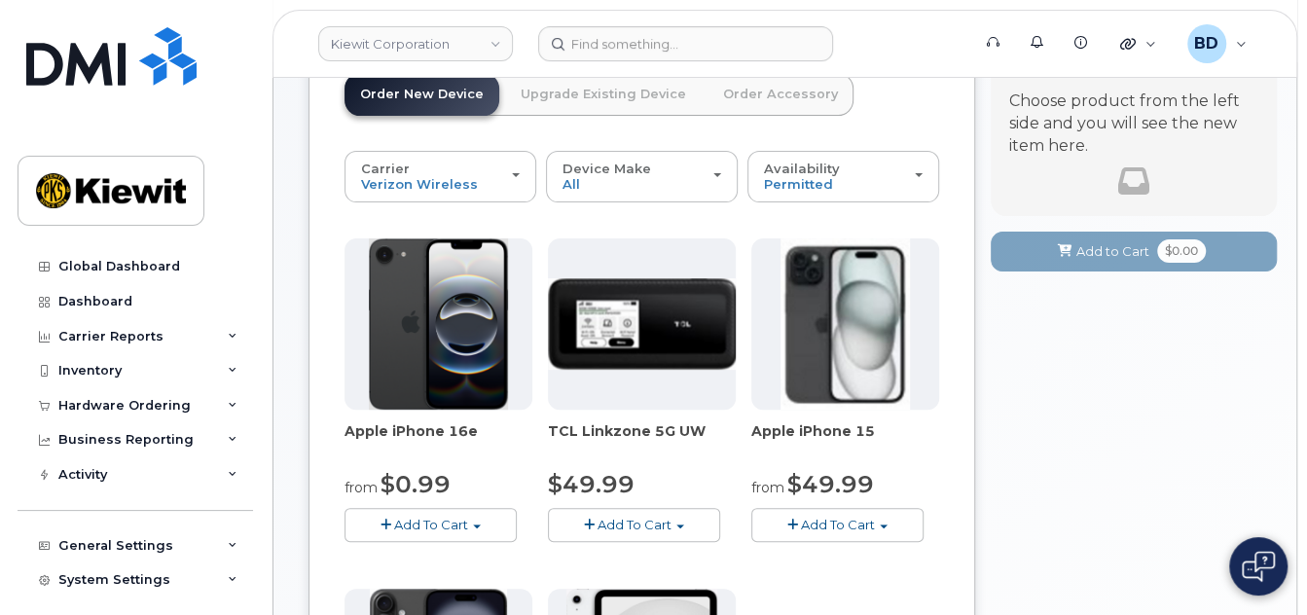
click at [436, 532] on span "Add To Cart" at bounding box center [431, 525] width 74 height 16
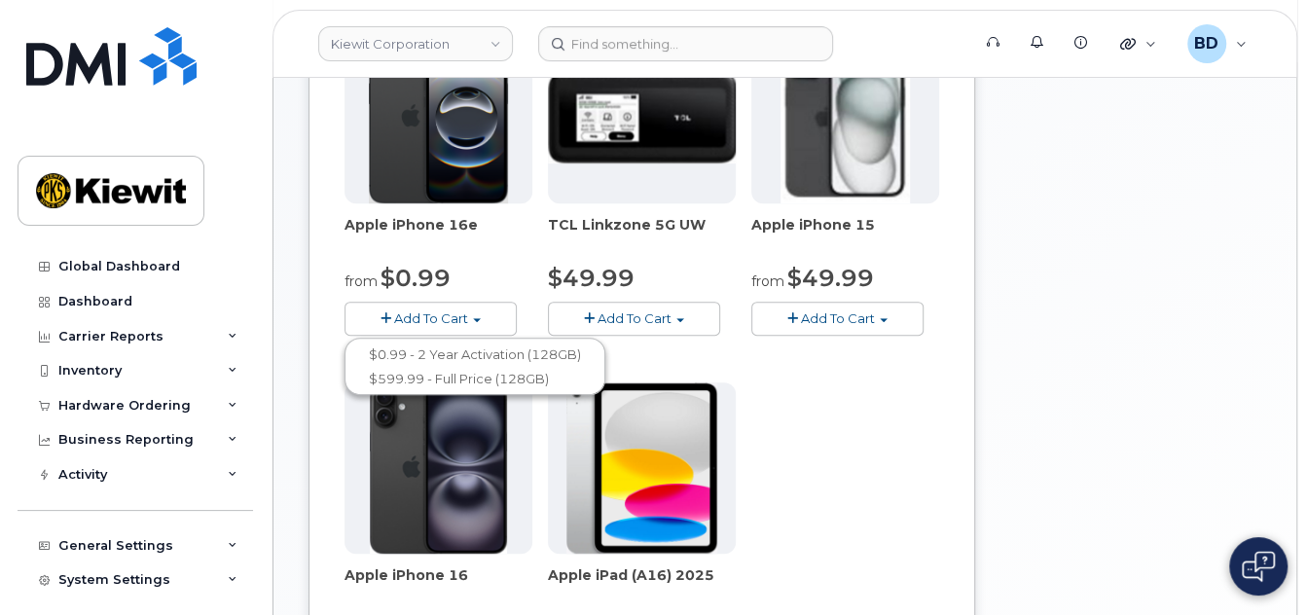
scroll to position [519, 0]
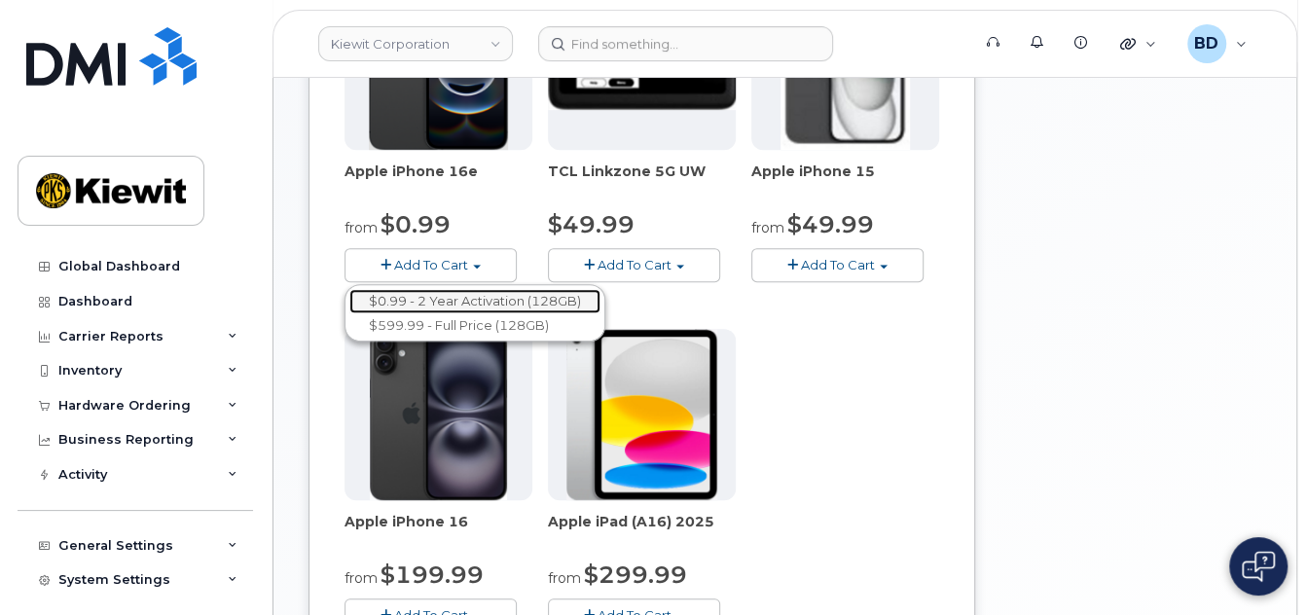
click at [427, 312] on link "$0.99 - 2 Year Activation (128GB)" at bounding box center [474, 301] width 251 height 24
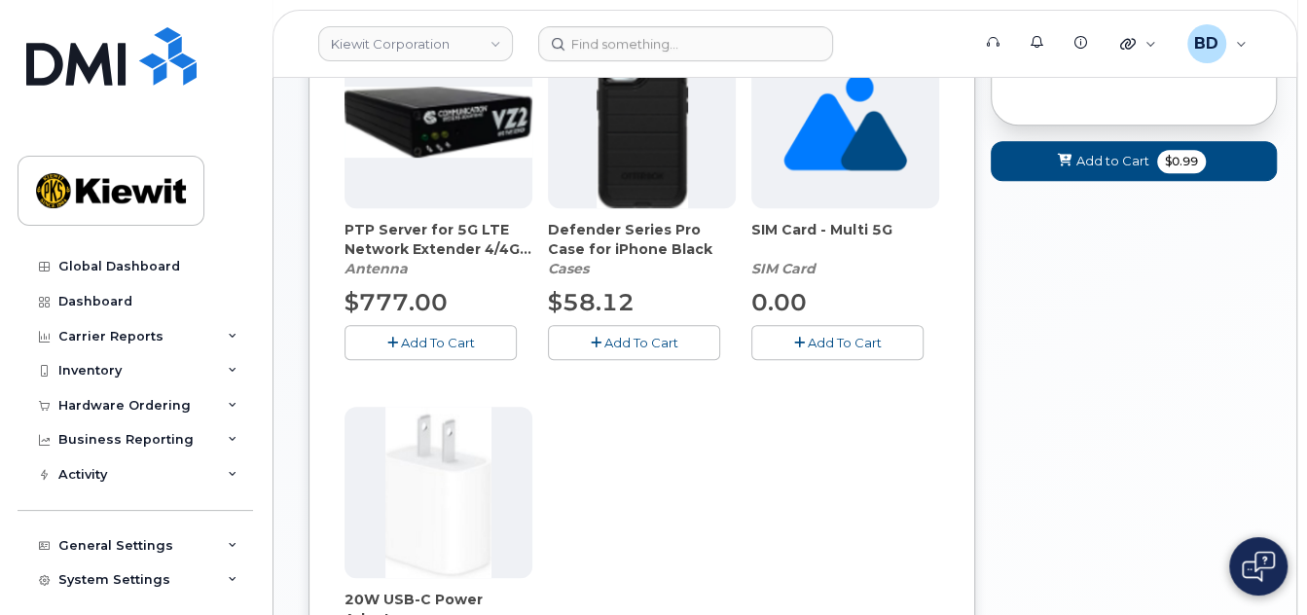
scroll to position [567, 0]
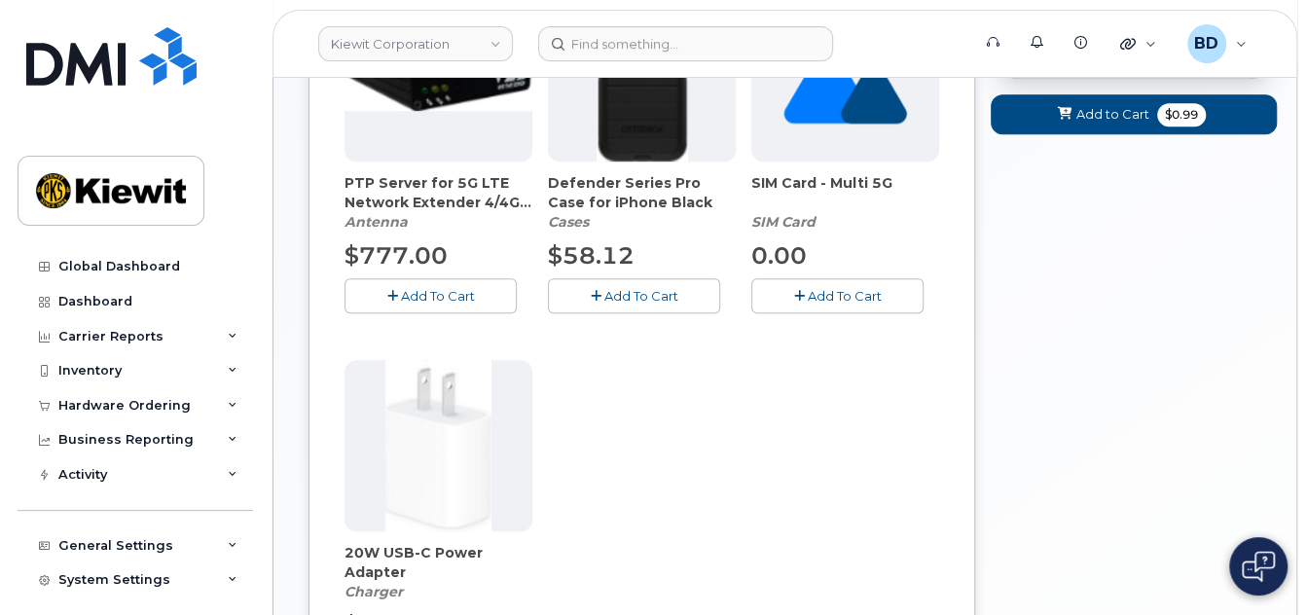
click at [607, 304] on span "Add To Cart" at bounding box center [642, 296] width 74 height 16
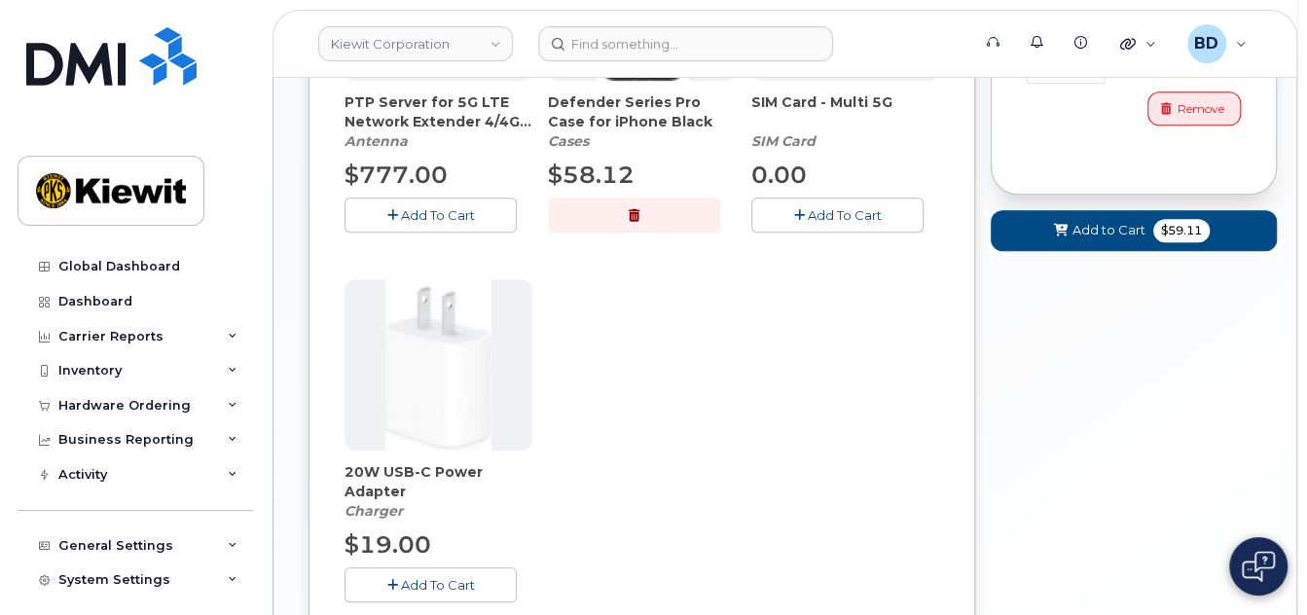
scroll to position [696, 0]
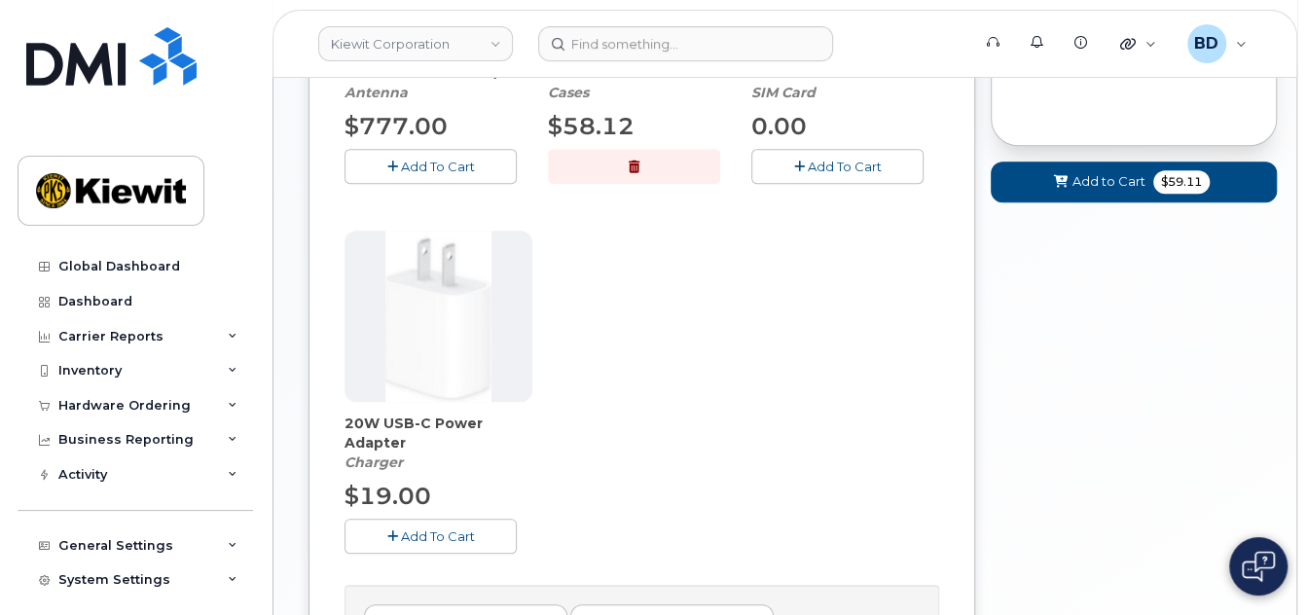
click at [446, 544] on span "Add To Cart" at bounding box center [438, 537] width 74 height 16
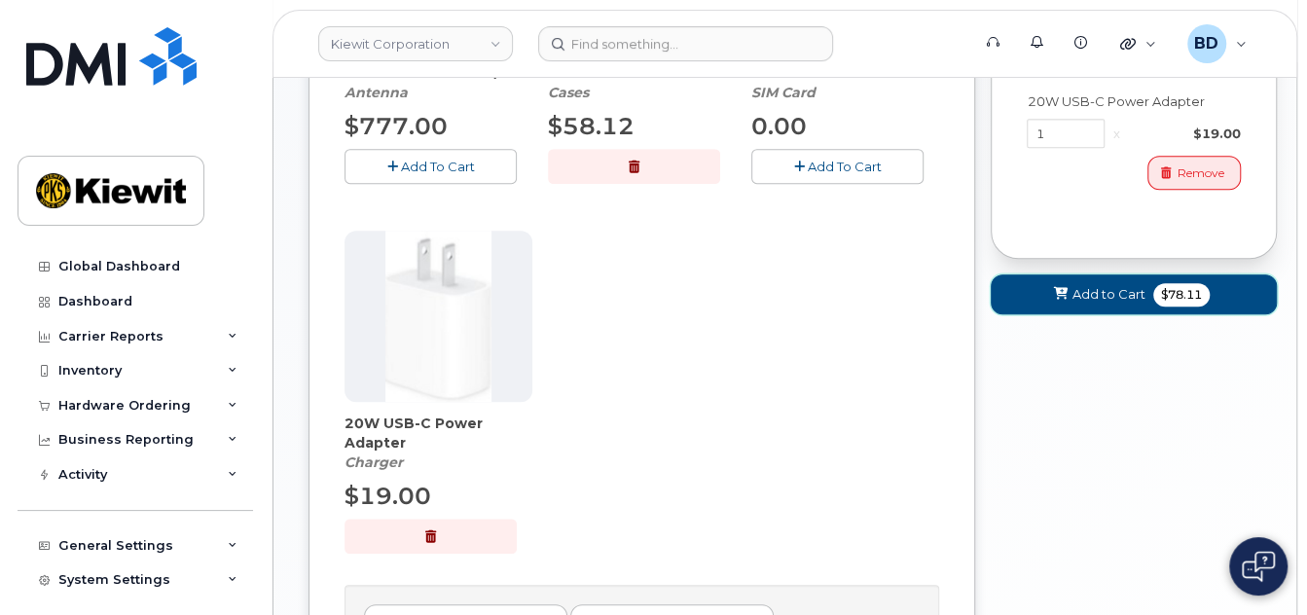
click at [1081, 288] on span "Add to Cart" at bounding box center [1109, 294] width 73 height 18
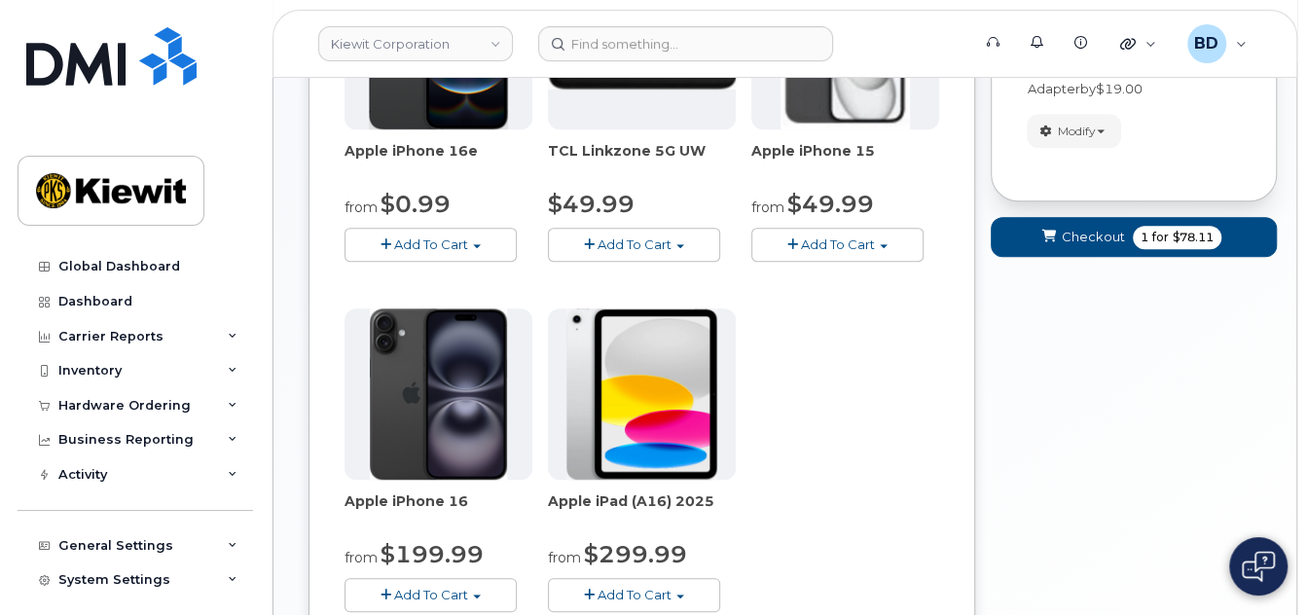
scroll to position [417, 0]
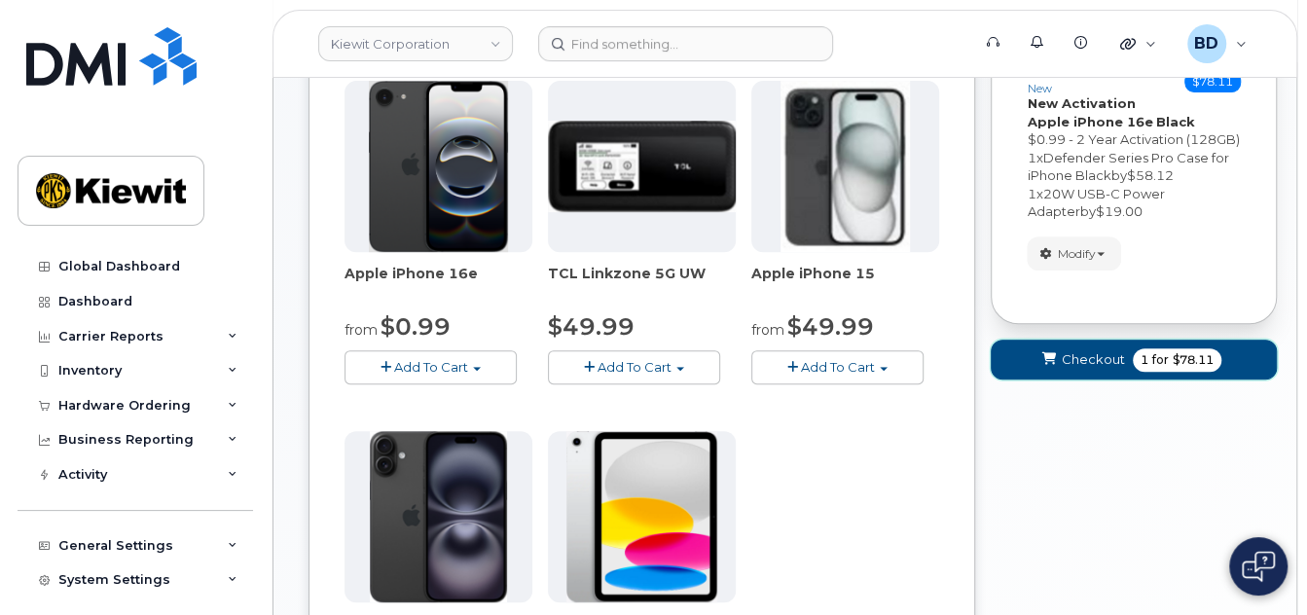
click at [1094, 369] on span "Checkout" at bounding box center [1093, 359] width 63 height 18
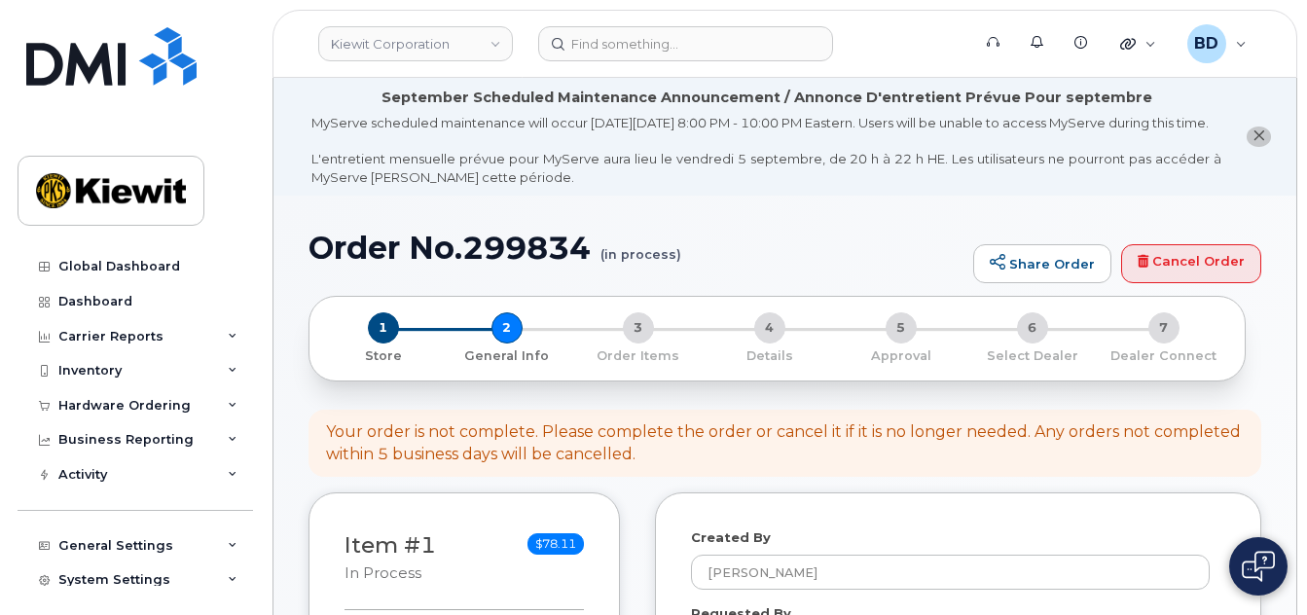
select select
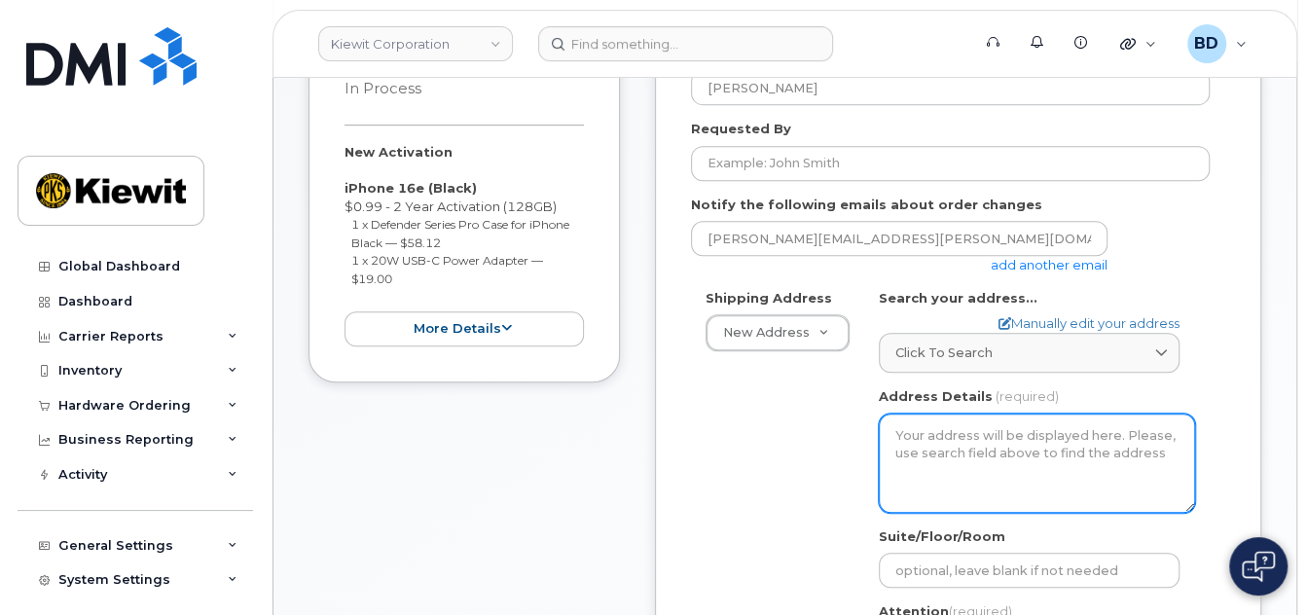
scroll to position [519, 0]
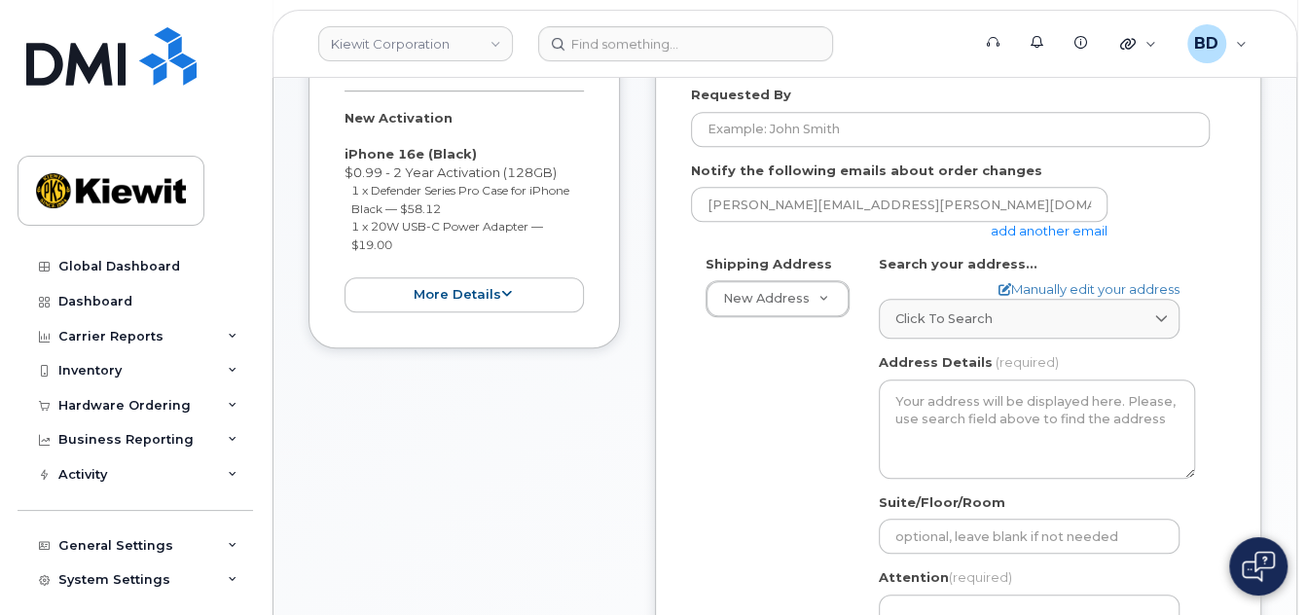
click at [1047, 239] on link "add another email" at bounding box center [1049, 231] width 117 height 16
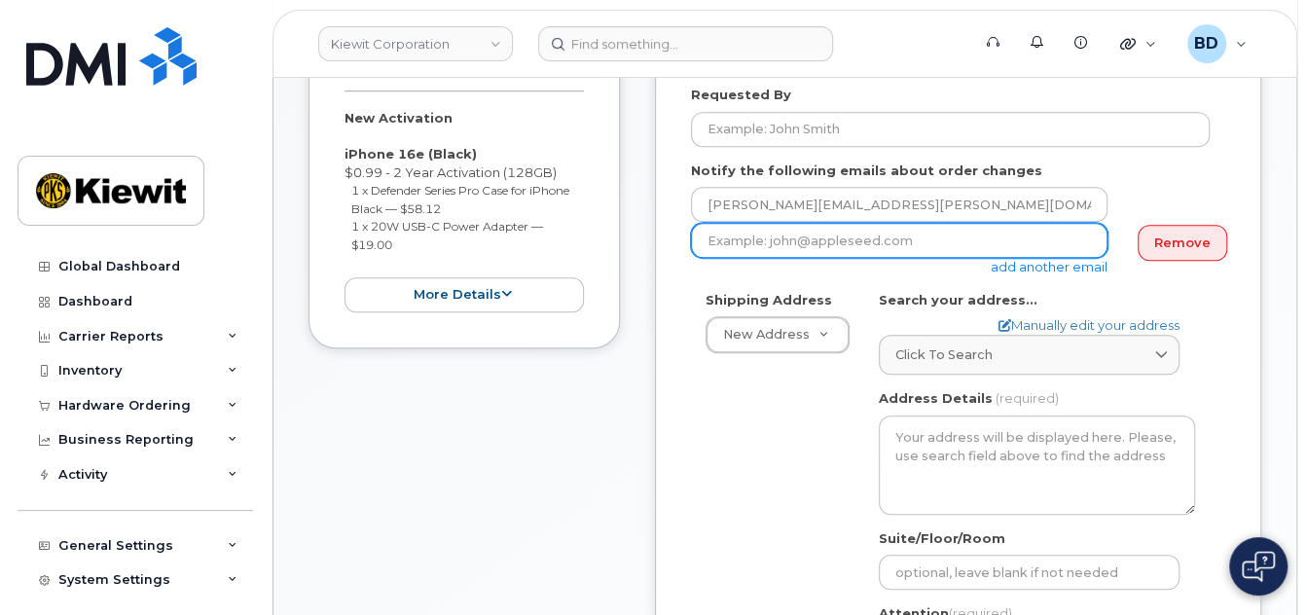
click at [738, 258] on input "email" at bounding box center [899, 240] width 417 height 35
paste input "jasmine.smith@kiewit.com"
type input "jasmine.smith@kiewit.com"
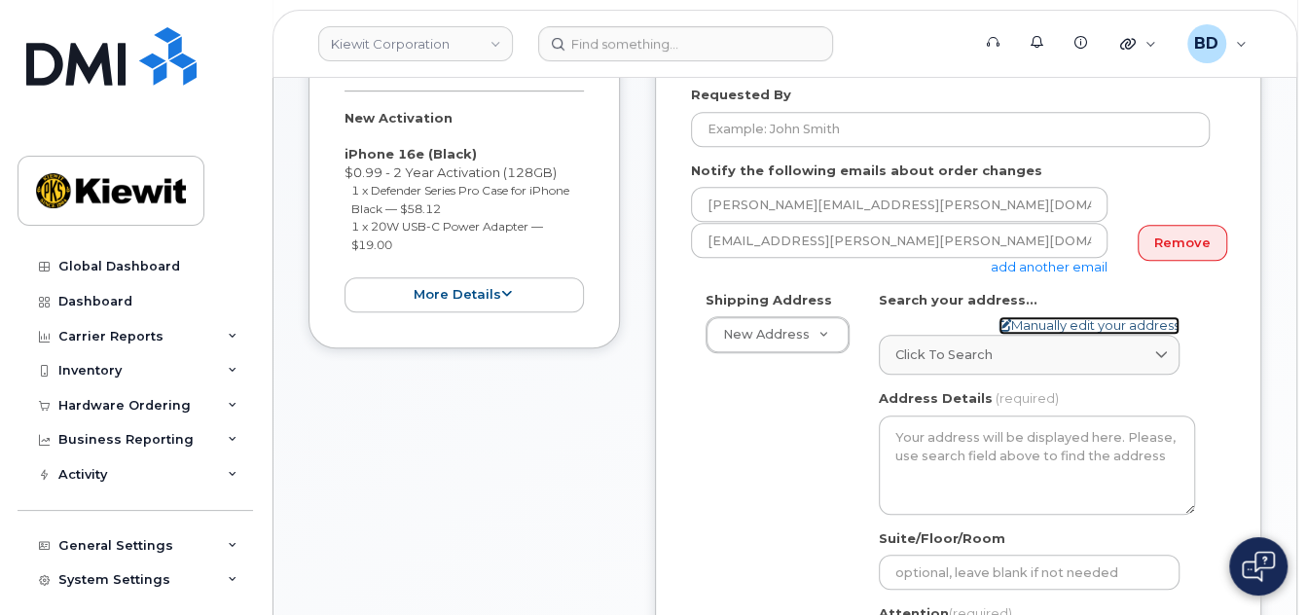
click at [1050, 335] on link "Manually edit your address" at bounding box center [1089, 325] width 181 height 18
select select
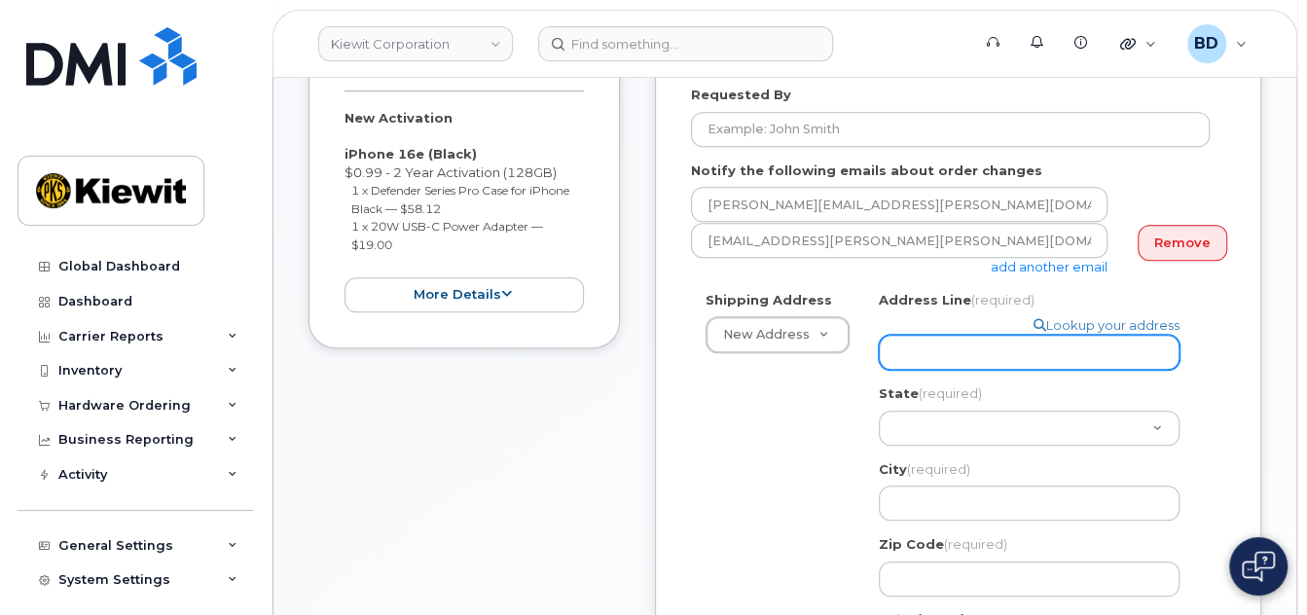
click at [988, 344] on input "Address Line (required)" at bounding box center [1029, 352] width 301 height 35
paste input "2215 Co Rd 362,"
select select
type input "2215 Co Rd 362,"
click at [1029, 347] on input "2215 Co Rd 362," at bounding box center [1029, 352] width 301 height 35
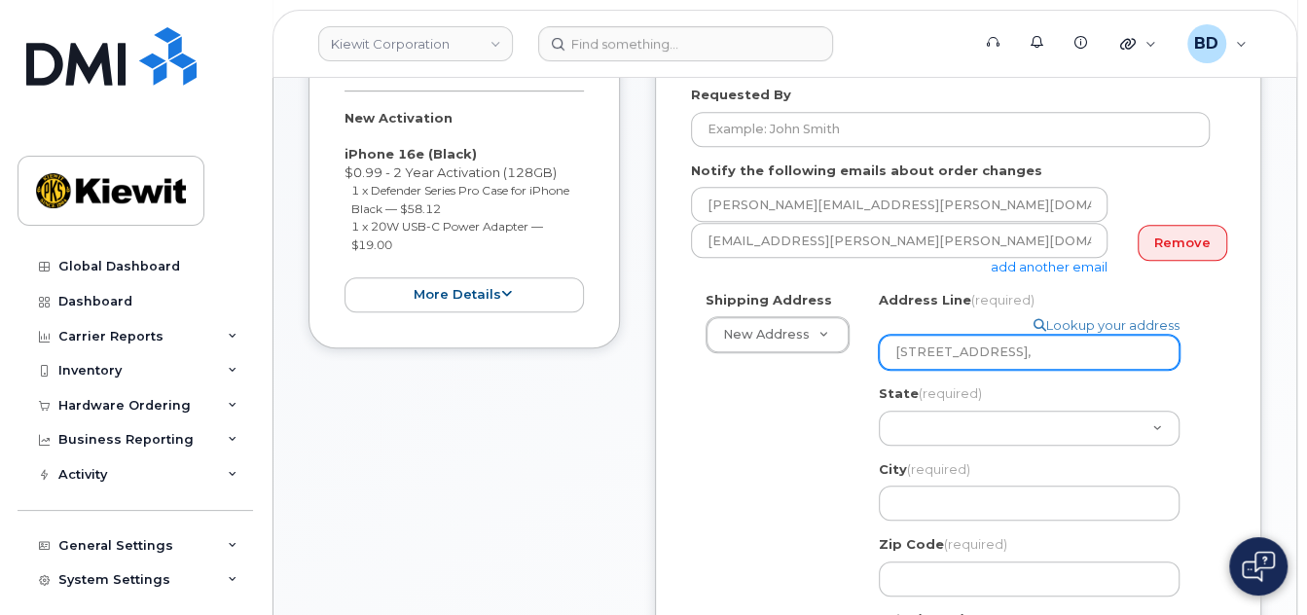
select select
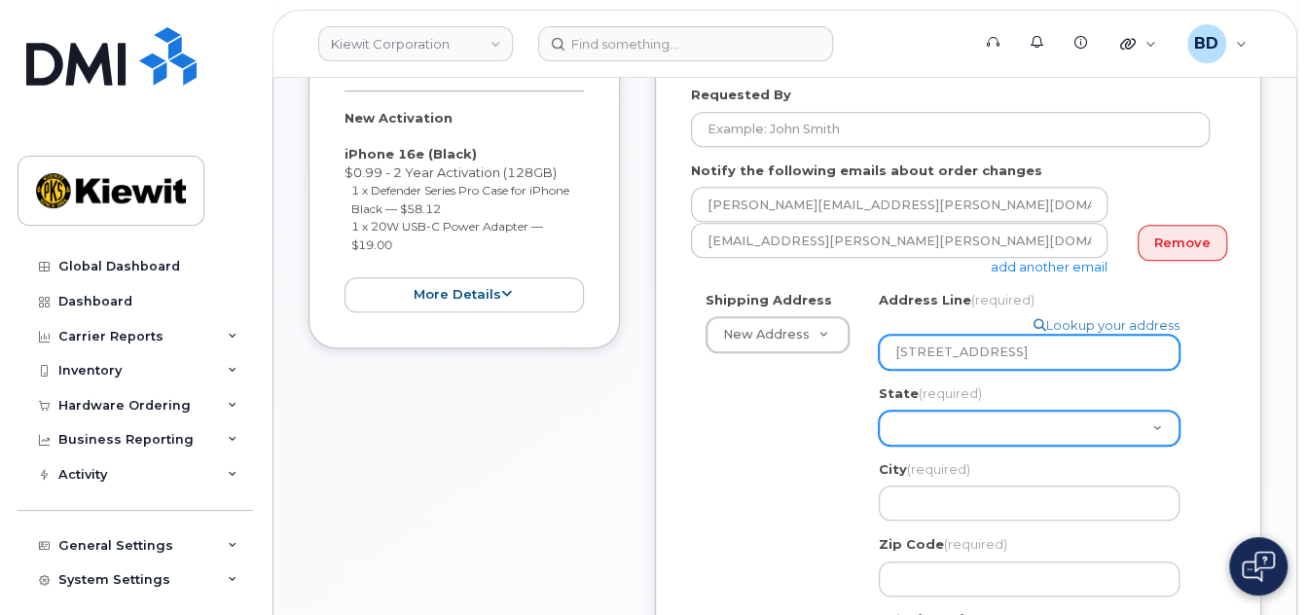
type input "2215 Co Rd 362"
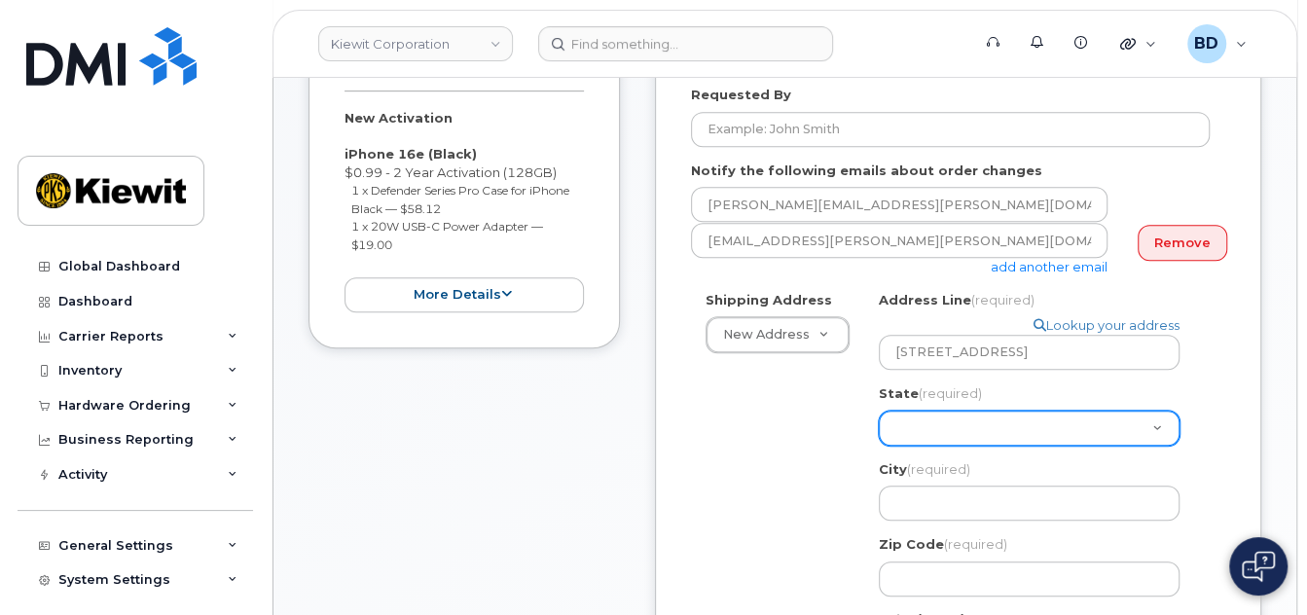
click at [951, 417] on select "Alabama Alaska American Samoa Arizona Arkansas California Colorado Connecticut …" at bounding box center [1029, 428] width 301 height 35
select select "TX"
click at [879, 411] on select "Alabama Alaska American Samoa Arizona Arkansas California Colorado Connecticut …" at bounding box center [1029, 428] width 301 height 35
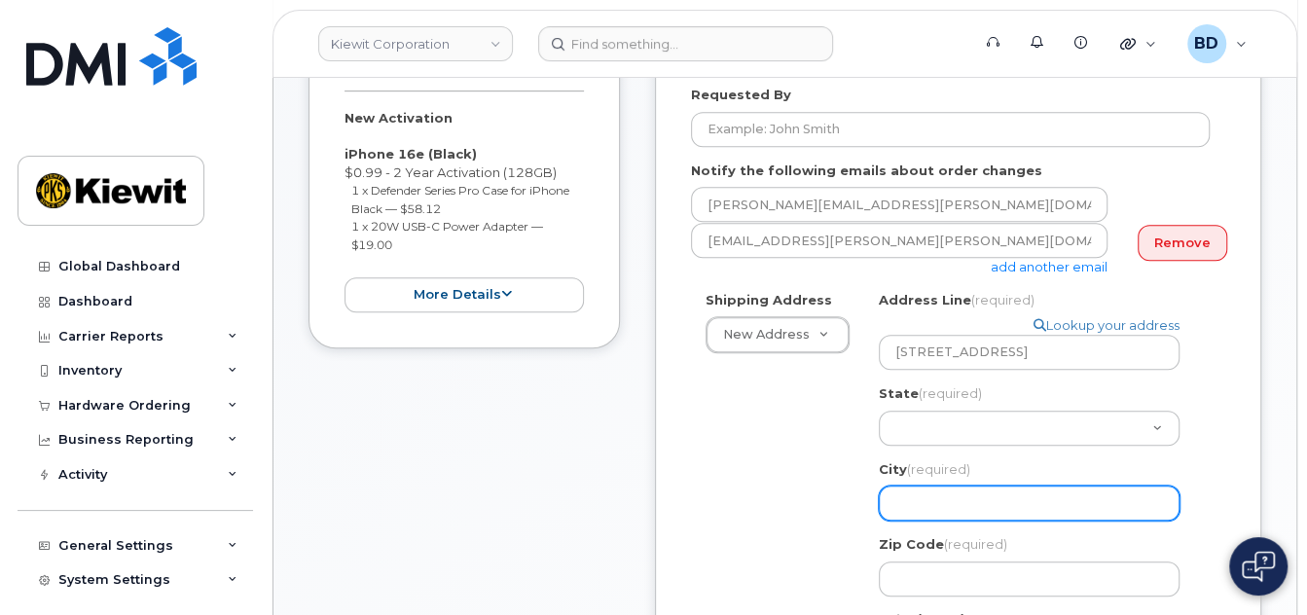
drag, startPoint x: 927, startPoint y: 507, endPoint x: 806, endPoint y: 415, distance: 152.1
click at [926, 507] on input "City (required)" at bounding box center [1029, 503] width 301 height 35
click at [924, 495] on input "City (required)" at bounding box center [1029, 503] width 301 height 35
paste input "Coleman"
select select
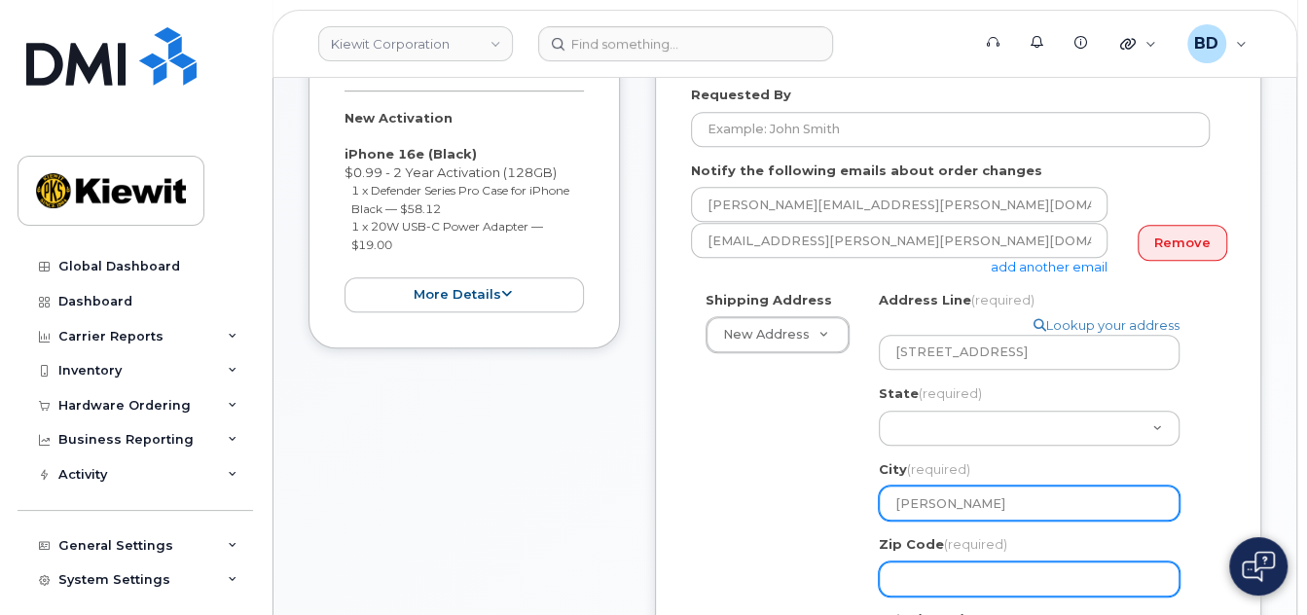
type input "Coleman"
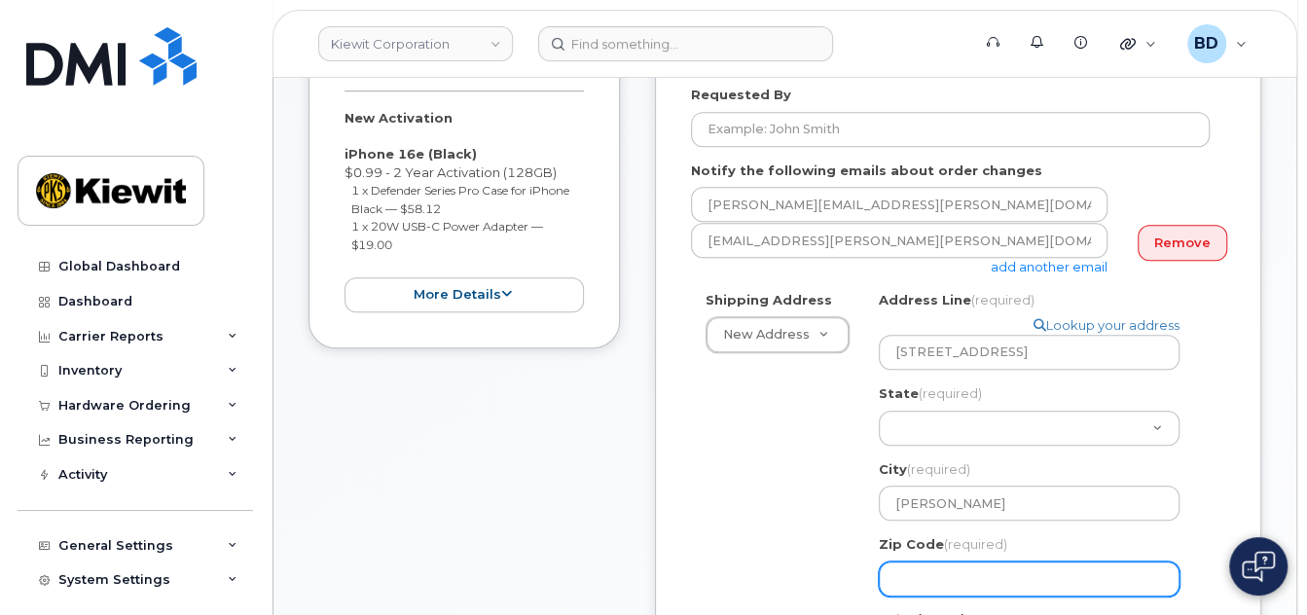
click at [926, 577] on input "Zip Code (required)" at bounding box center [1029, 579] width 301 height 35
select select
type input "7"
select select
type input "76"
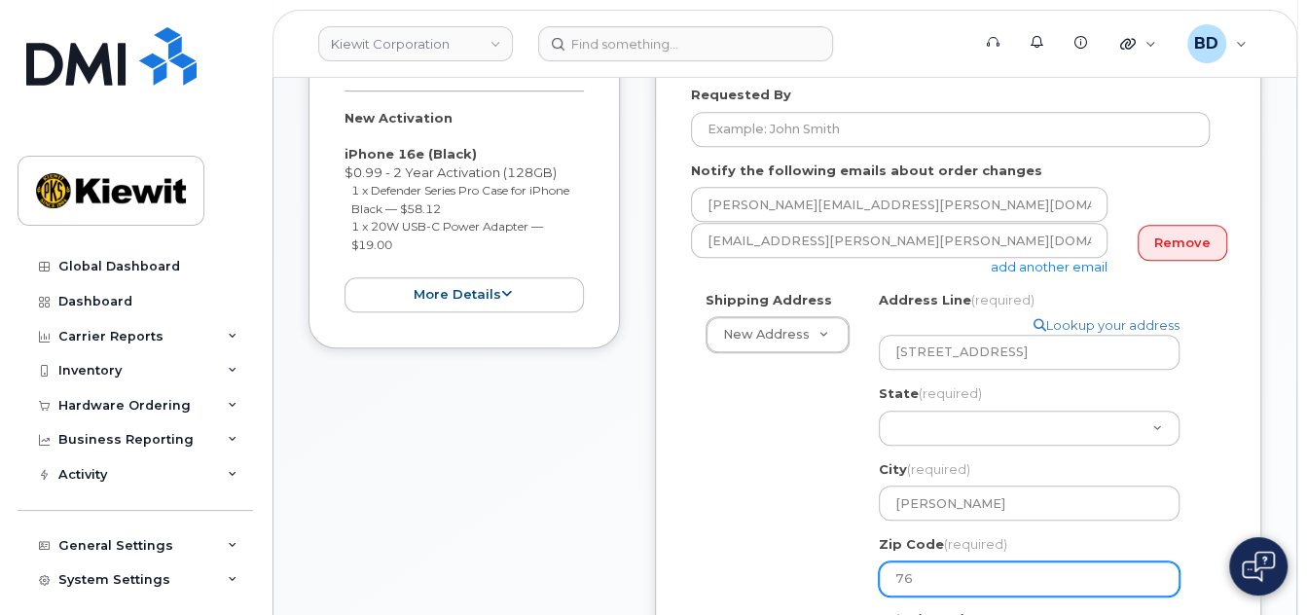
select select
type input "768"
select select
type input "7683"
select select
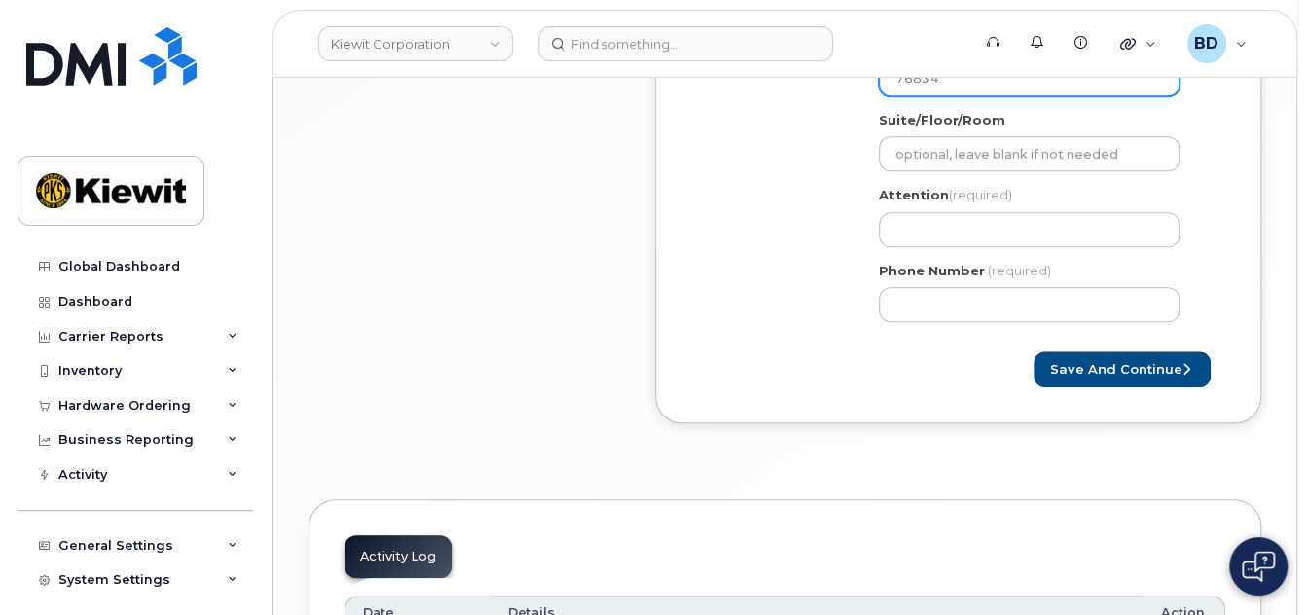
scroll to position [1038, 0]
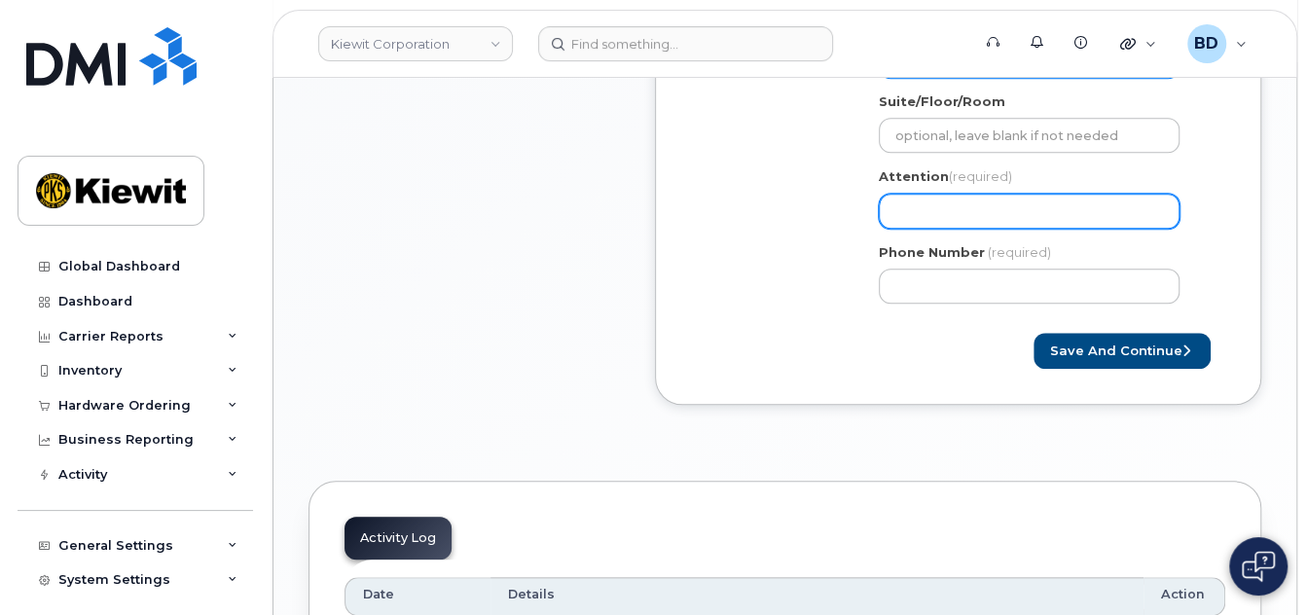
type input "76834"
click at [900, 198] on input "Attention (required)" at bounding box center [1029, 211] width 301 height 35
click at [936, 203] on input "Attention (required)" at bounding box center [1029, 211] width 301 height 35
paste input "Samantha.Cardenas"
select select
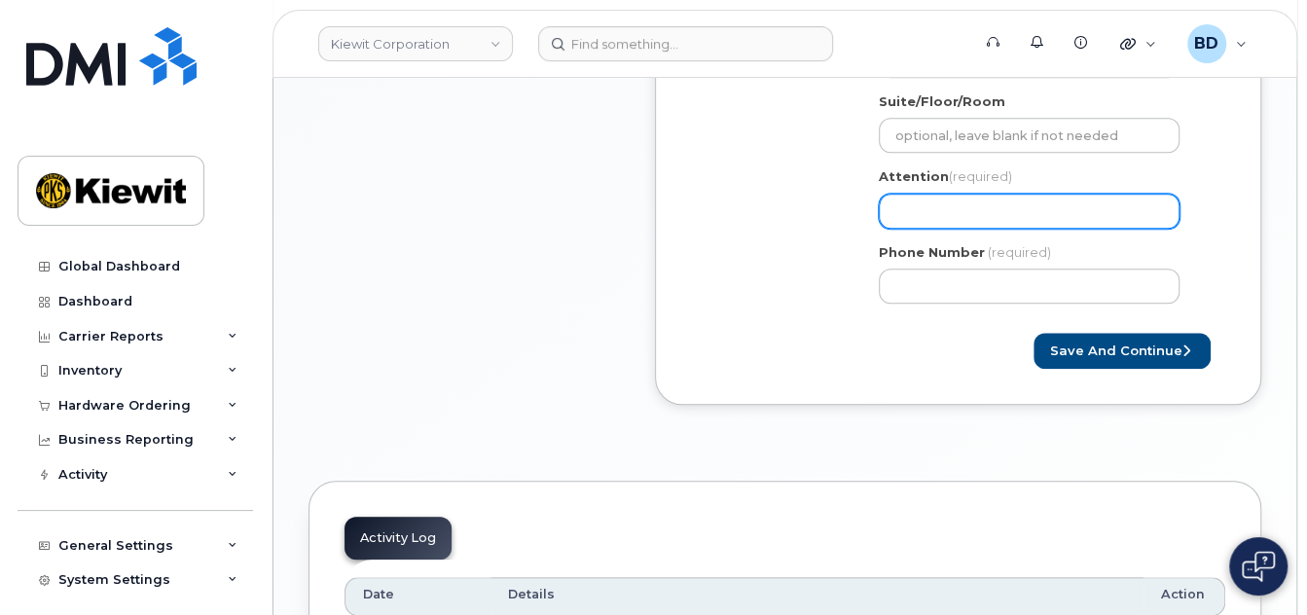
type input "Samantha.Cardenas"
select select
type input "Samantha.Cardenas/"
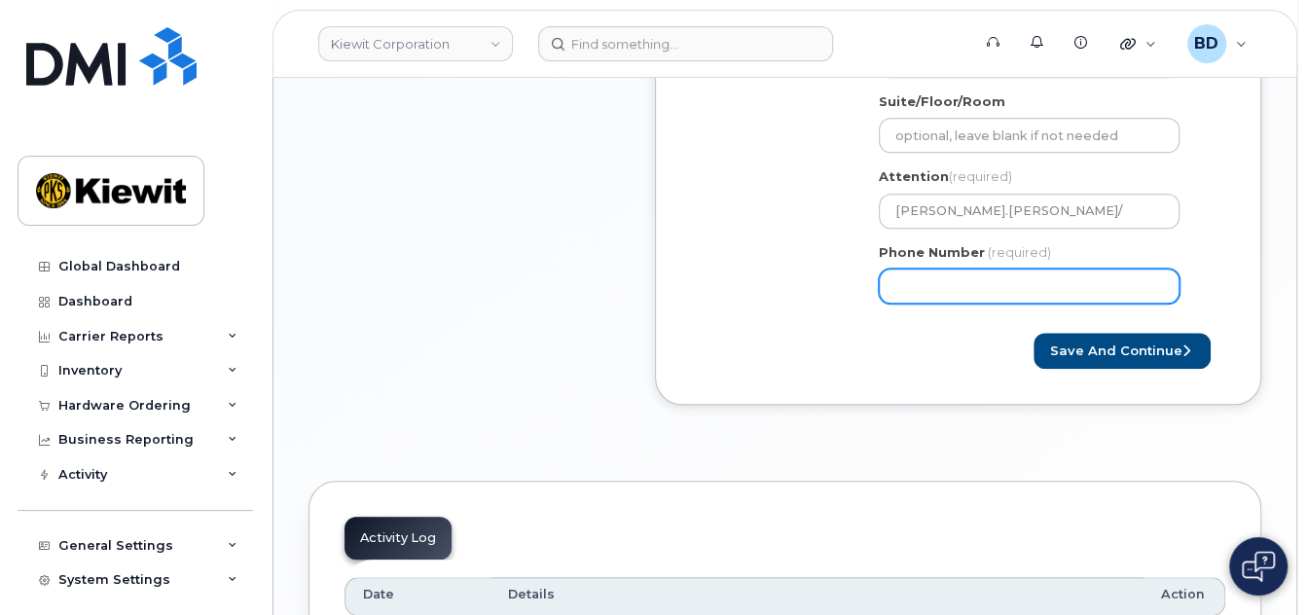
click at [948, 288] on input "Phone Number" at bounding box center [1029, 286] width 301 height 35
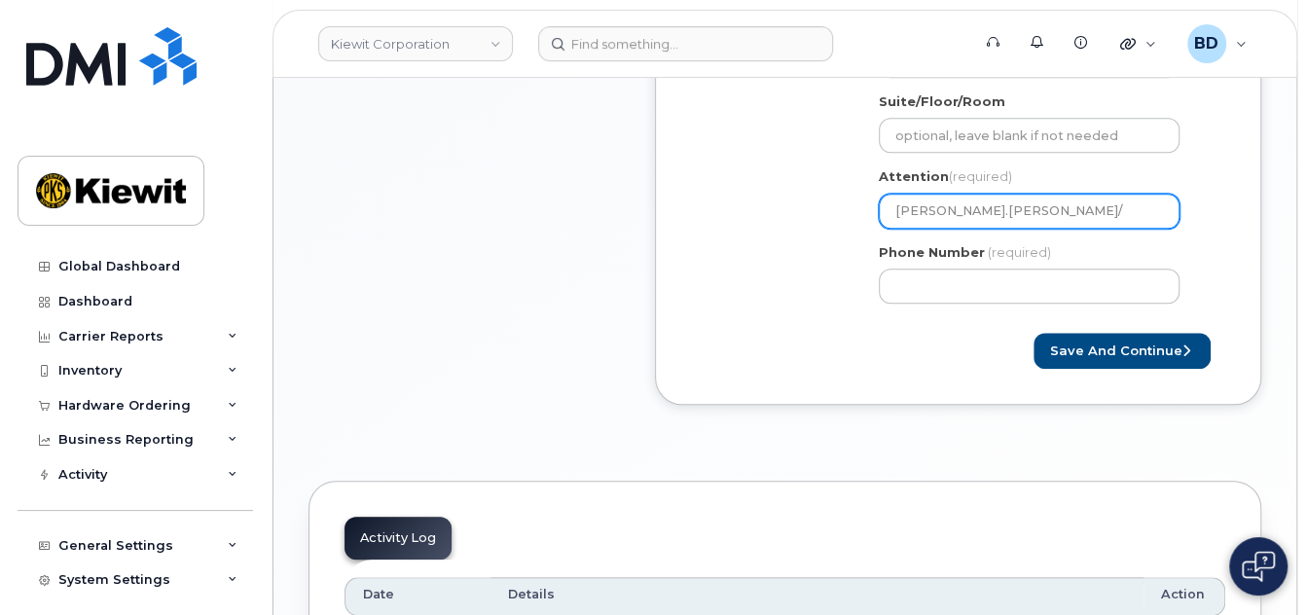
click at [1046, 207] on input "Samantha.Cardenas/" at bounding box center [1029, 211] width 301 height 35
paste input "[PERSON_NAME]"
select select
type input "[PERSON_NAME].[PERSON_NAME]/ [PERSON_NAME]"
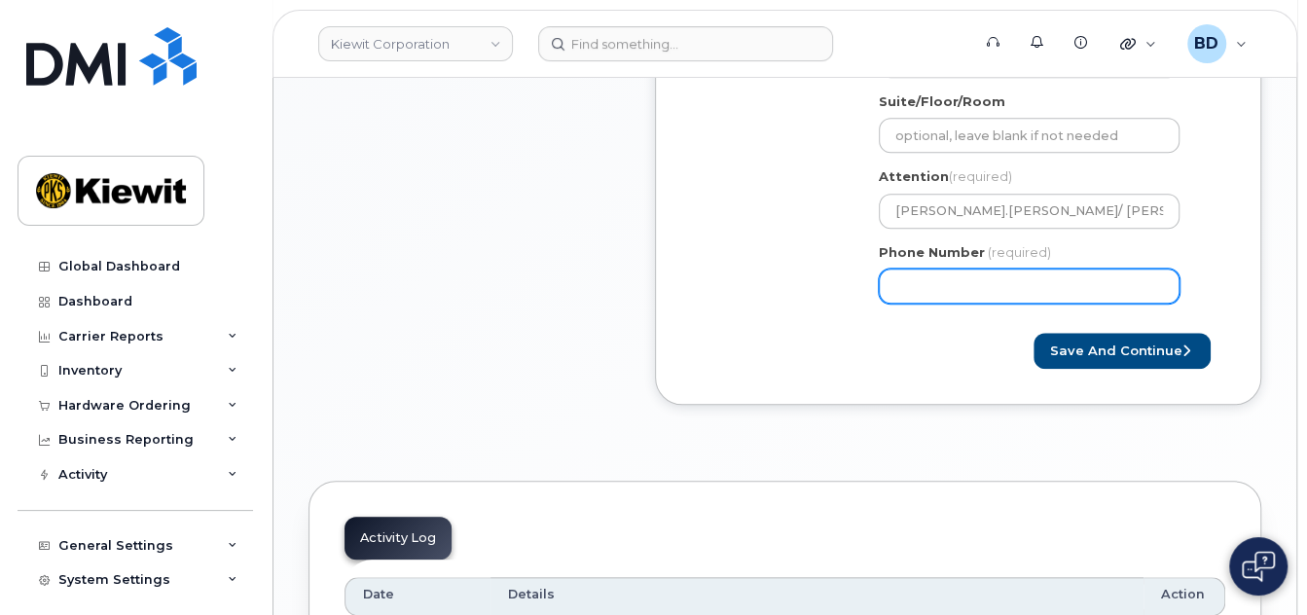
drag, startPoint x: 861, startPoint y: 285, endPoint x: 848, endPoint y: 286, distance: 12.7
click at [848, 286] on div "Shipping Address New Address New Address 10055 Trainstation Circle 11501 42nd S…" at bounding box center [950, 45] width 519 height 547
type input "8777727707"
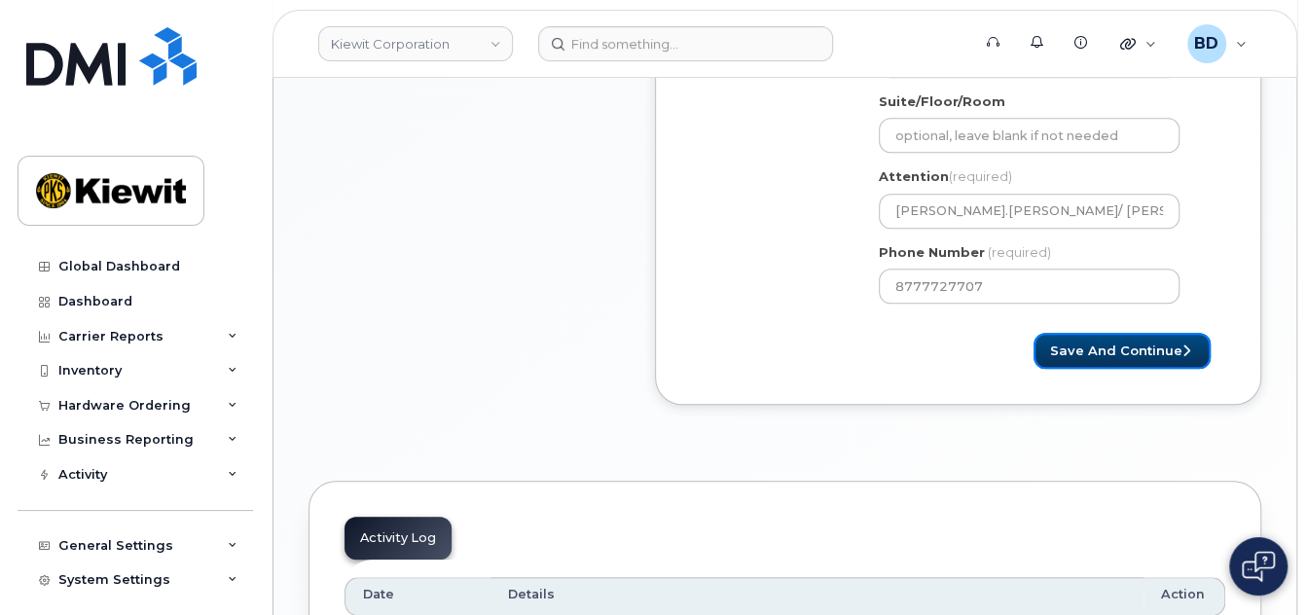
select select
click at [1116, 351] on button "Save and Continue" at bounding box center [1122, 351] width 177 height 36
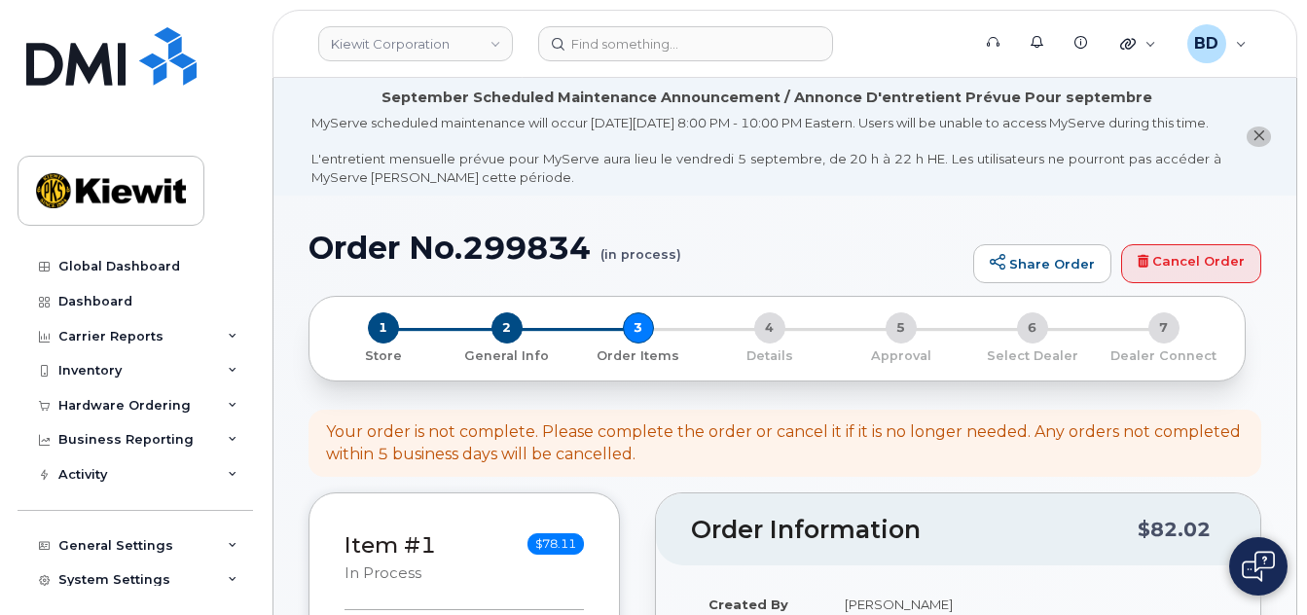
select select
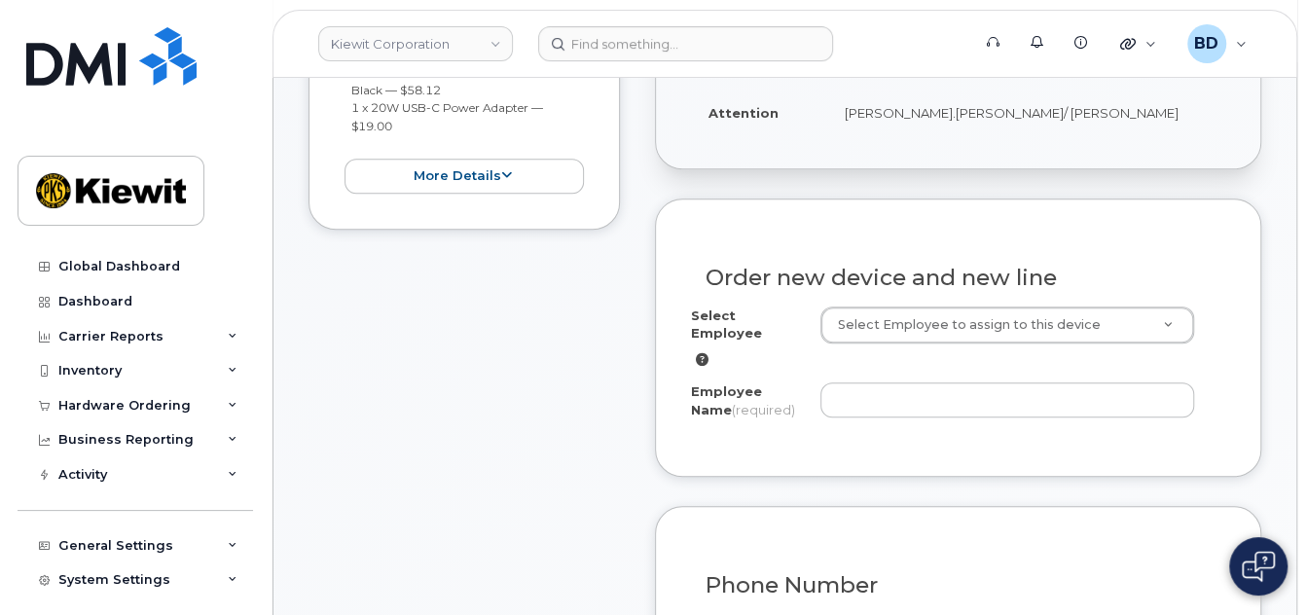
scroll to position [779, 0]
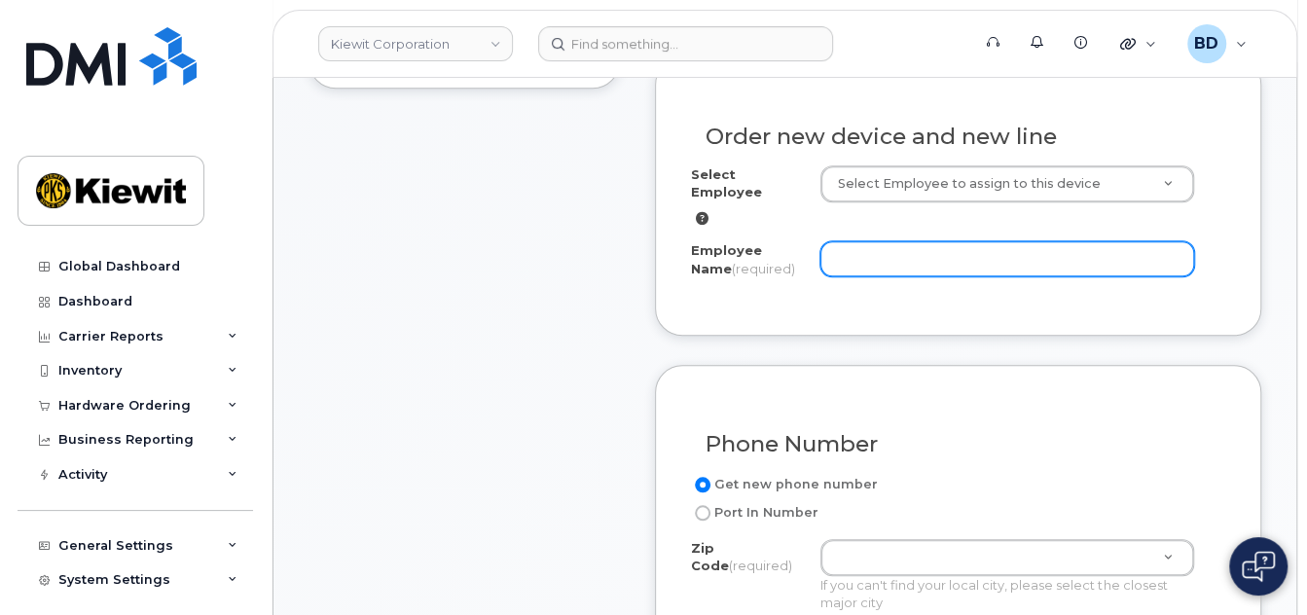
click at [858, 261] on input "Employee Name (required)" at bounding box center [1008, 258] width 374 height 35
paste input "[PERSON_NAME]"
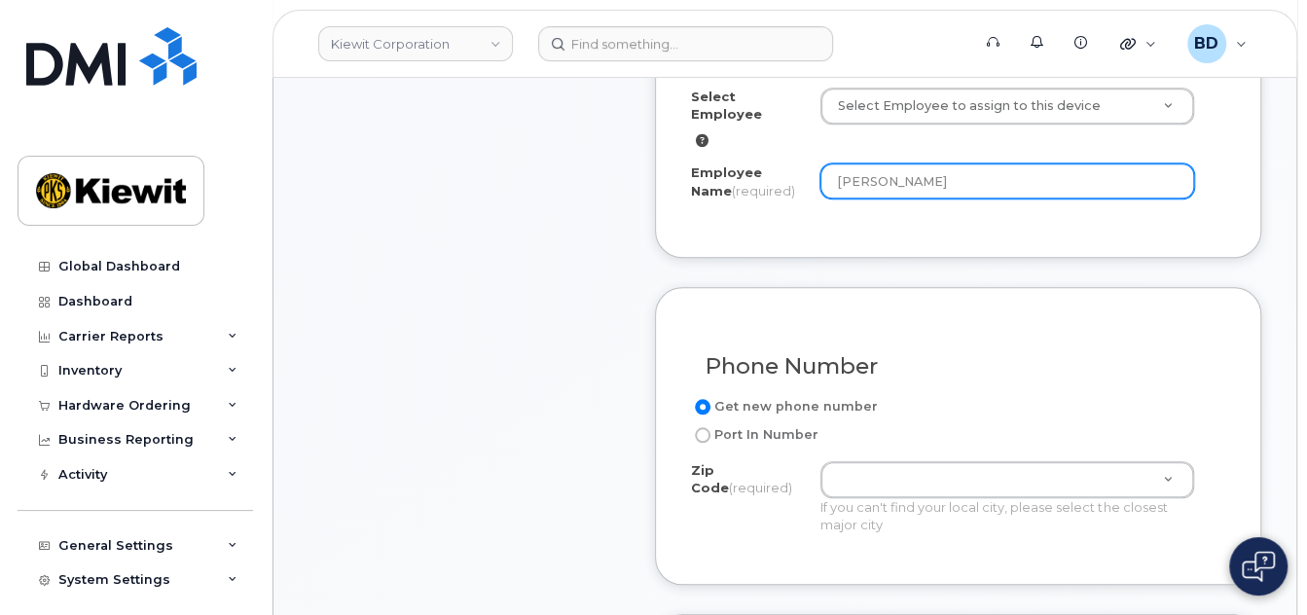
scroll to position [908, 0]
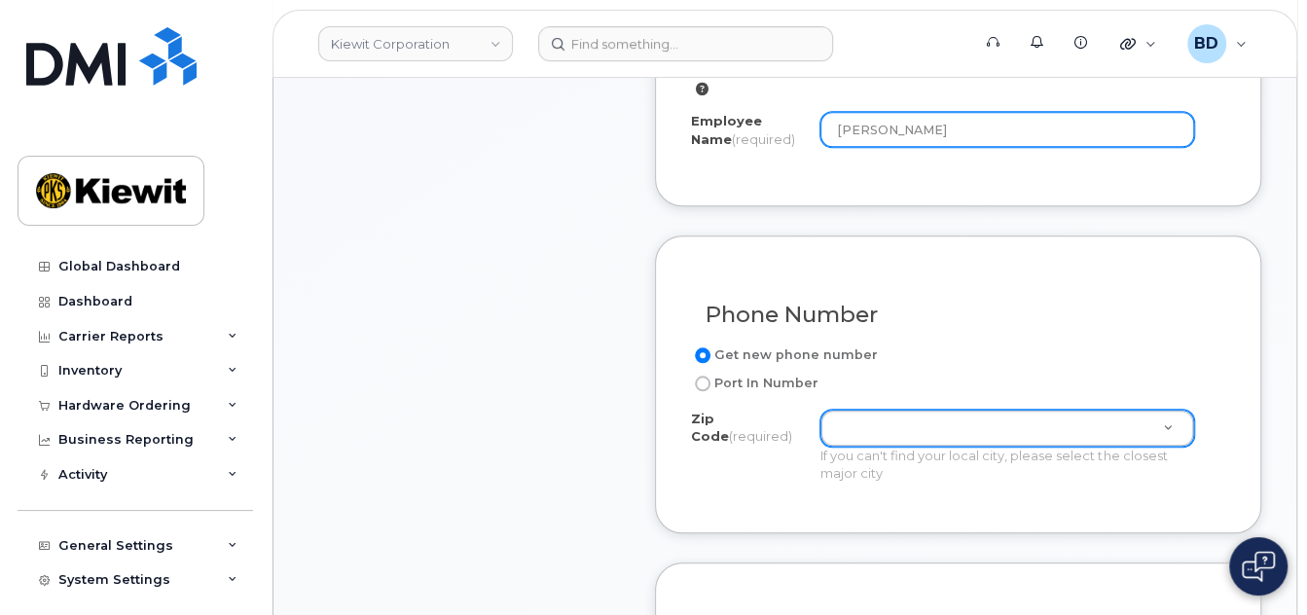
type input "[PERSON_NAME]"
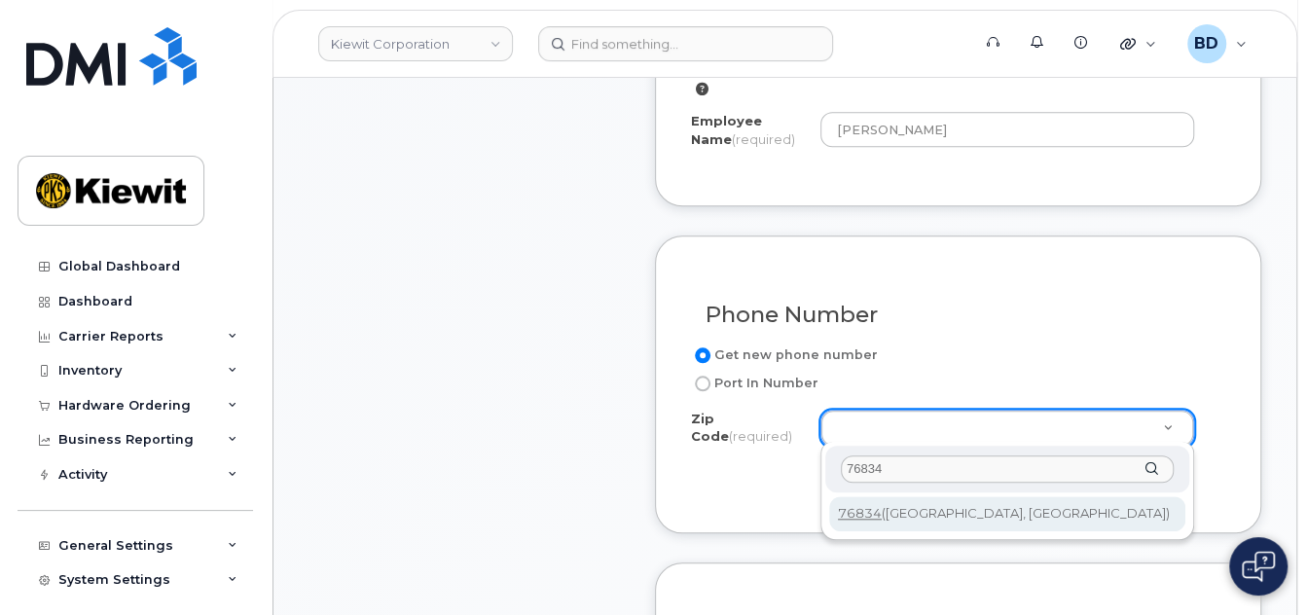
type input "76834"
type input "76834 (Coleman, TX)"
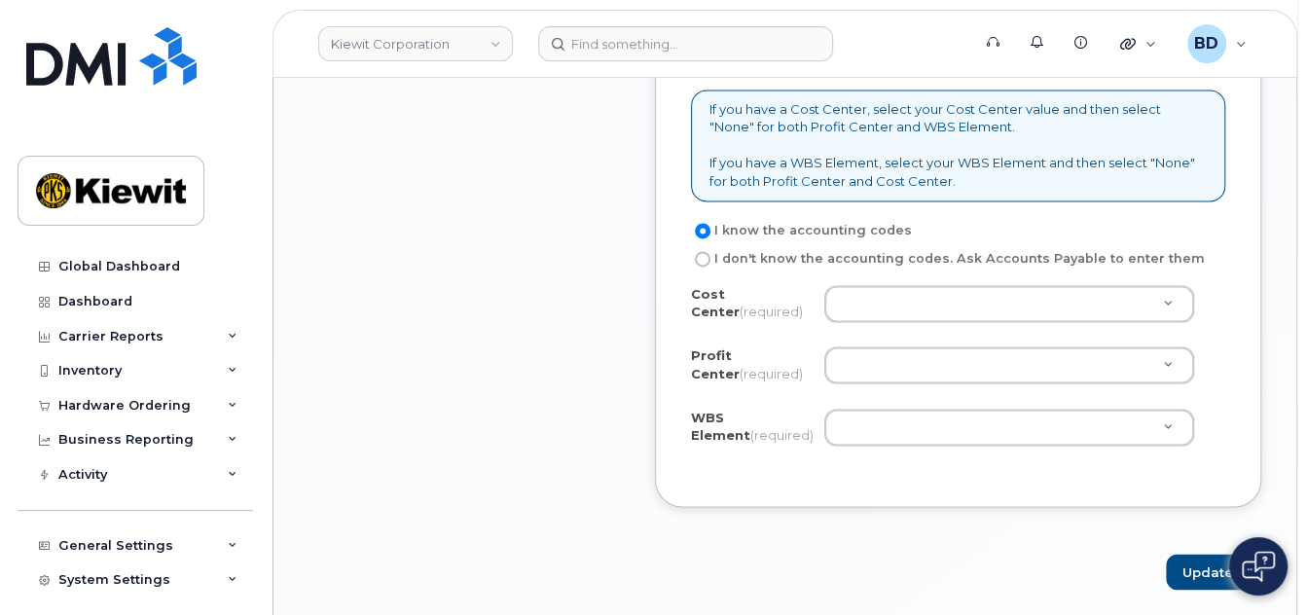
scroll to position [1687, 0]
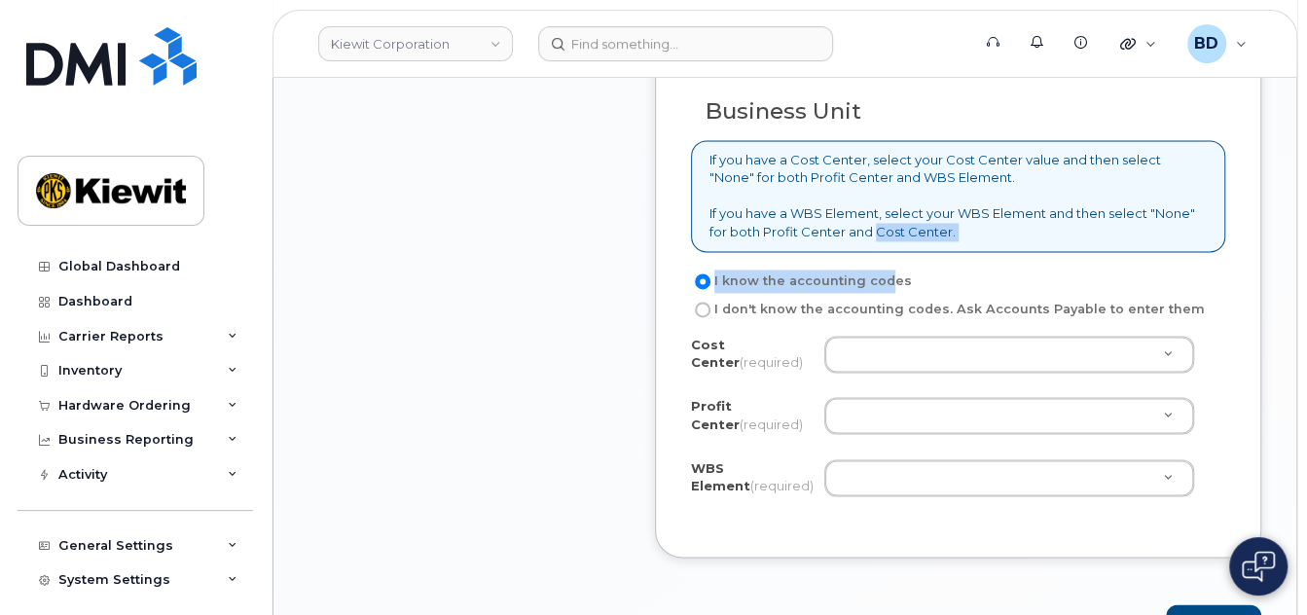
click at [877, 226] on div "Business Unit If you have a Cost Center, select your Cost Center value and then…" at bounding box center [958, 294] width 606 height 525
drag, startPoint x: 877, startPoint y: 226, endPoint x: 879, endPoint y: 348, distance: 121.7
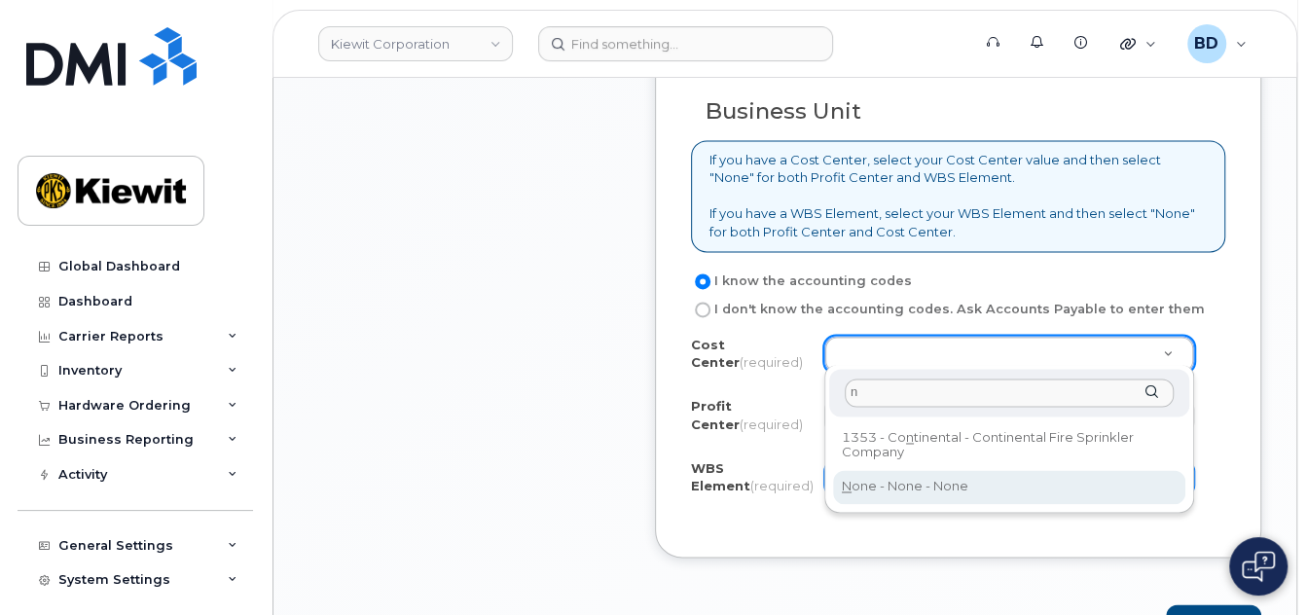
type input "n"
type input "None"
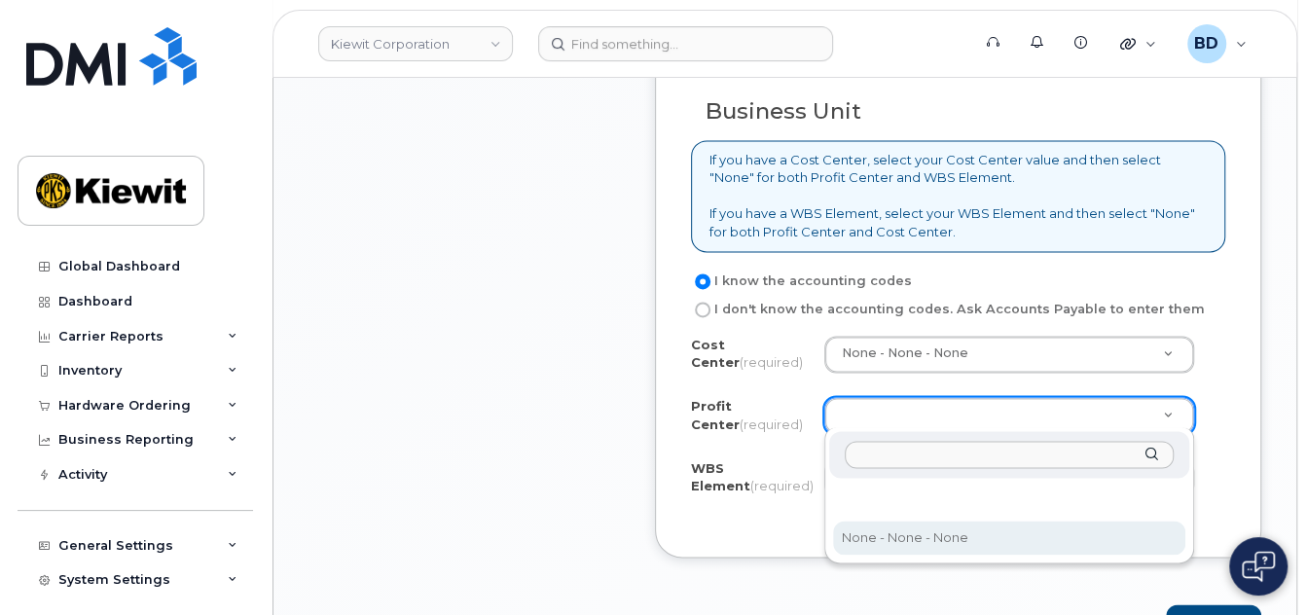
drag, startPoint x: 885, startPoint y: 531, endPoint x: 861, endPoint y: 502, distance: 37.3
select select "None"
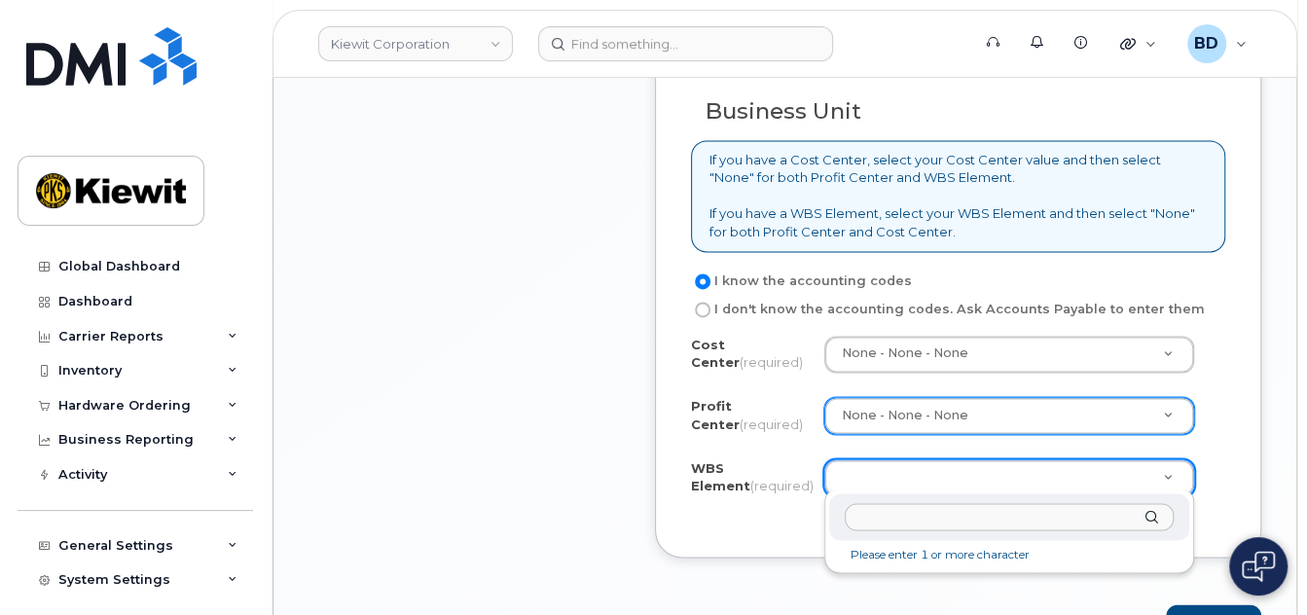
click at [876, 512] on input "text" at bounding box center [1009, 517] width 329 height 28
paste input "106280.1636"
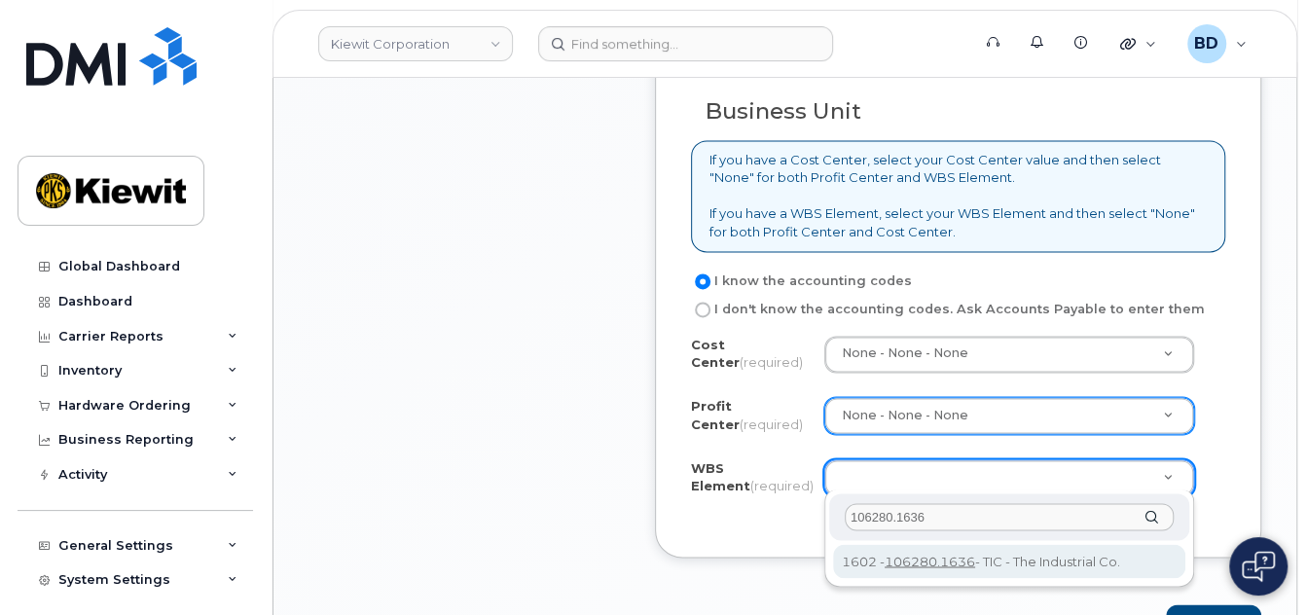
type input "106280.1636"
drag, startPoint x: 959, startPoint y: 567, endPoint x: 1082, endPoint y: 572, distance: 122.8
type input "106280.1636"
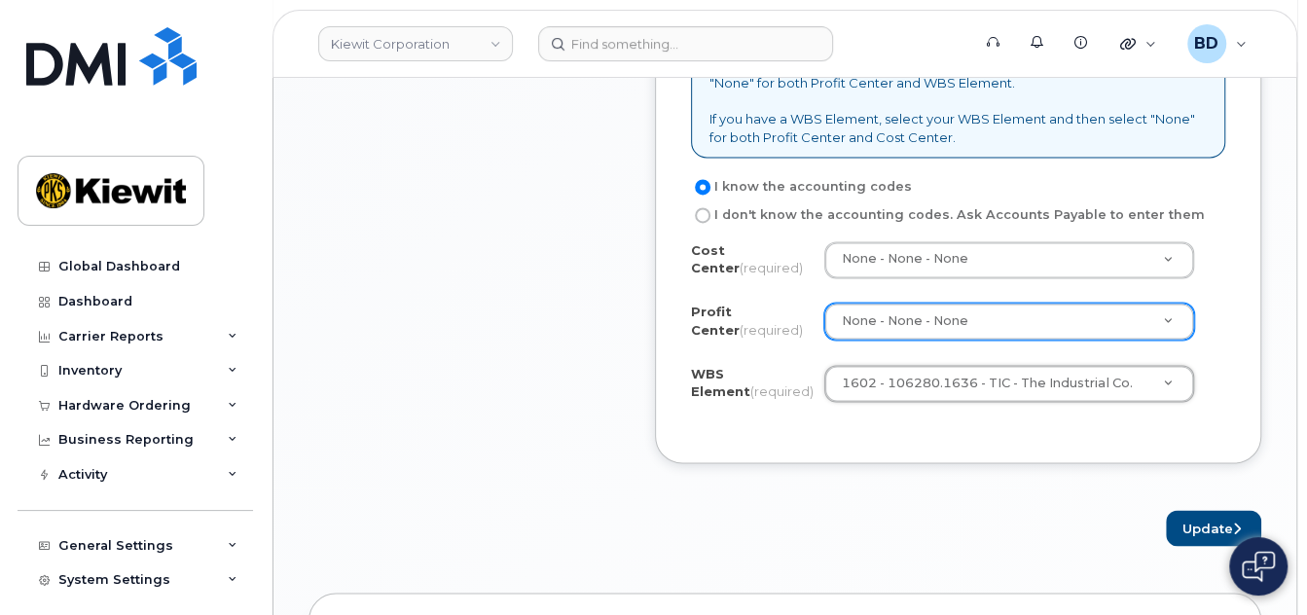
scroll to position [1817, 0]
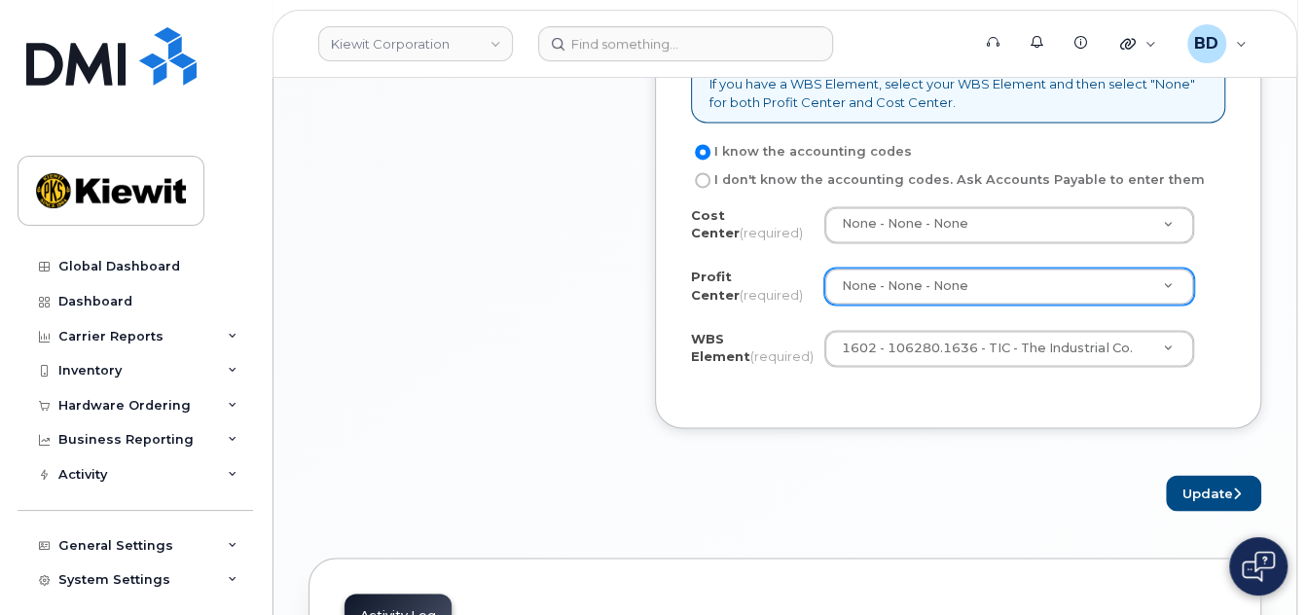
click at [1164, 478] on div "Update" at bounding box center [958, 493] width 606 height 36
click at [1195, 483] on button "Update" at bounding box center [1213, 493] width 95 height 36
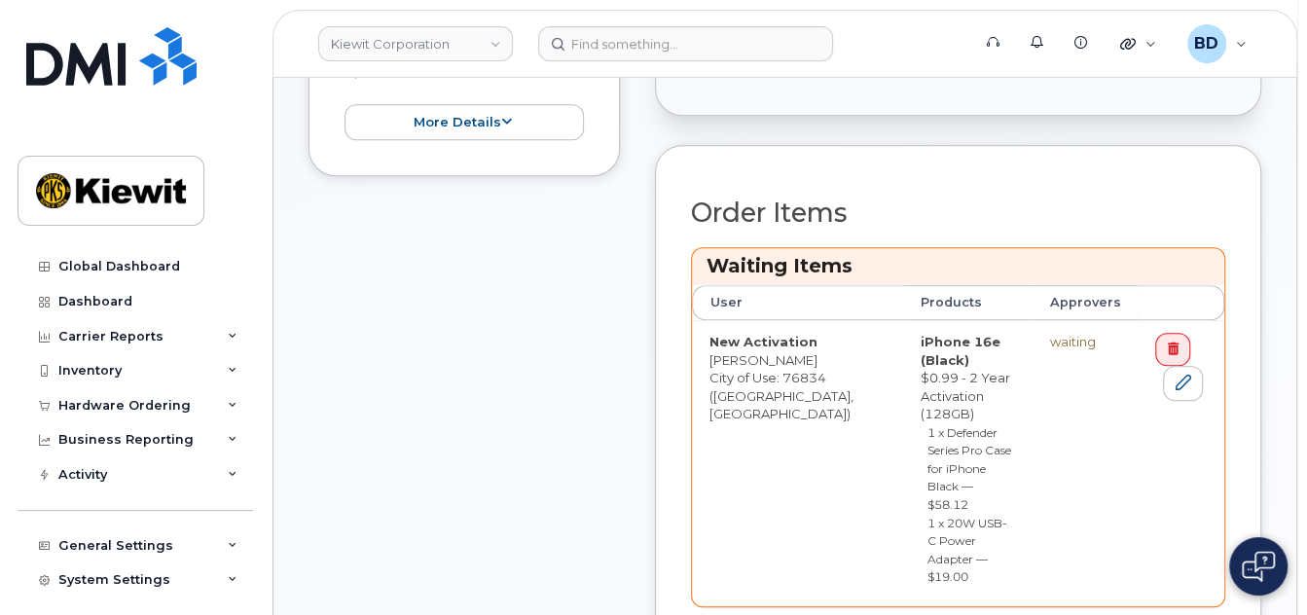
scroll to position [779, 0]
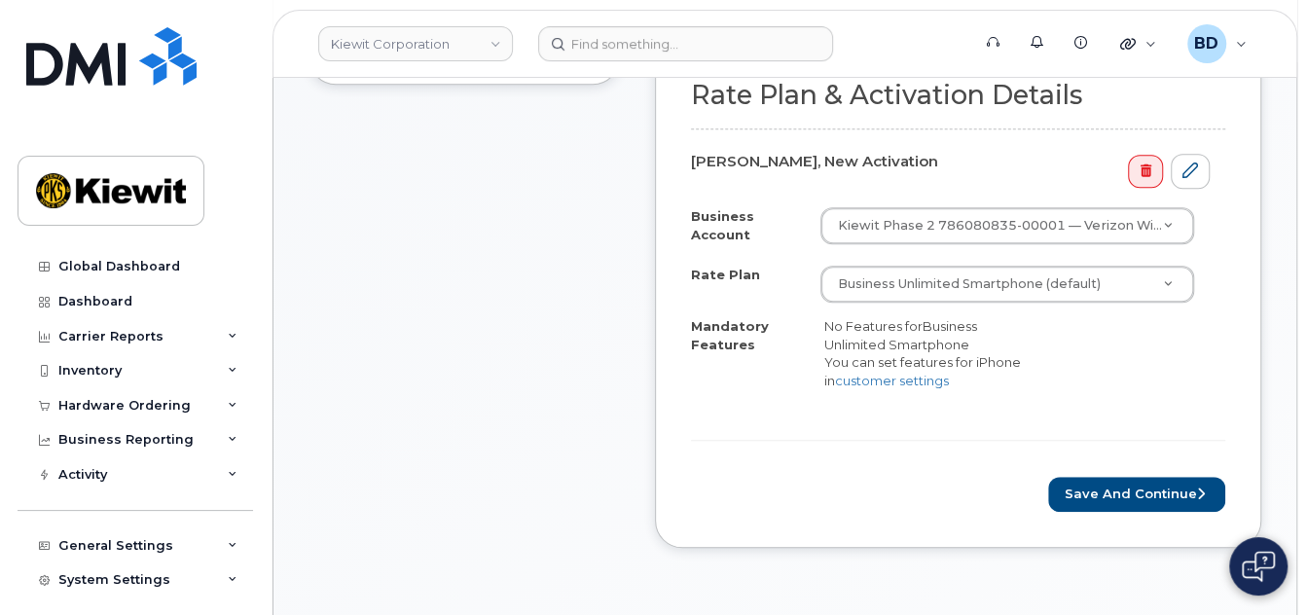
scroll to position [779, 0]
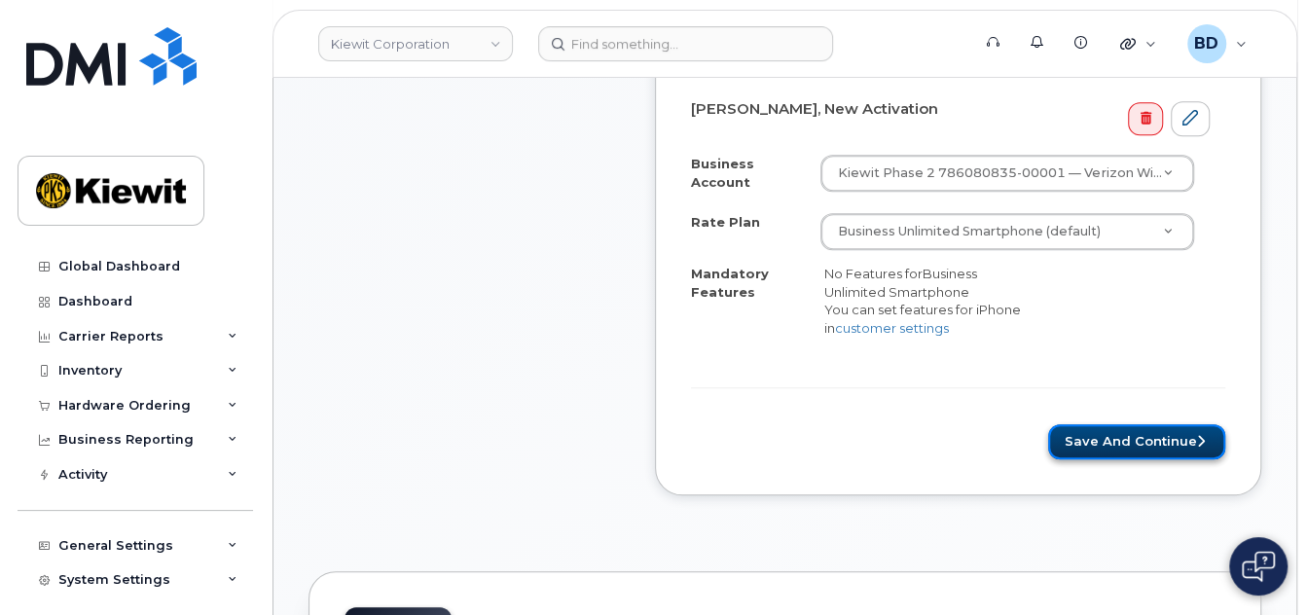
click at [1058, 459] on button "Save and Continue" at bounding box center [1136, 442] width 177 height 36
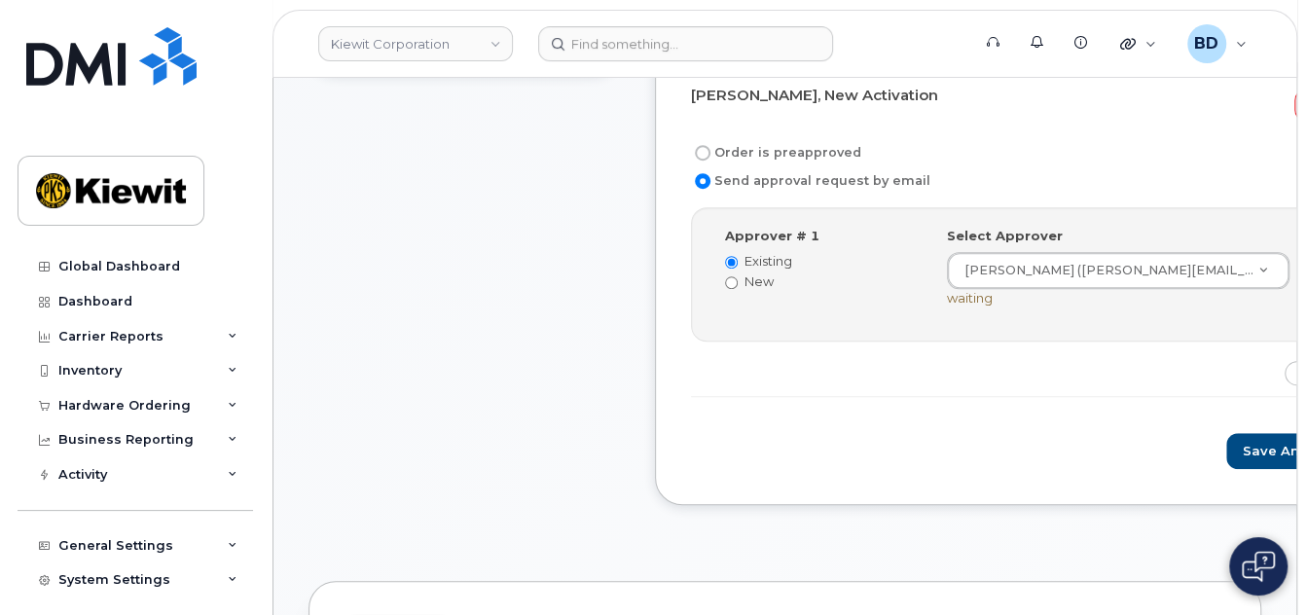
scroll to position [779, 0]
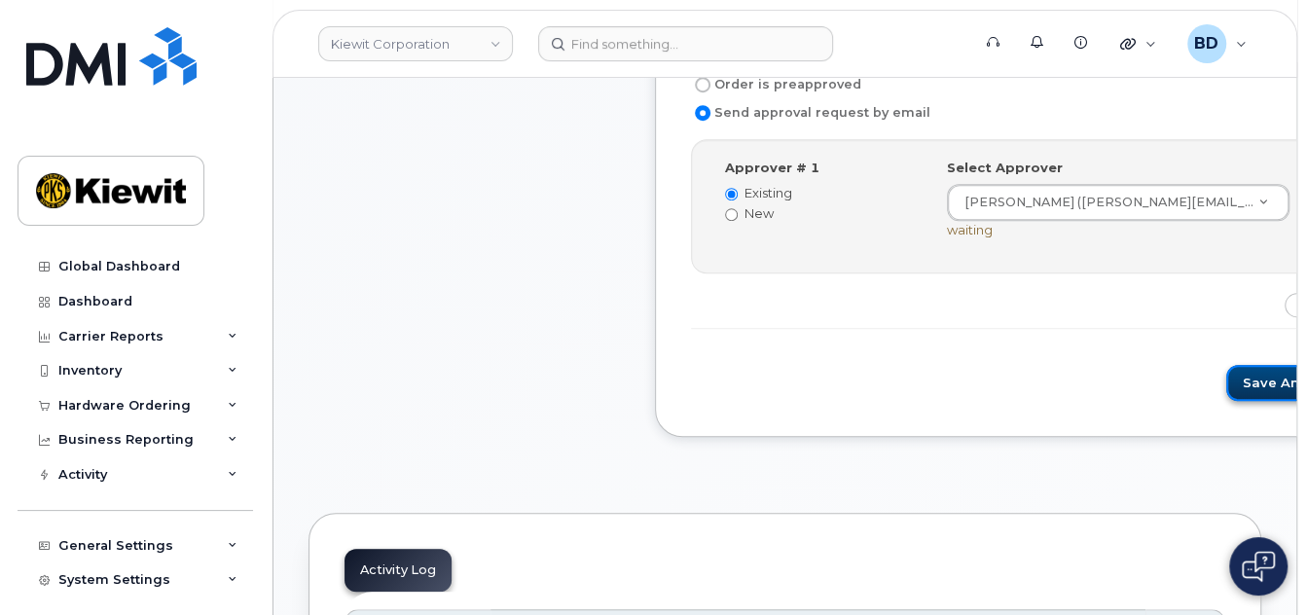
click at [1227, 393] on button "Save and Continue" at bounding box center [1309, 383] width 165 height 36
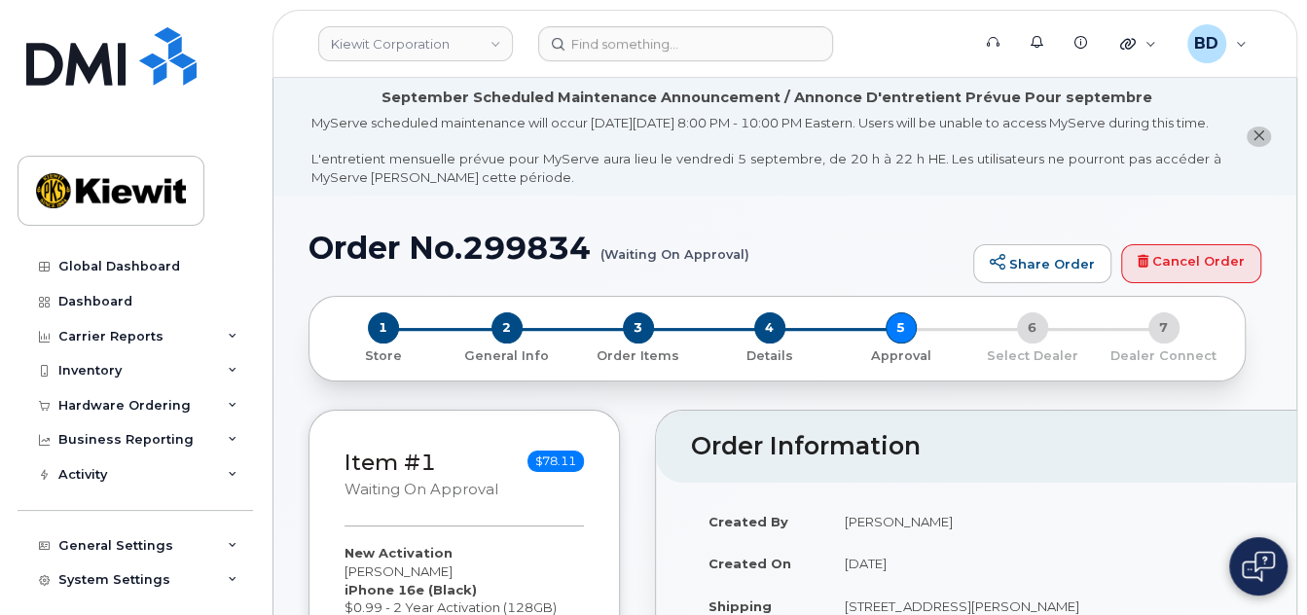
click at [536, 264] on h1 "Order No.299834 (Waiting On Approval)" at bounding box center [636, 248] width 655 height 34
click at [537, 264] on h1 "Order No.299834 (Waiting On Approval)" at bounding box center [636, 248] width 655 height 34
copy h1 "299834"
